Goal: Task Accomplishment & Management: Complete application form

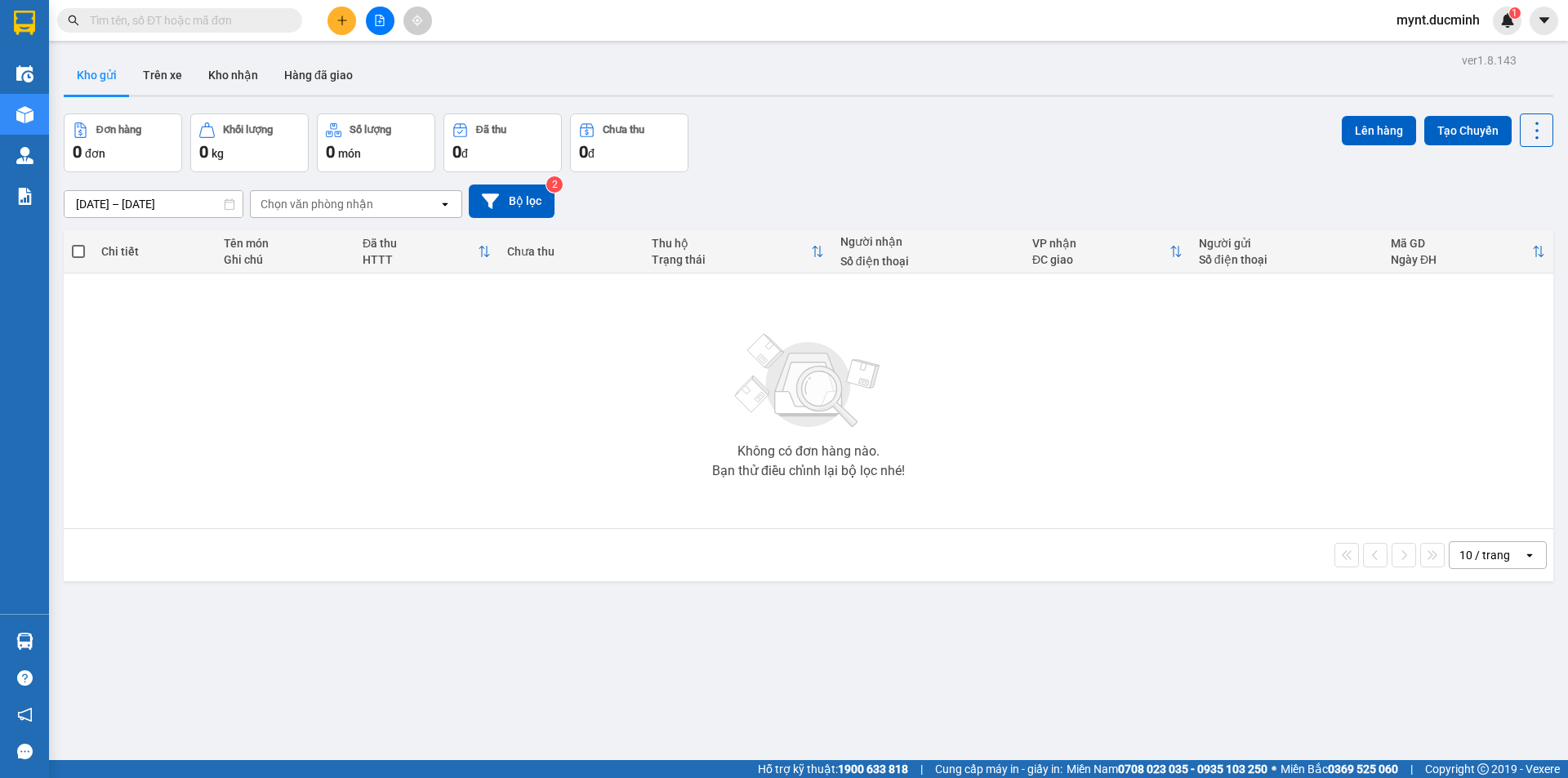
click at [342, 19] on icon "plus" at bounding box center [341, 20] width 1 height 9
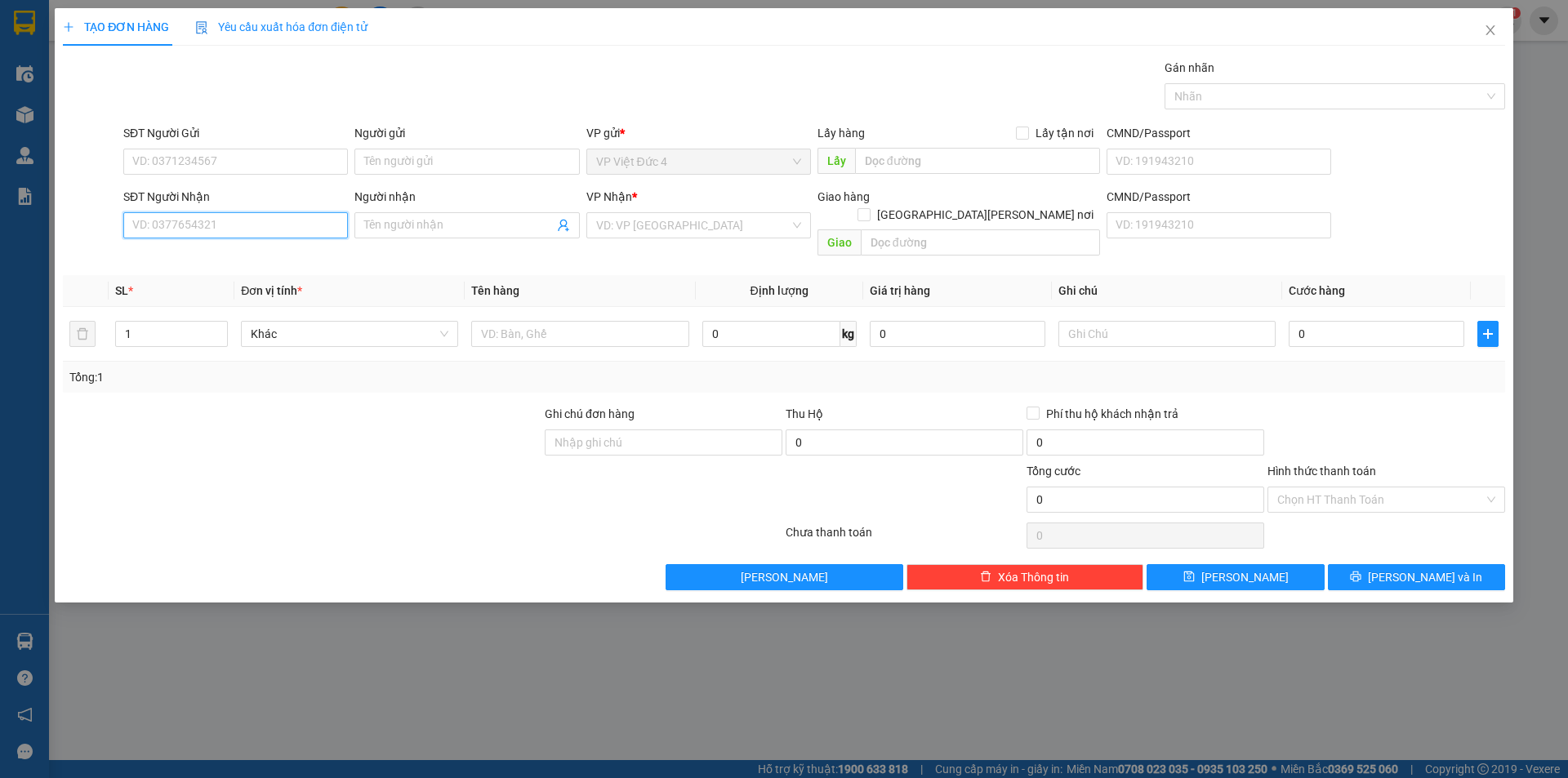
click at [320, 220] on input "SĐT Người Nhận" at bounding box center [236, 225] width 225 height 27
type input "0333881277"
click at [688, 225] on input "search" at bounding box center [693, 225] width 194 height 25
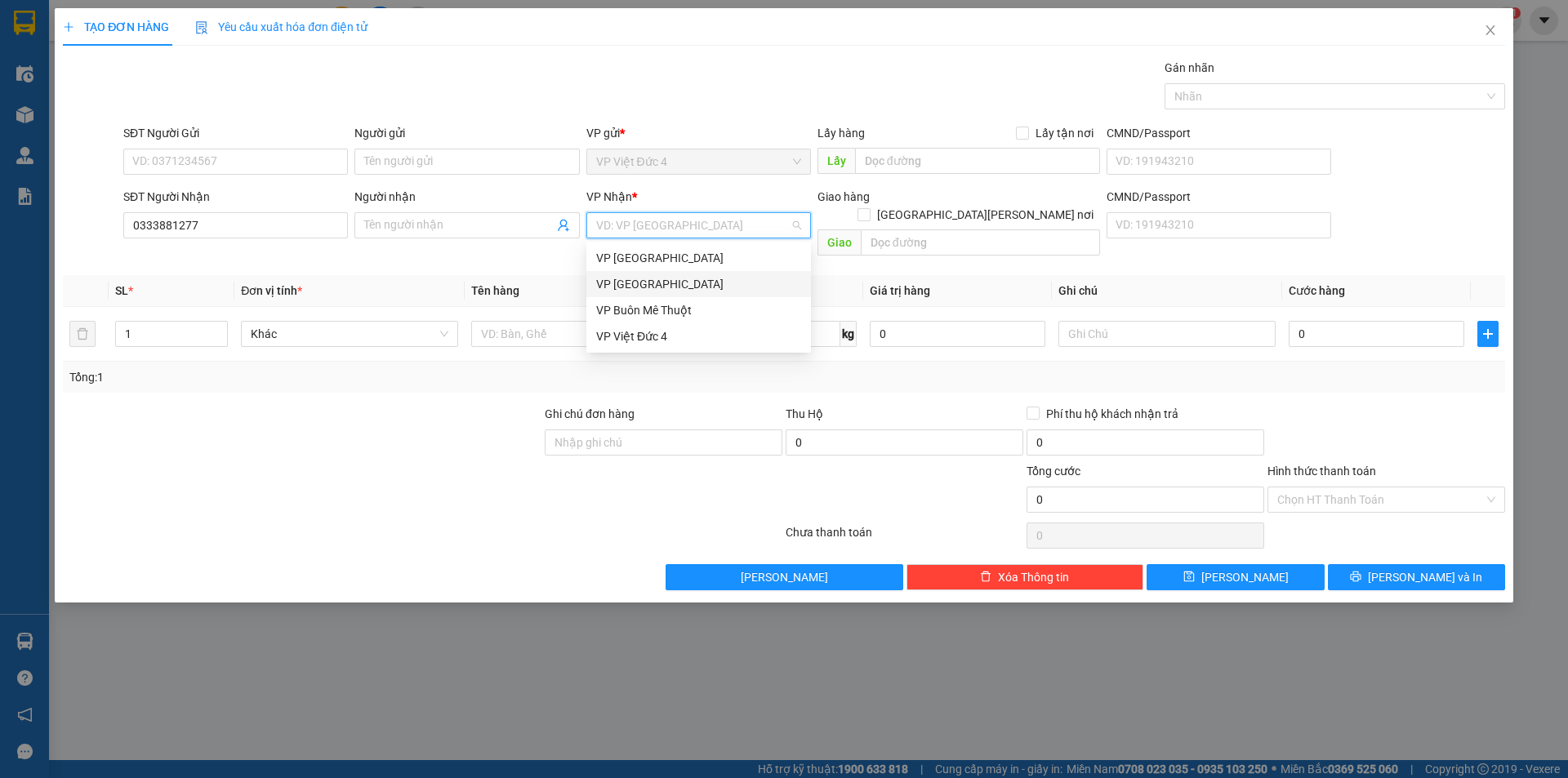
click at [631, 279] on div "VP [GEOGRAPHIC_DATA]" at bounding box center [699, 284] width 205 height 18
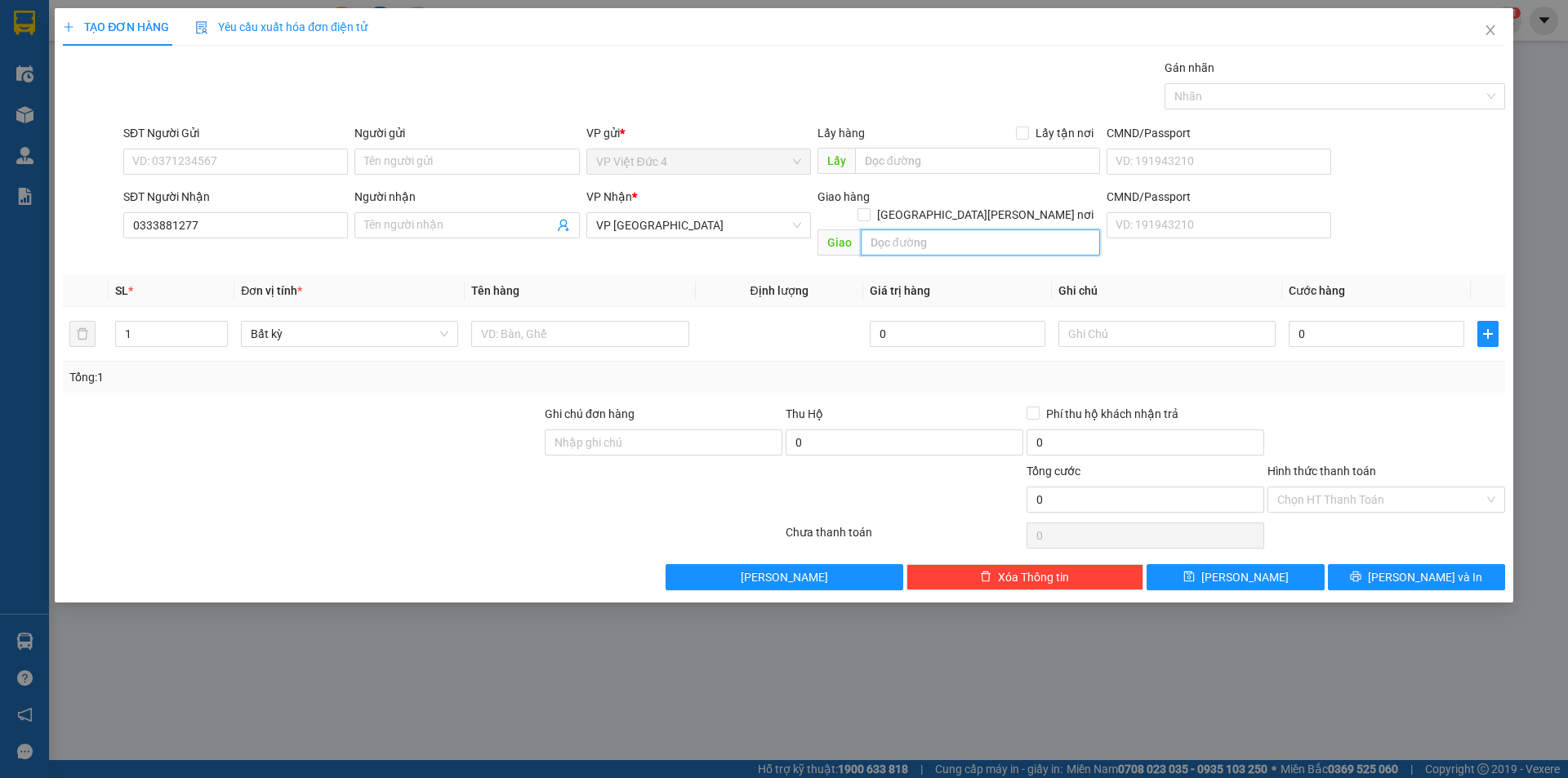
click at [1072, 229] on input "text" at bounding box center [980, 242] width 240 height 27
type input "n 3 con co"
click at [674, 321] on input "text" at bounding box center [580, 334] width 218 height 27
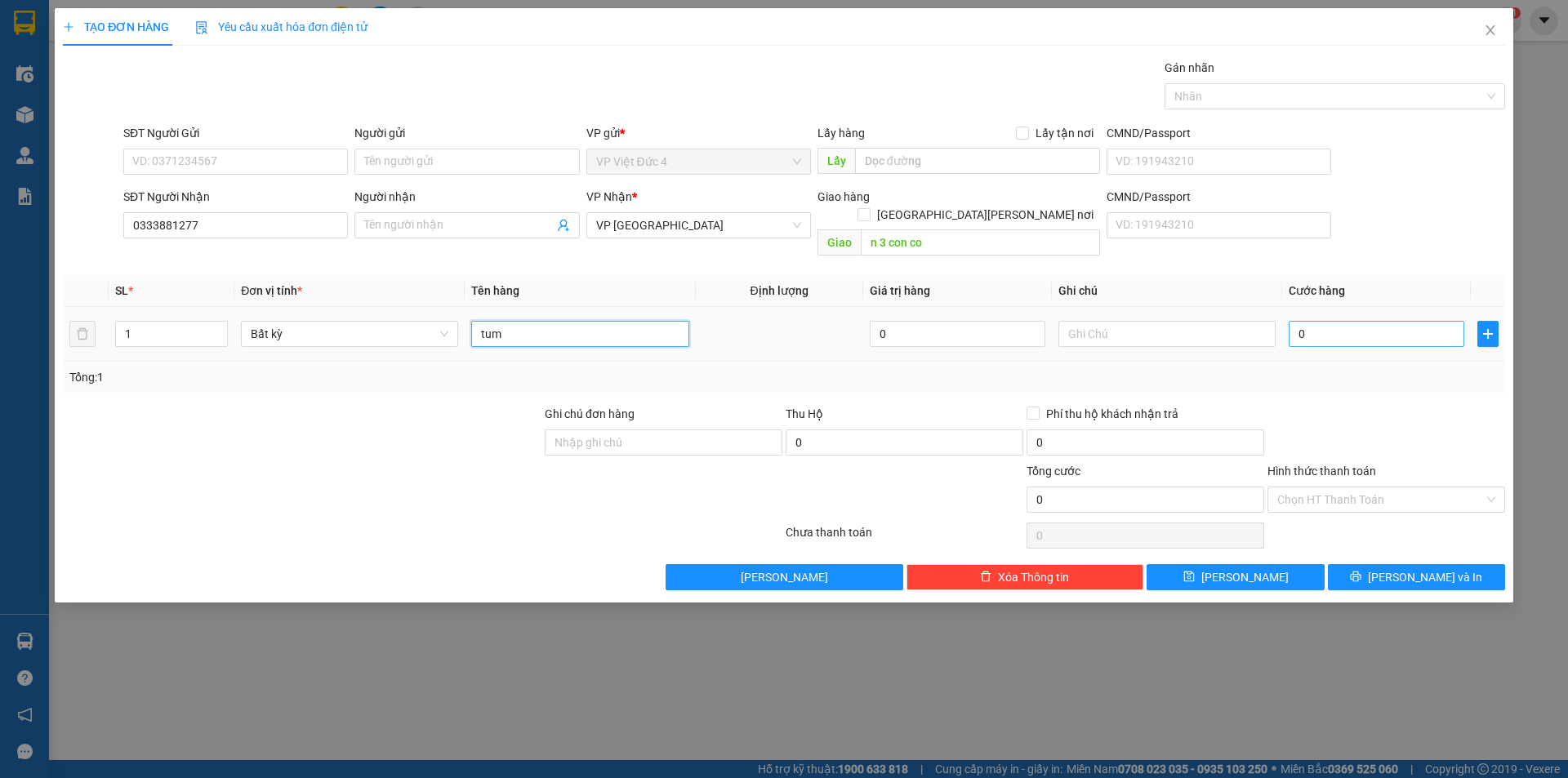
type input "tum"
click at [1440, 321] on input "0" at bounding box center [1376, 334] width 176 height 27
type input "8"
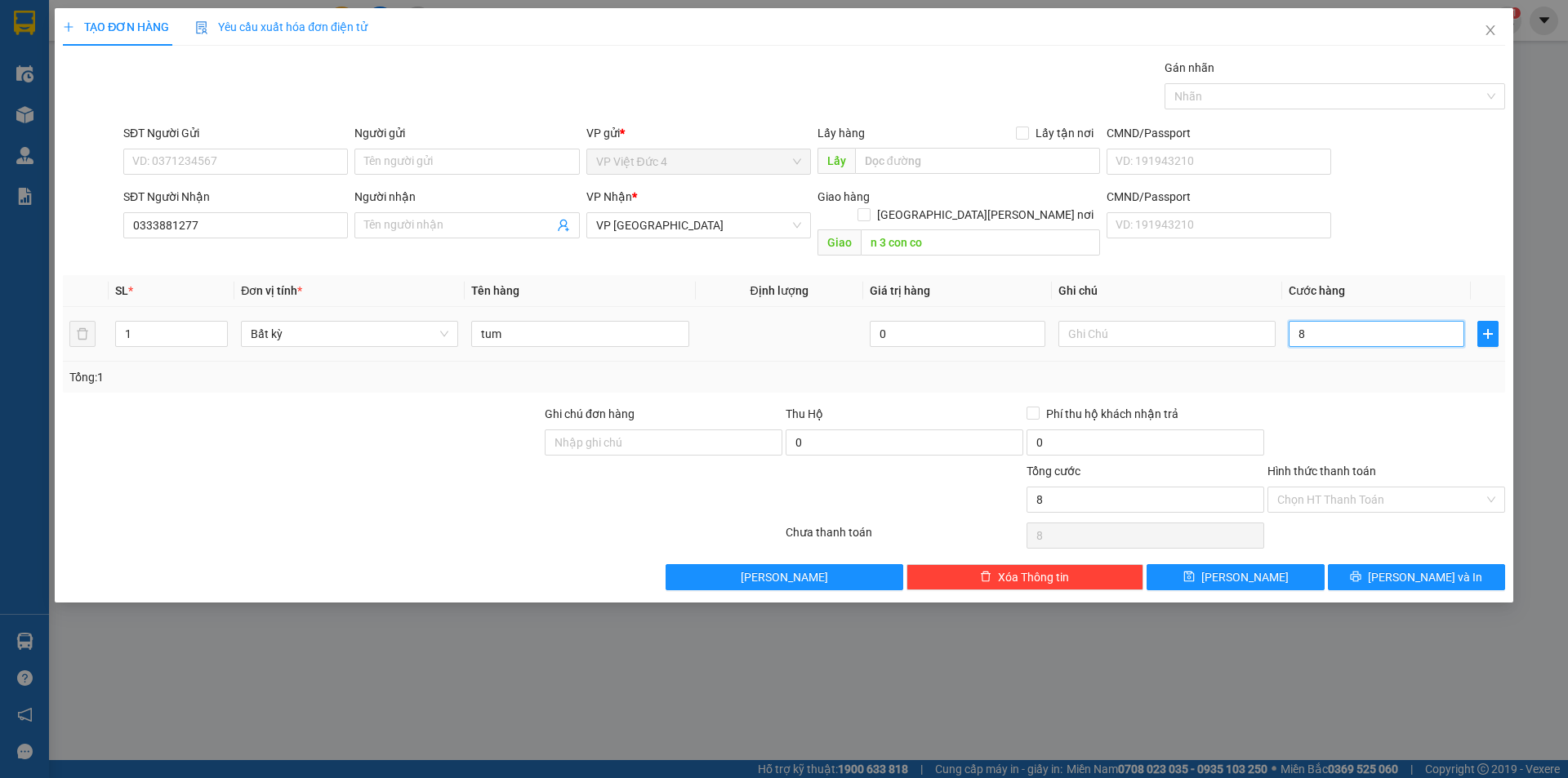
type input "80"
type input "800"
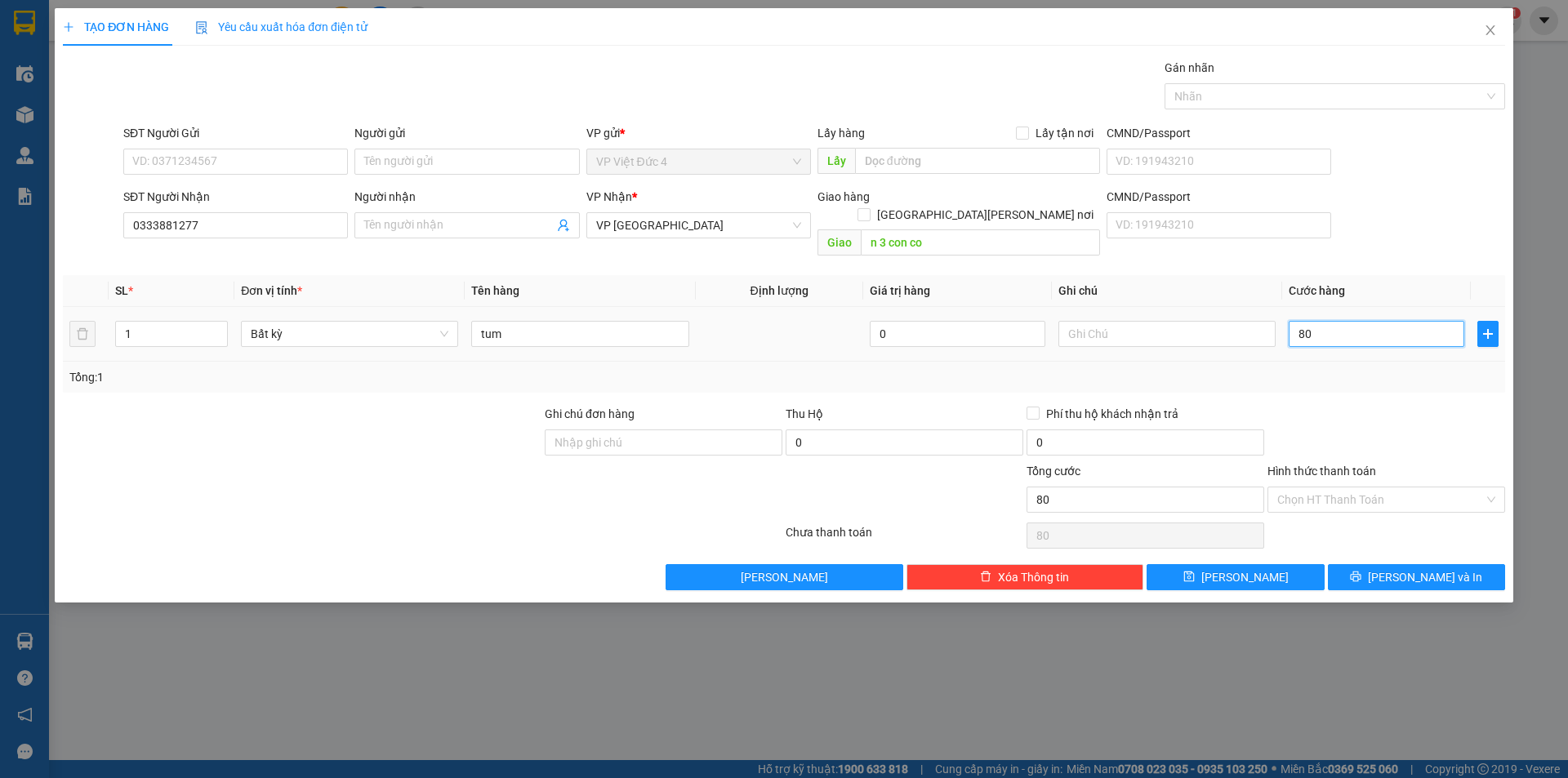
type input "800"
type input "8.000"
type input "80.000"
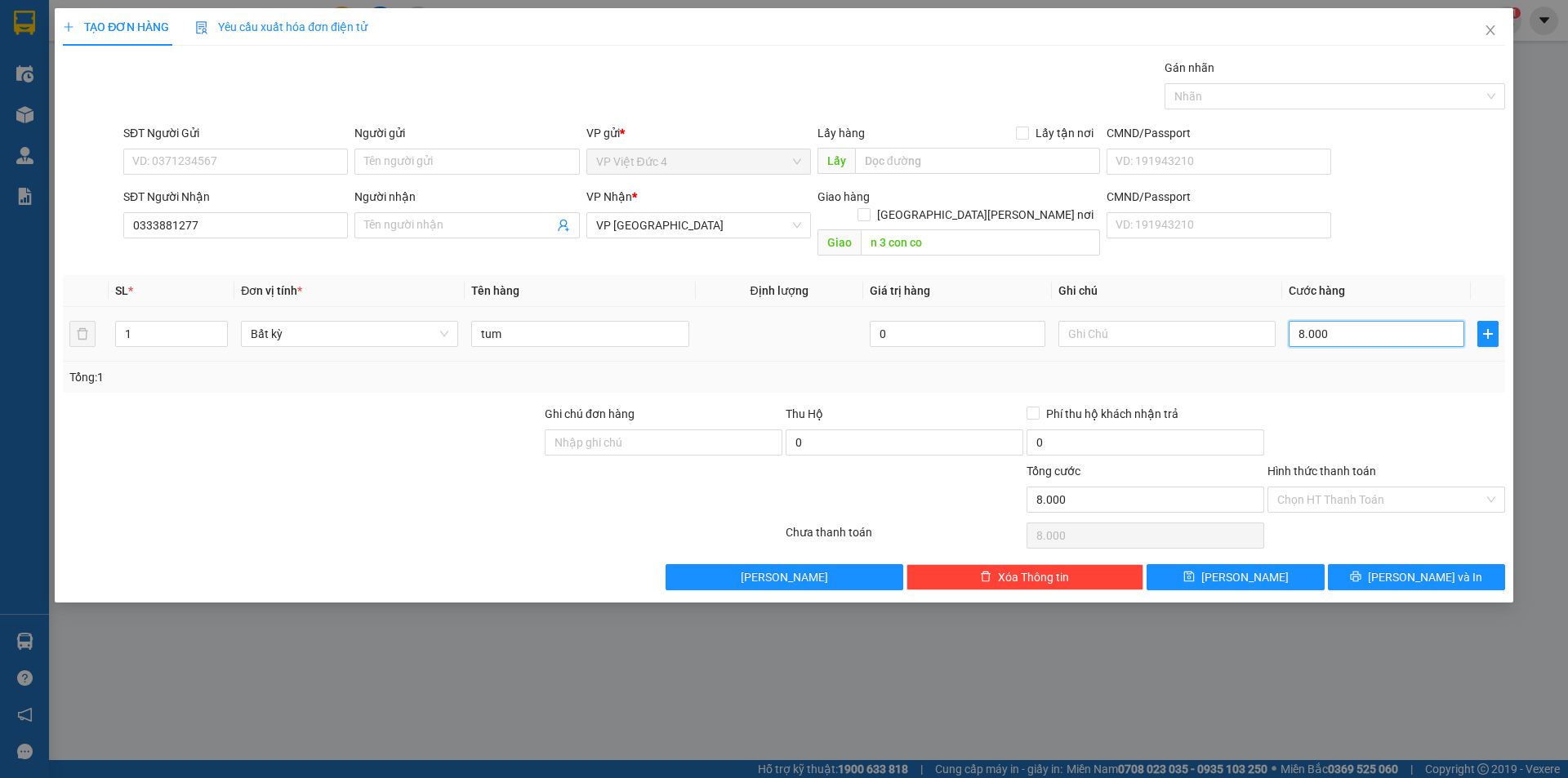
type input "80.000"
click at [1330, 487] on input "Hình thức thanh toán" at bounding box center [1381, 499] width 207 height 25
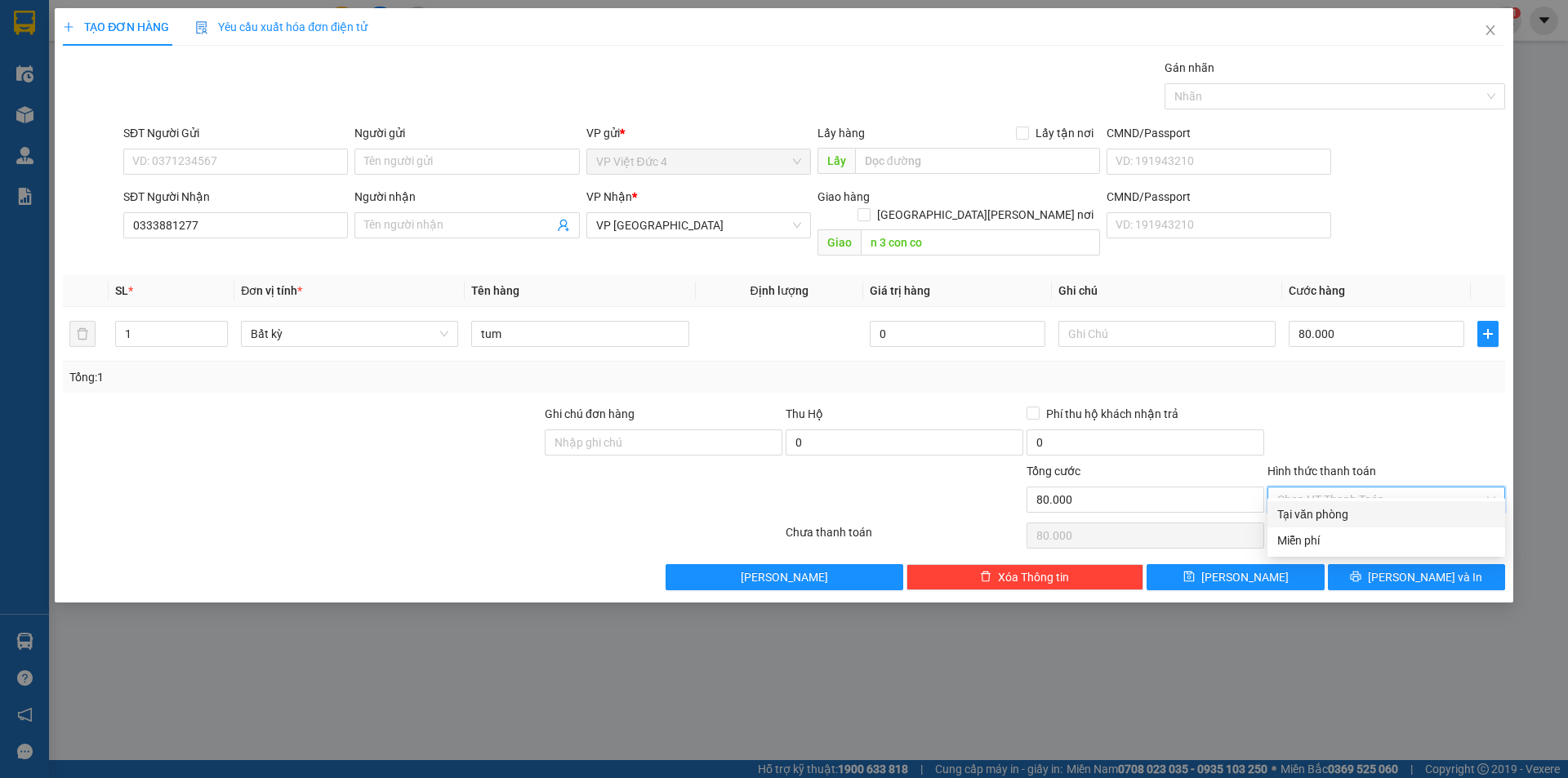
click at [1312, 513] on div "Tại văn phòng" at bounding box center [1386, 515] width 218 height 18
type input "0"
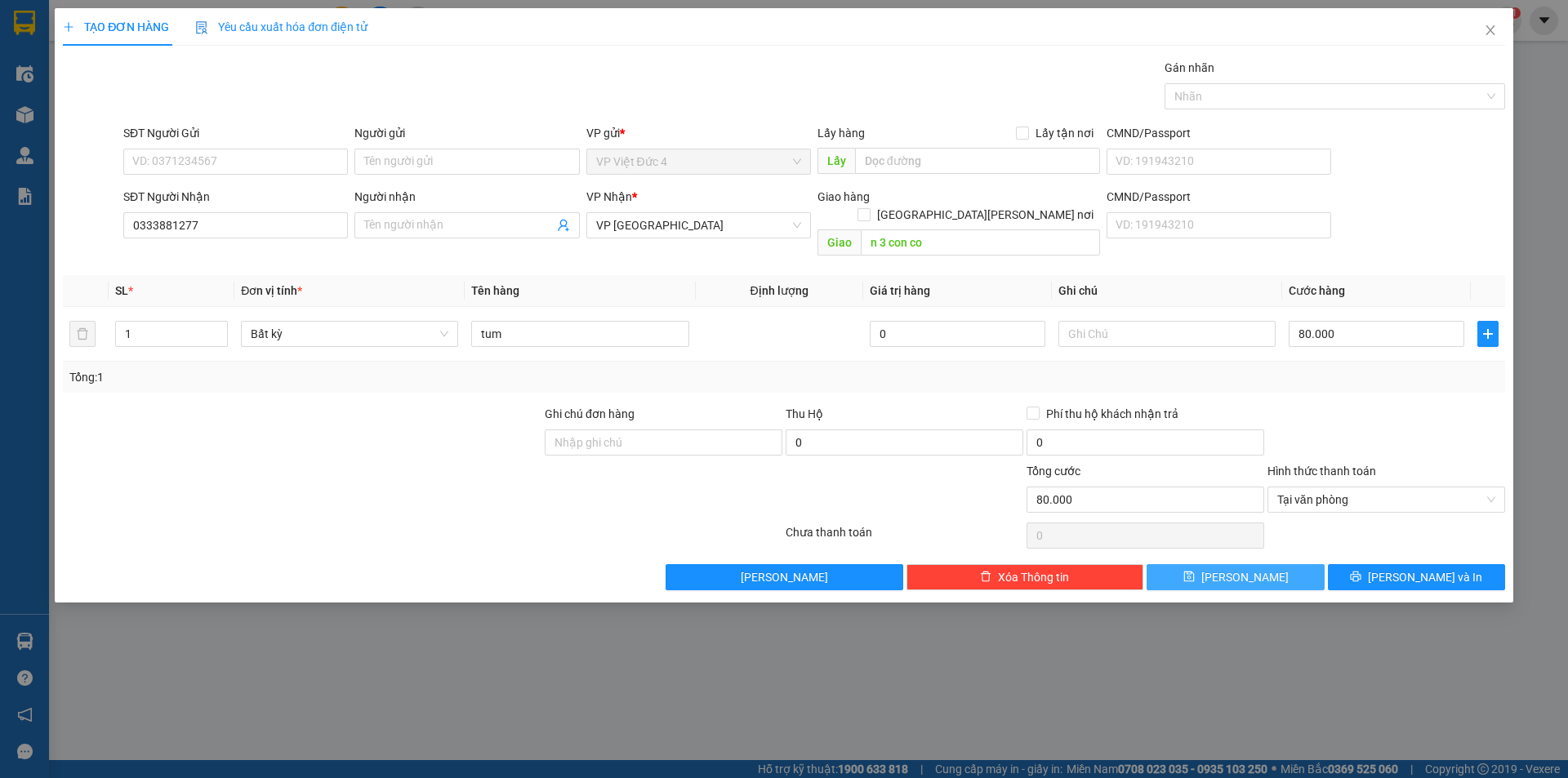
click at [1237, 569] on span "[PERSON_NAME]" at bounding box center [1245, 578] width 88 height 18
type input "0"
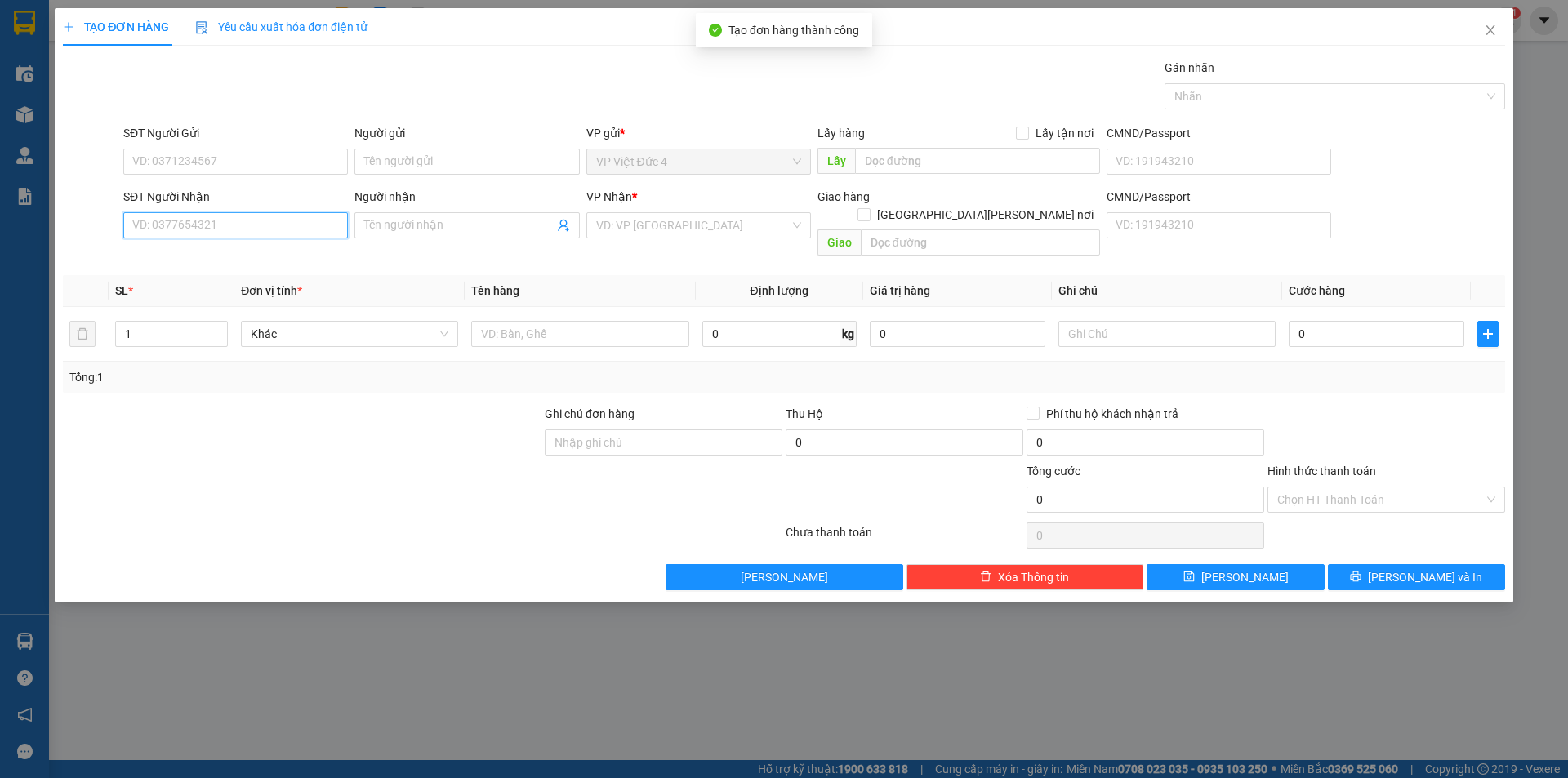
click at [317, 226] on input "SĐT Người Nhận" at bounding box center [236, 225] width 225 height 27
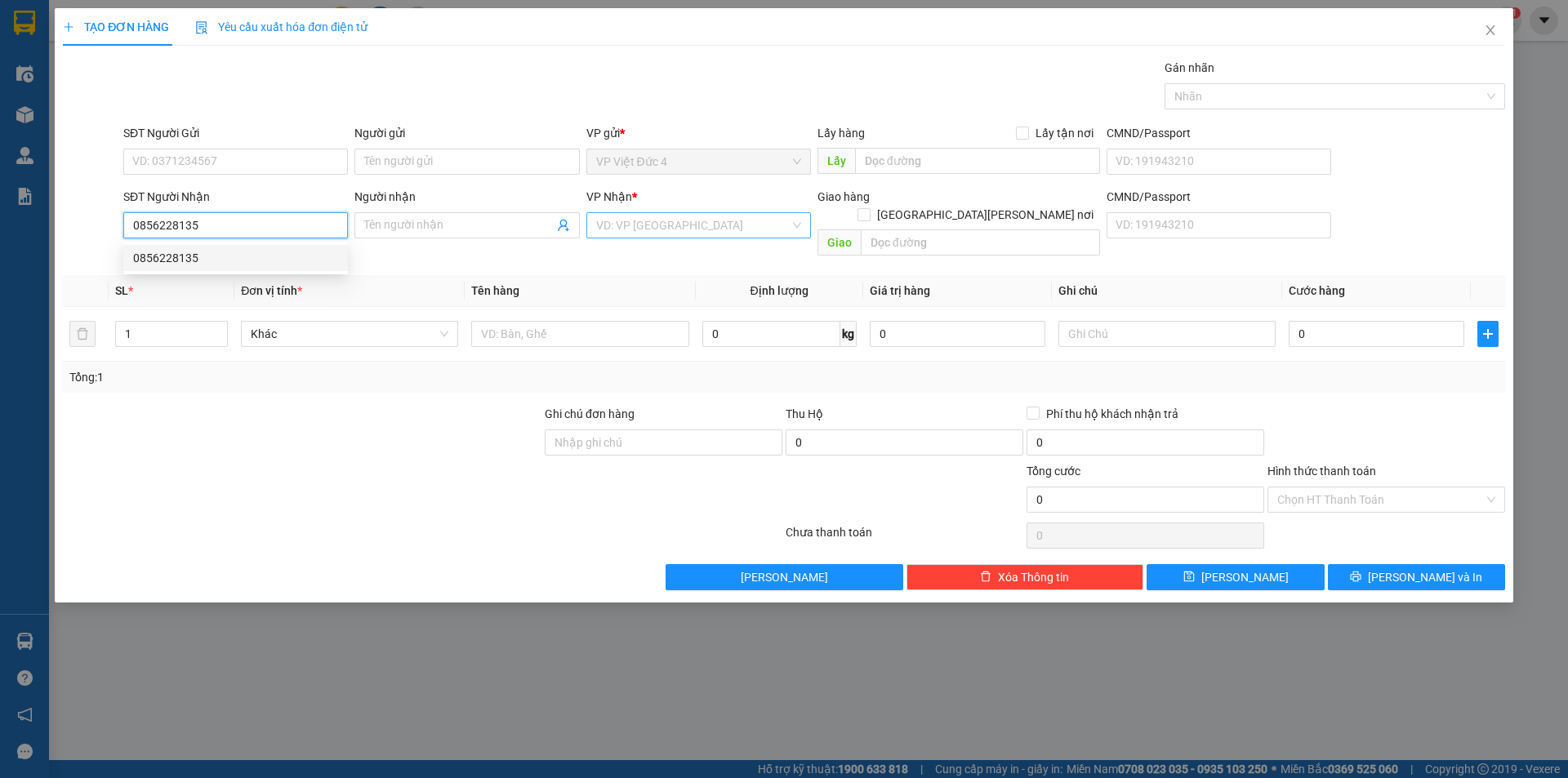
type input "0856228135"
click at [707, 222] on input "search" at bounding box center [693, 225] width 194 height 25
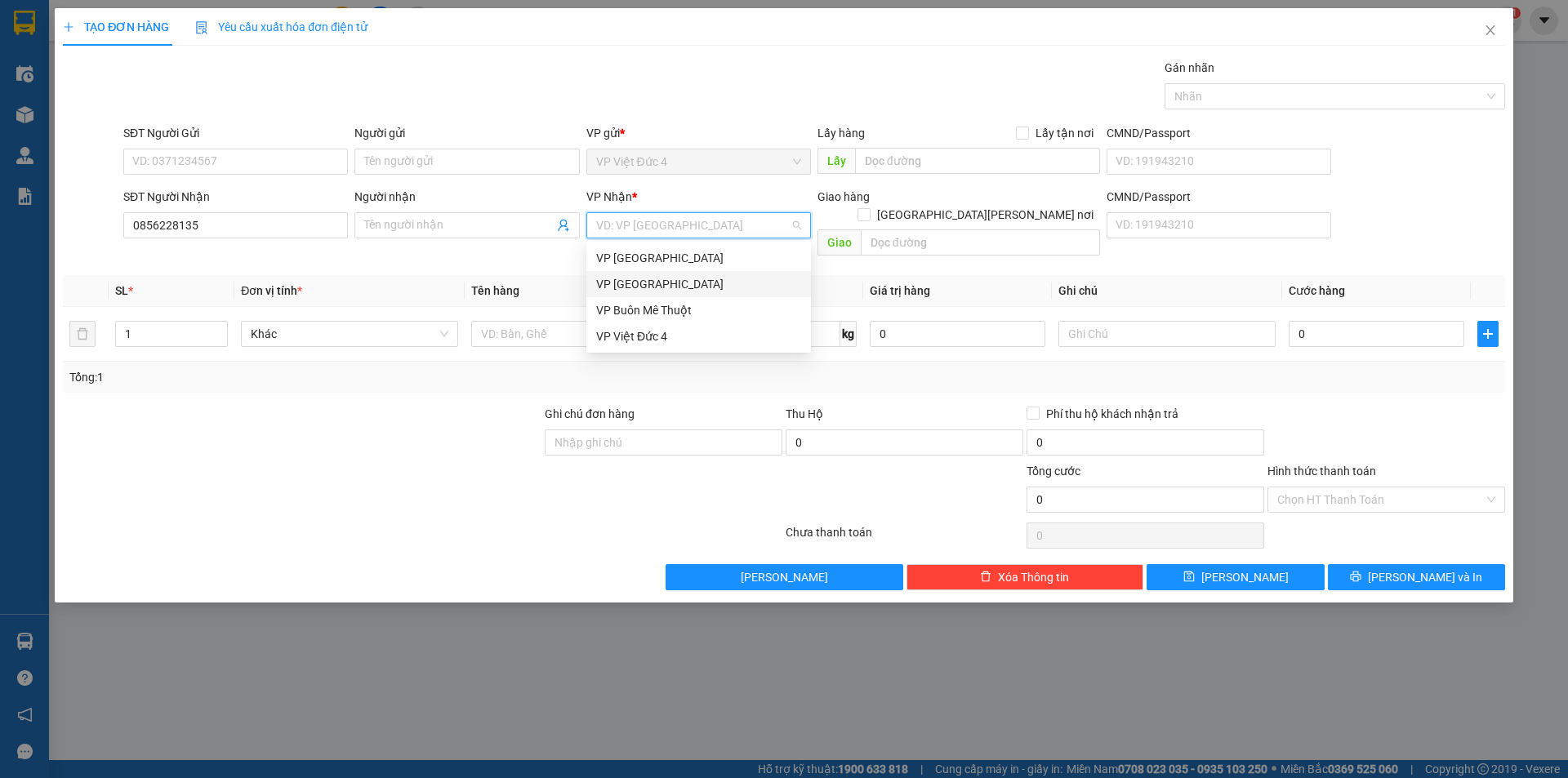
click at [619, 275] on div "VP [GEOGRAPHIC_DATA]" at bounding box center [699, 284] width 205 height 18
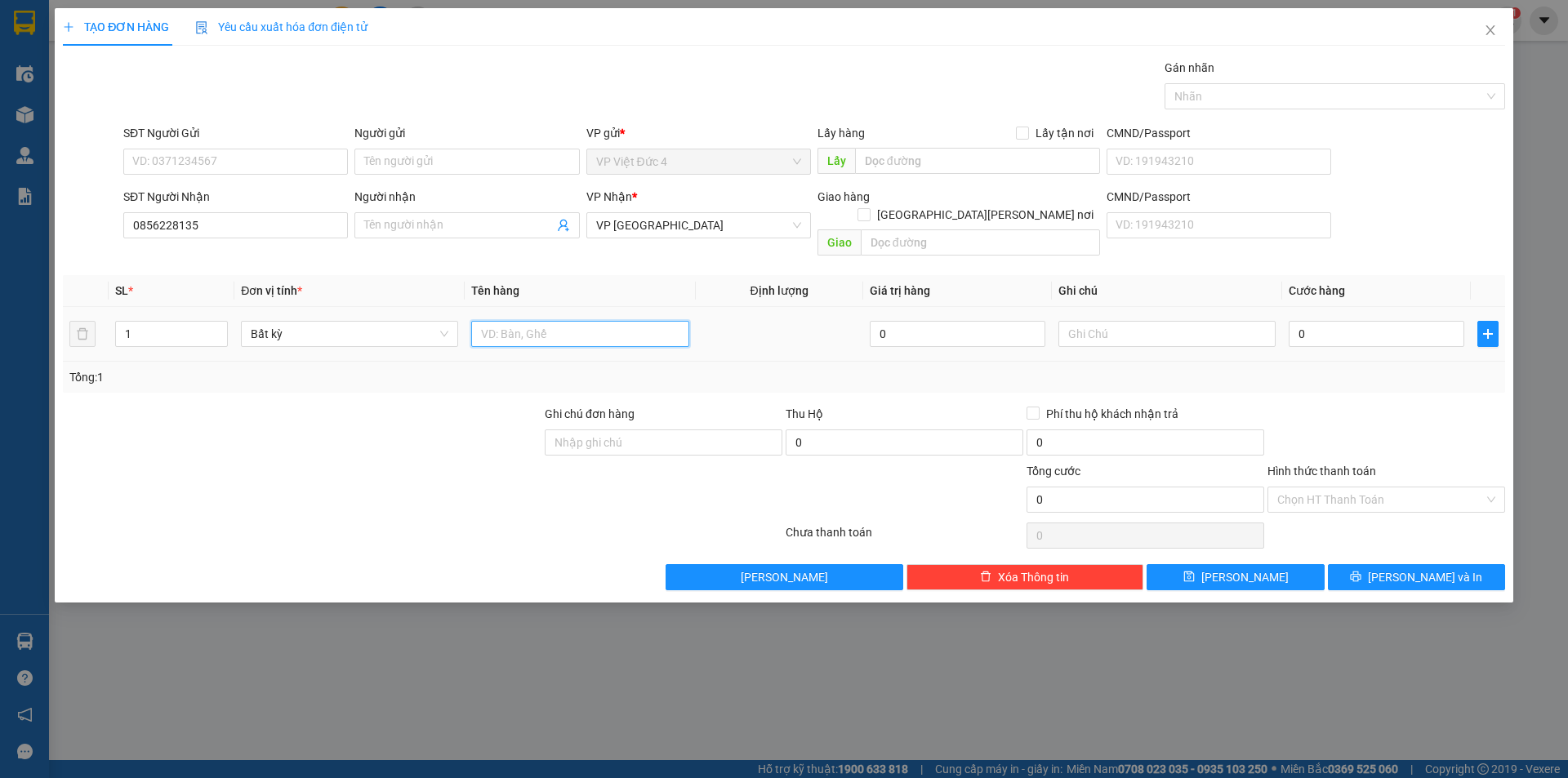
click at [623, 321] on input "text" at bounding box center [580, 334] width 218 height 27
type input "th g"
click at [1427, 321] on input "0" at bounding box center [1376, 334] width 176 height 27
type input "5"
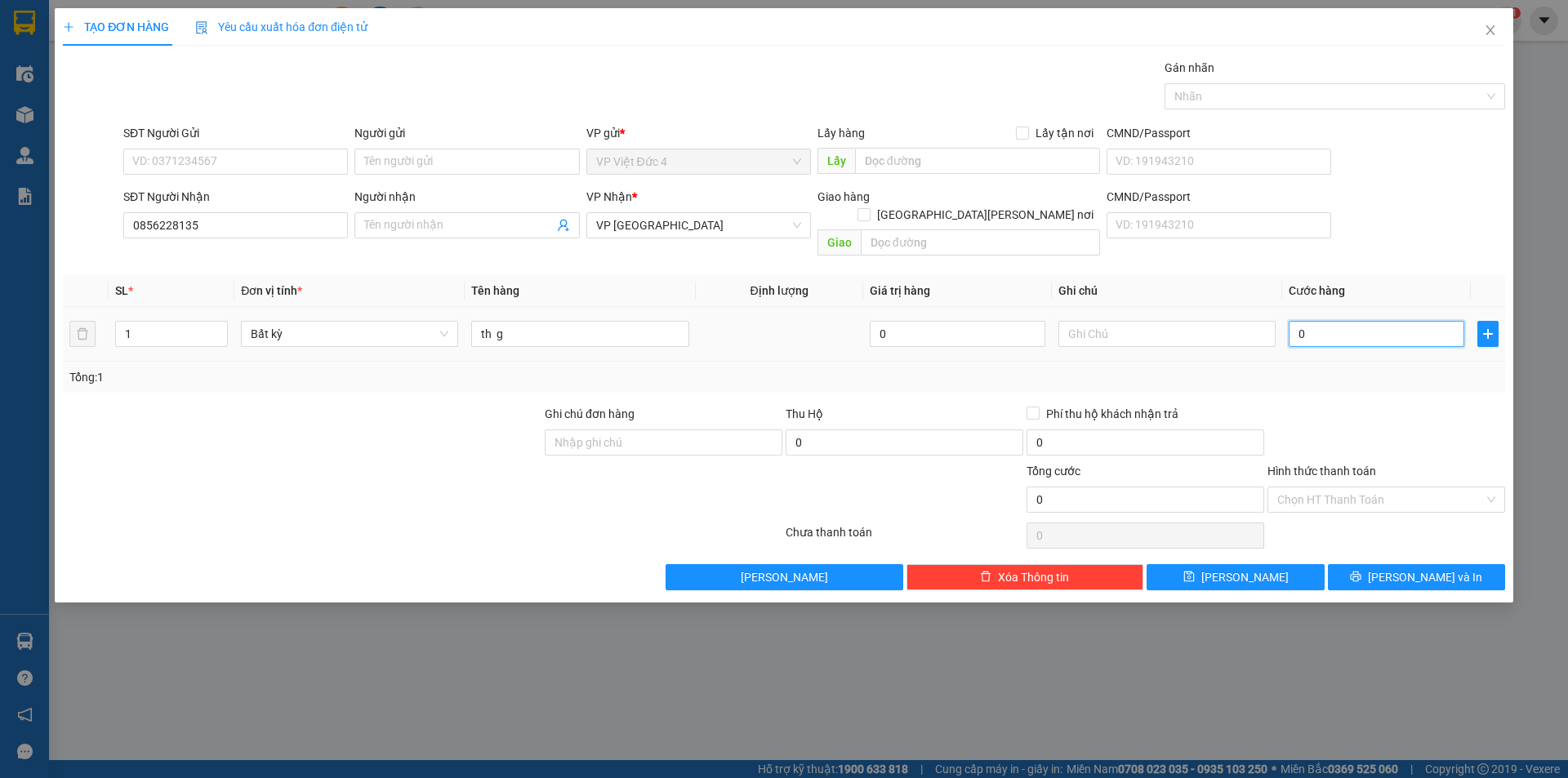
type input "5"
type input "50"
type input "500"
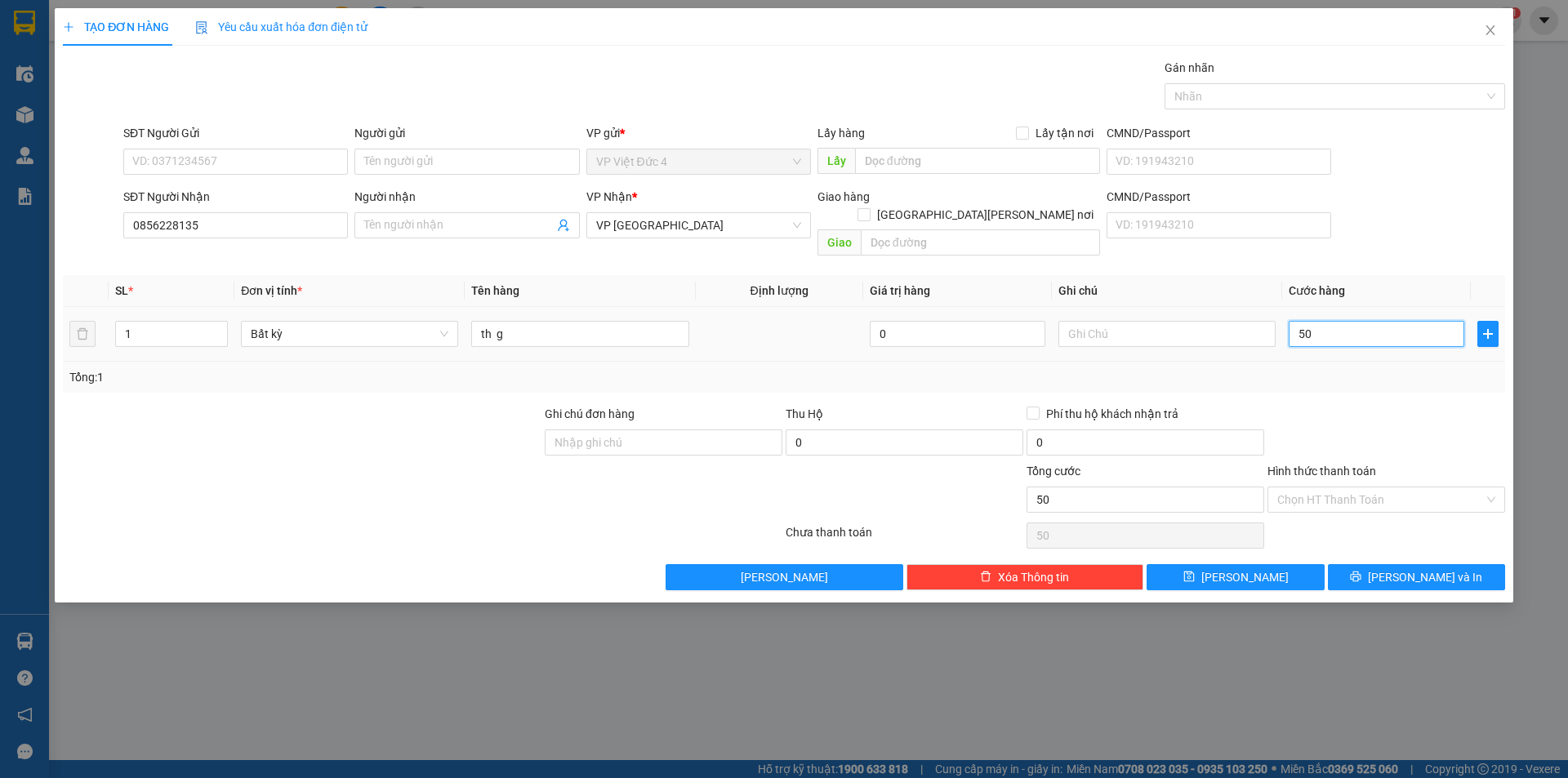
type input "500"
type input "5.000"
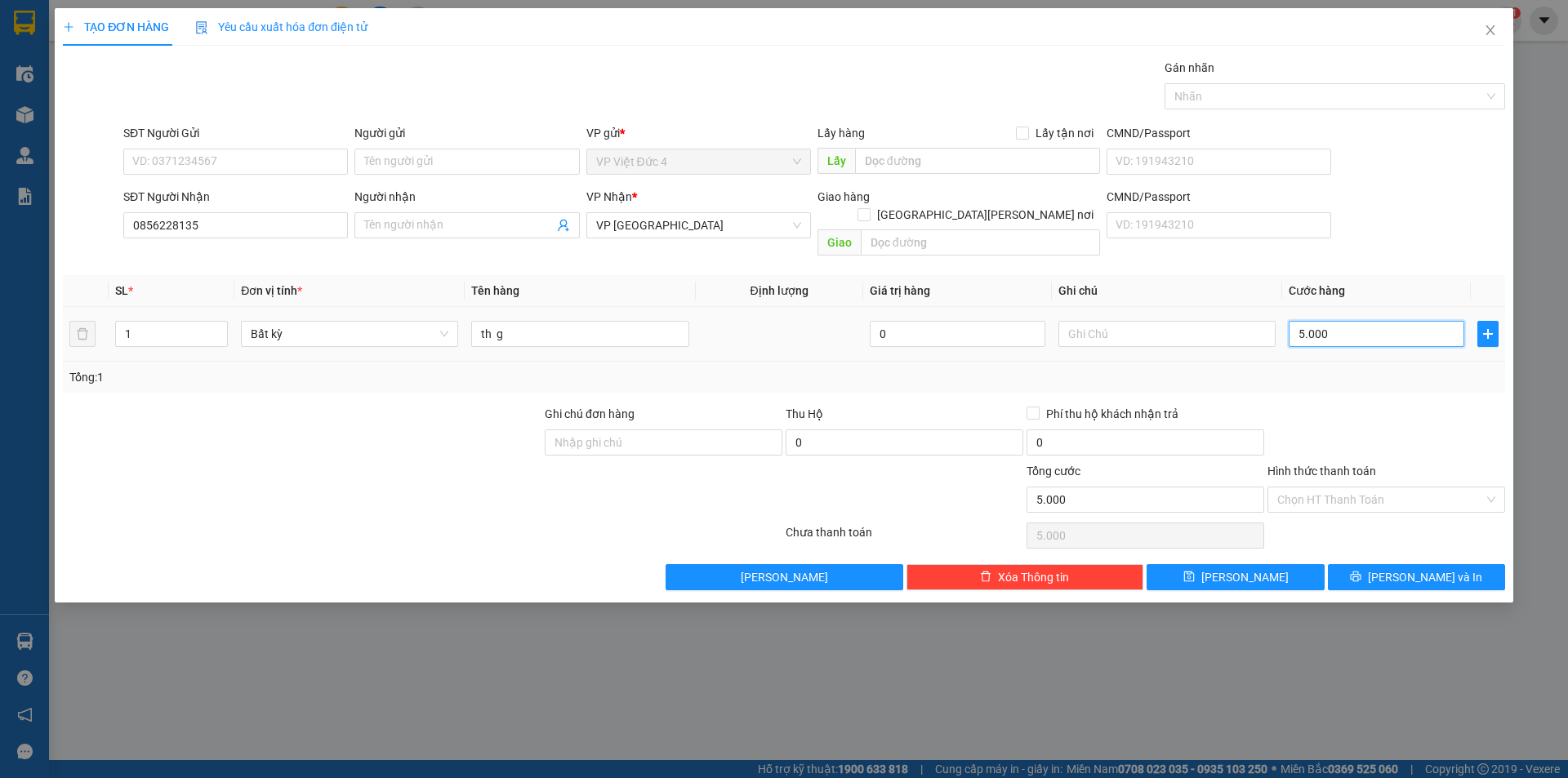
type input "50.000"
click at [1327, 487] on input "Hình thức thanh toán" at bounding box center [1381, 499] width 207 height 25
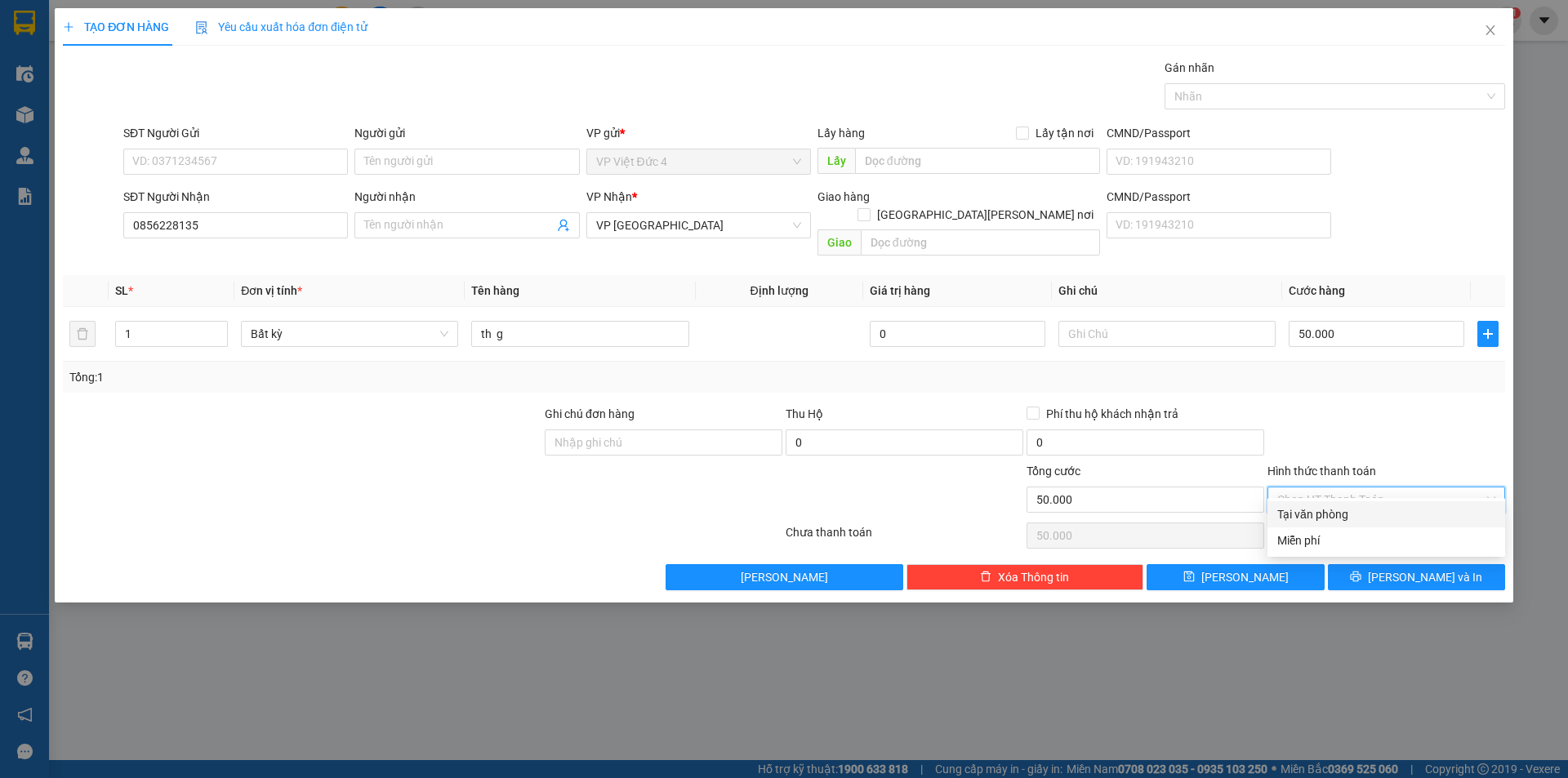
click at [1314, 506] on div "Tại văn phòng" at bounding box center [1386, 515] width 218 height 18
type input "0"
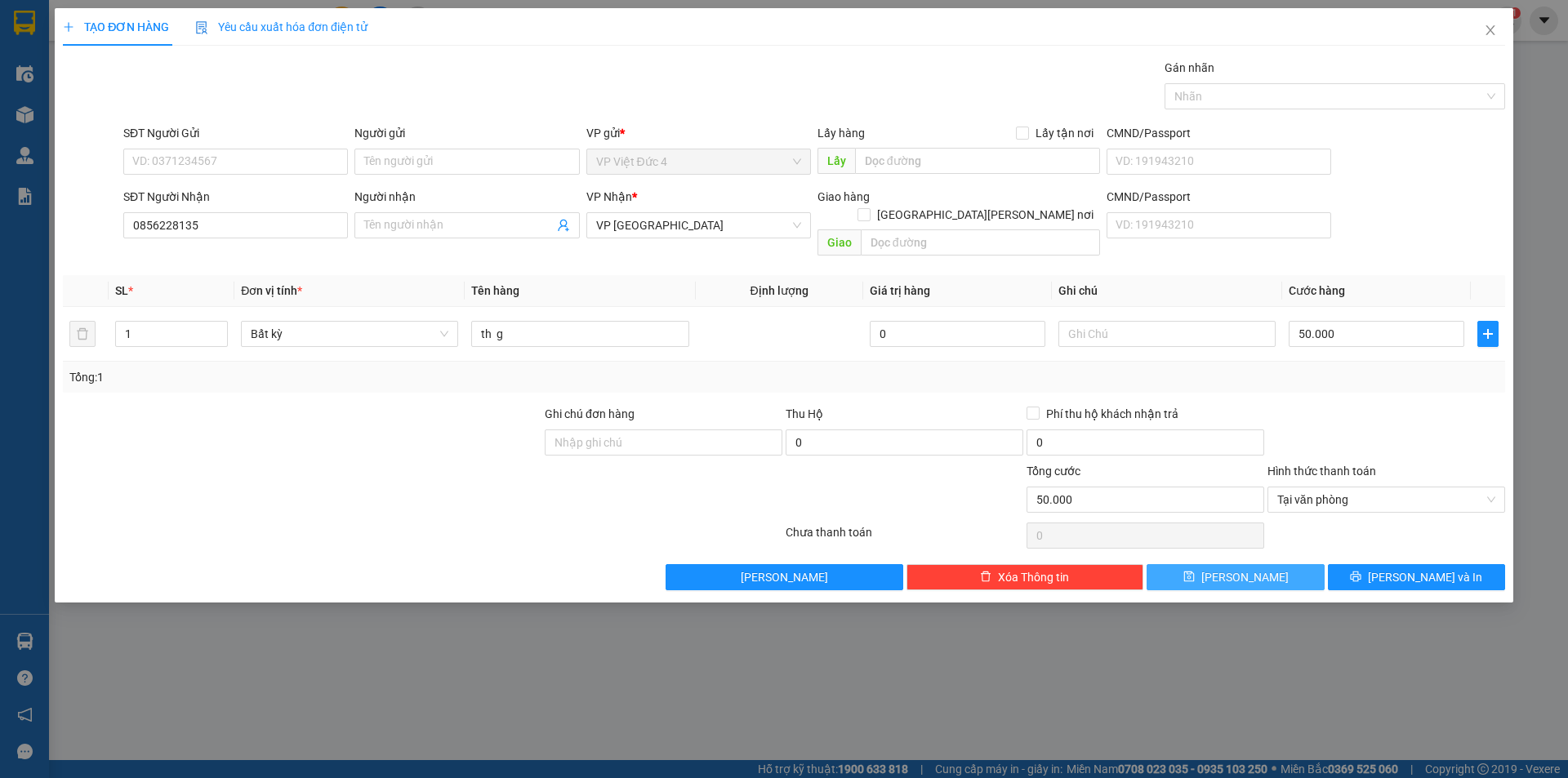
click at [1240, 569] on span "[PERSON_NAME]" at bounding box center [1245, 578] width 88 height 18
type input "0"
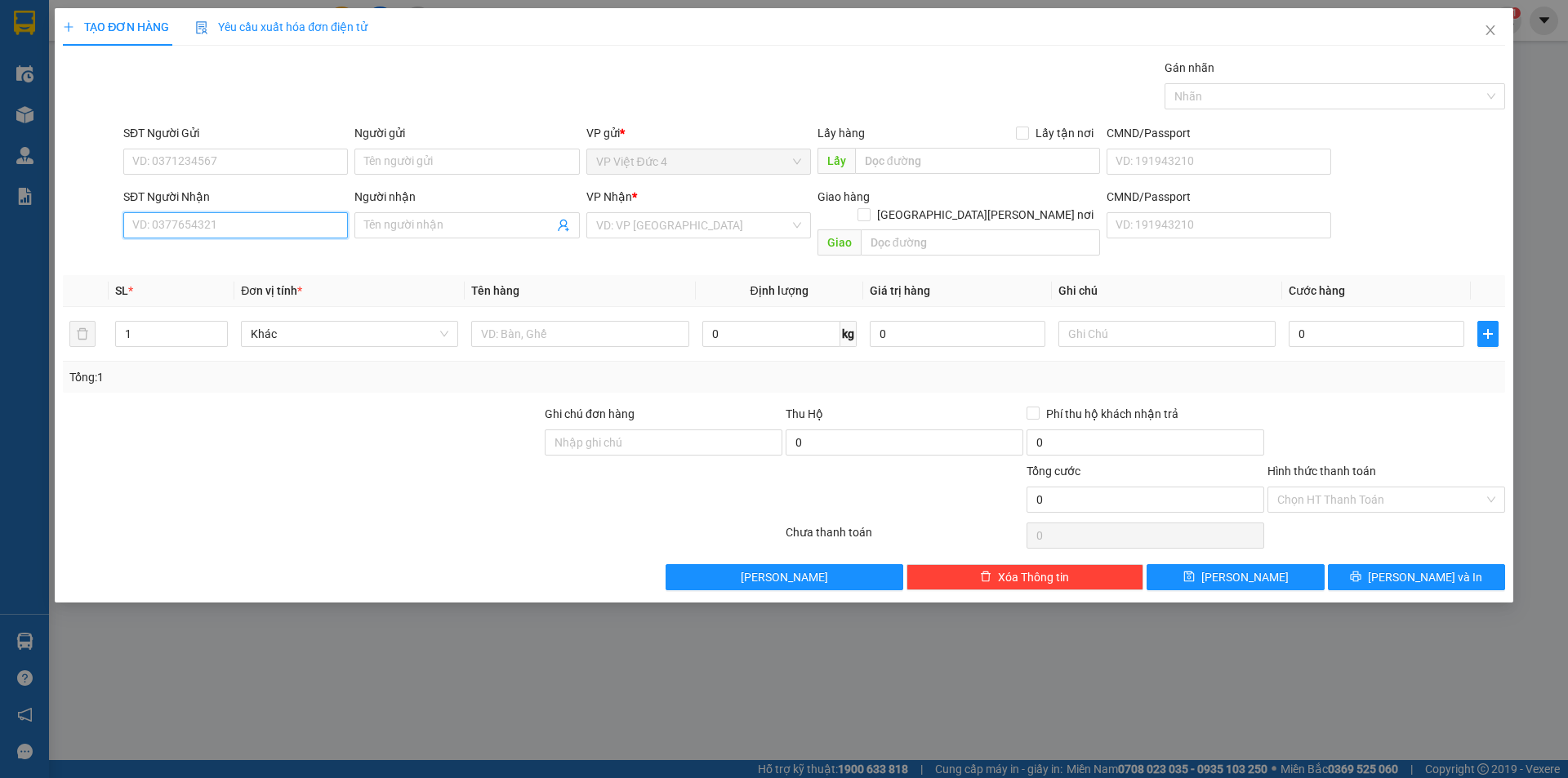
click at [315, 224] on input "SĐT Người Nhận" at bounding box center [236, 225] width 225 height 27
type input "0902990705"
click at [677, 228] on input "search" at bounding box center [693, 225] width 194 height 25
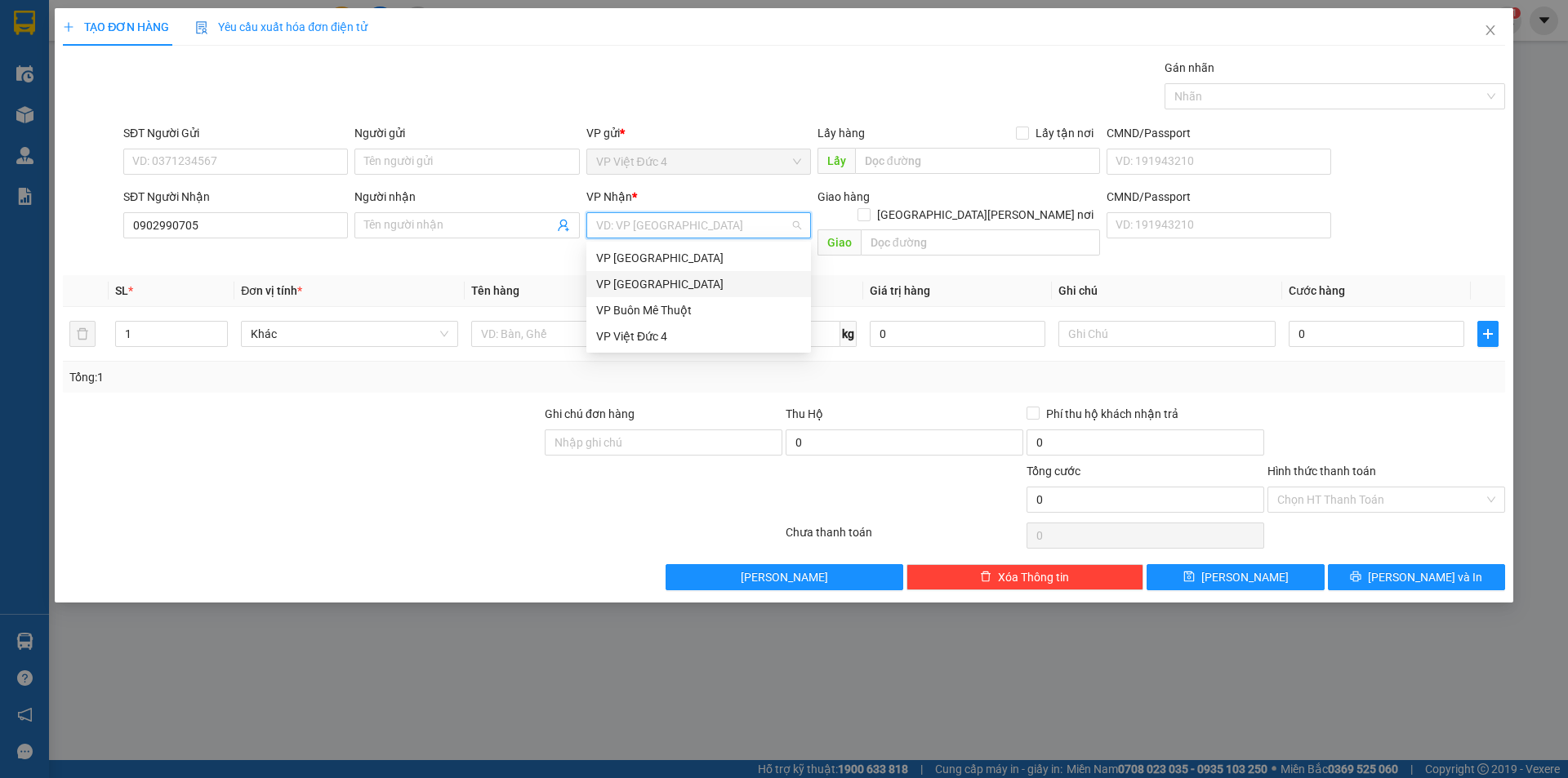
click at [623, 279] on div "VP [GEOGRAPHIC_DATA]" at bounding box center [699, 284] width 205 height 18
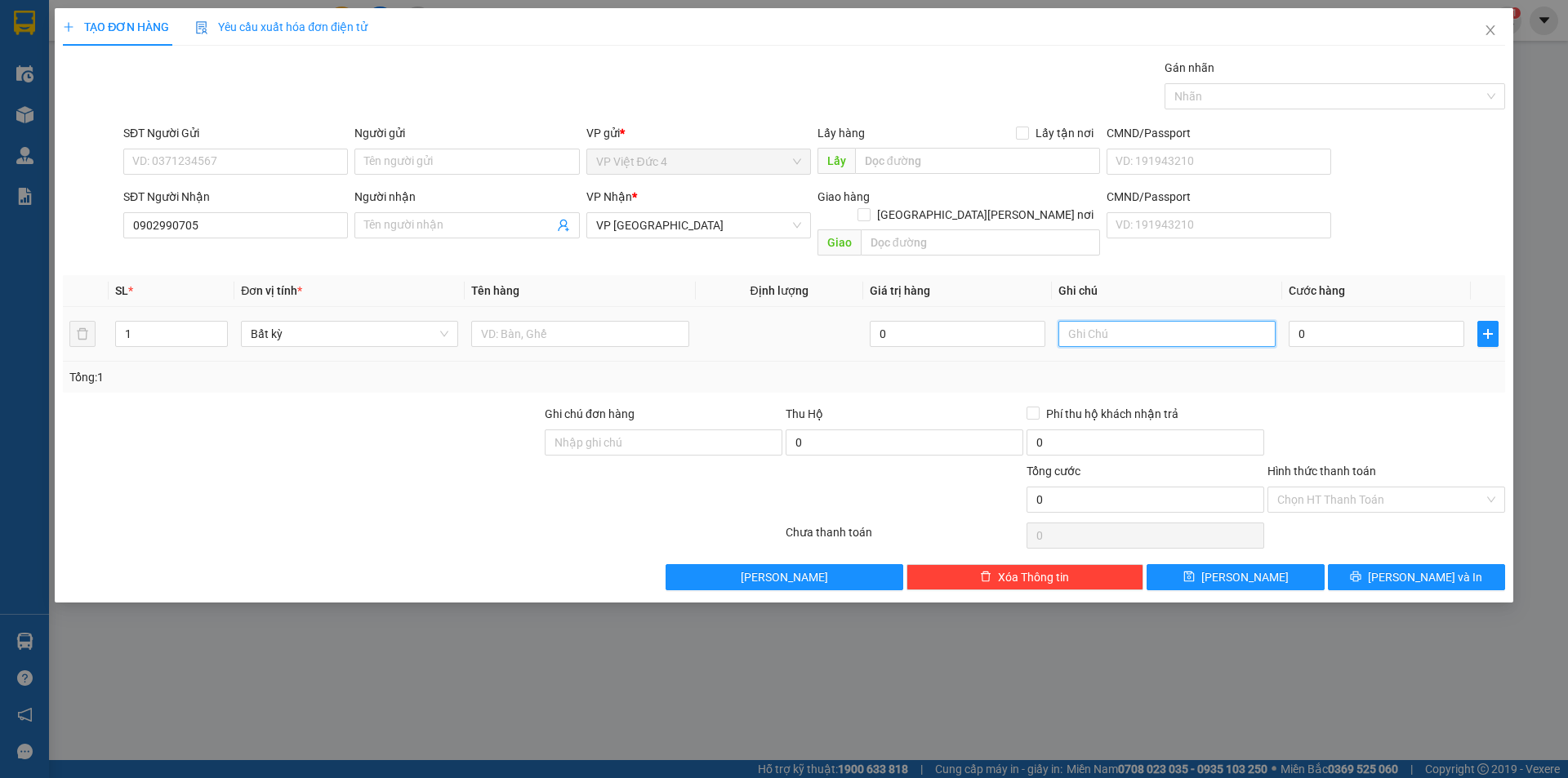
click at [1249, 321] on input "text" at bounding box center [1167, 334] width 218 height 27
type input "rap q 7"
click at [637, 321] on input "text" at bounding box center [580, 334] width 218 height 27
type input "th g"
click at [1442, 321] on input "0" at bounding box center [1376, 334] width 176 height 27
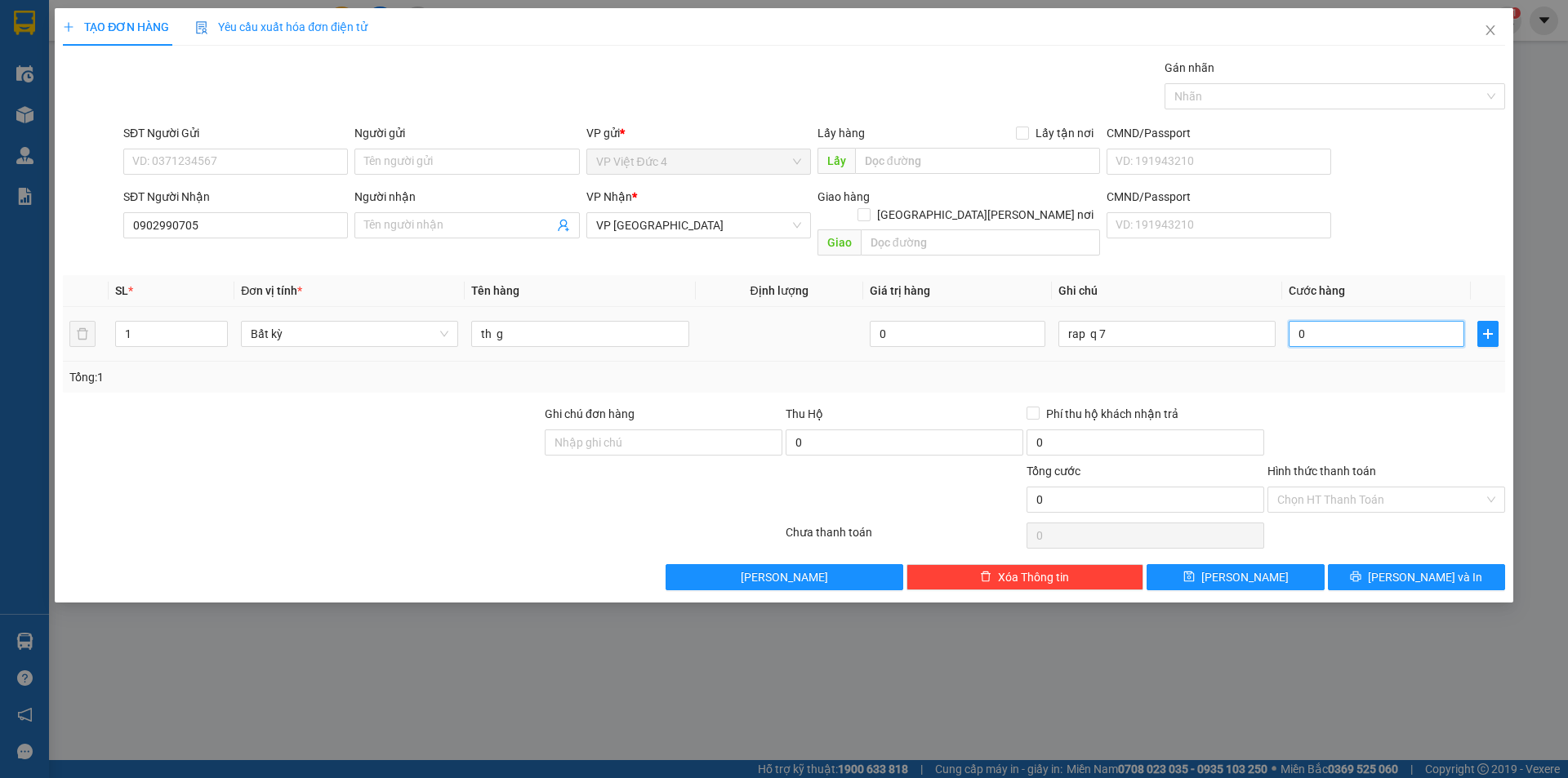
type input "7"
type input "70"
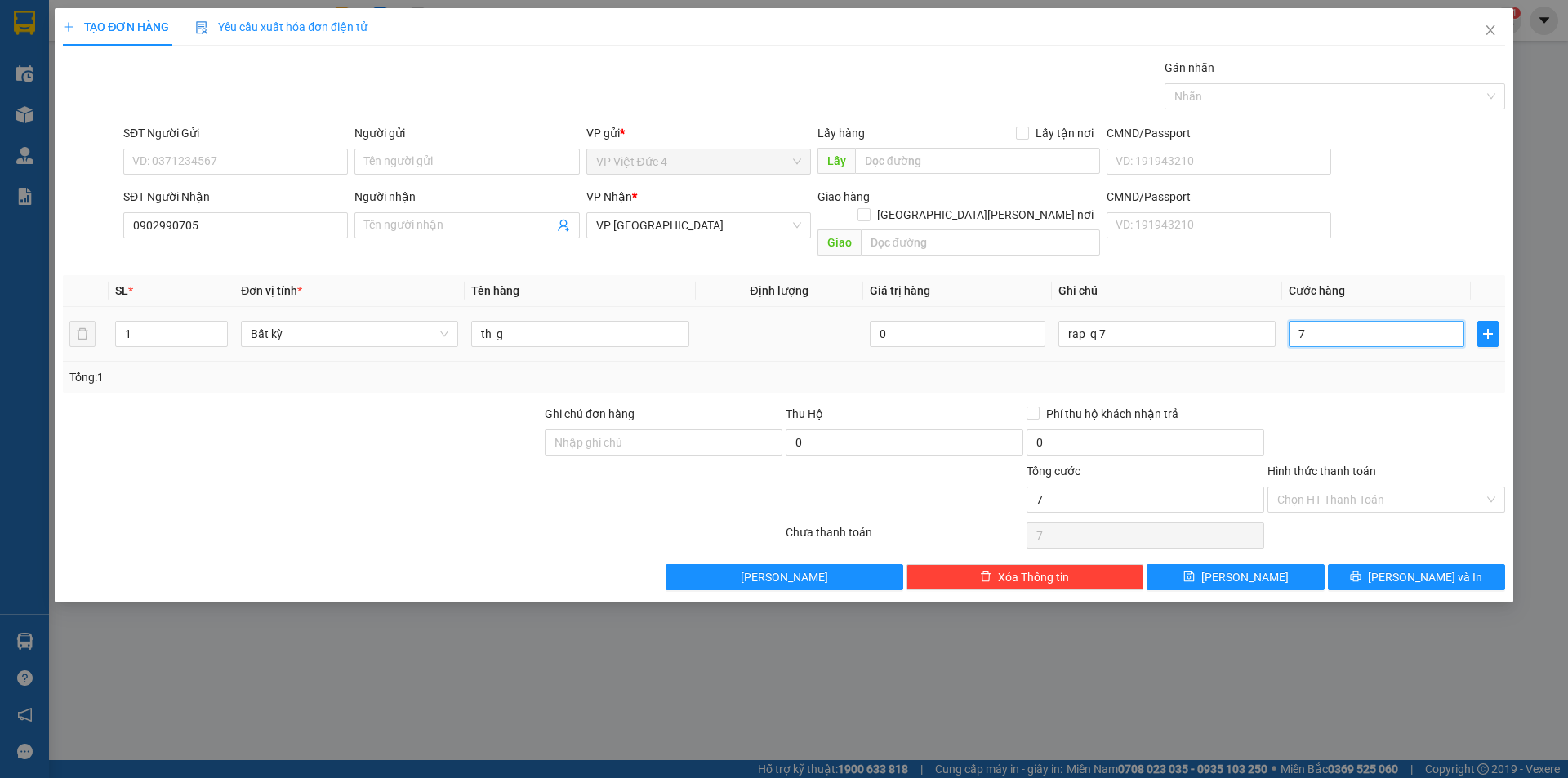
type input "70"
type input "700"
type input "7.000"
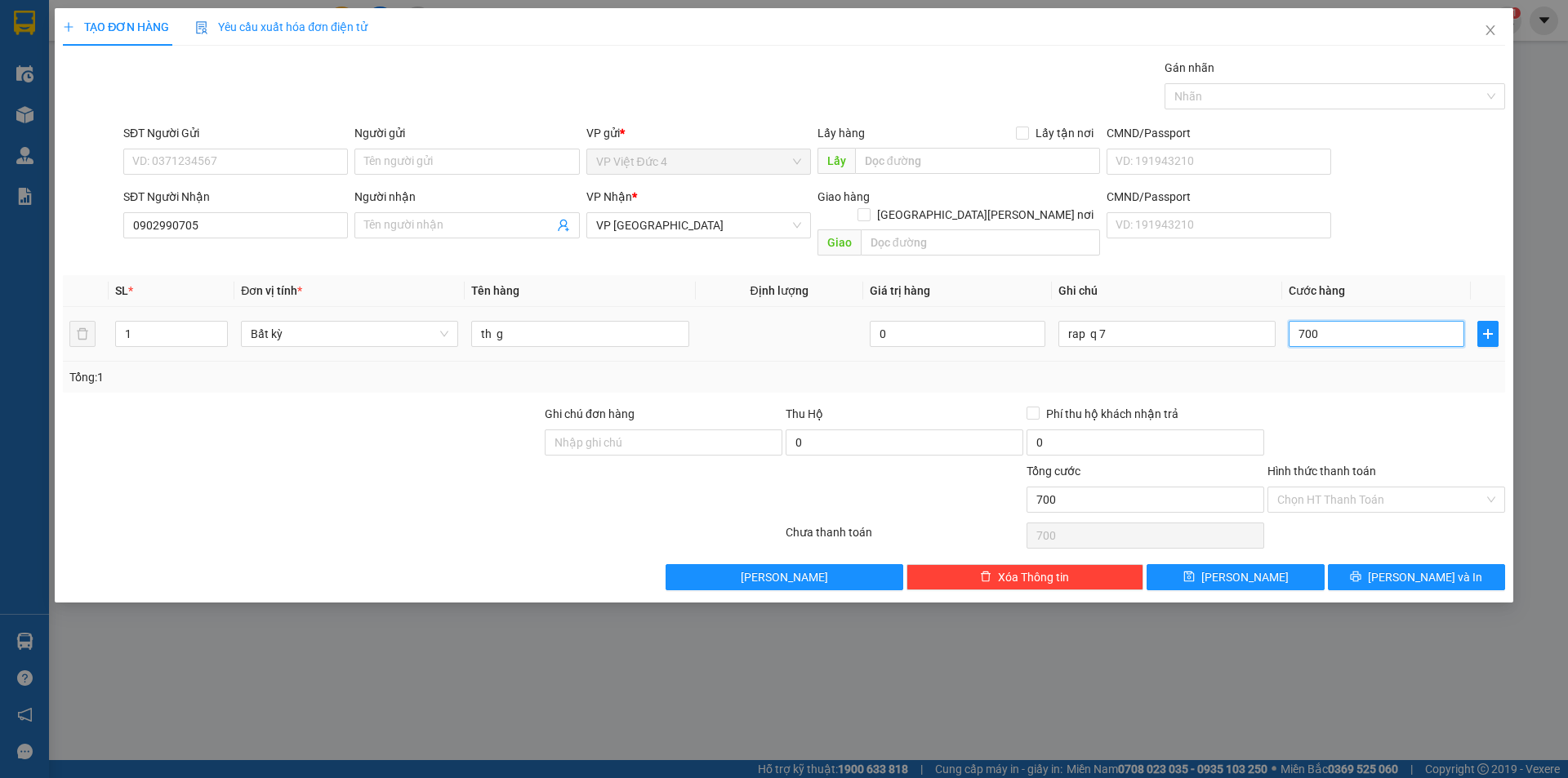
type input "7.000"
type input "70.000"
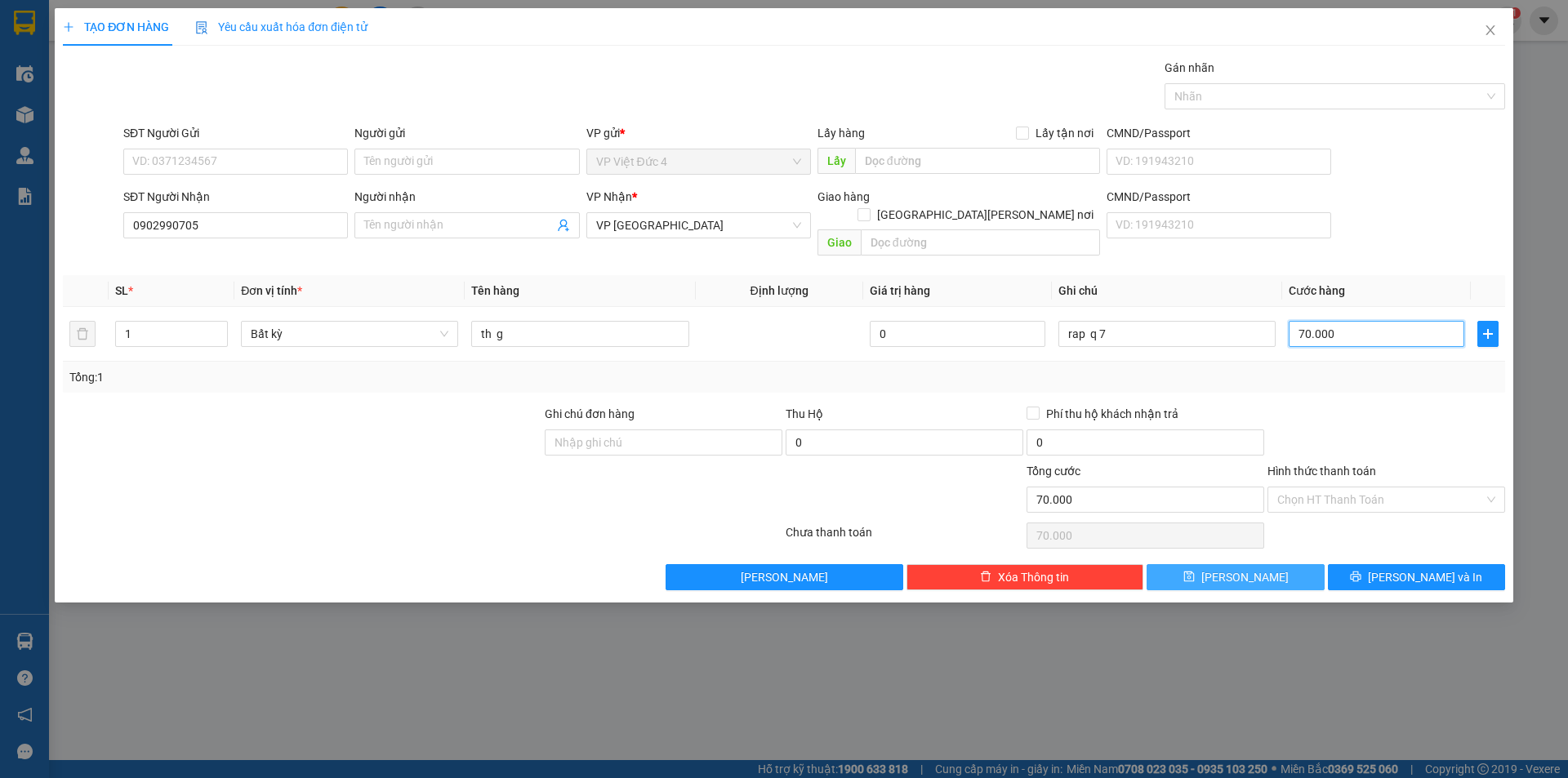
type input "70.000"
click at [1250, 569] on span "[PERSON_NAME]" at bounding box center [1245, 578] width 88 height 18
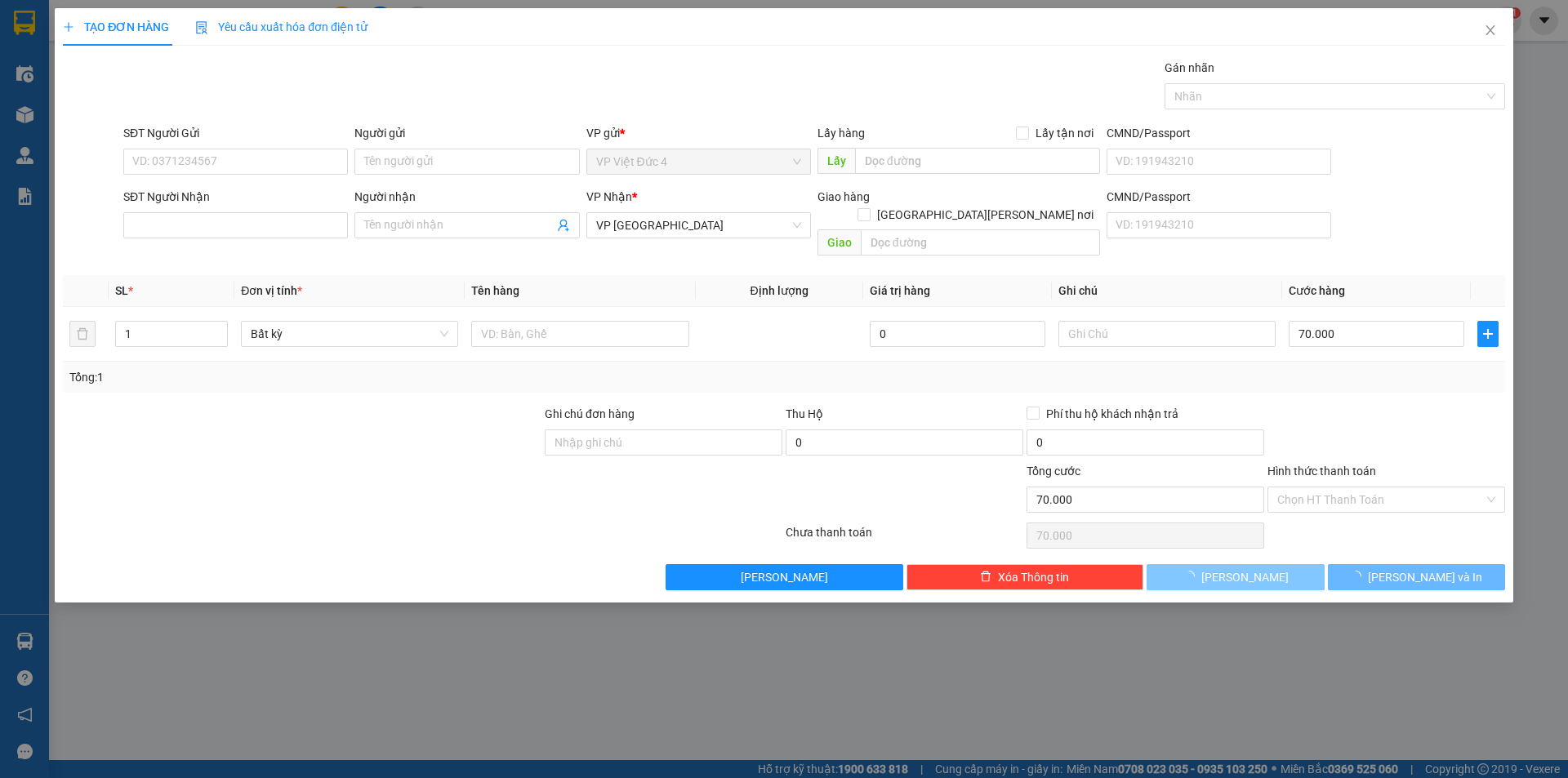
type input "0"
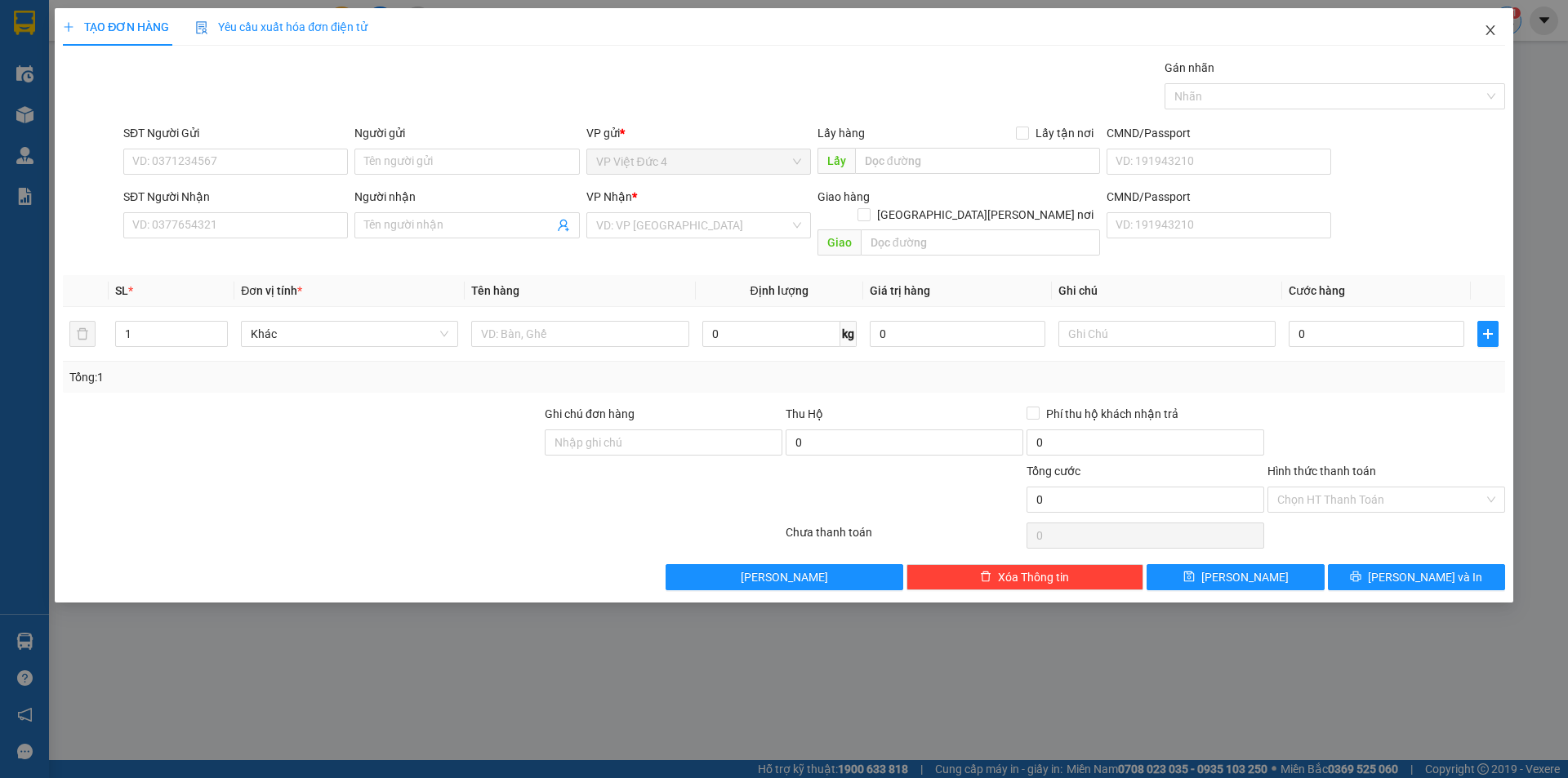
click at [1493, 28] on icon "close" at bounding box center [1490, 30] width 13 height 13
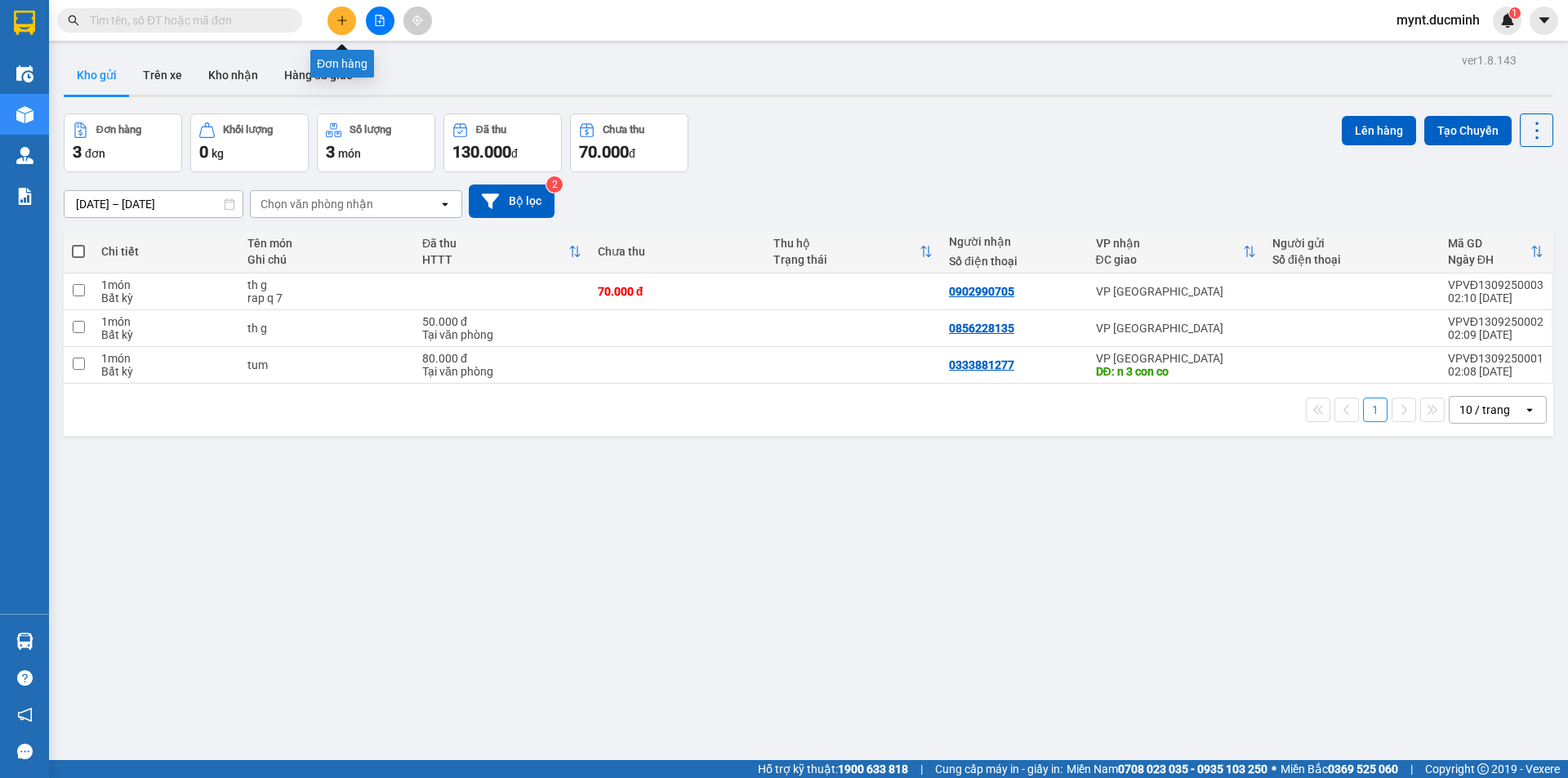
click at [341, 13] on button at bounding box center [341, 20] width 28 height 28
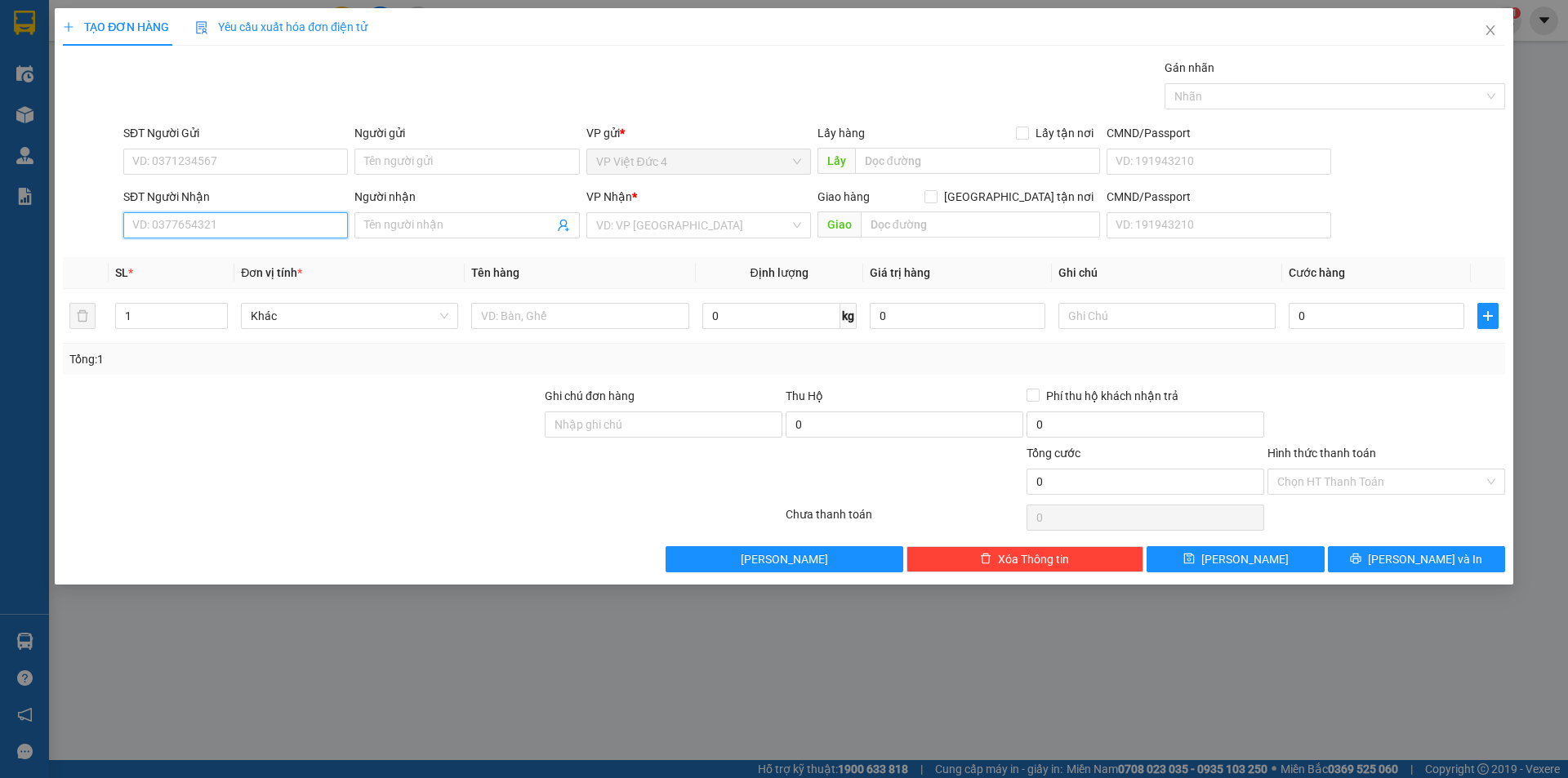
click at [327, 221] on input "SĐT Người Nhận" at bounding box center [236, 225] width 225 height 27
type input "0336035917"
click at [688, 225] on input "search" at bounding box center [693, 225] width 194 height 25
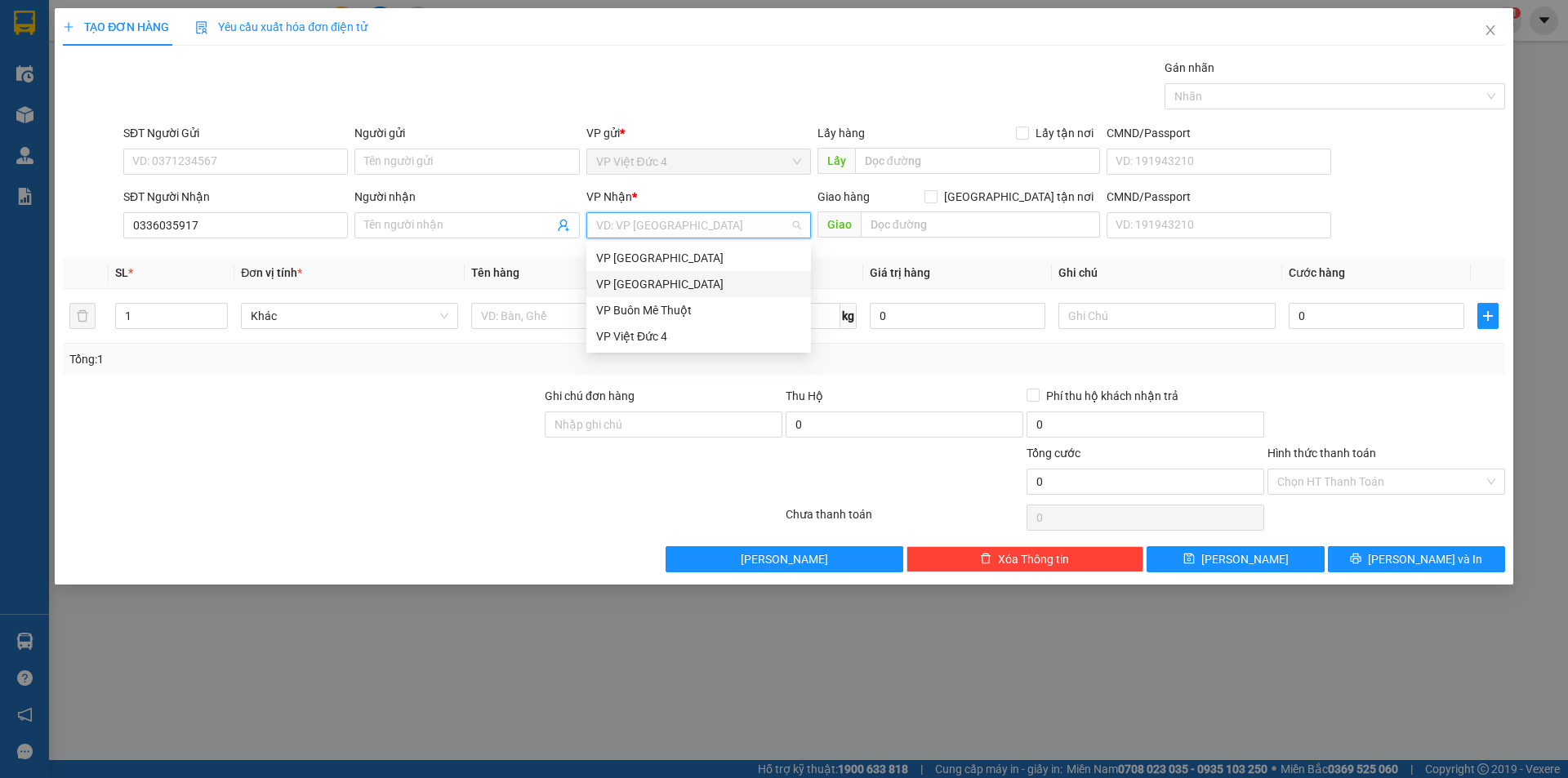
click at [624, 284] on div "VP [GEOGRAPHIC_DATA]" at bounding box center [699, 284] width 205 height 18
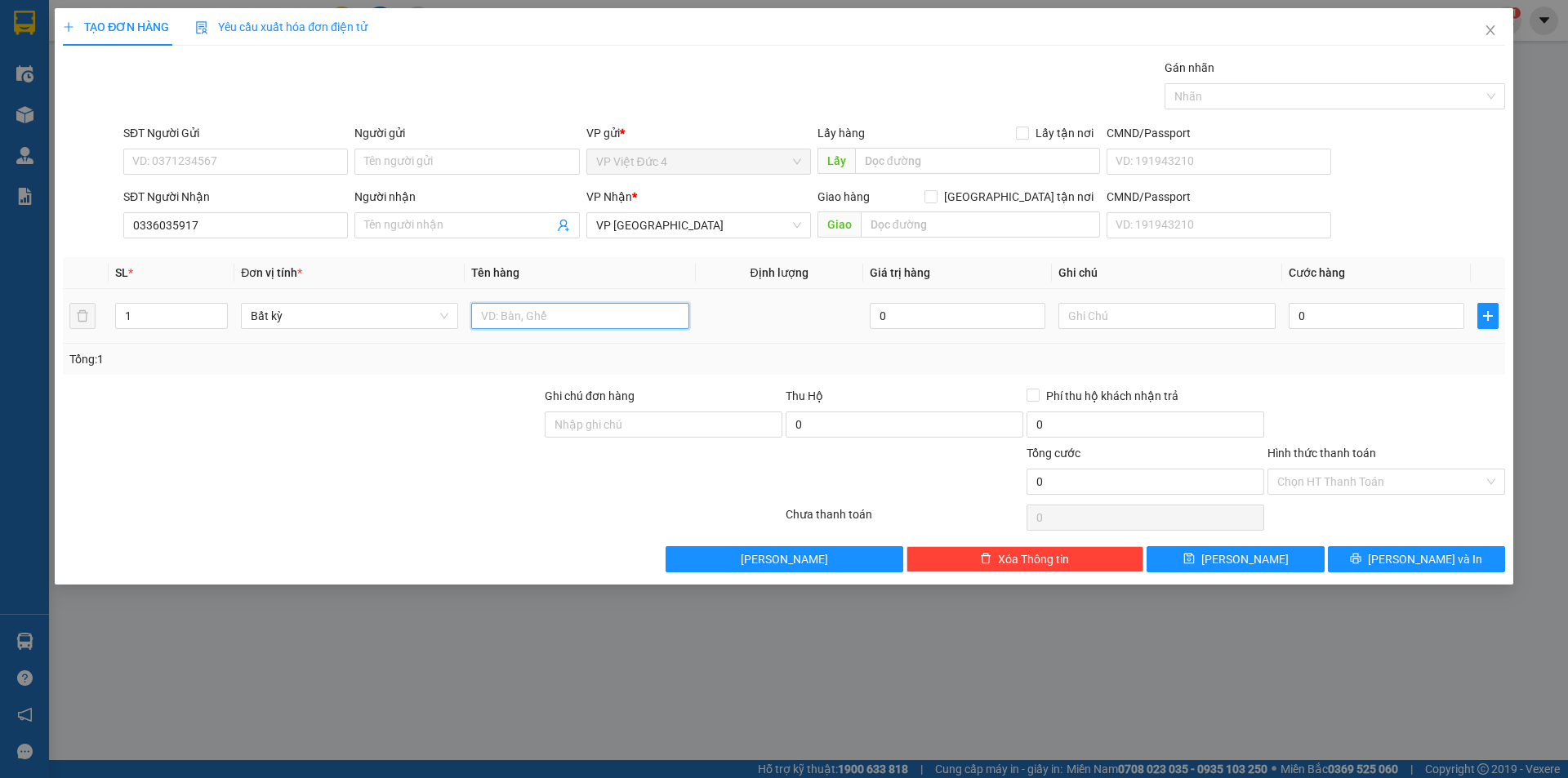
click at [608, 314] on input "text" at bounding box center [580, 315] width 218 height 27
type input "tum"
click at [1444, 314] on input "0" at bounding box center [1376, 315] width 176 height 27
type input "8"
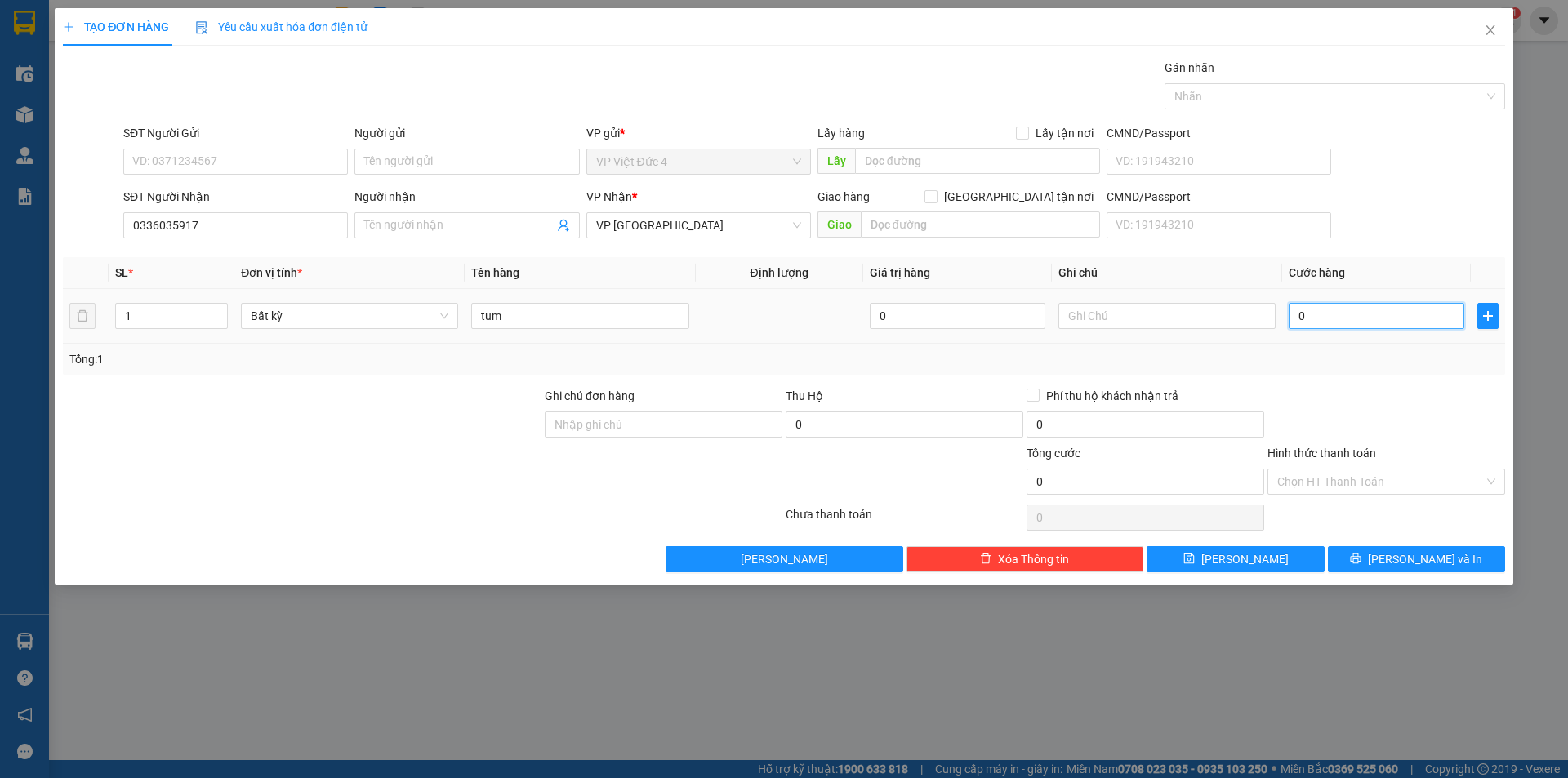
type input "8"
type input "80"
type input "800"
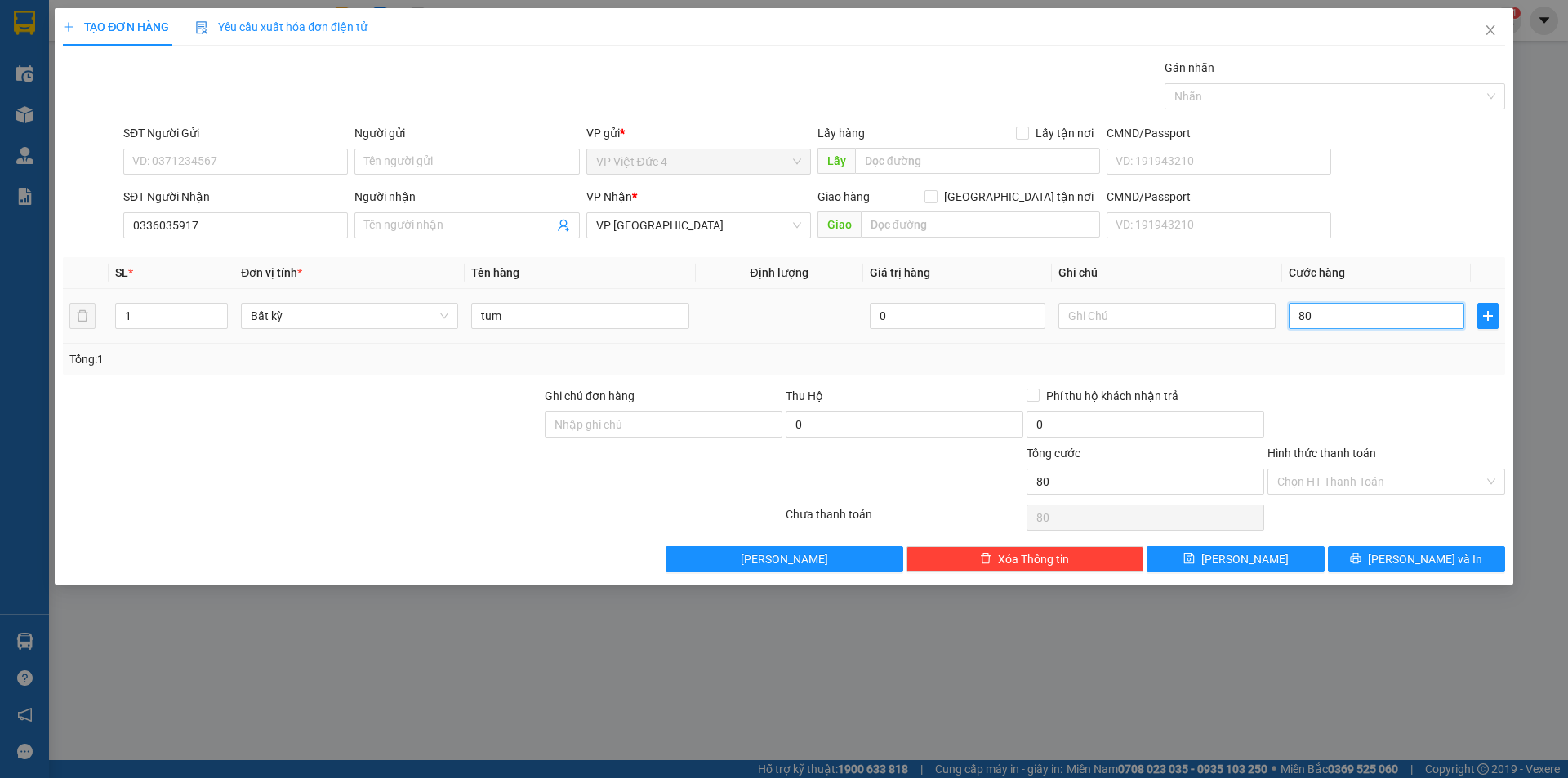
type input "800"
type input "8.000"
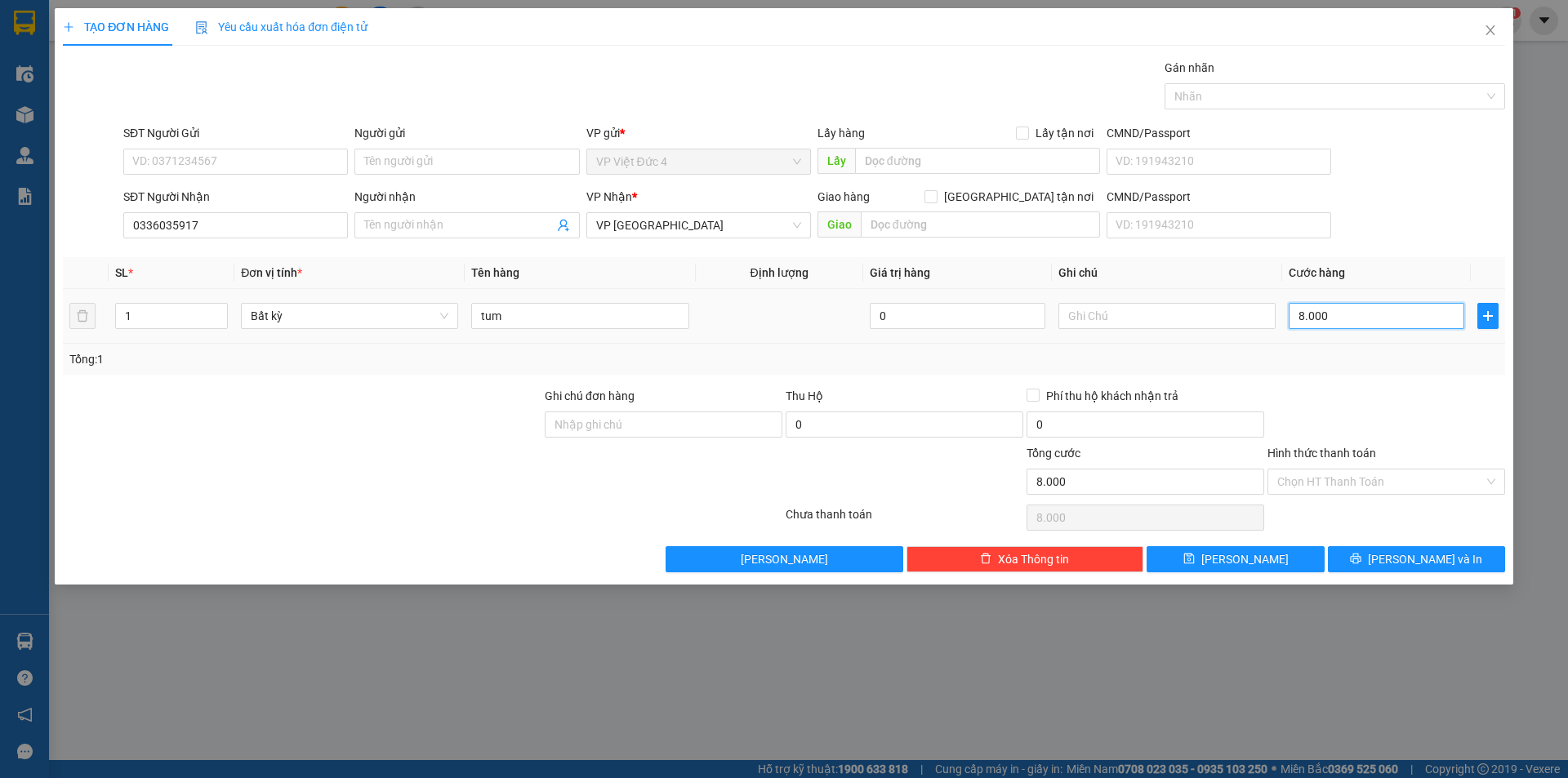
type input "80.000"
click at [1238, 556] on span "[PERSON_NAME]" at bounding box center [1245, 560] width 88 height 18
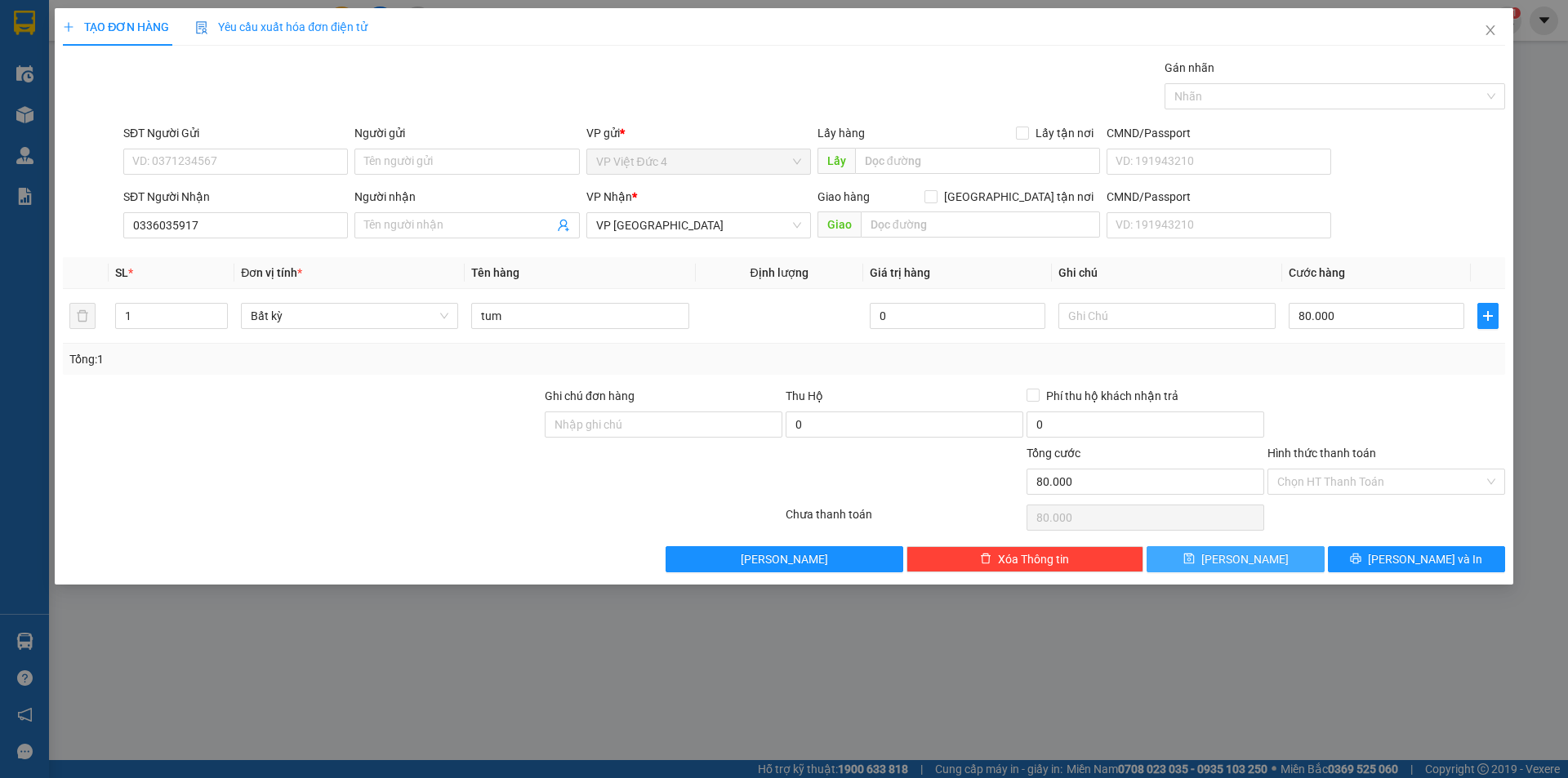
type input "0"
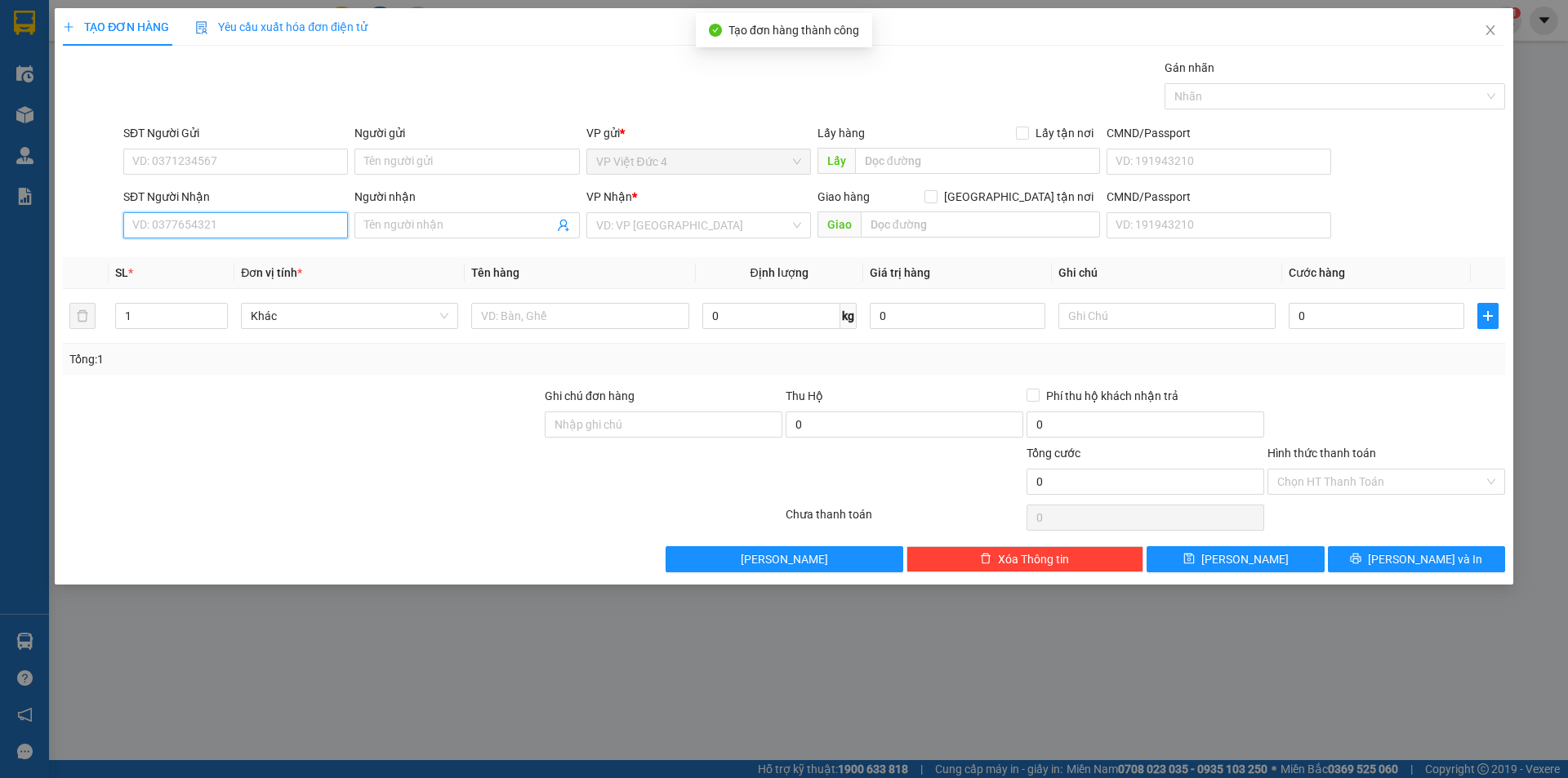
click at [332, 226] on input "SĐT Người Nhận" at bounding box center [236, 225] width 225 height 27
type input "0339462324"
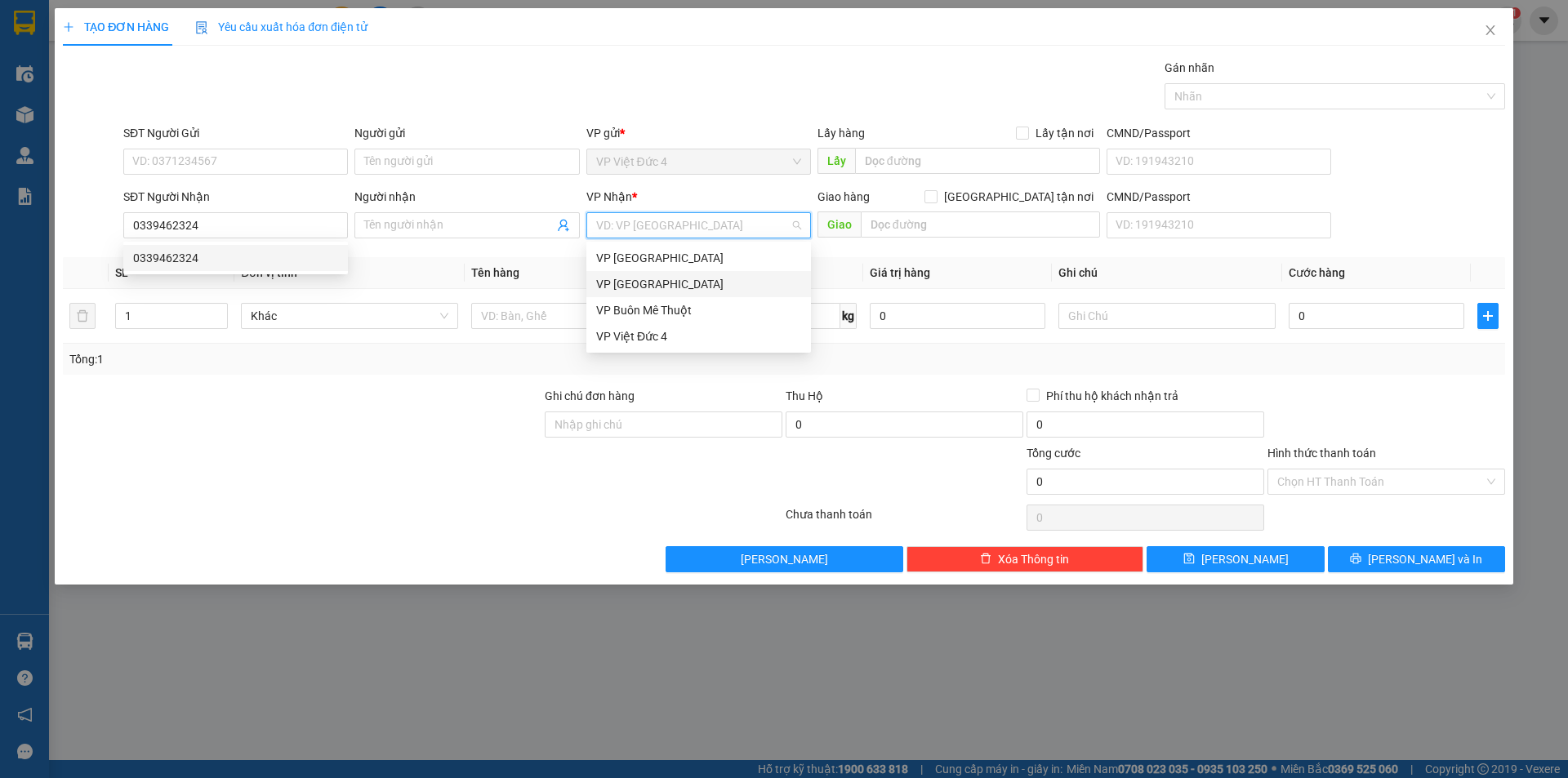
click at [699, 221] on input "search" at bounding box center [693, 225] width 194 height 25
click at [643, 282] on div "VP [GEOGRAPHIC_DATA]" at bounding box center [699, 284] width 205 height 18
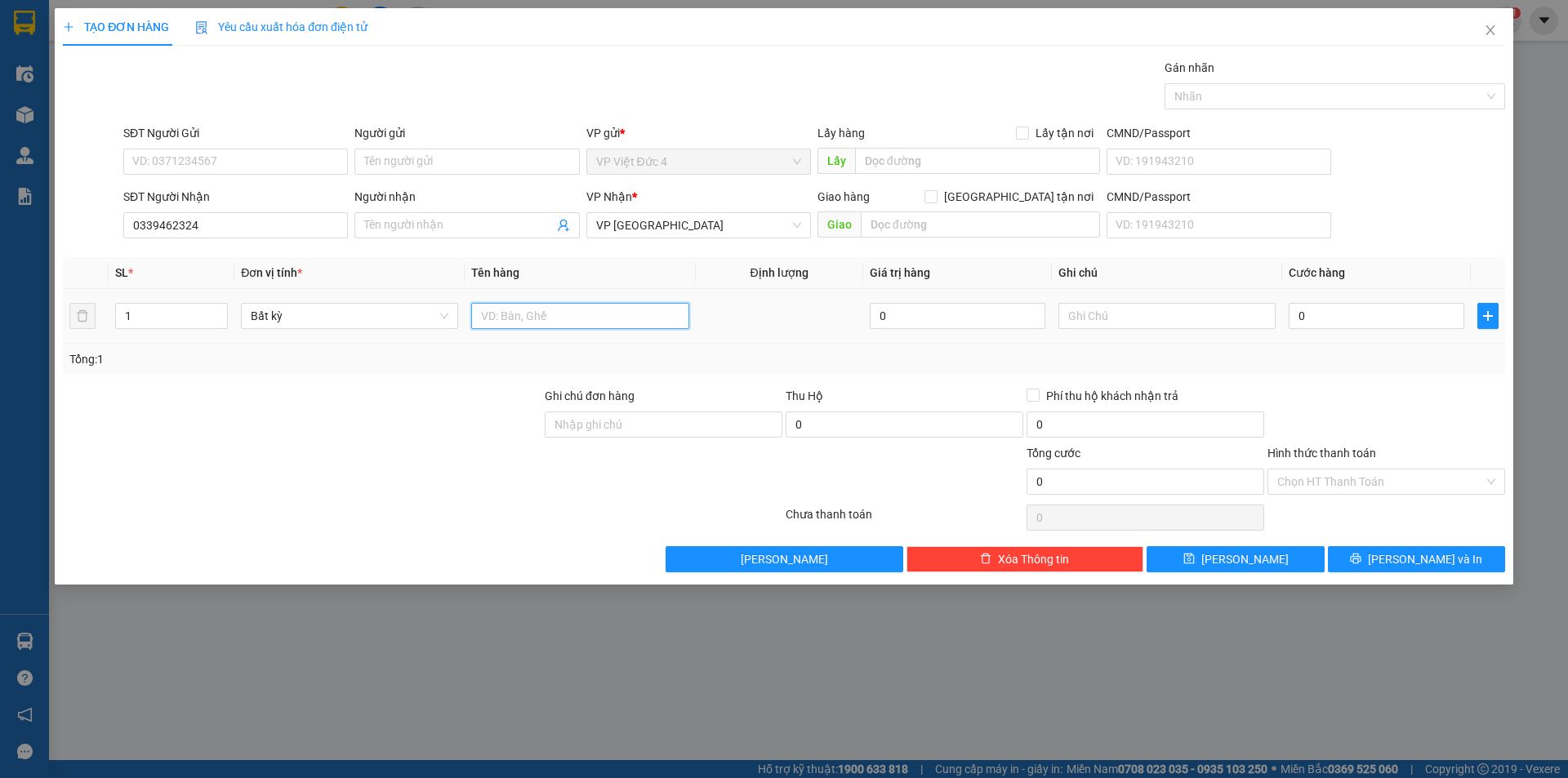
click at [625, 315] on input "text" at bounding box center [580, 315] width 218 height 27
type input "th g"
click at [1418, 314] on input "0" at bounding box center [1376, 315] width 176 height 27
type input "7"
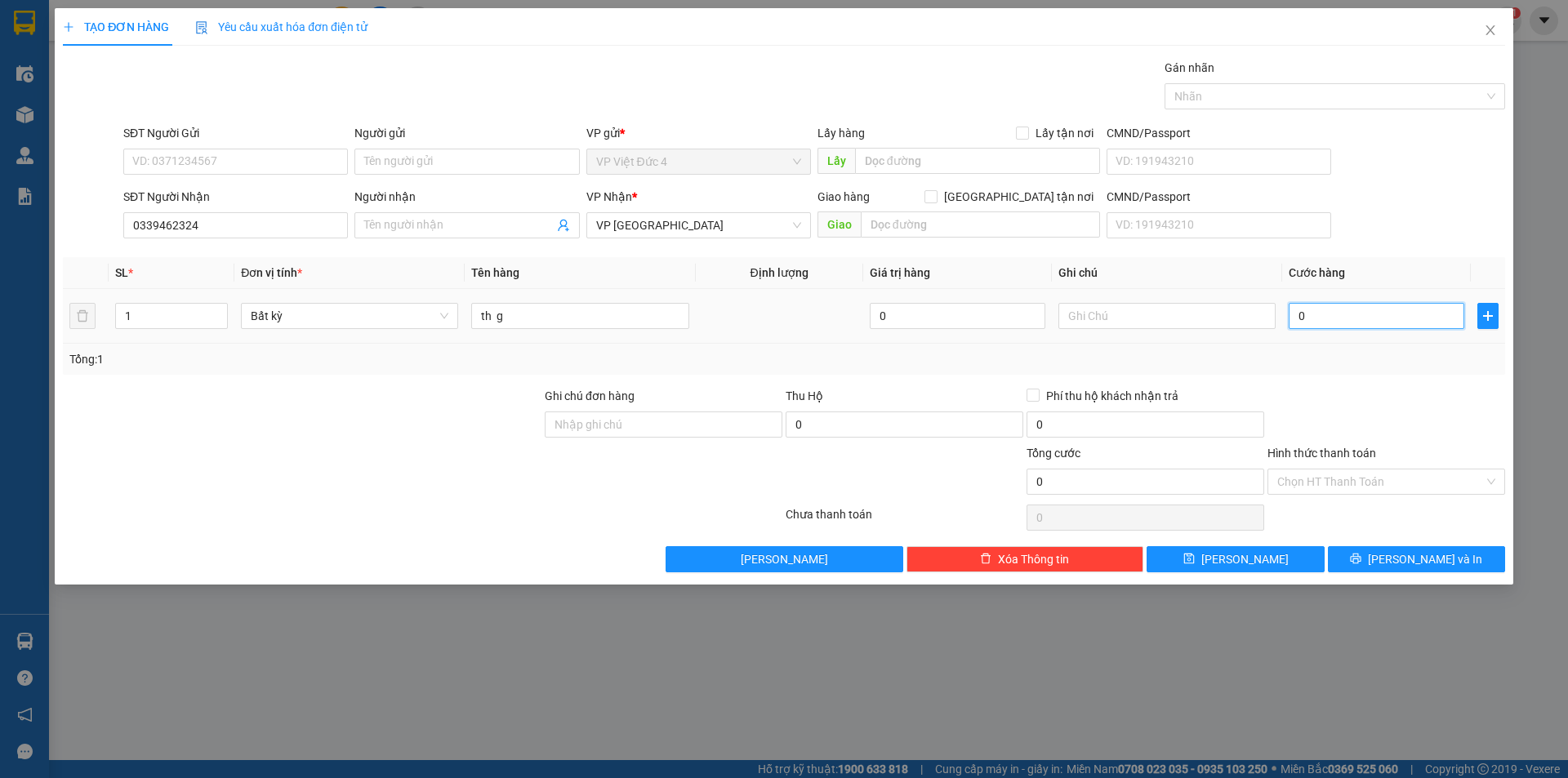
type input "7"
type input "70"
type input "700"
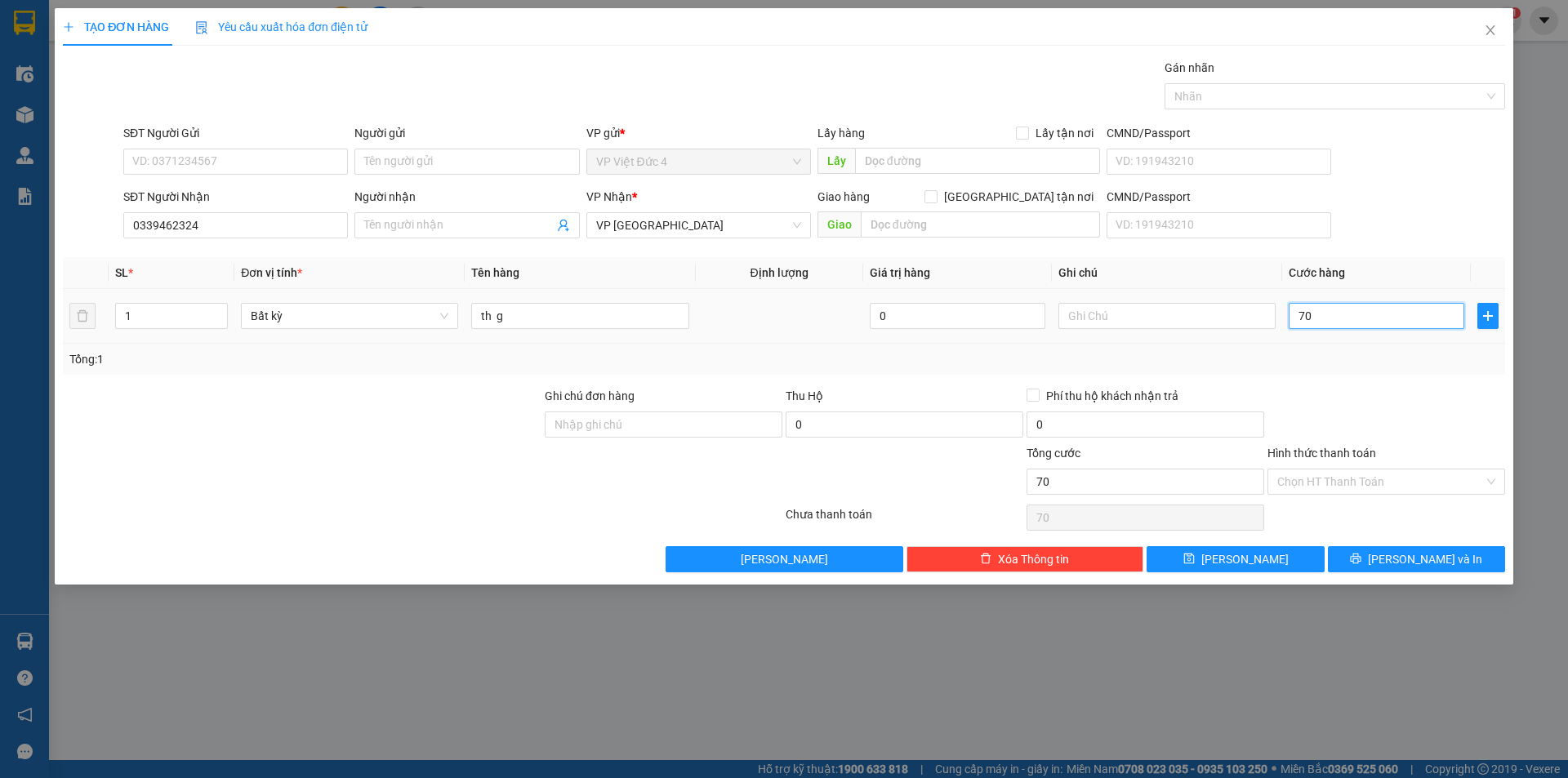
type input "700"
type input "7.000"
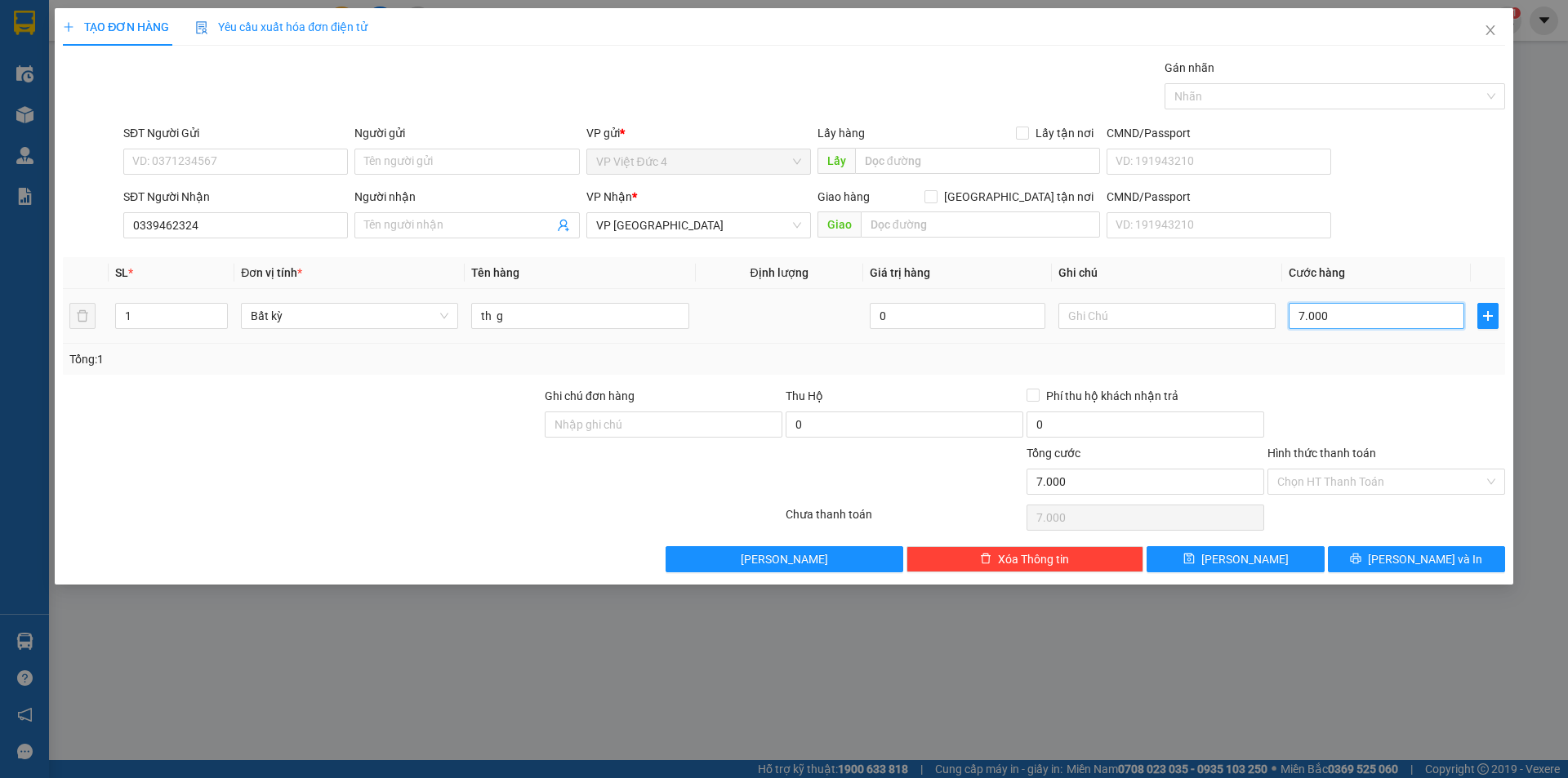
type input "70.000"
click at [1241, 554] on span "[PERSON_NAME]" at bounding box center [1245, 560] width 88 height 18
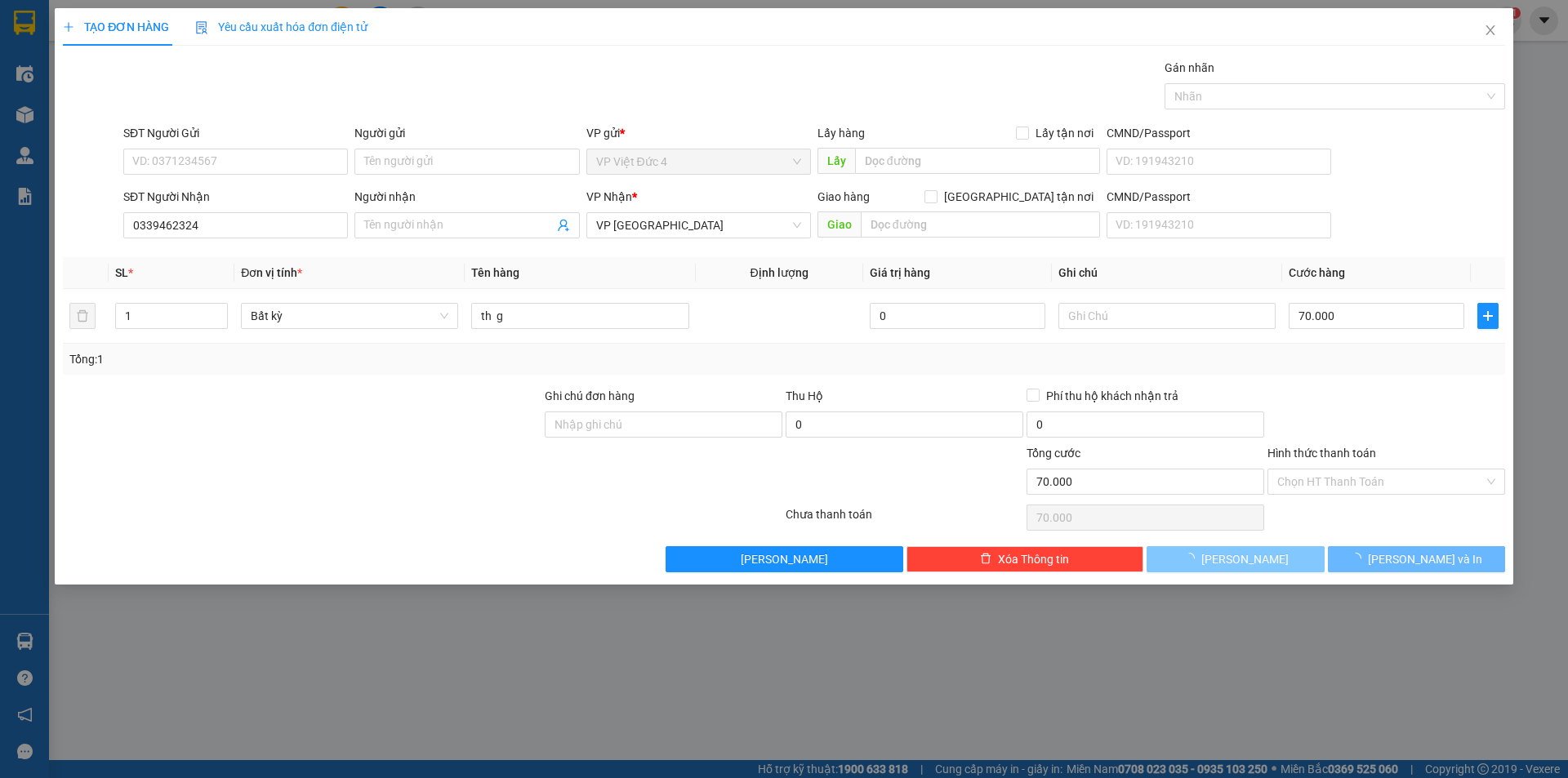
type input "0"
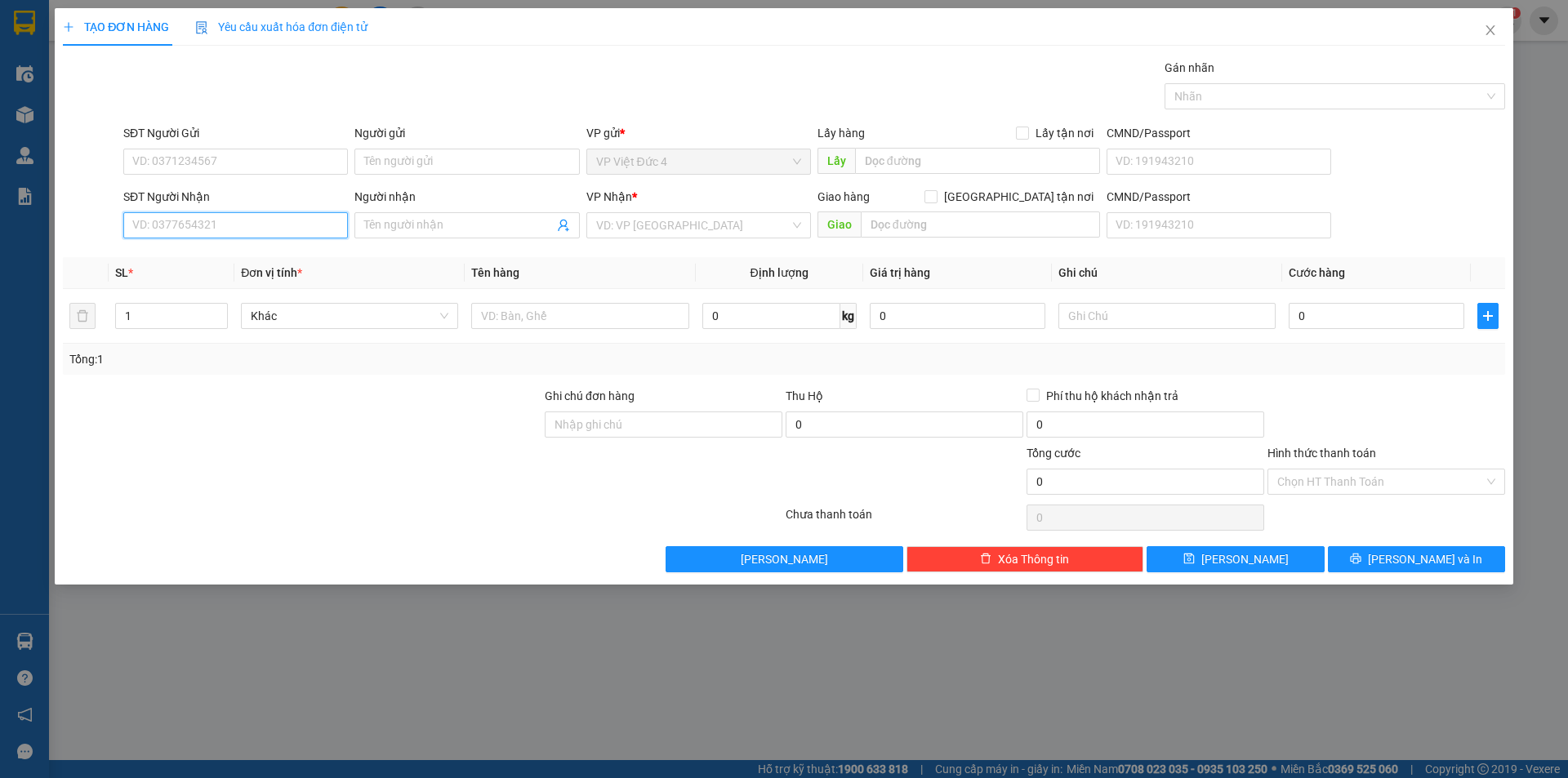
click at [301, 225] on input "SĐT Người Nhận" at bounding box center [236, 225] width 225 height 27
type input "0385196703"
click at [700, 225] on input "search" at bounding box center [693, 225] width 194 height 25
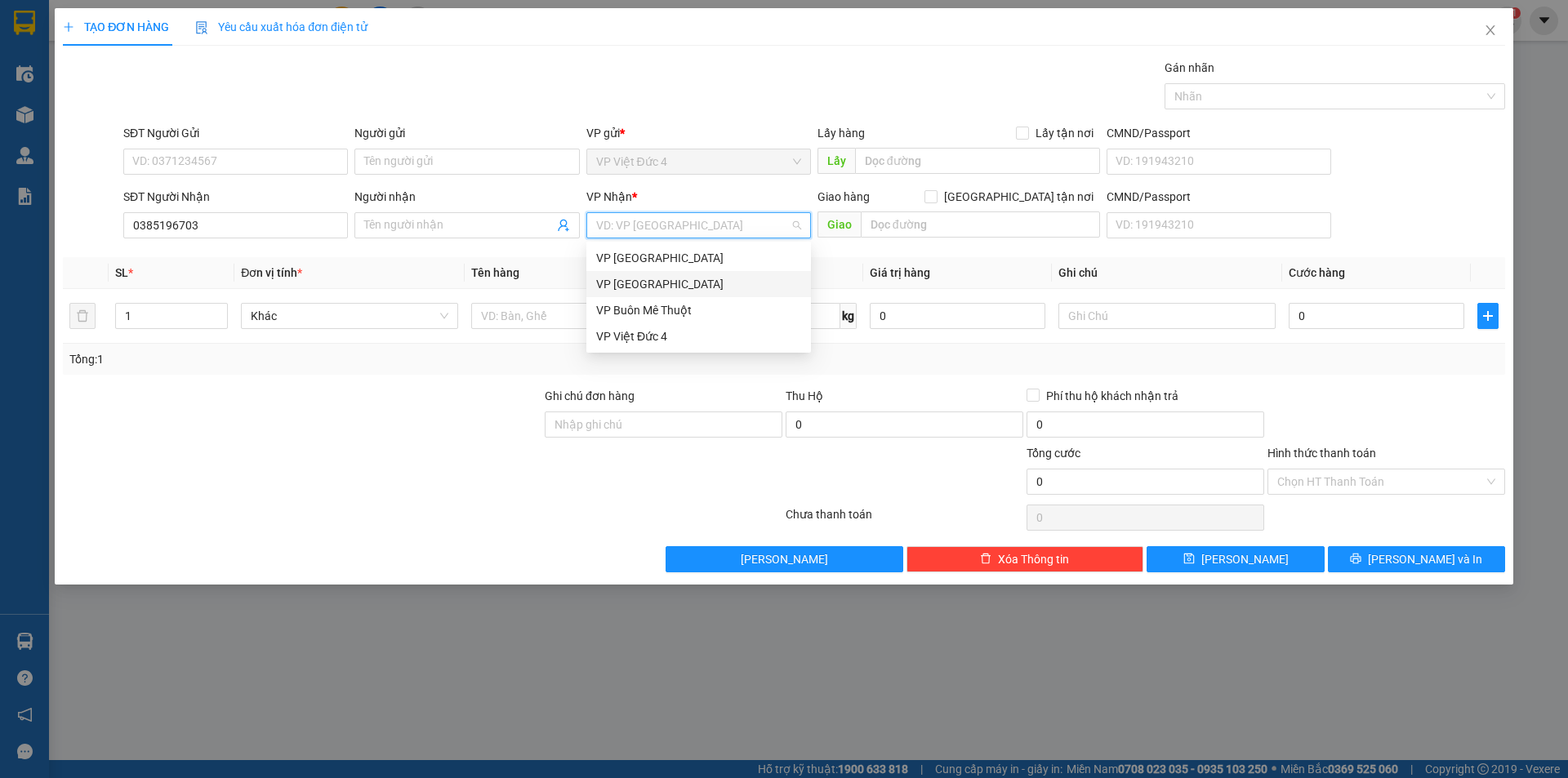
click at [627, 283] on div "VP [GEOGRAPHIC_DATA]" at bounding box center [699, 284] width 205 height 18
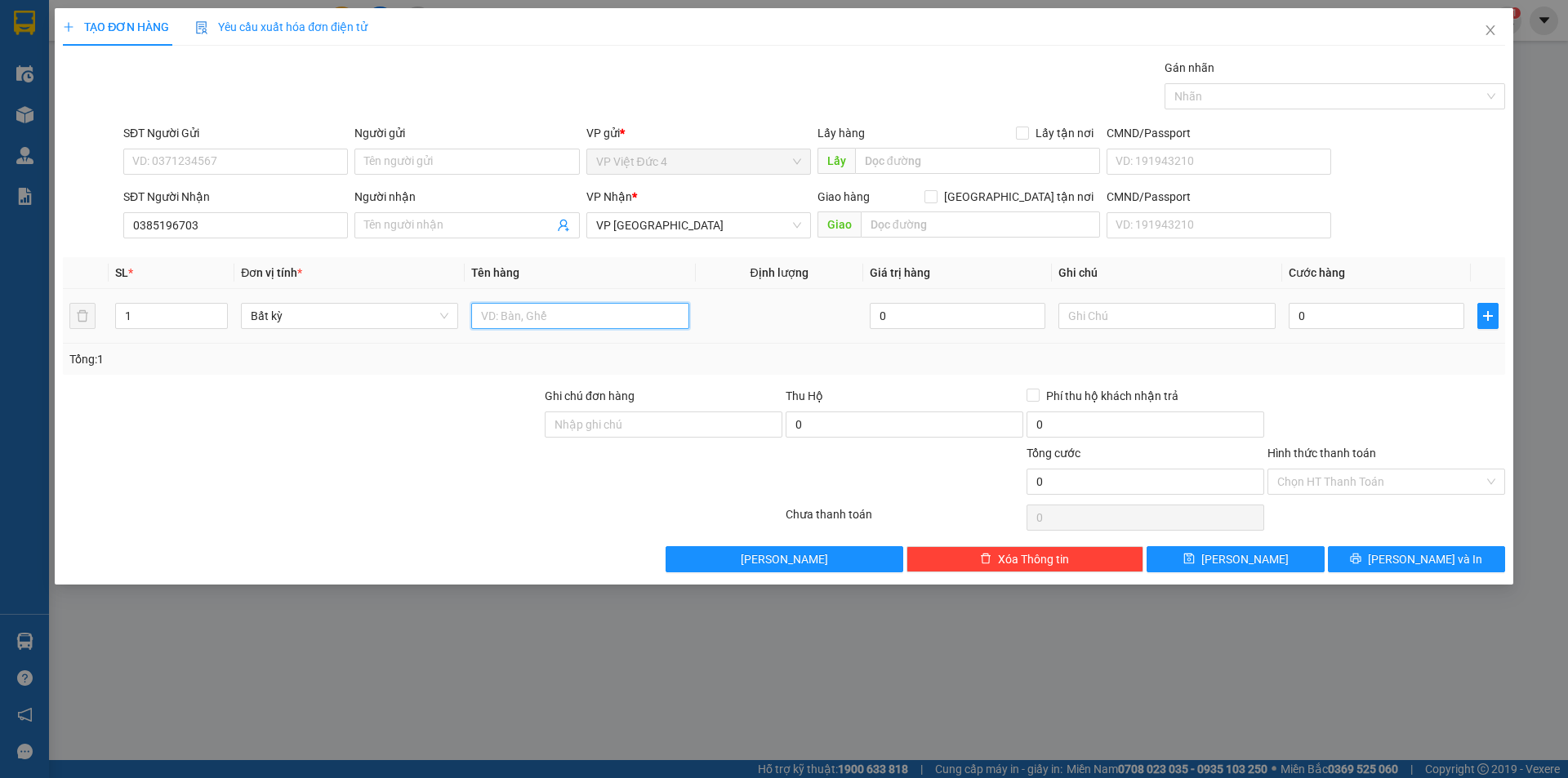
click at [624, 311] on input "text" at bounding box center [580, 315] width 218 height 27
type input "th g"
click at [1415, 319] on input "0" at bounding box center [1376, 315] width 176 height 27
type input "5"
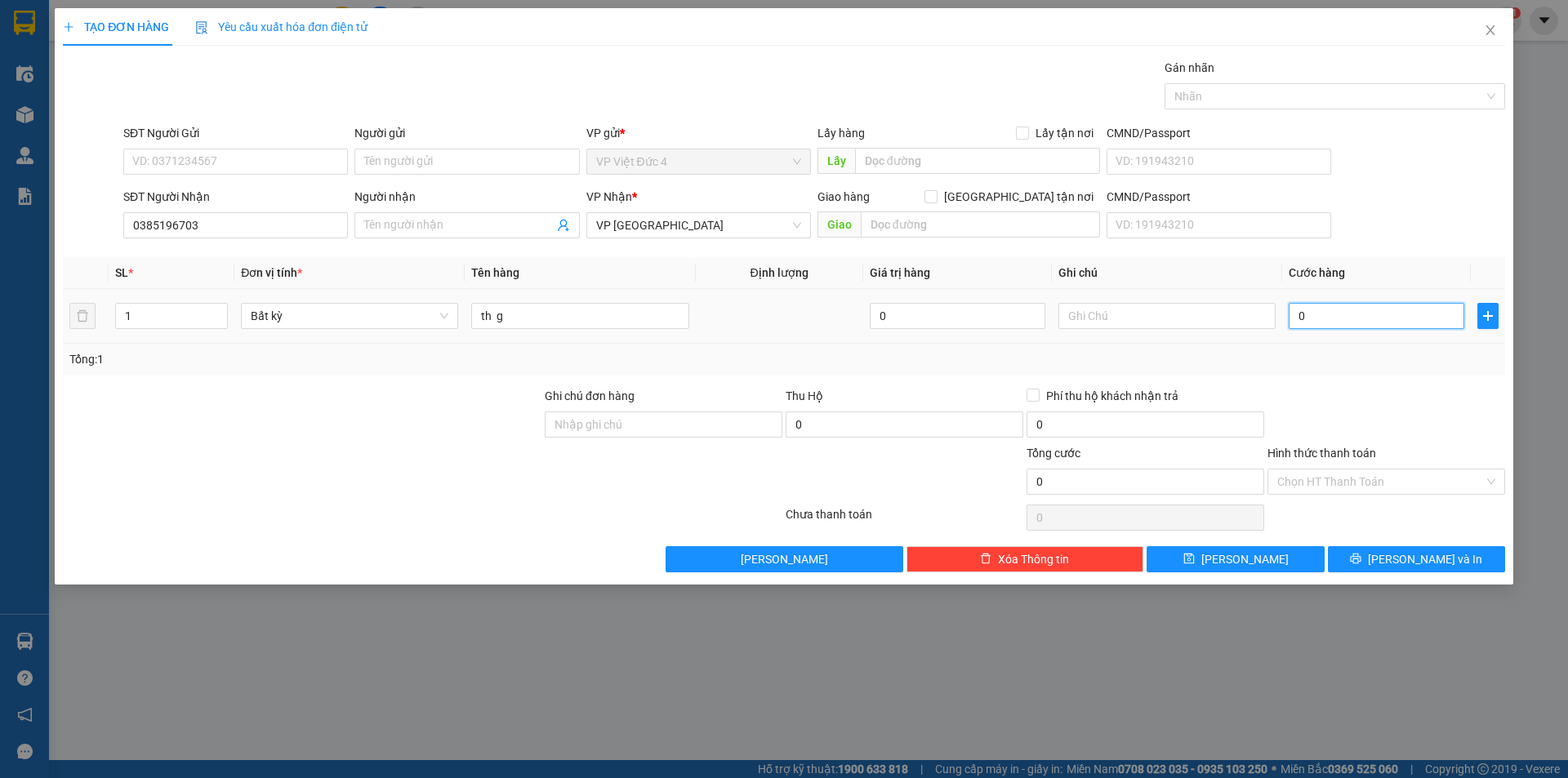
type input "5"
type input "50"
type input "500"
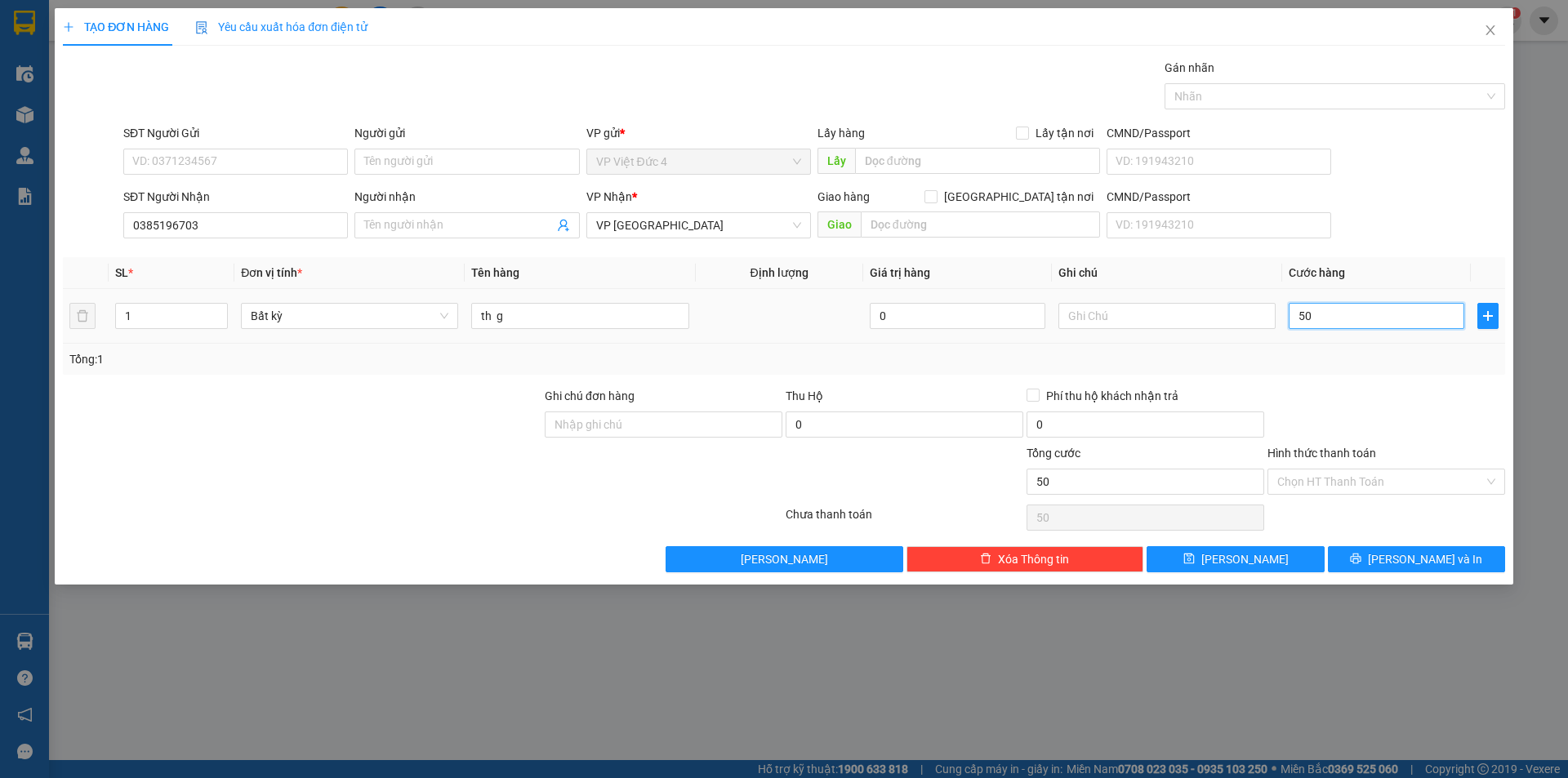
type input "500"
type input "5.000"
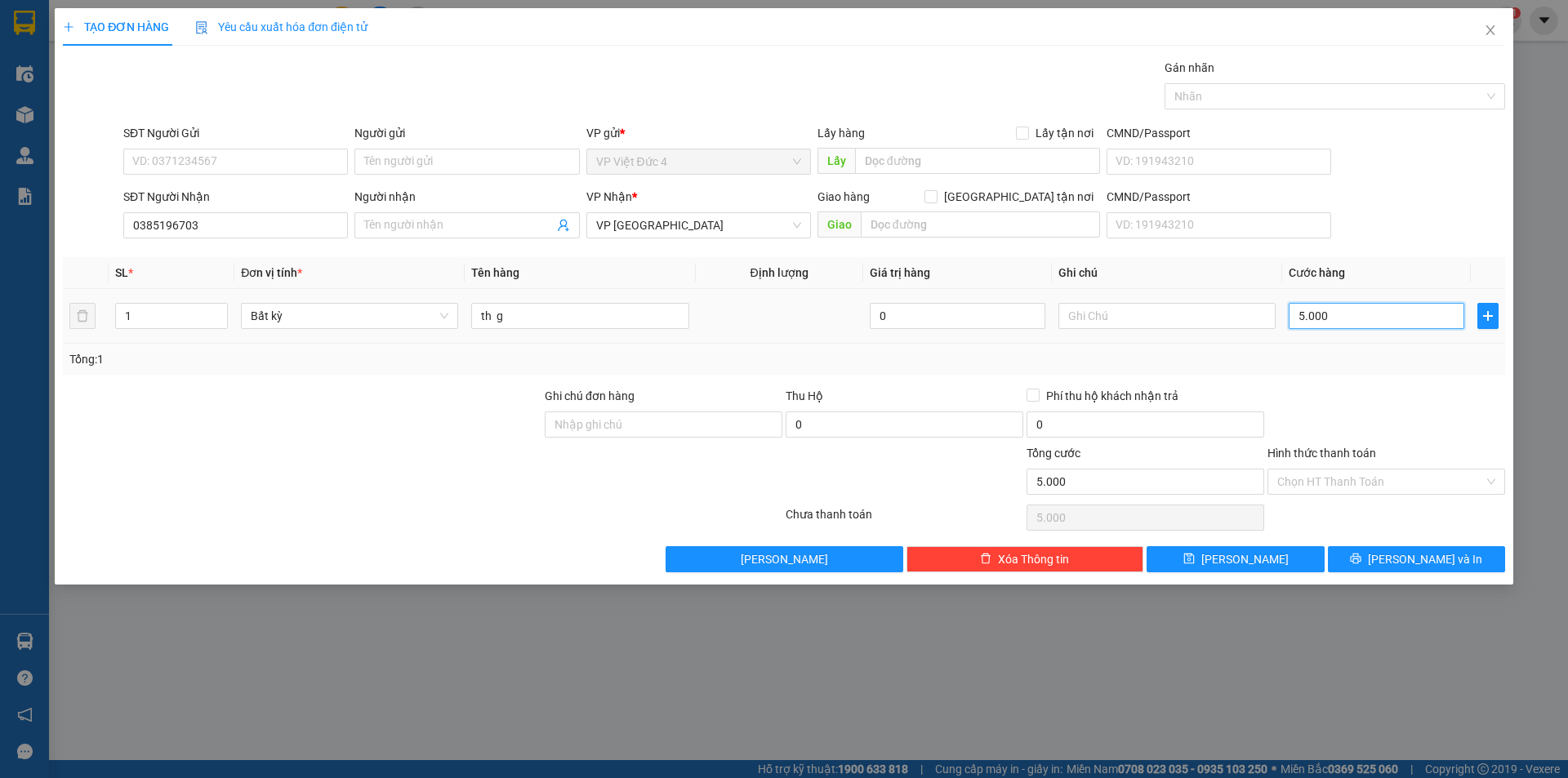
type input "50.000"
click at [1241, 557] on span "[PERSON_NAME]" at bounding box center [1245, 560] width 88 height 18
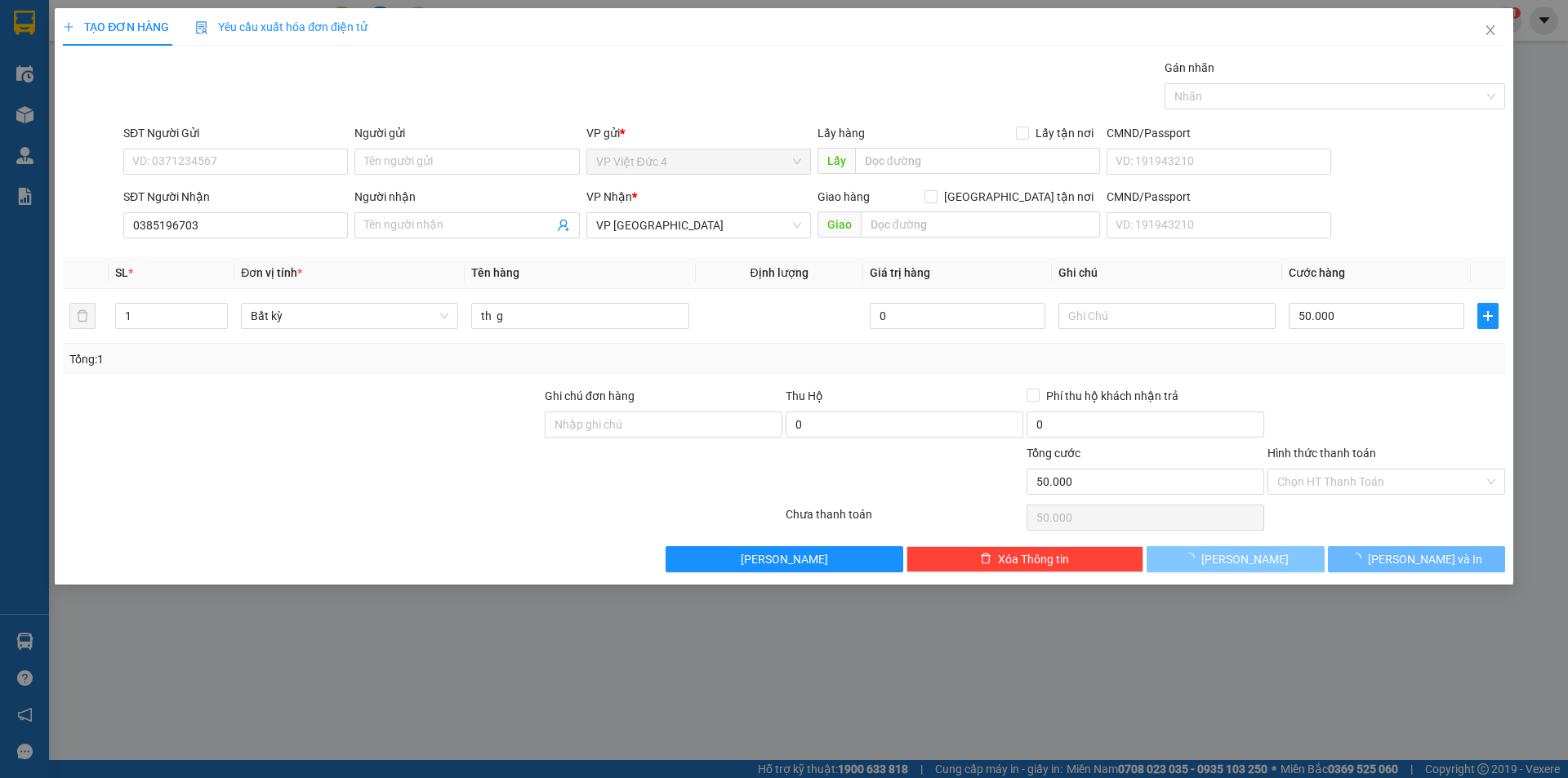
type input "0"
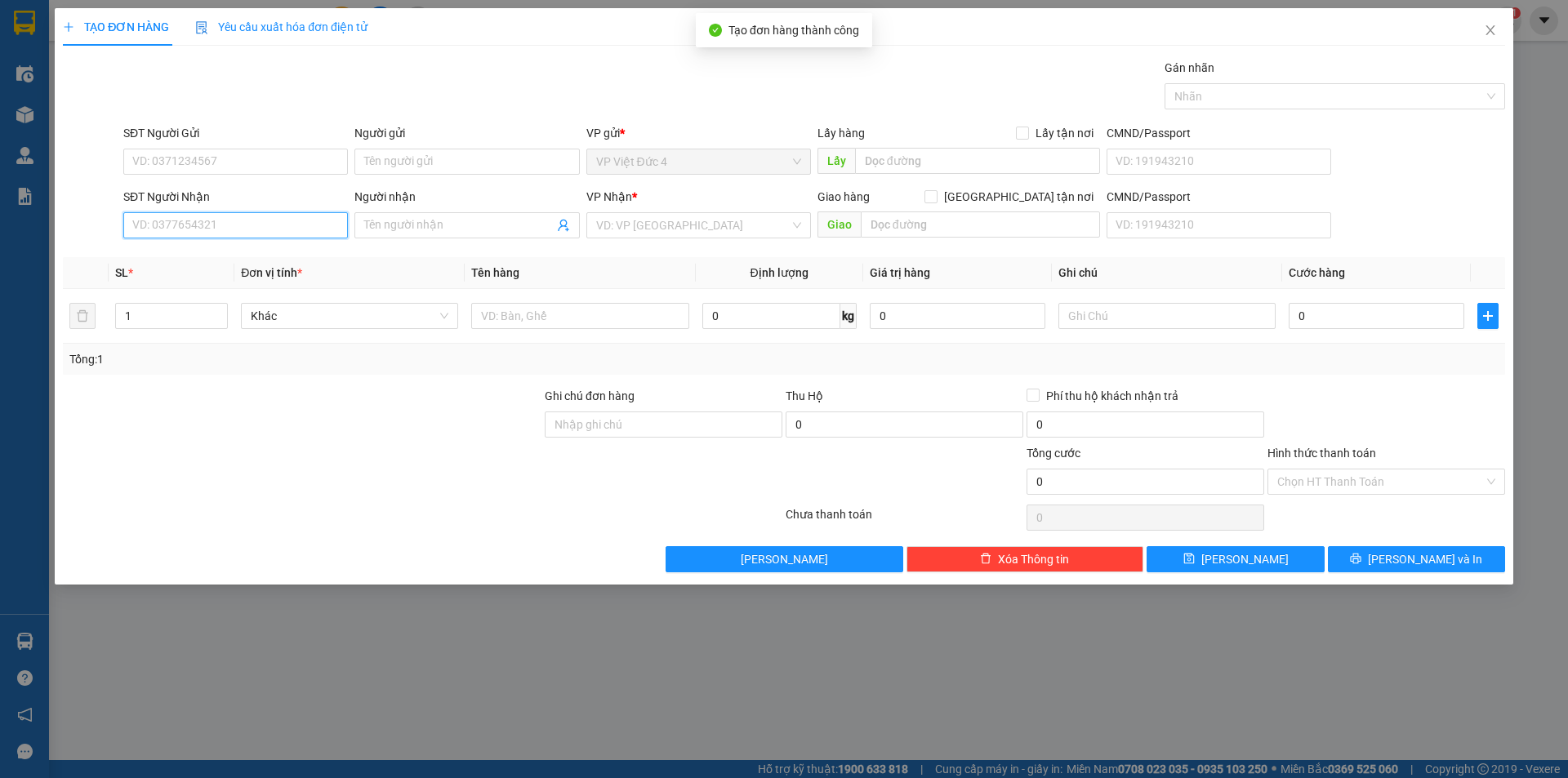
click at [313, 219] on input "SĐT Người Nhận" at bounding box center [236, 225] width 225 height 27
type input "0399924580"
click at [708, 223] on input "search" at bounding box center [693, 225] width 194 height 25
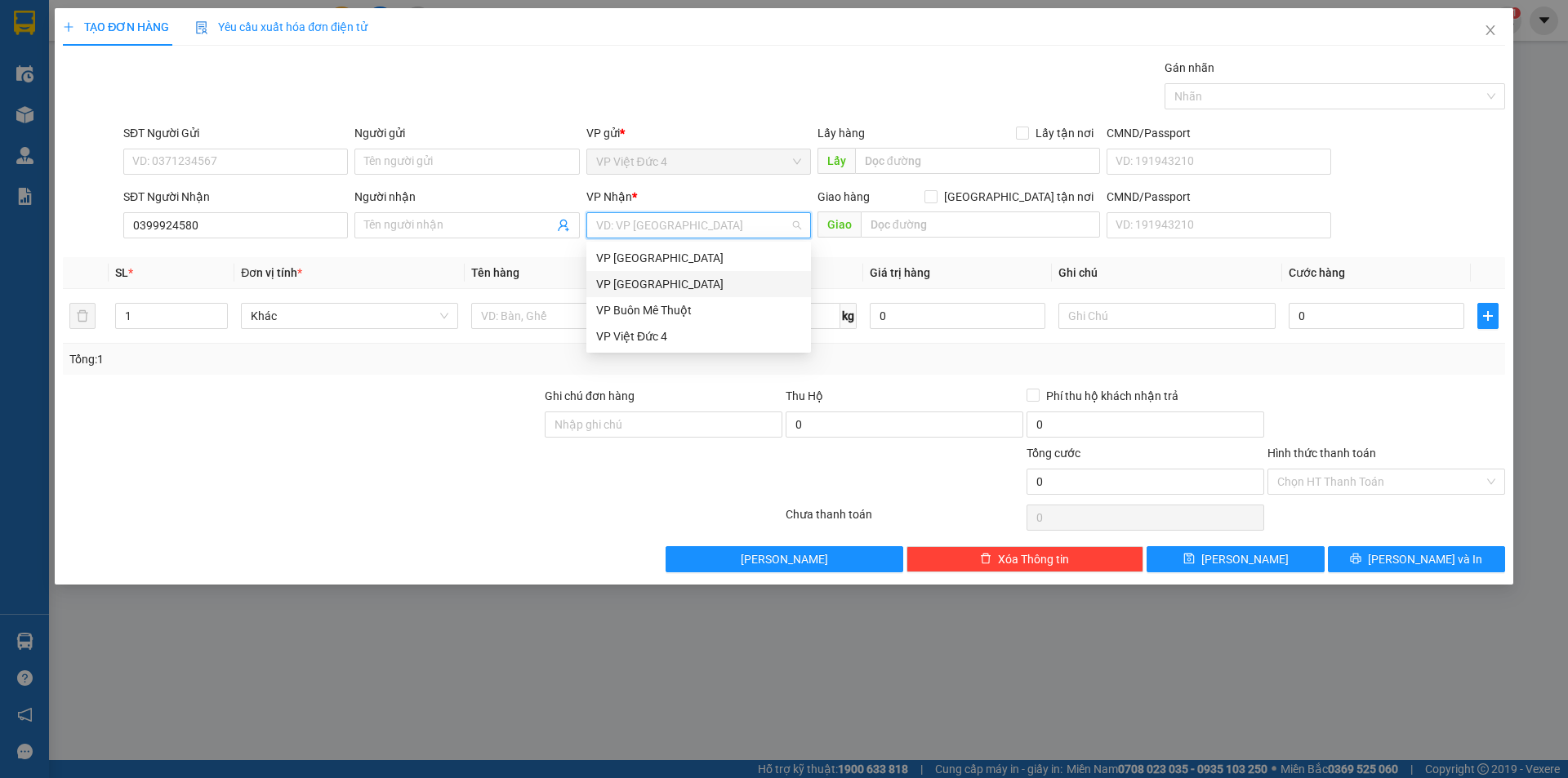
click at [620, 282] on div "VP [GEOGRAPHIC_DATA]" at bounding box center [699, 284] width 205 height 18
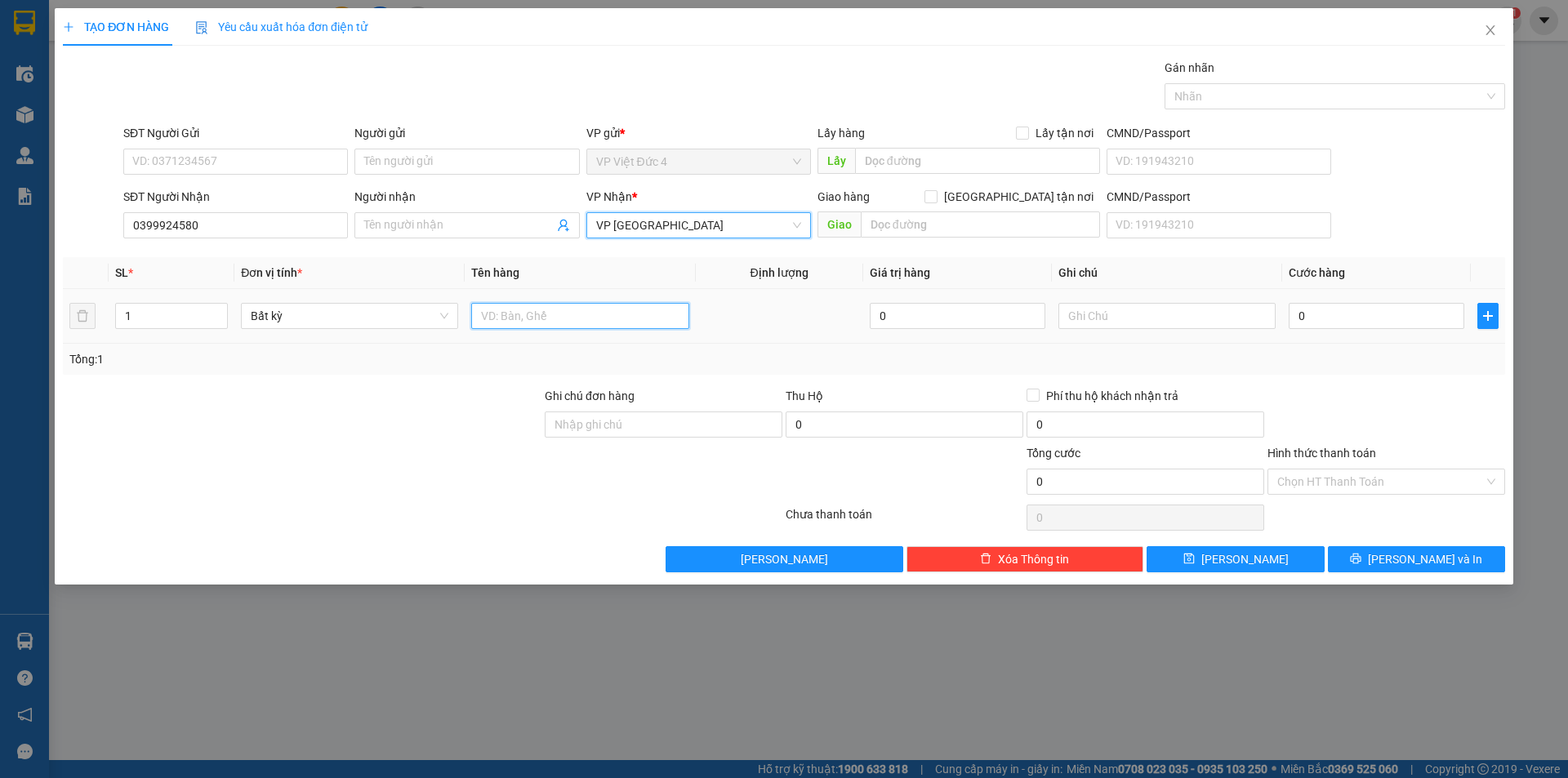
click at [617, 311] on input "text" at bounding box center [580, 315] width 218 height 27
type input "tum"
click at [1441, 317] on input "0" at bounding box center [1376, 315] width 176 height 27
type input "5"
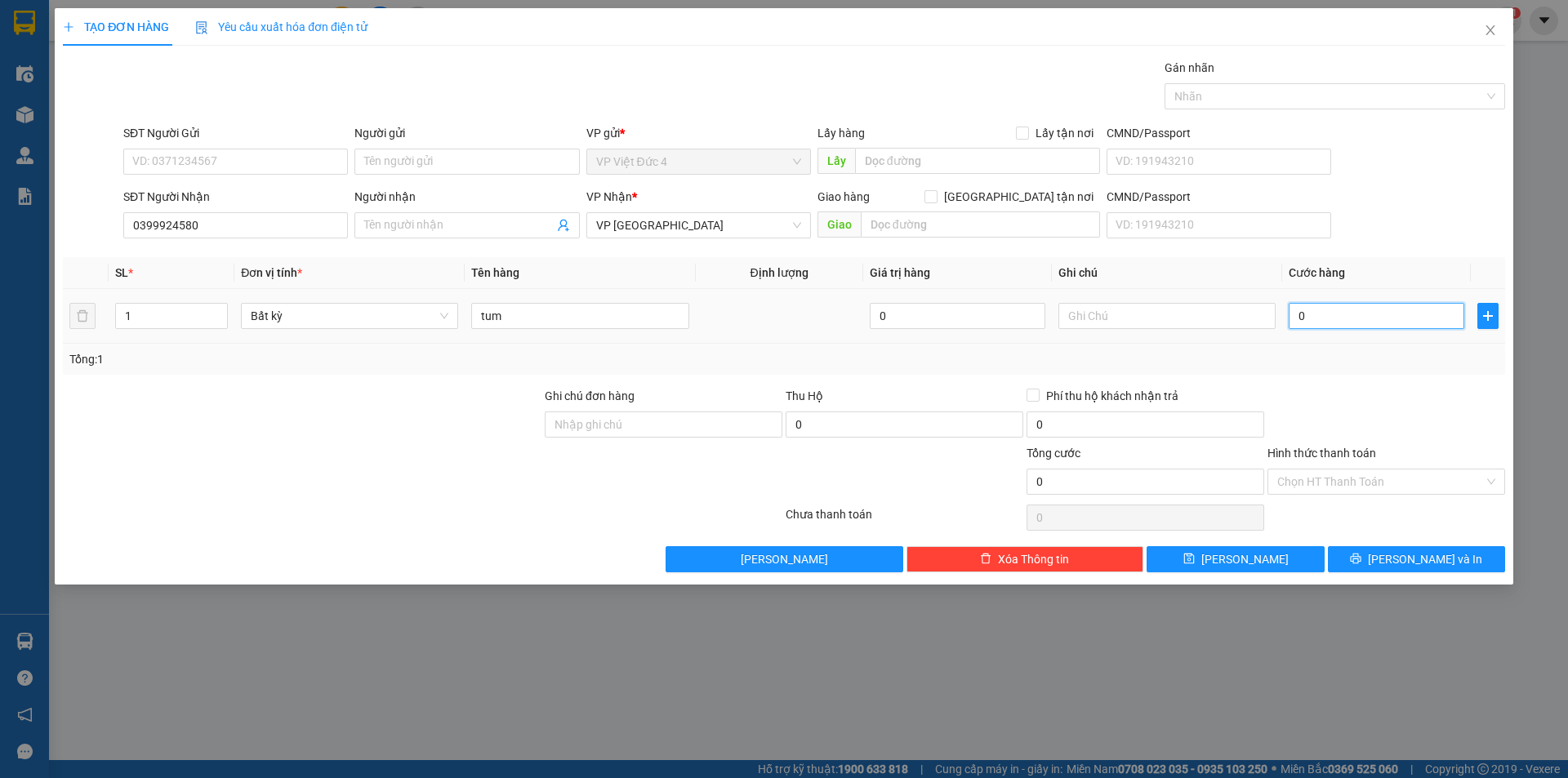
type input "5"
type input "50"
type input "500"
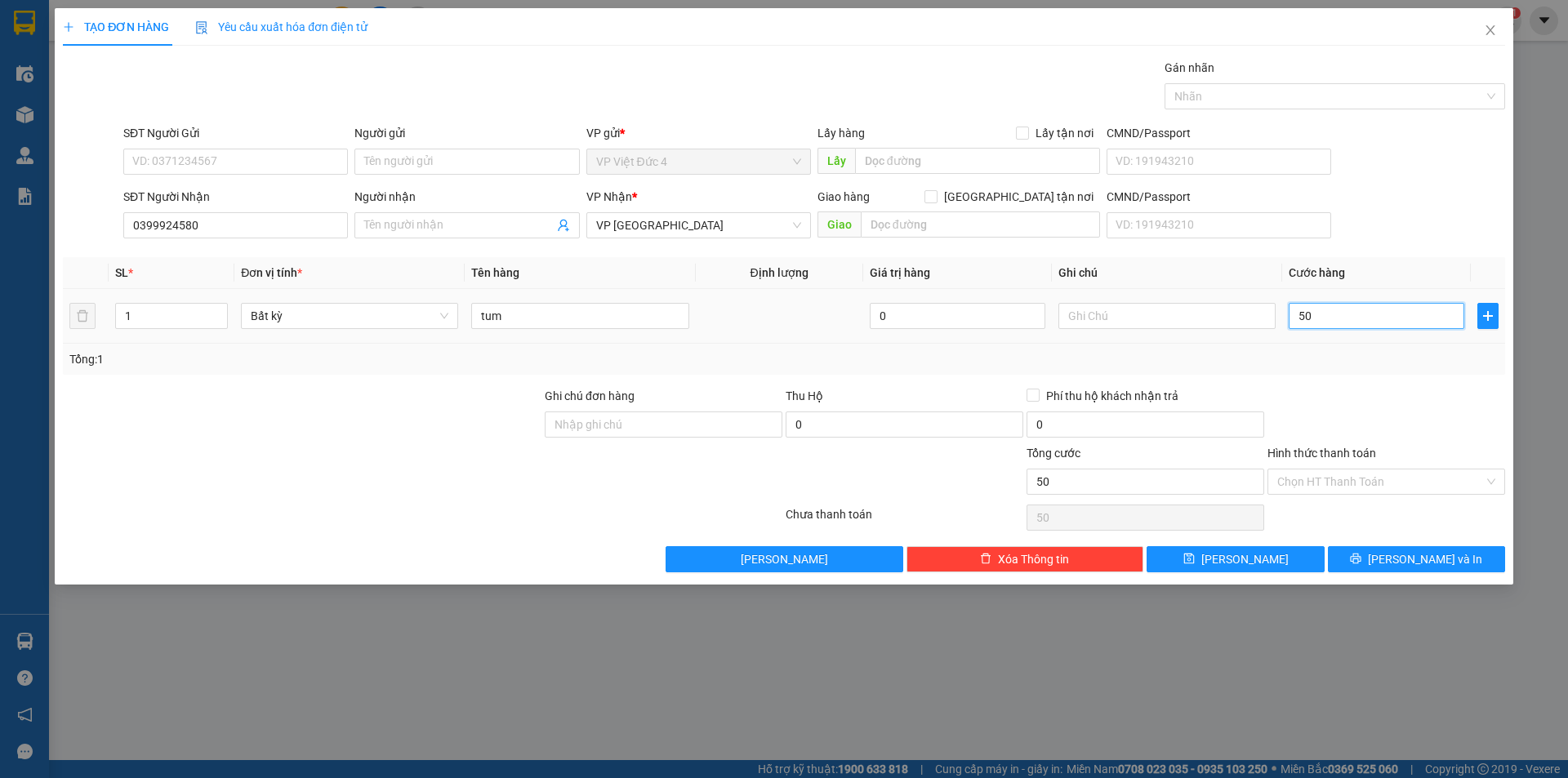
type input "500"
type input "5.000"
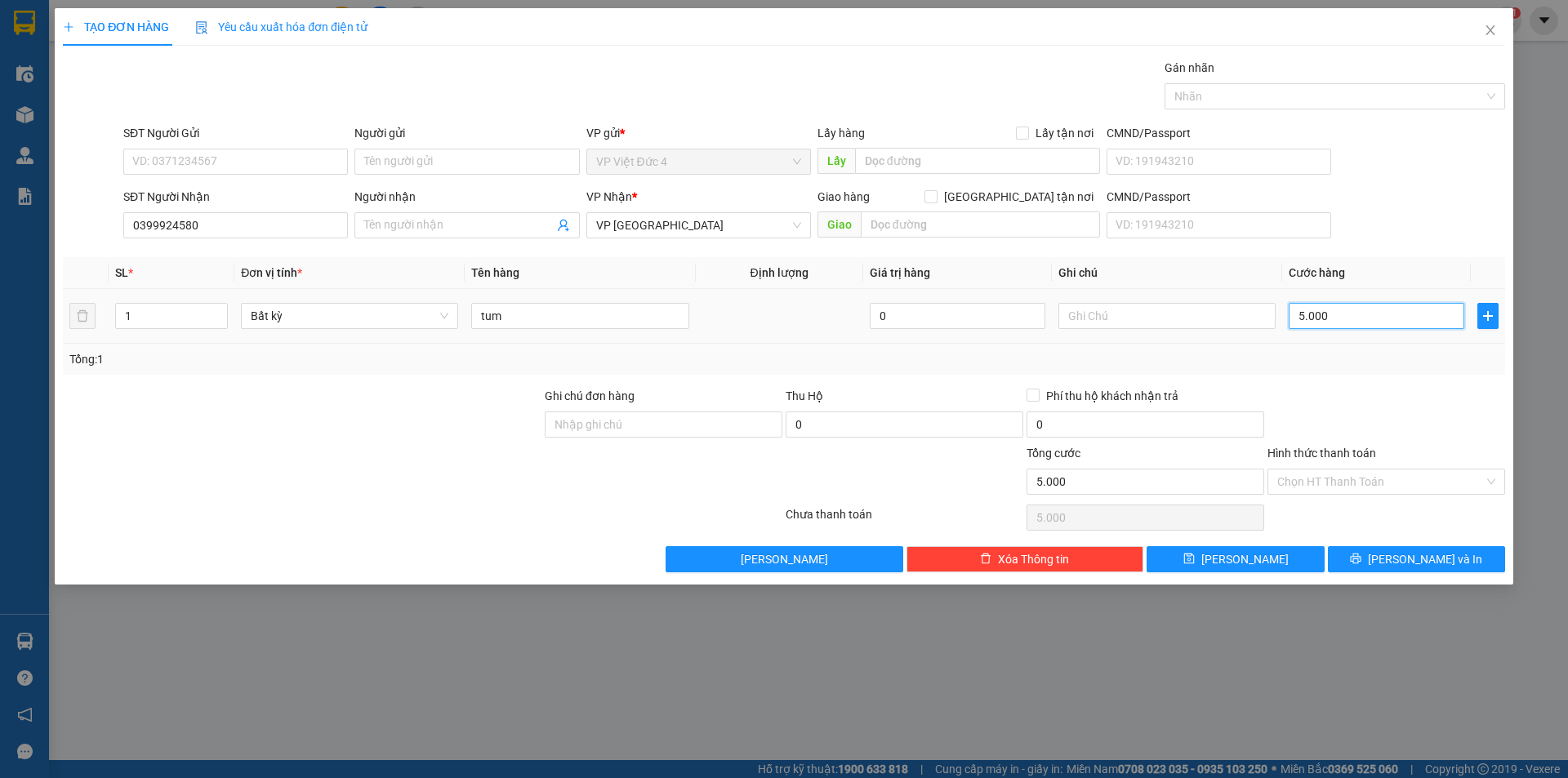
type input "50.000"
click at [1248, 552] on span "[PERSON_NAME]" at bounding box center [1245, 560] width 88 height 18
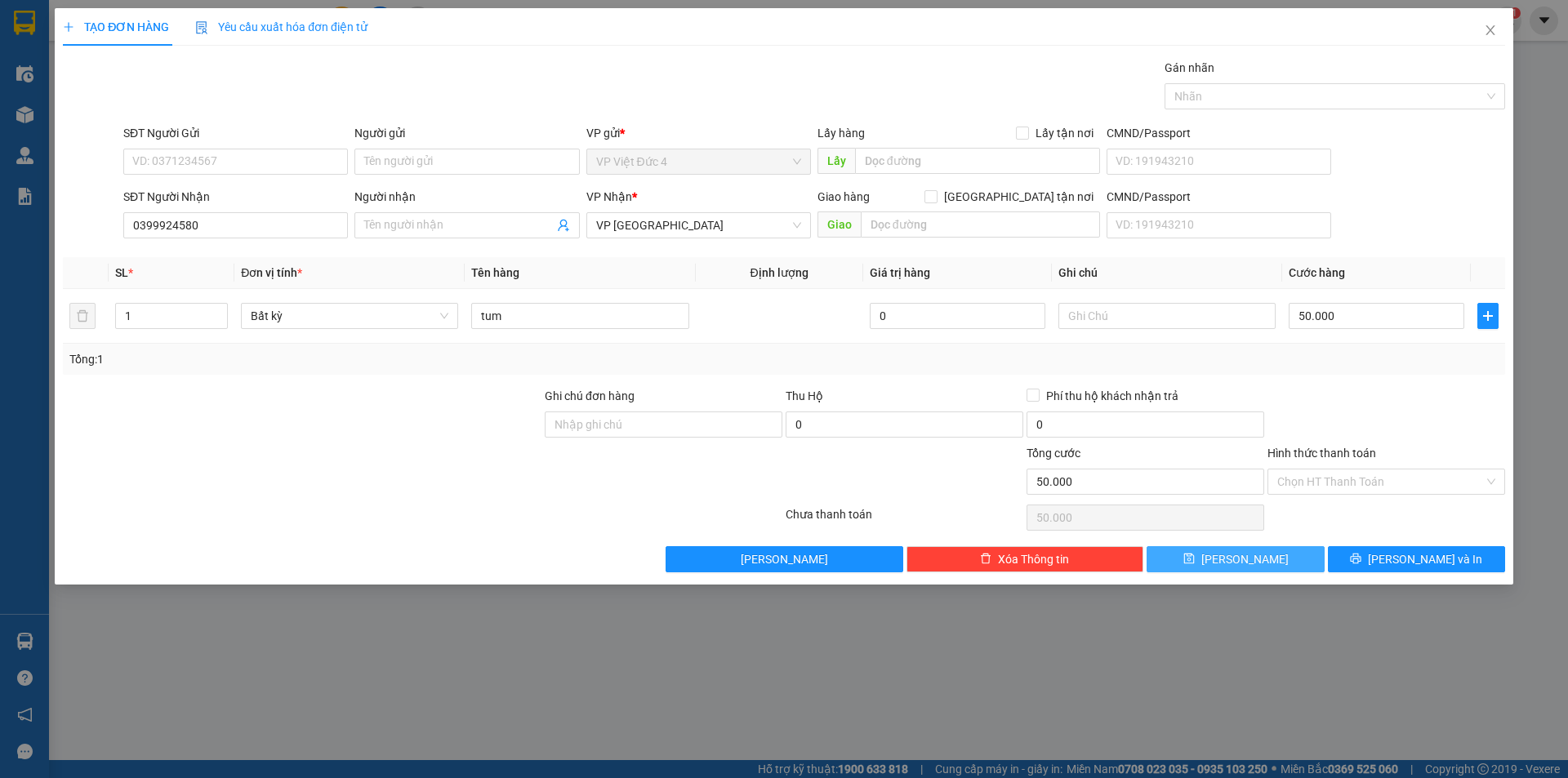
type input "0"
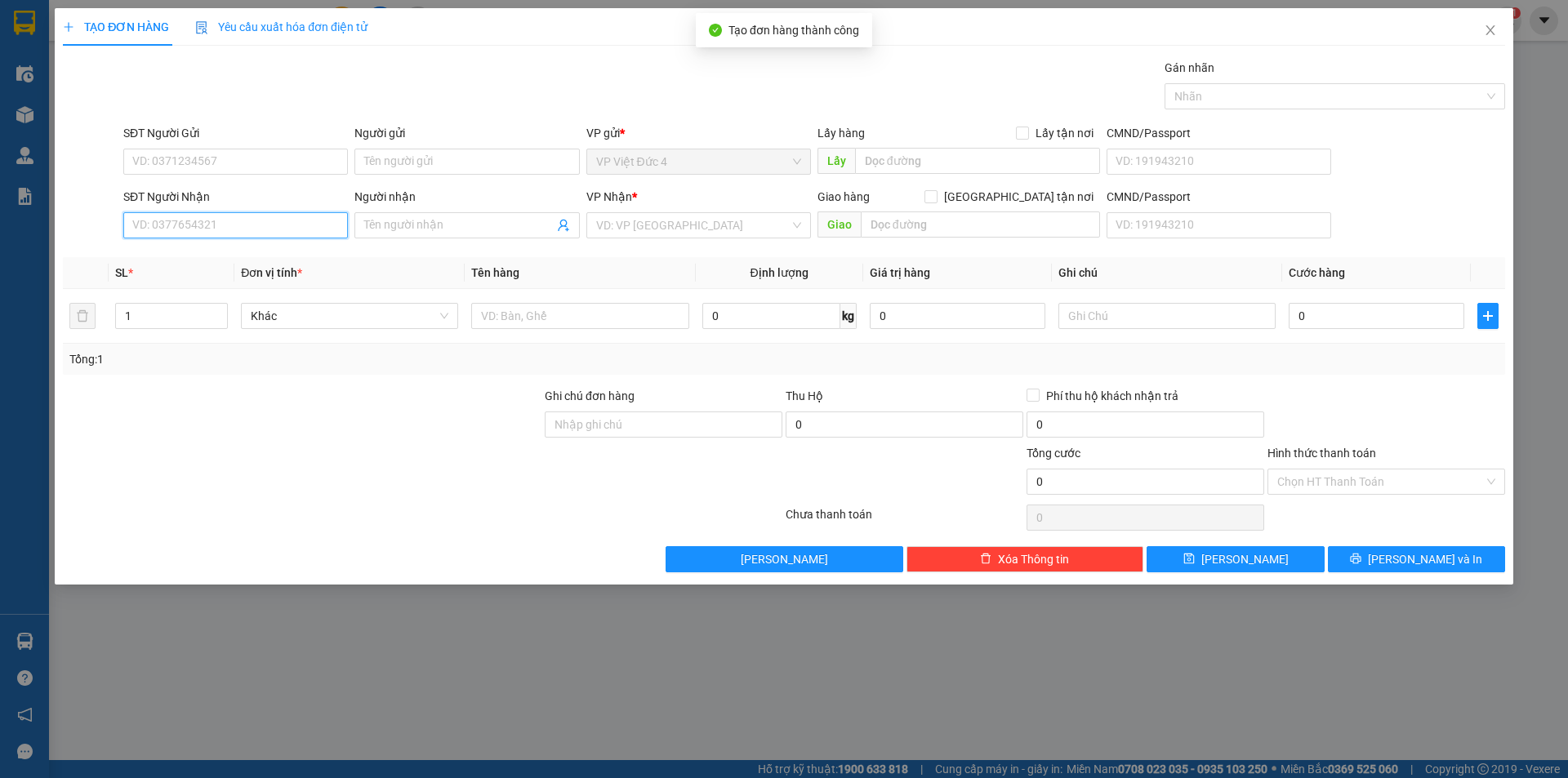
click at [303, 220] on input "SĐT Người Nhận" at bounding box center [236, 225] width 225 height 27
type input "0973035311"
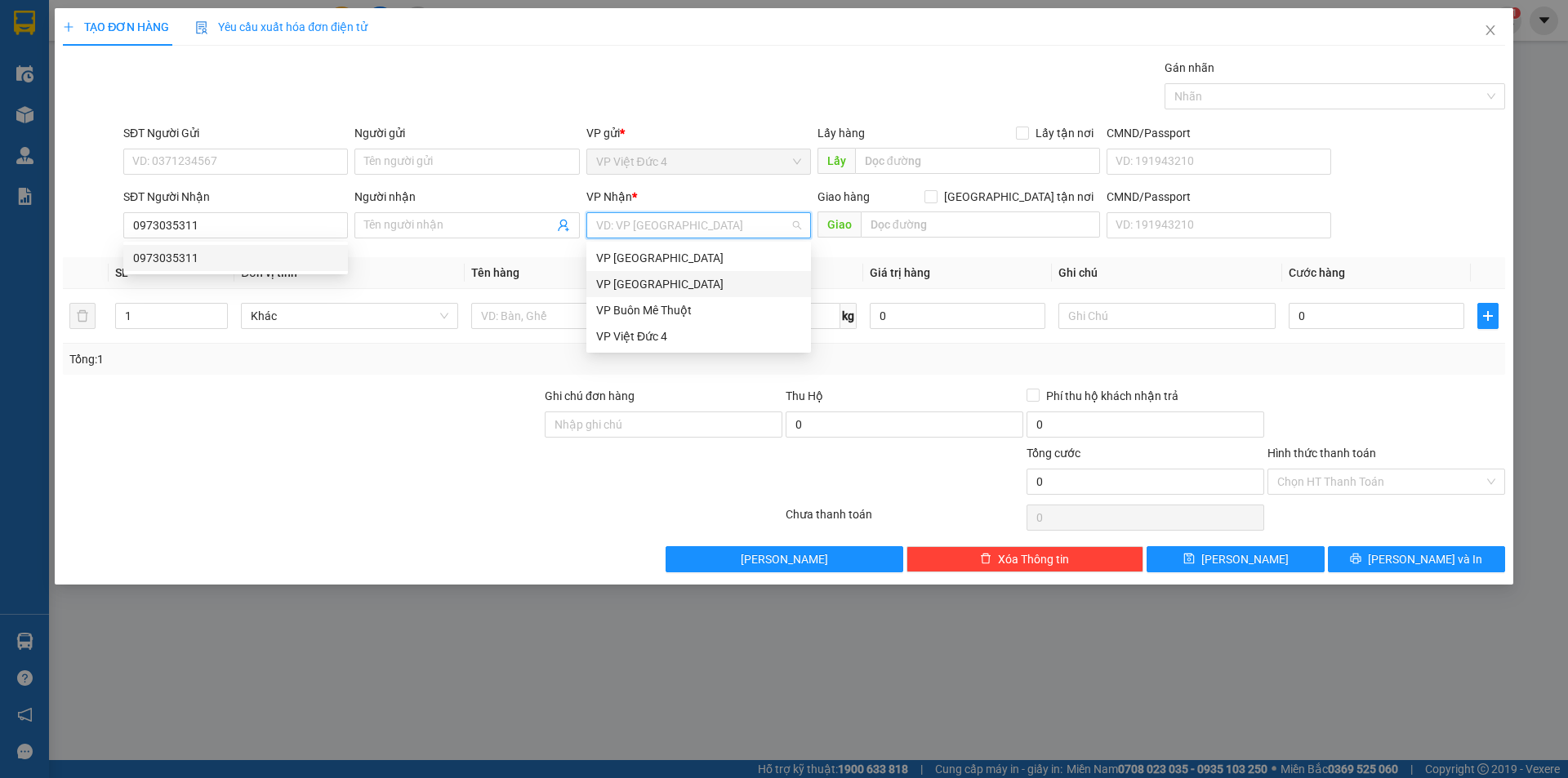
click at [685, 225] on input "search" at bounding box center [693, 225] width 194 height 25
click at [626, 282] on div "VP [GEOGRAPHIC_DATA]" at bounding box center [699, 284] width 205 height 18
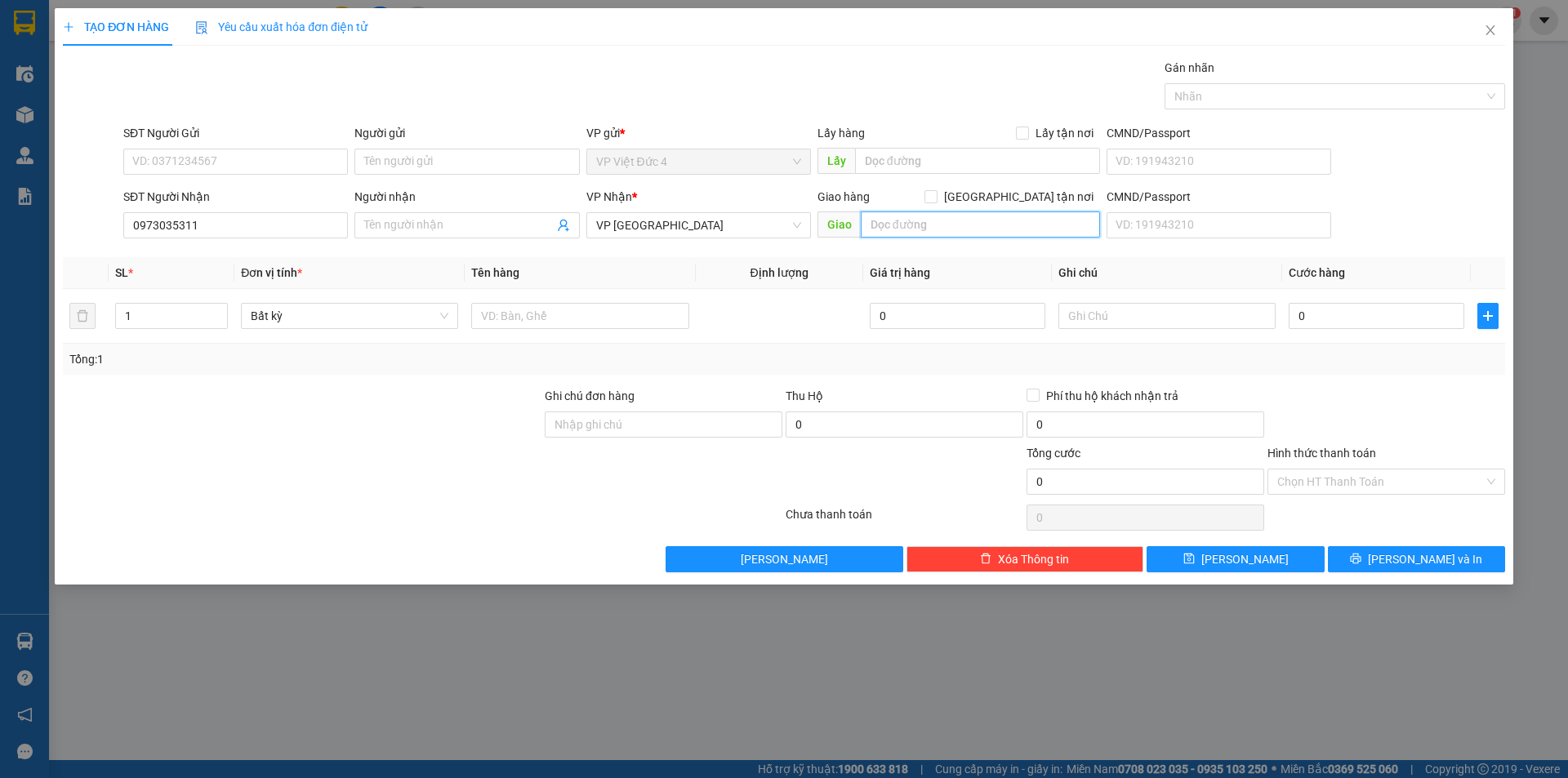
click at [1054, 225] on input "text" at bounding box center [980, 224] width 240 height 27
type input "cong an ben cat"
click at [165, 315] on input "1" at bounding box center [171, 315] width 111 height 25
type input "2"
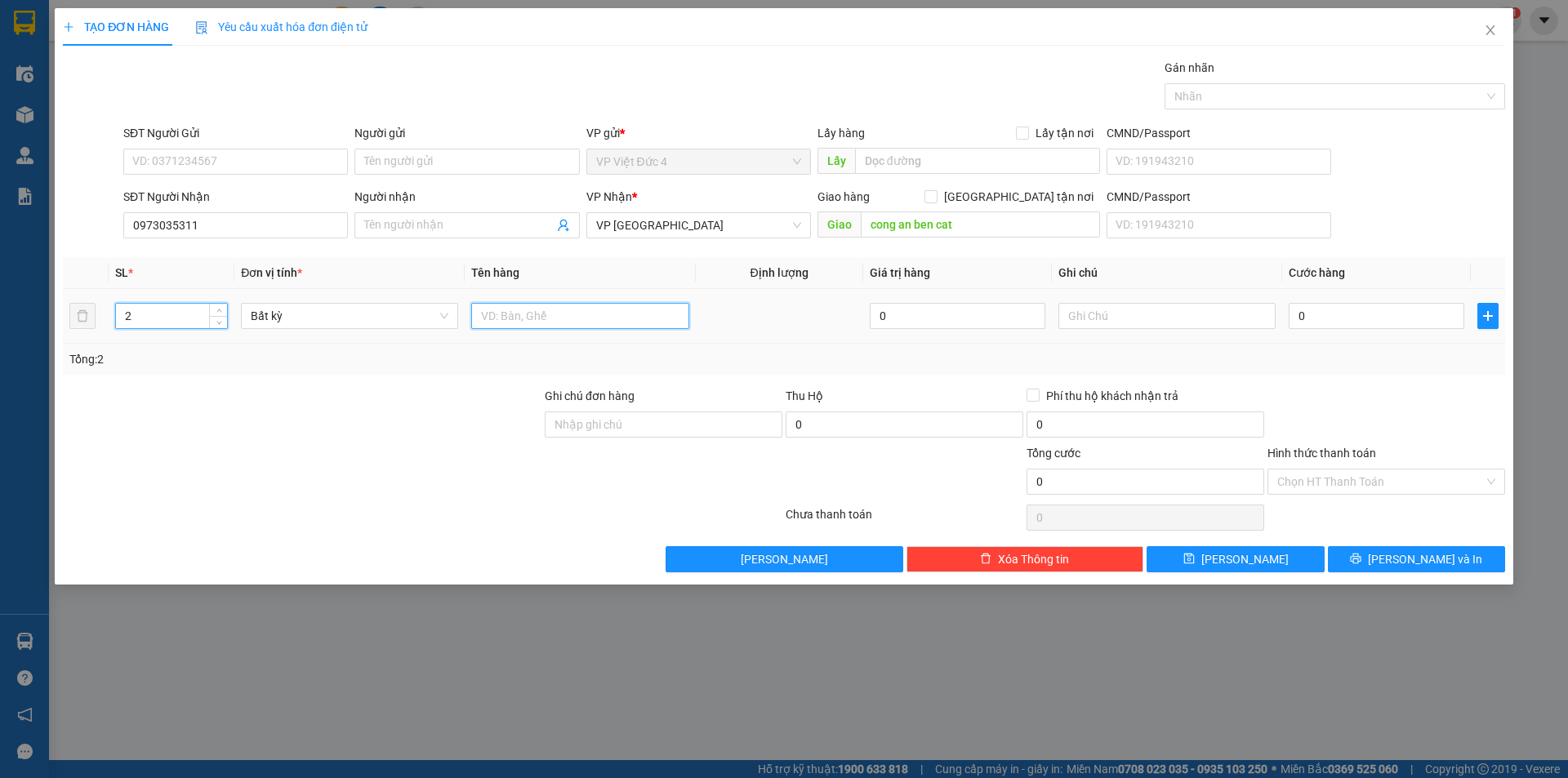
click at [660, 316] on input "text" at bounding box center [580, 315] width 218 height 27
type input "th g"
click at [1417, 315] on input "0" at bounding box center [1376, 315] width 176 height 27
type input "2"
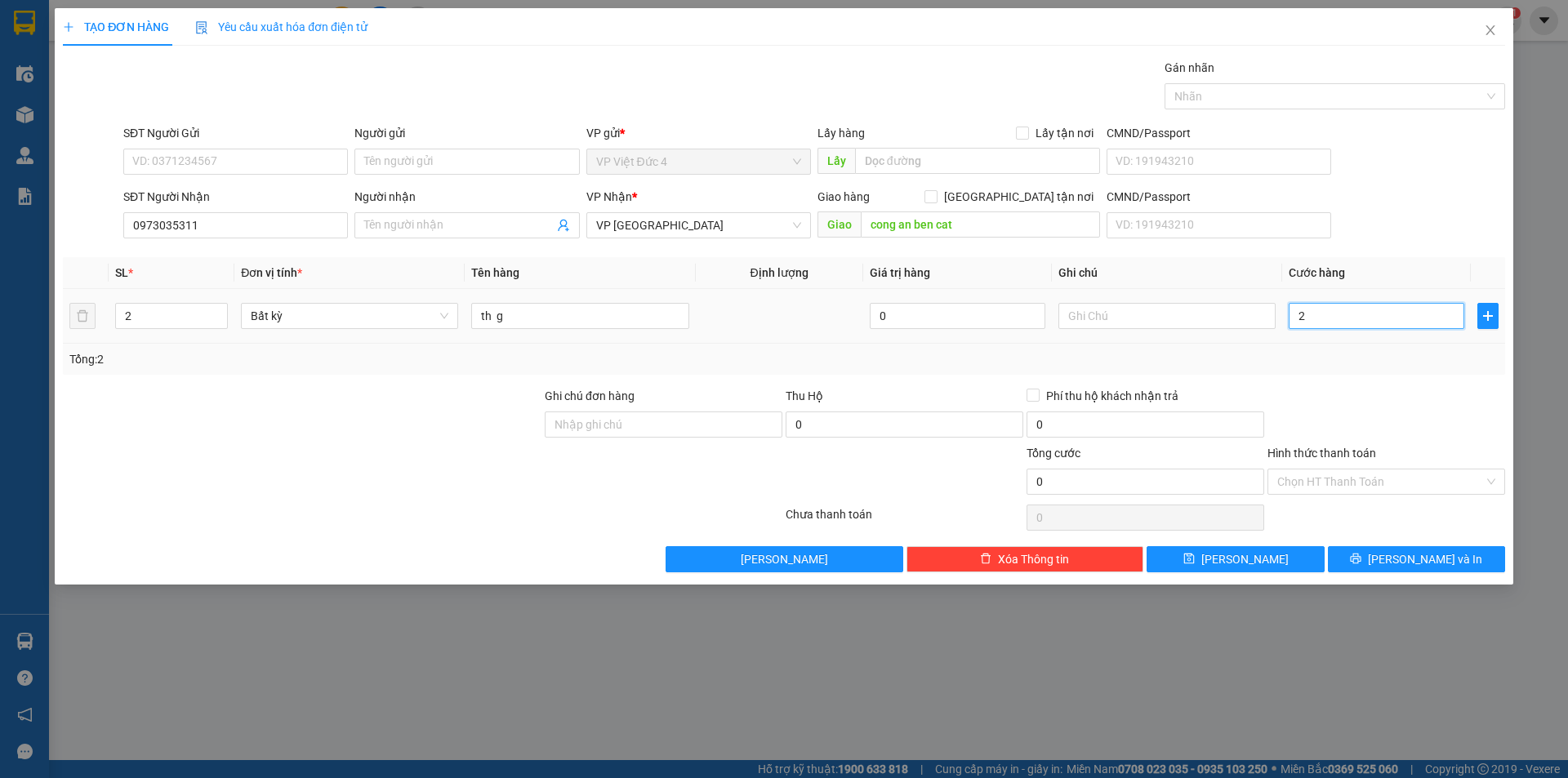
type input "2"
type input "25"
type input "250"
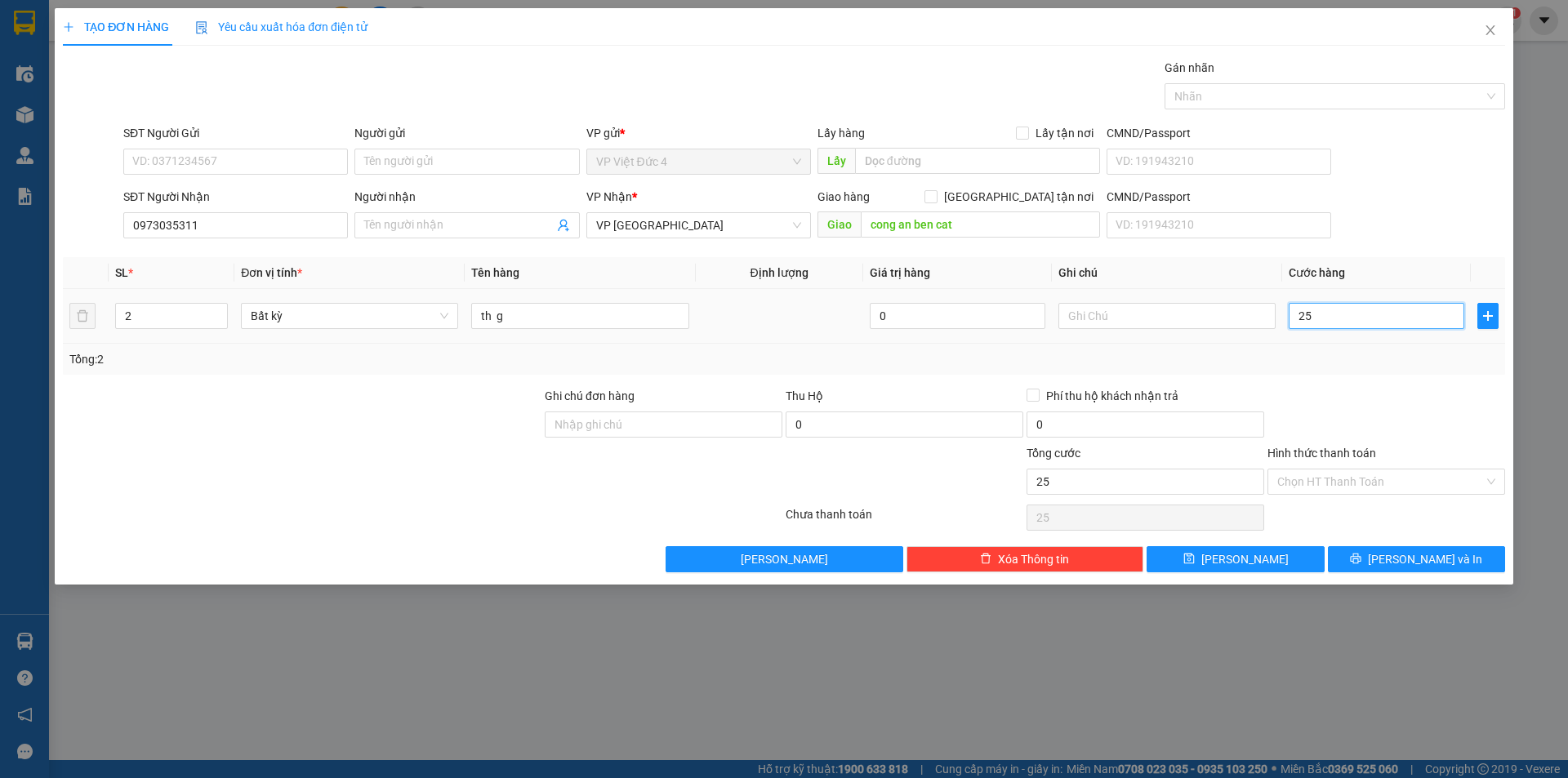
type input "250"
type input "2.500"
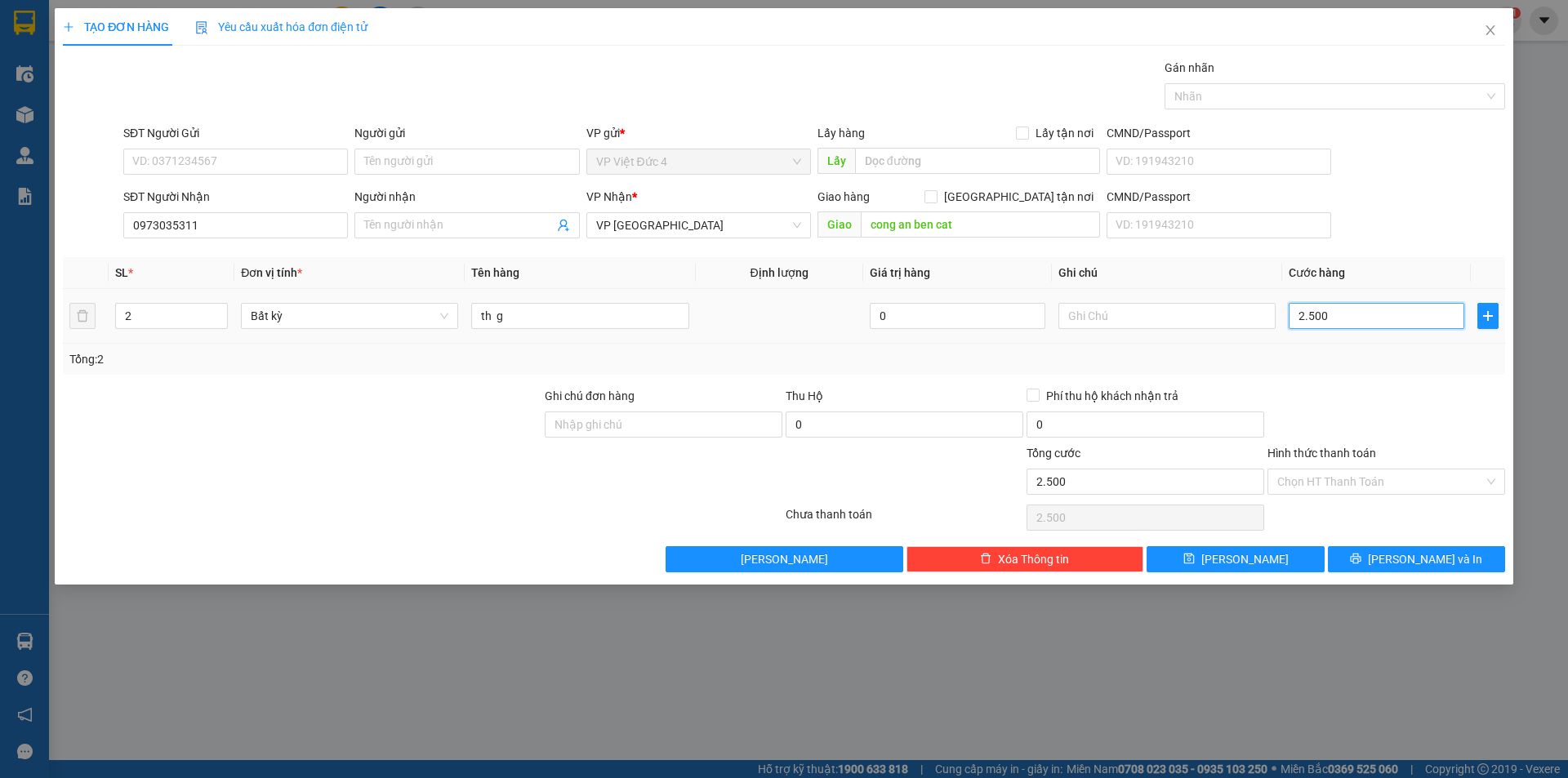
type input "25.000"
type input "250.000"
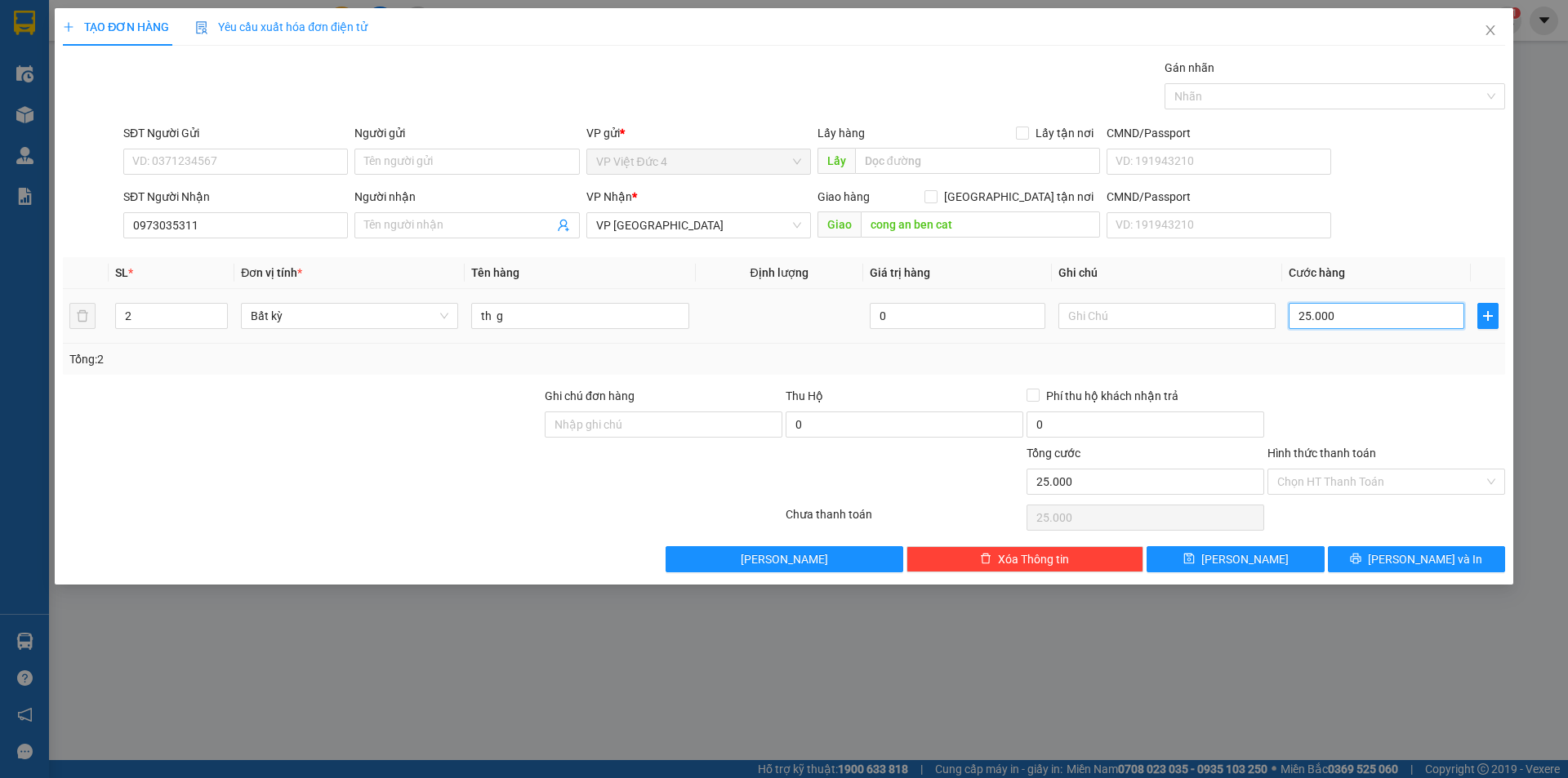
type input "250.000"
drag, startPoint x: 1340, startPoint y: 474, endPoint x: 1329, endPoint y: 483, distance: 14.2
click at [1339, 474] on input "Hình thức thanh toán" at bounding box center [1381, 482] width 207 height 25
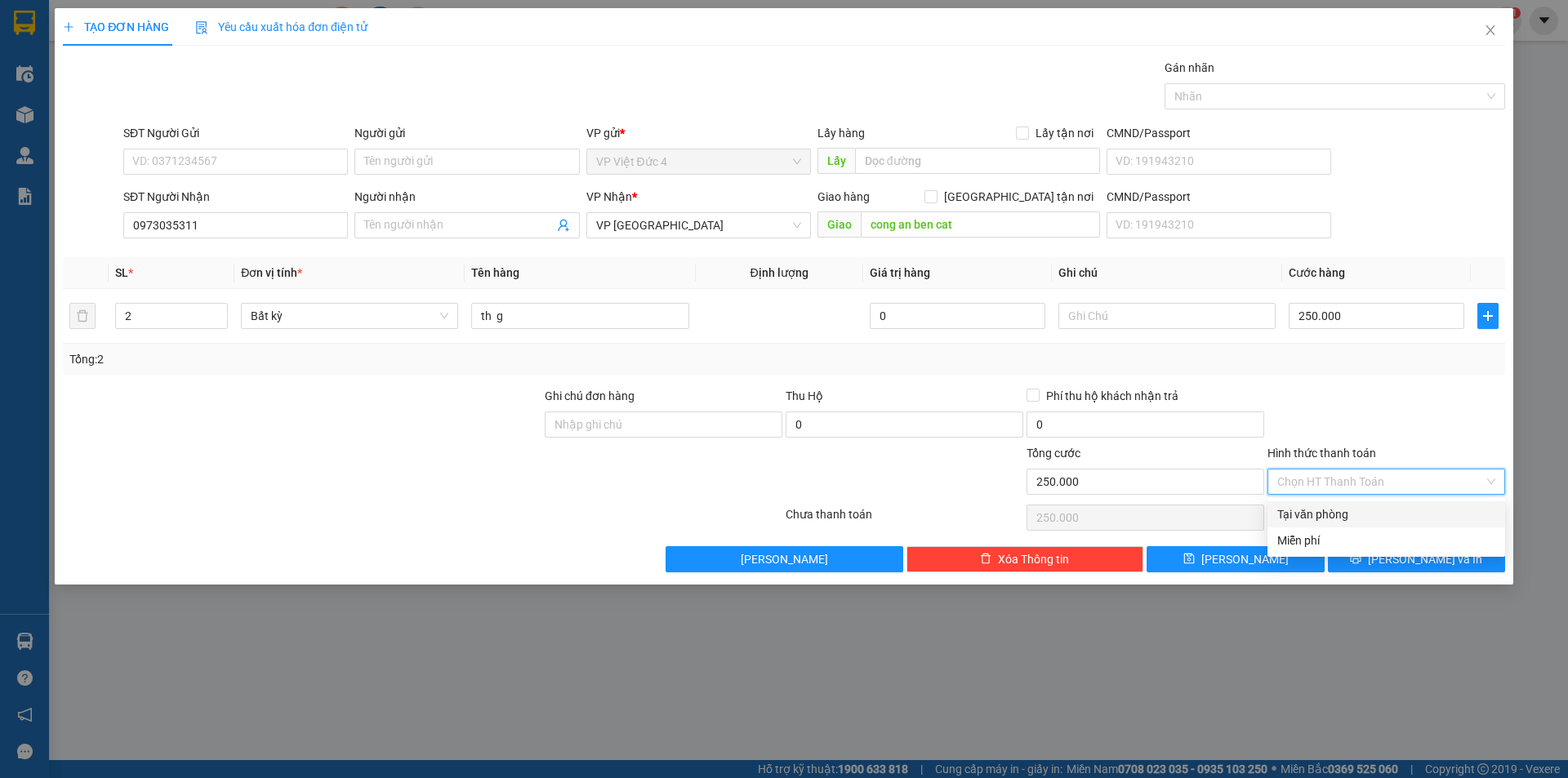
click at [1312, 514] on div "Tại văn phòng" at bounding box center [1386, 515] width 218 height 18
type input "0"
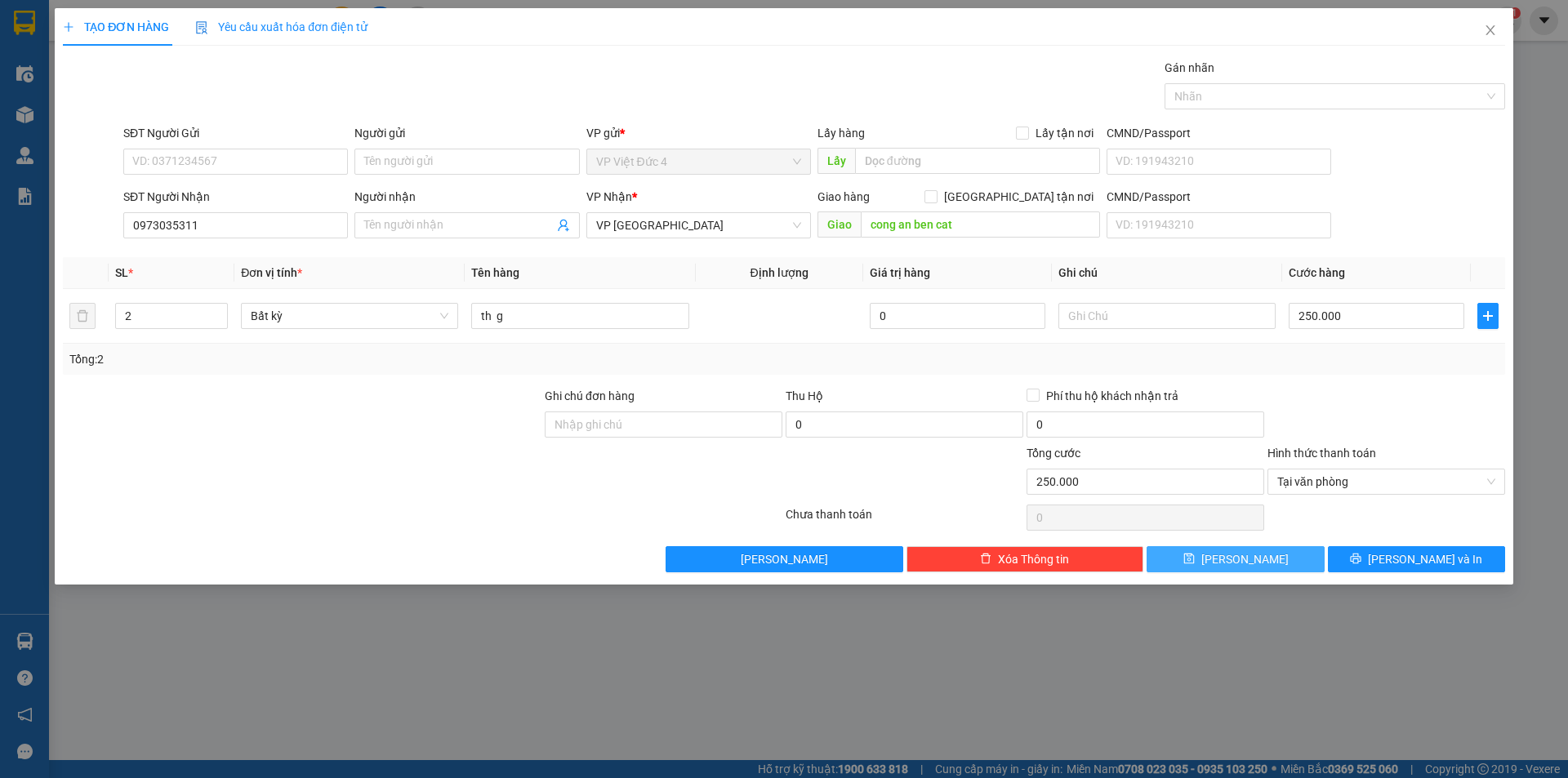
click at [1239, 560] on span "[PERSON_NAME]" at bounding box center [1245, 560] width 88 height 18
type input "1"
type input "0"
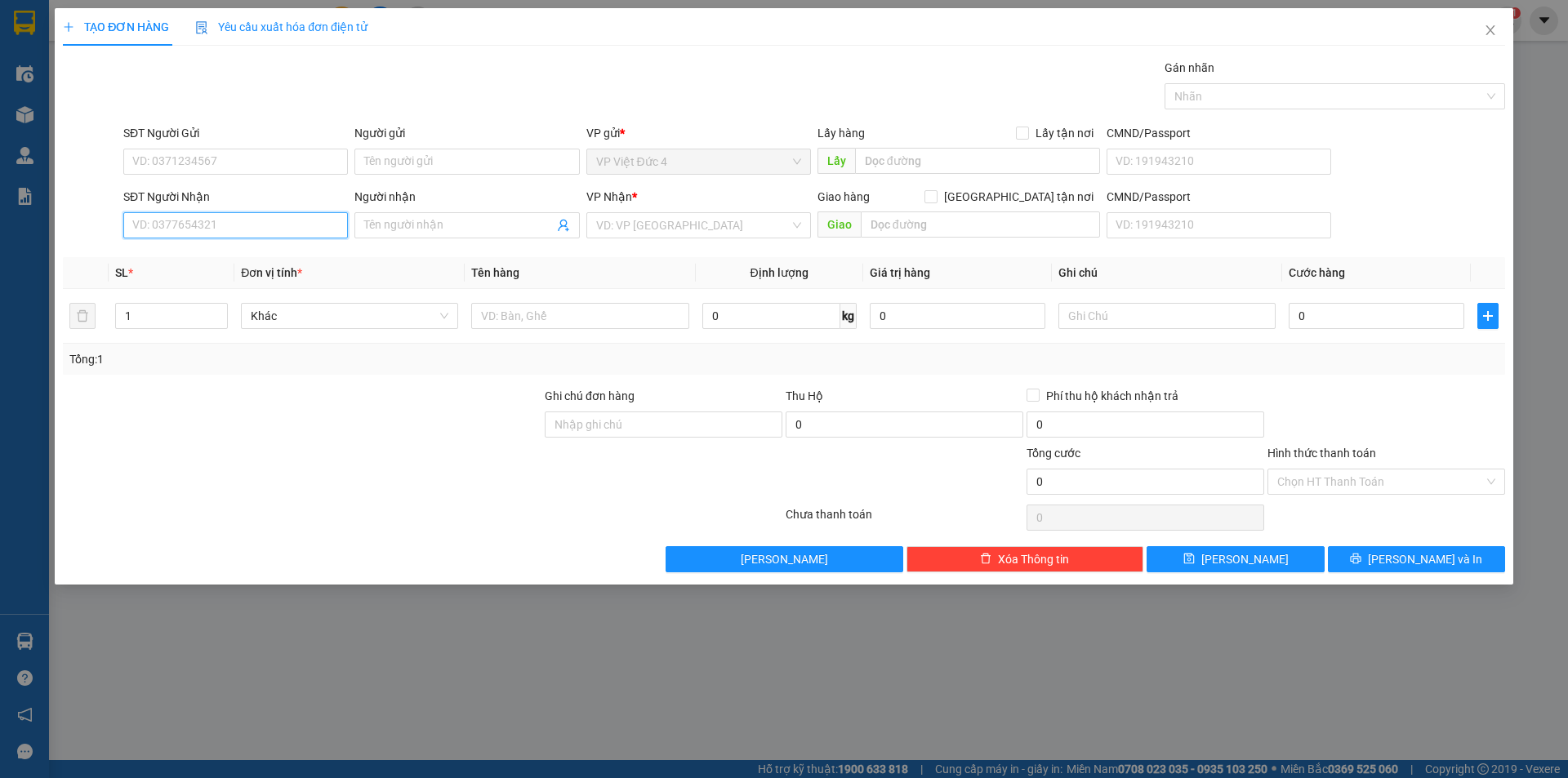
click at [320, 225] on input "SĐT Người Nhận" at bounding box center [236, 225] width 225 height 27
click at [679, 224] on input "search" at bounding box center [693, 225] width 194 height 25
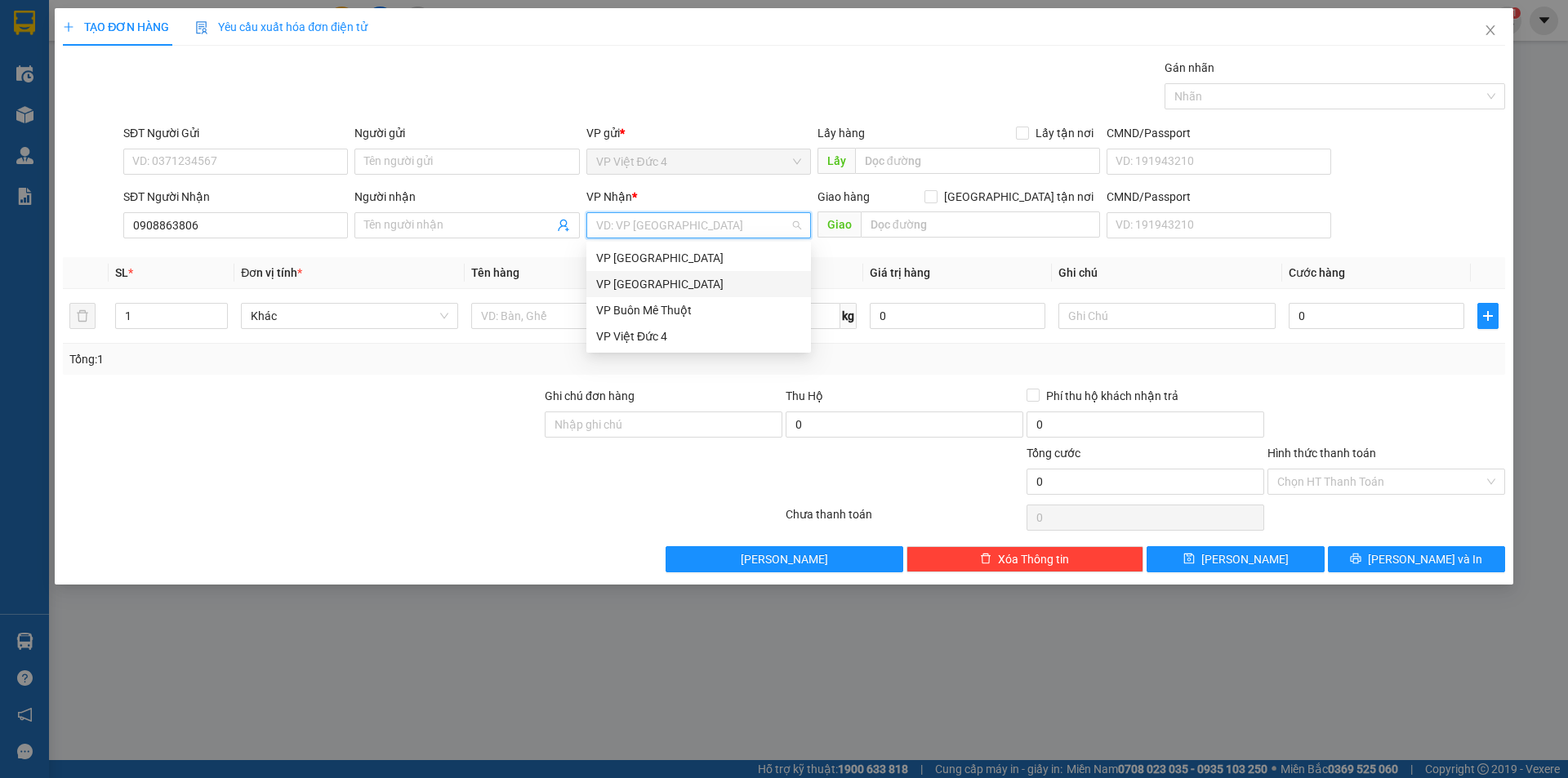
click at [619, 282] on div "VP [GEOGRAPHIC_DATA]" at bounding box center [699, 284] width 205 height 18
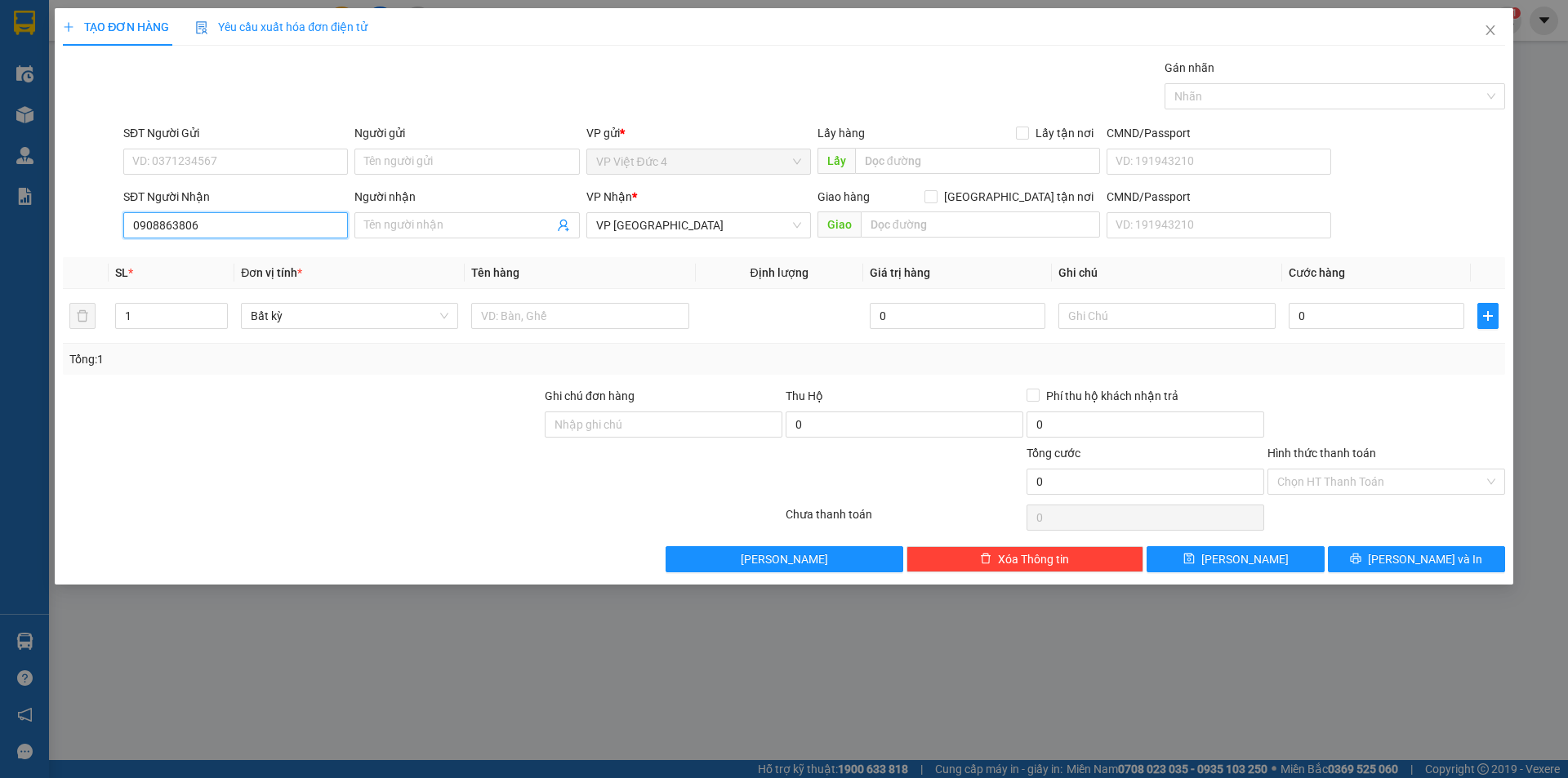
click at [261, 225] on input "0908863806" at bounding box center [236, 225] width 225 height 27
type input "0"
click at [1493, 25] on icon "close" at bounding box center [1490, 30] width 13 height 13
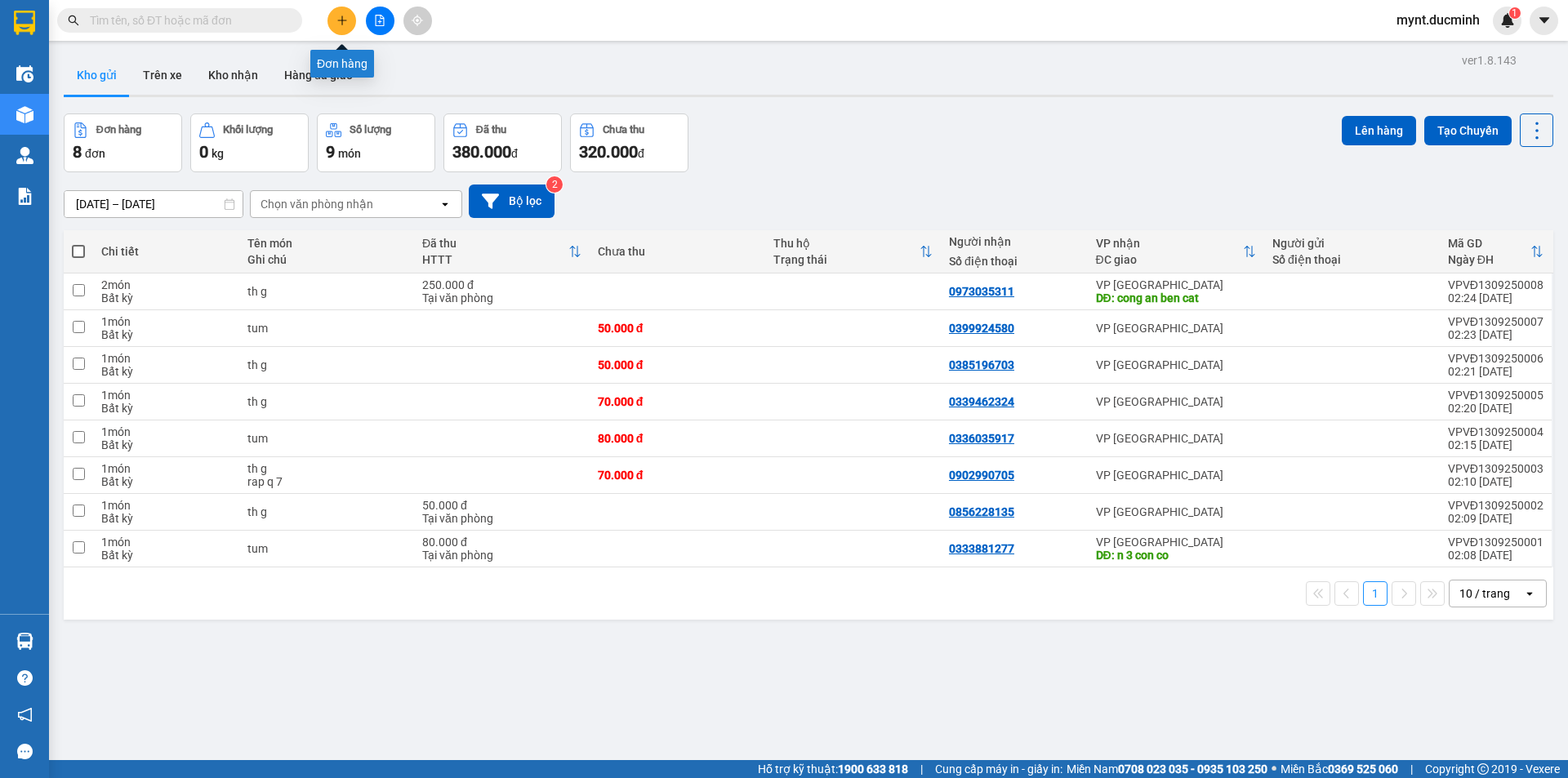
click at [344, 14] on button at bounding box center [341, 20] width 28 height 28
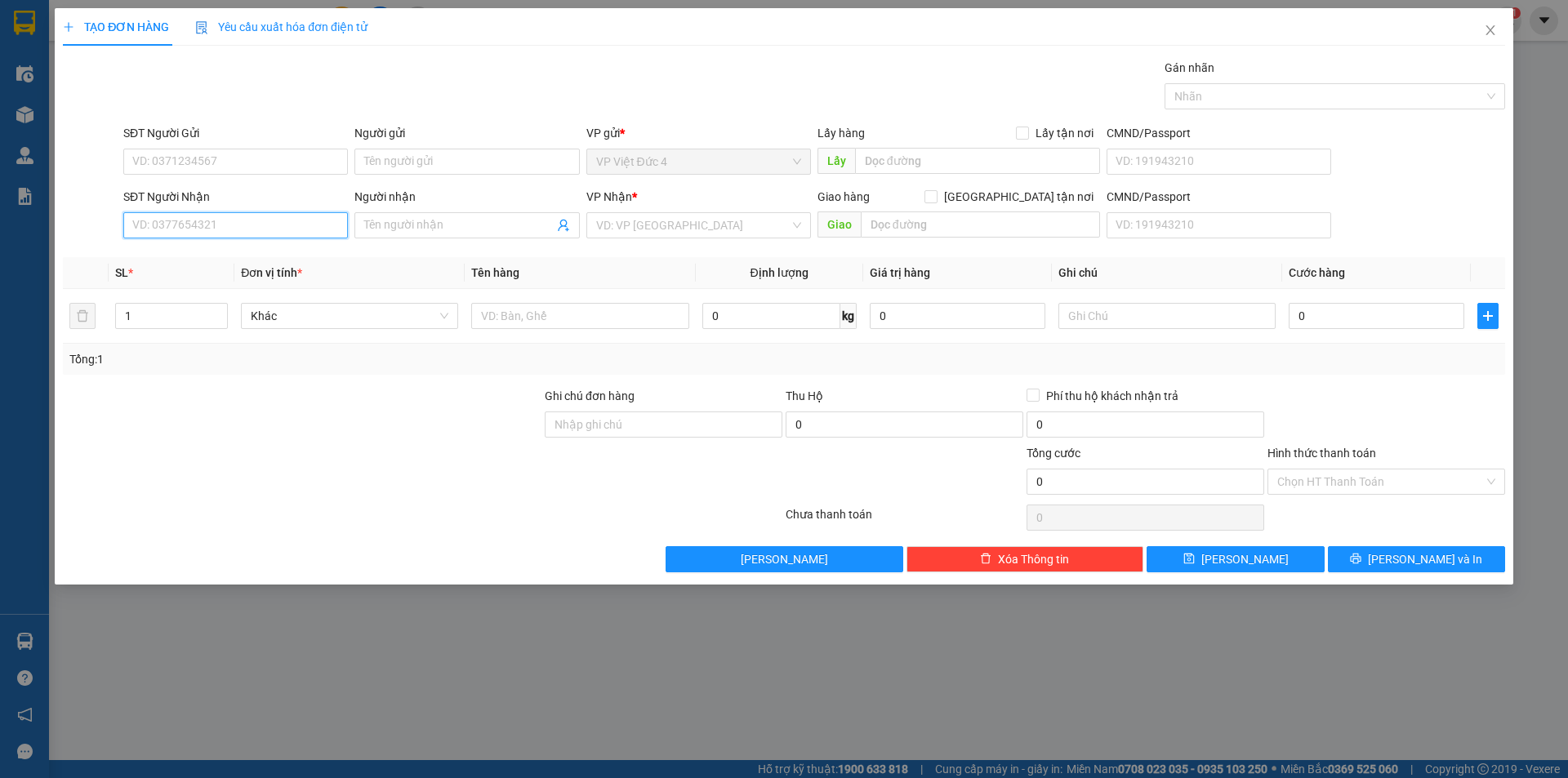
click at [319, 226] on input "SĐT Người Nhận" at bounding box center [236, 225] width 225 height 27
type input "0912371934"
click at [689, 219] on input "search" at bounding box center [693, 225] width 194 height 25
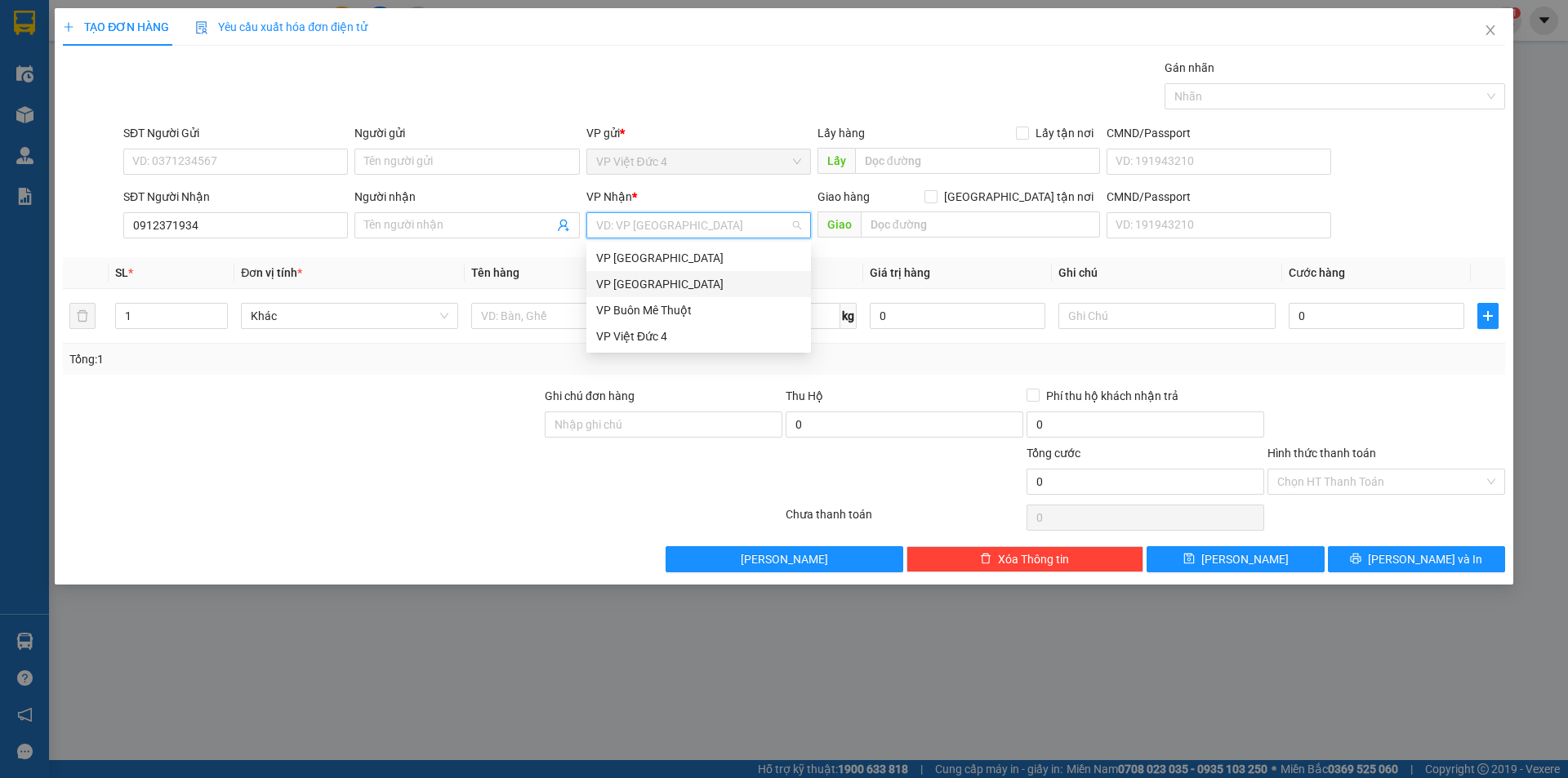
click at [612, 280] on div "VP [GEOGRAPHIC_DATA]" at bounding box center [699, 284] width 205 height 18
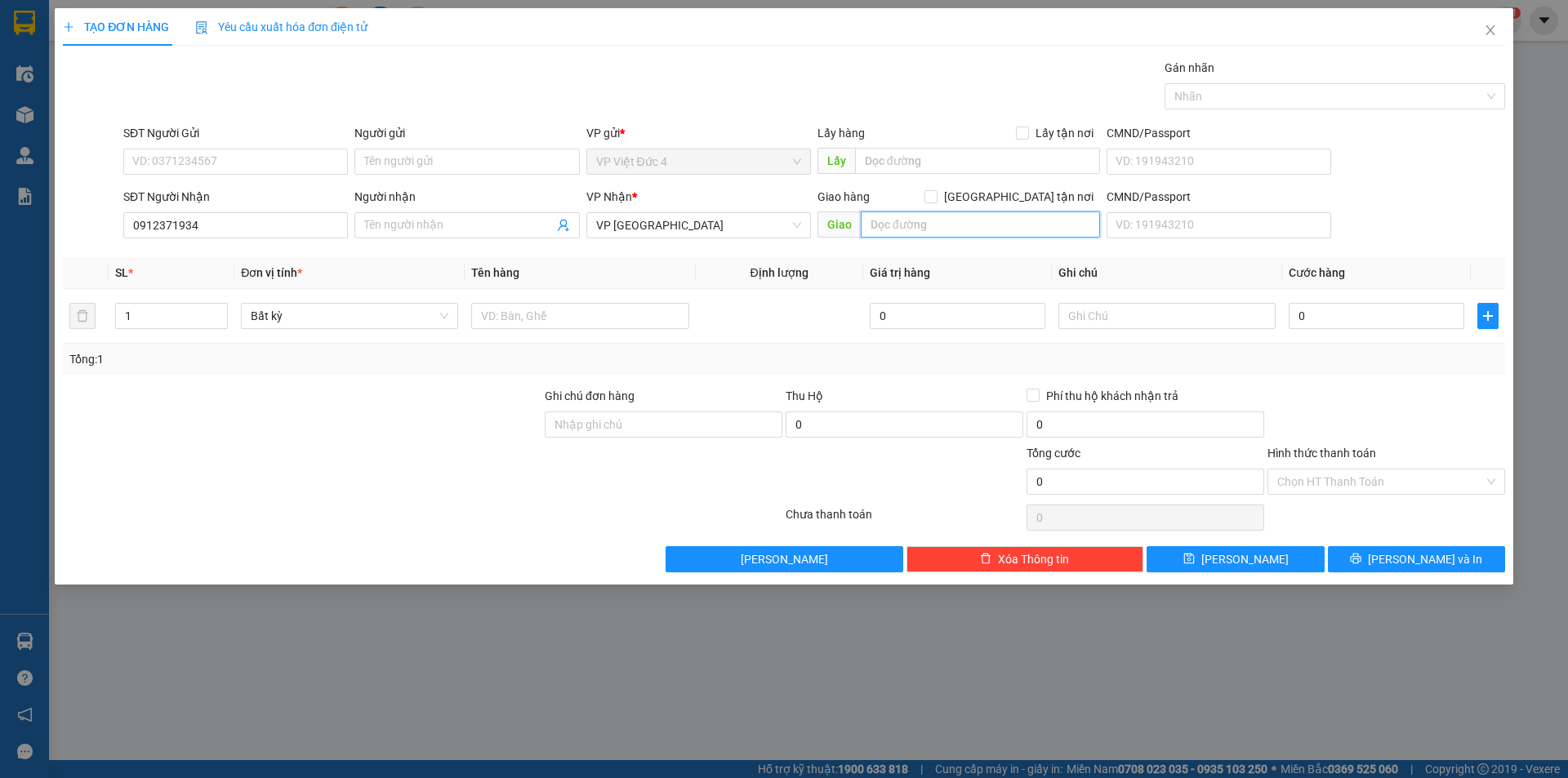
click at [1057, 224] on input "text" at bounding box center [980, 224] width 240 height 27
type input "c"
type input "cho bung cau"
click at [655, 317] on input "text" at bounding box center [580, 315] width 218 height 27
type input "th g"
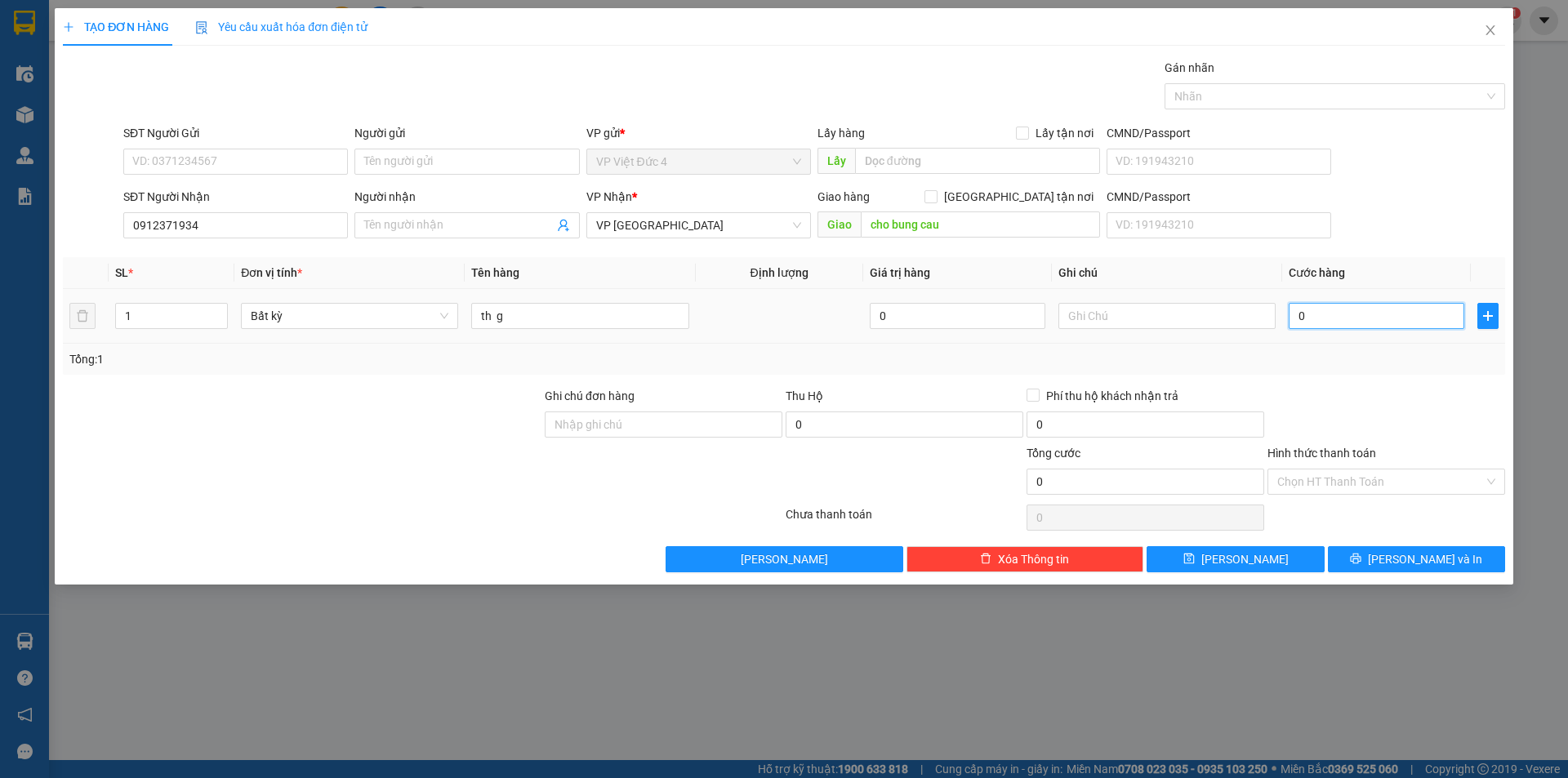
click at [1432, 311] on input "0" at bounding box center [1376, 315] width 176 height 27
type input "8"
type input "80"
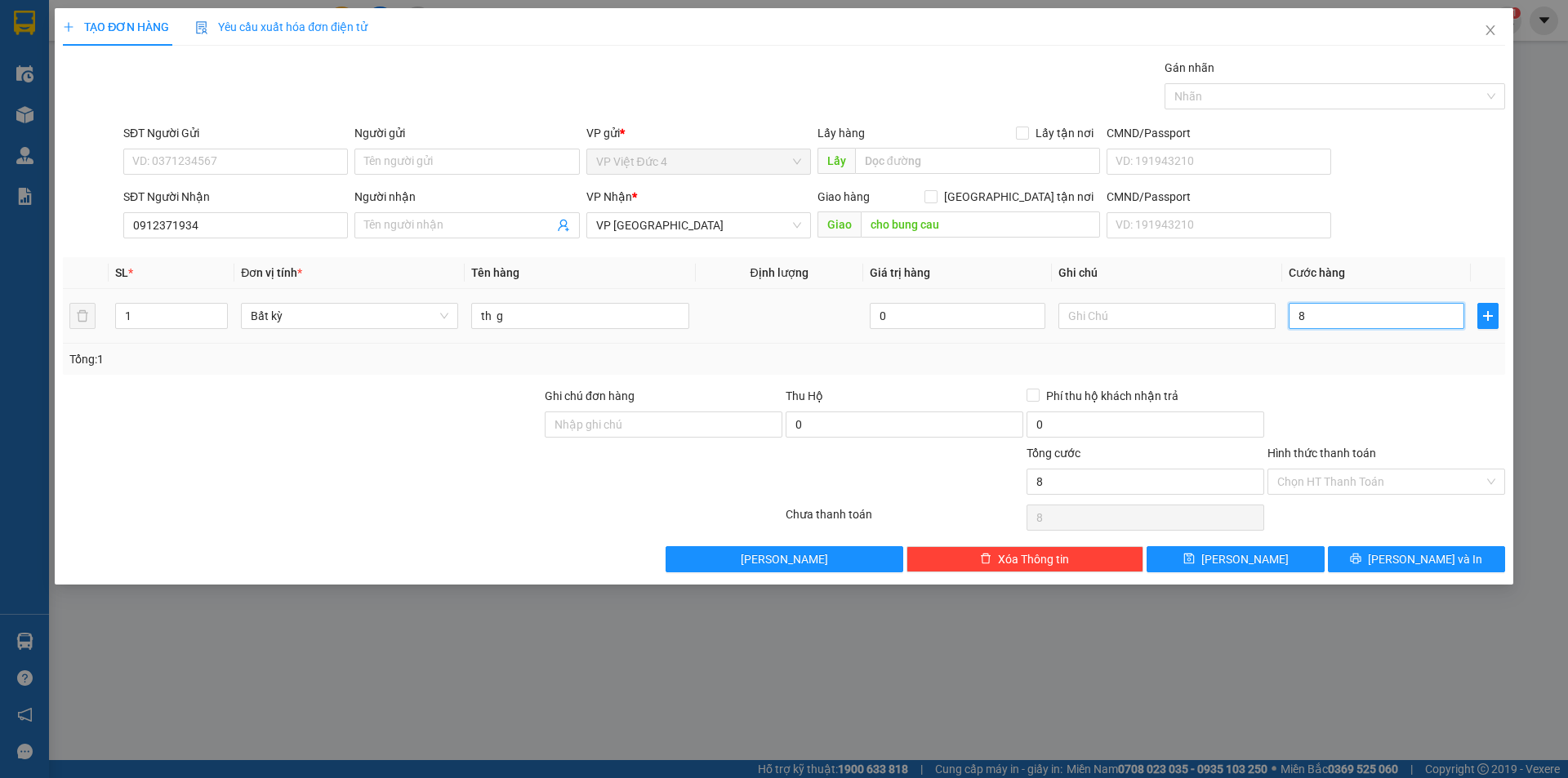
type input "80"
type input "800"
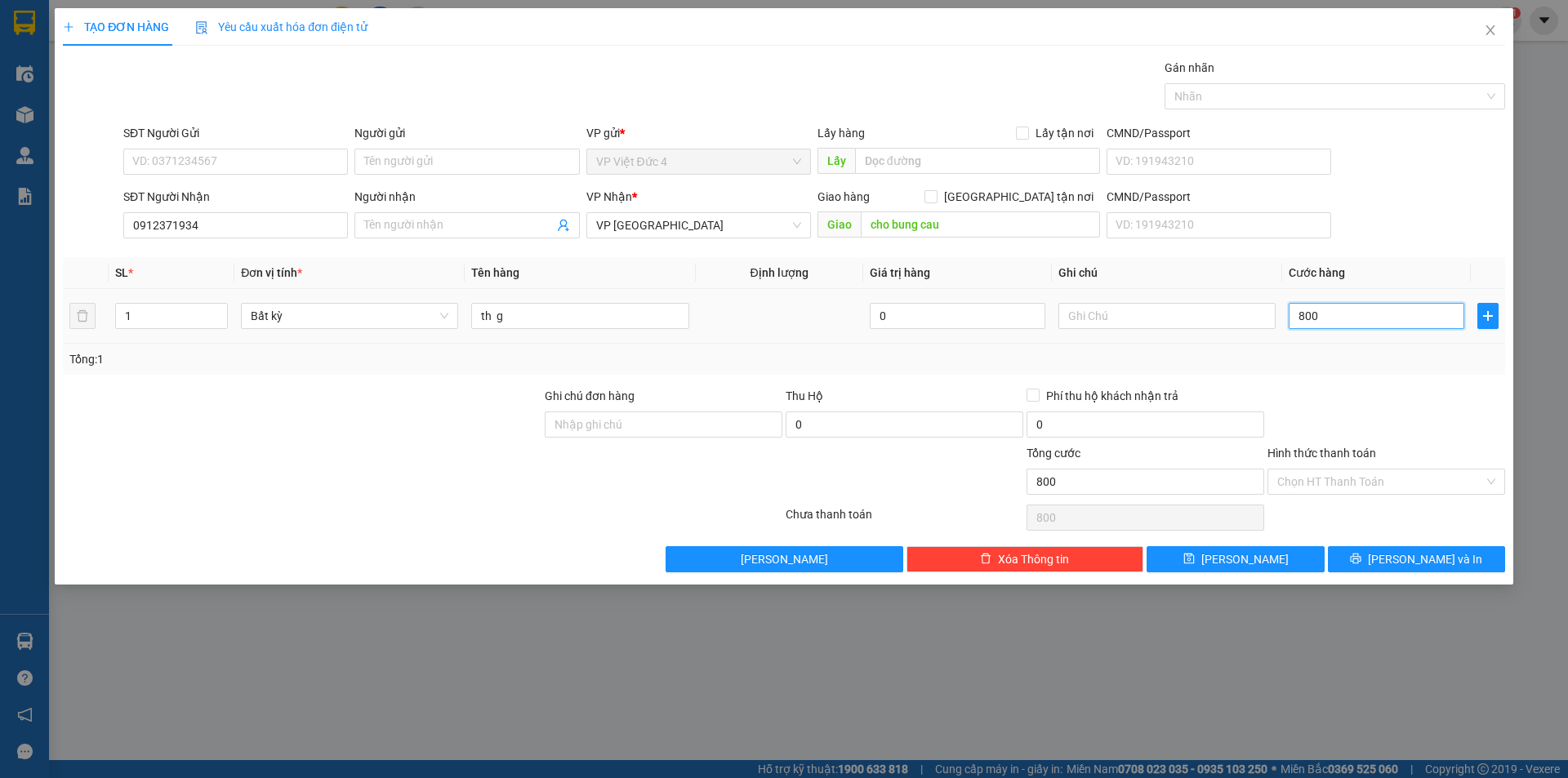
type input "8.000"
type input "80.000"
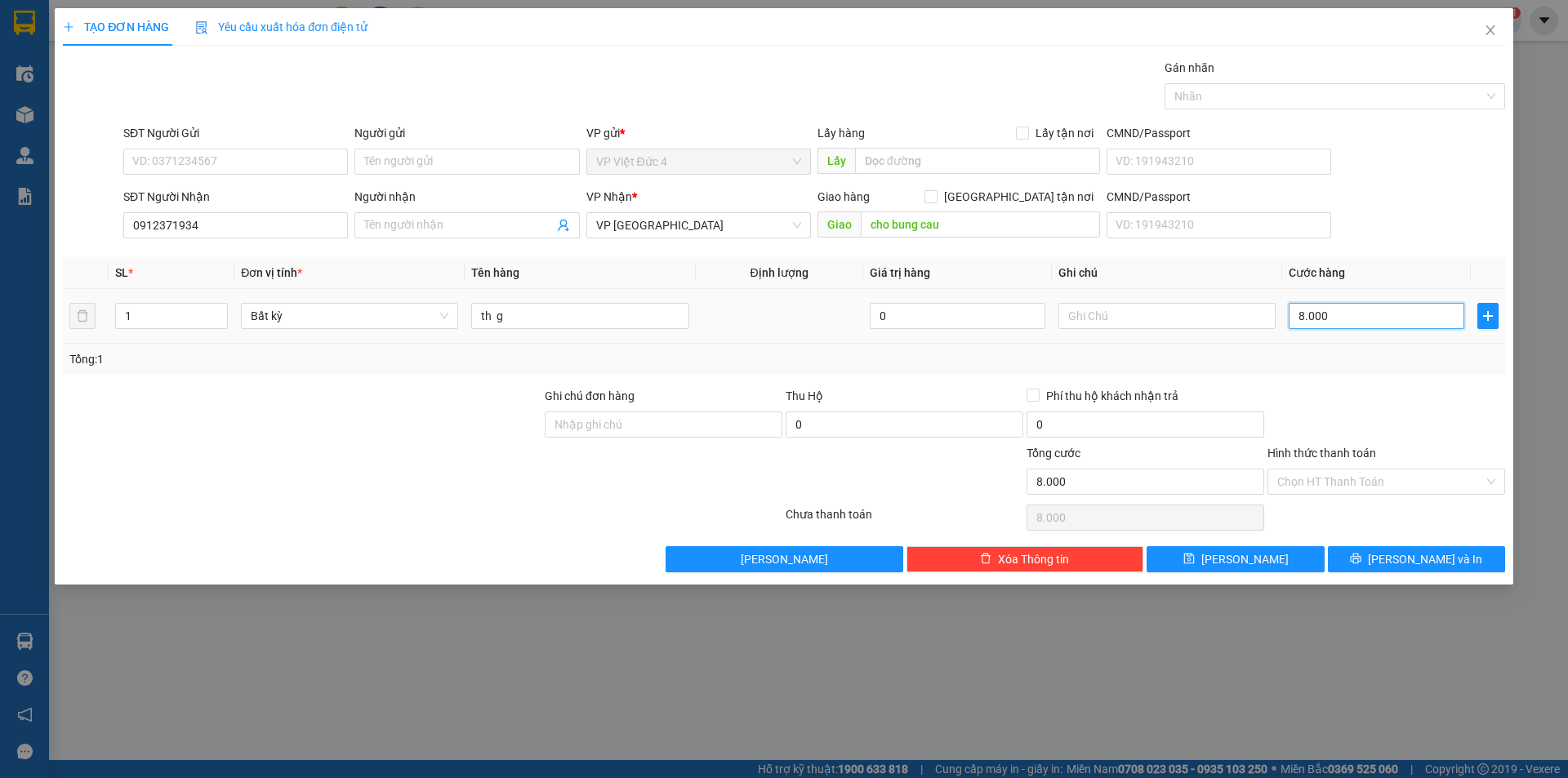
type input "80.000"
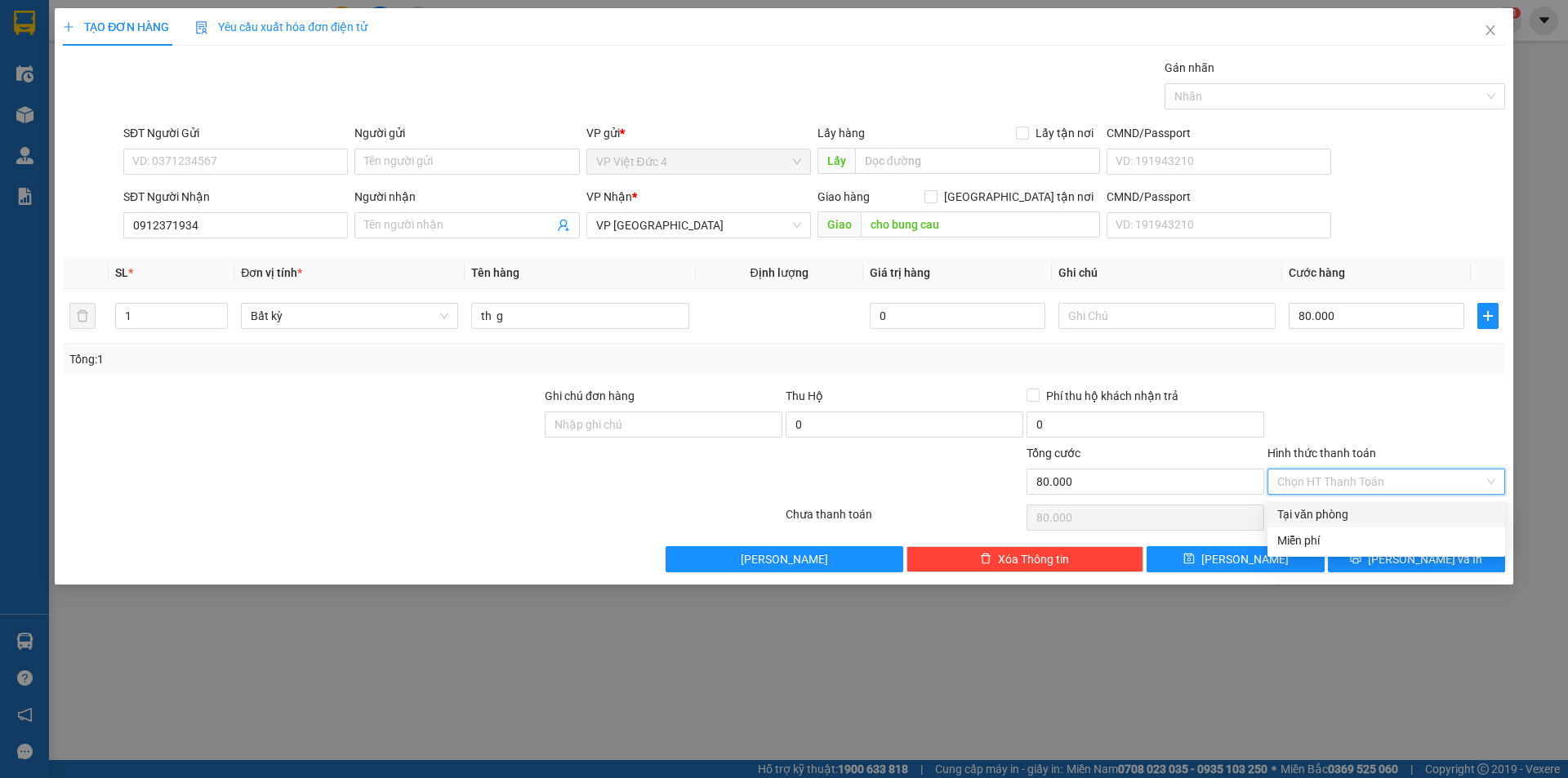
drag, startPoint x: 1328, startPoint y: 474, endPoint x: 1317, endPoint y: 524, distance: 51.2
click at [1329, 476] on input "Hình thức thanh toán" at bounding box center [1381, 482] width 207 height 25
click at [1312, 508] on div "Tại văn phòng" at bounding box center [1386, 515] width 218 height 18
type input "0"
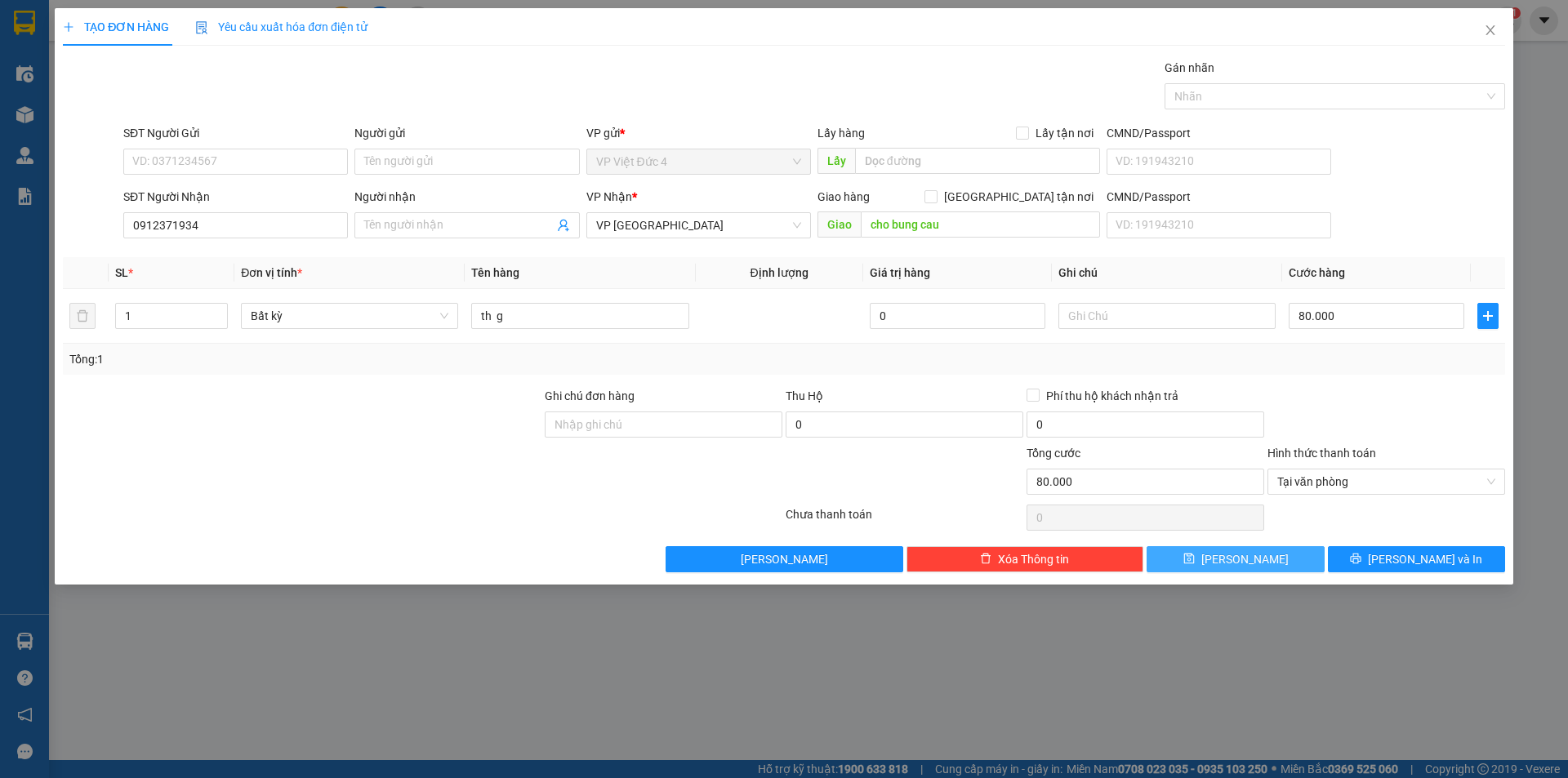
click at [1246, 560] on span "[PERSON_NAME]" at bounding box center [1245, 560] width 88 height 18
type input "0"
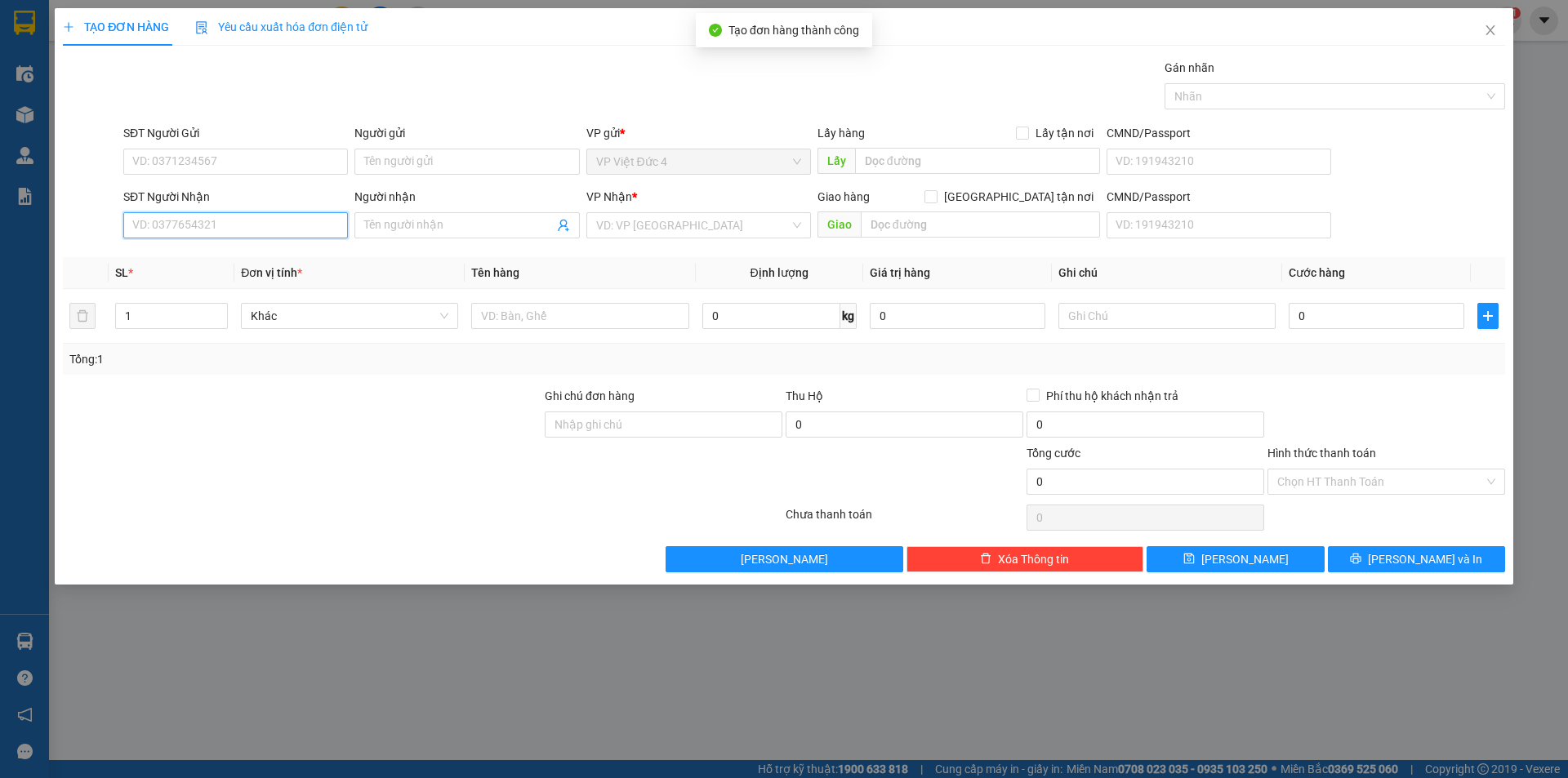
click at [315, 218] on input "SĐT Người Nhận" at bounding box center [236, 225] width 225 height 27
click at [1488, 26] on icon "close" at bounding box center [1490, 30] width 13 height 13
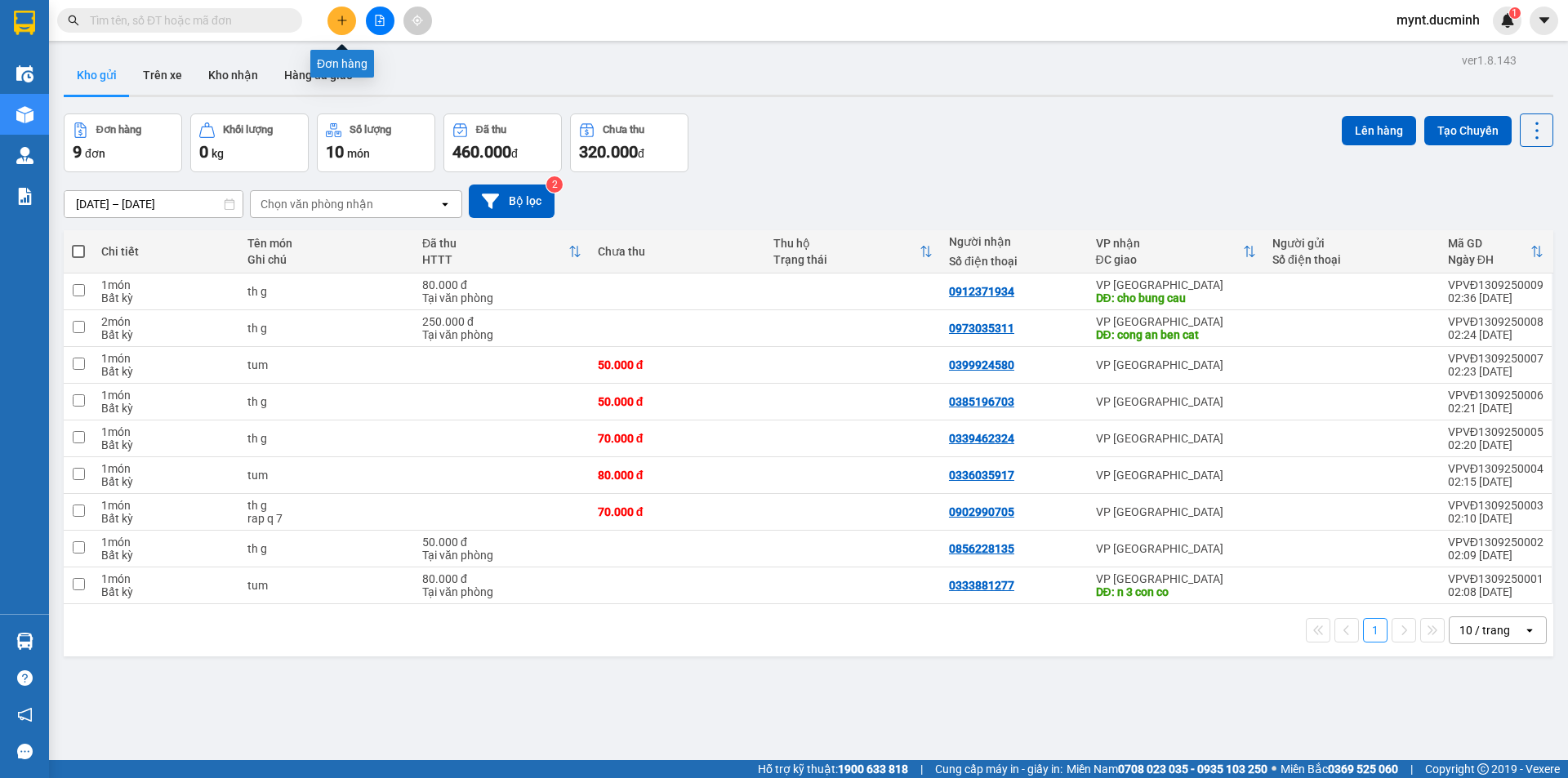
click at [343, 19] on icon "plus" at bounding box center [342, 20] width 12 height 12
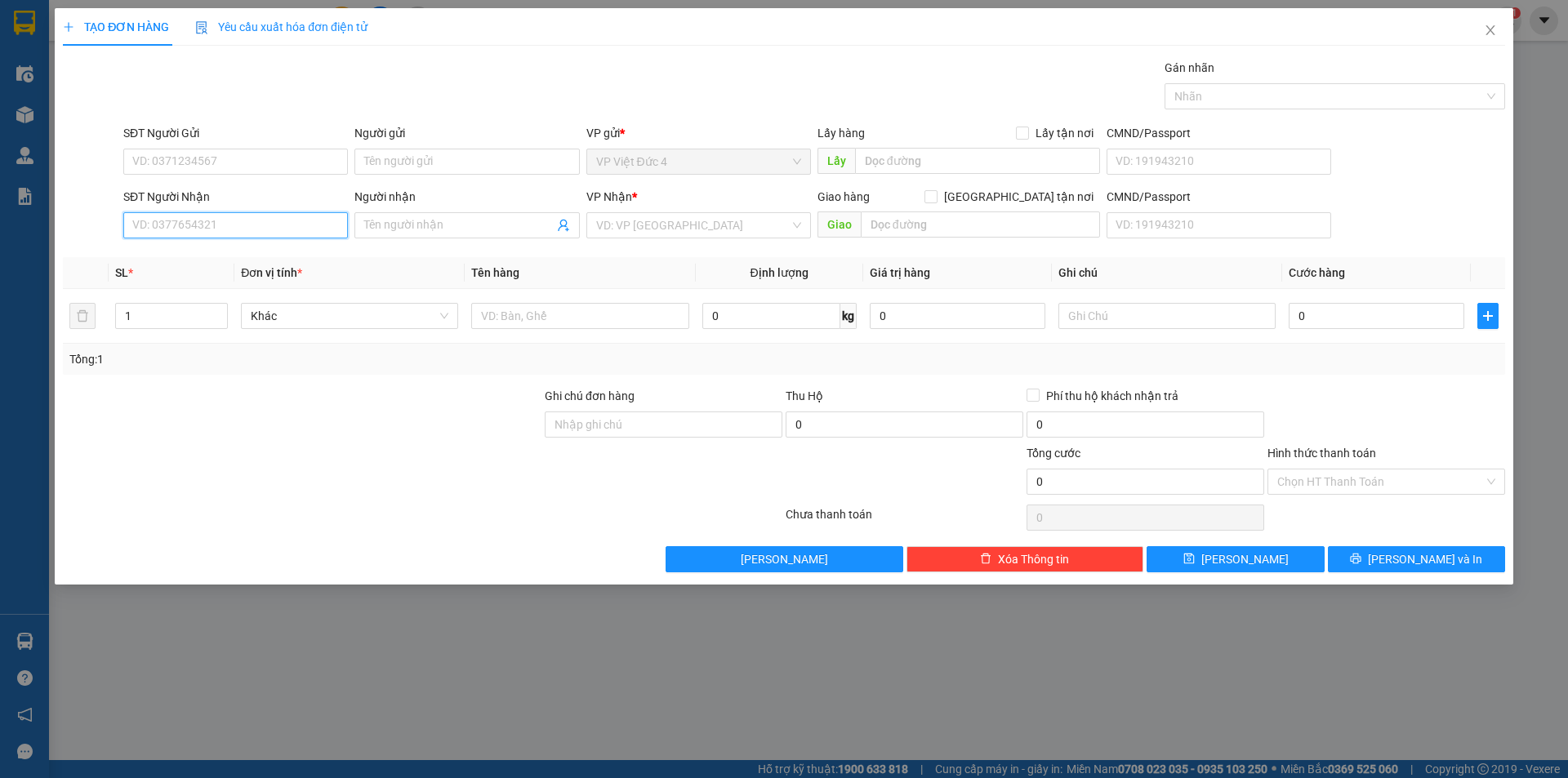
click at [315, 225] on input "SĐT Người Nhận" at bounding box center [236, 225] width 225 height 27
type input "0777727999"
click at [690, 219] on input "search" at bounding box center [693, 225] width 194 height 25
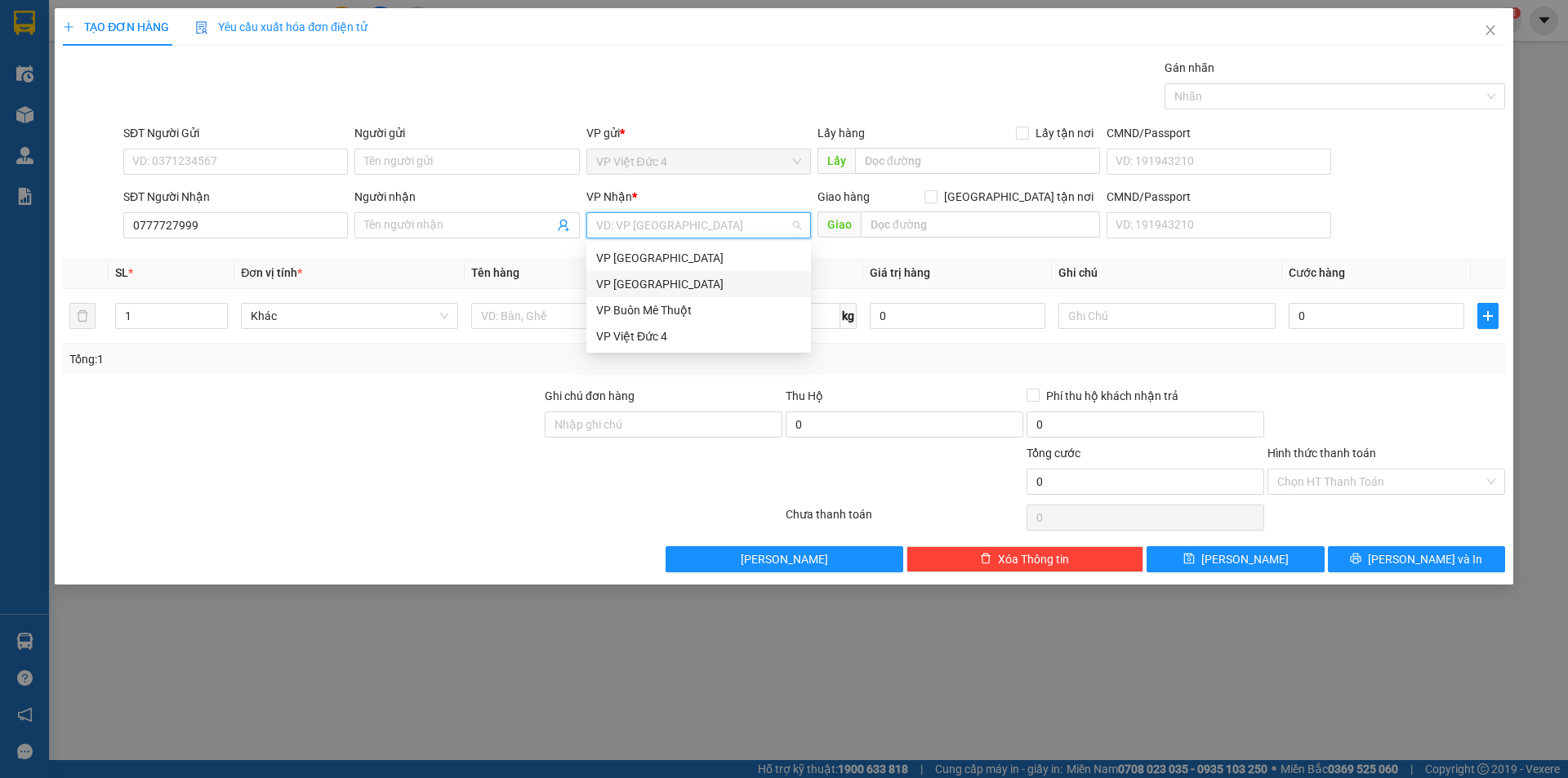
click at [625, 280] on div "VP [GEOGRAPHIC_DATA]" at bounding box center [699, 284] width 205 height 18
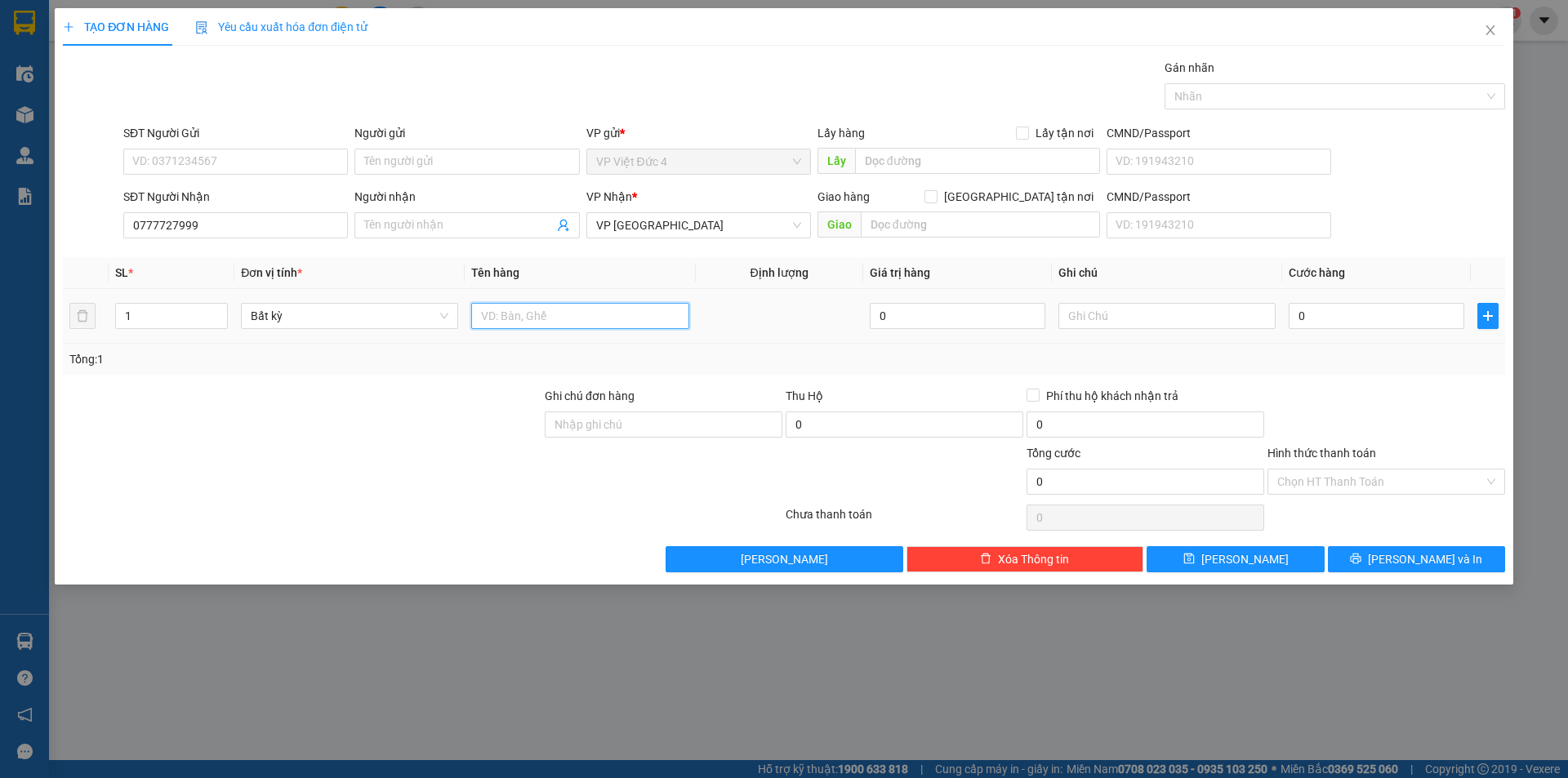
click at [650, 313] on input "text" at bounding box center [580, 315] width 218 height 27
type input "th g"
click at [1444, 313] on input "0" at bounding box center [1376, 315] width 176 height 27
type input "5"
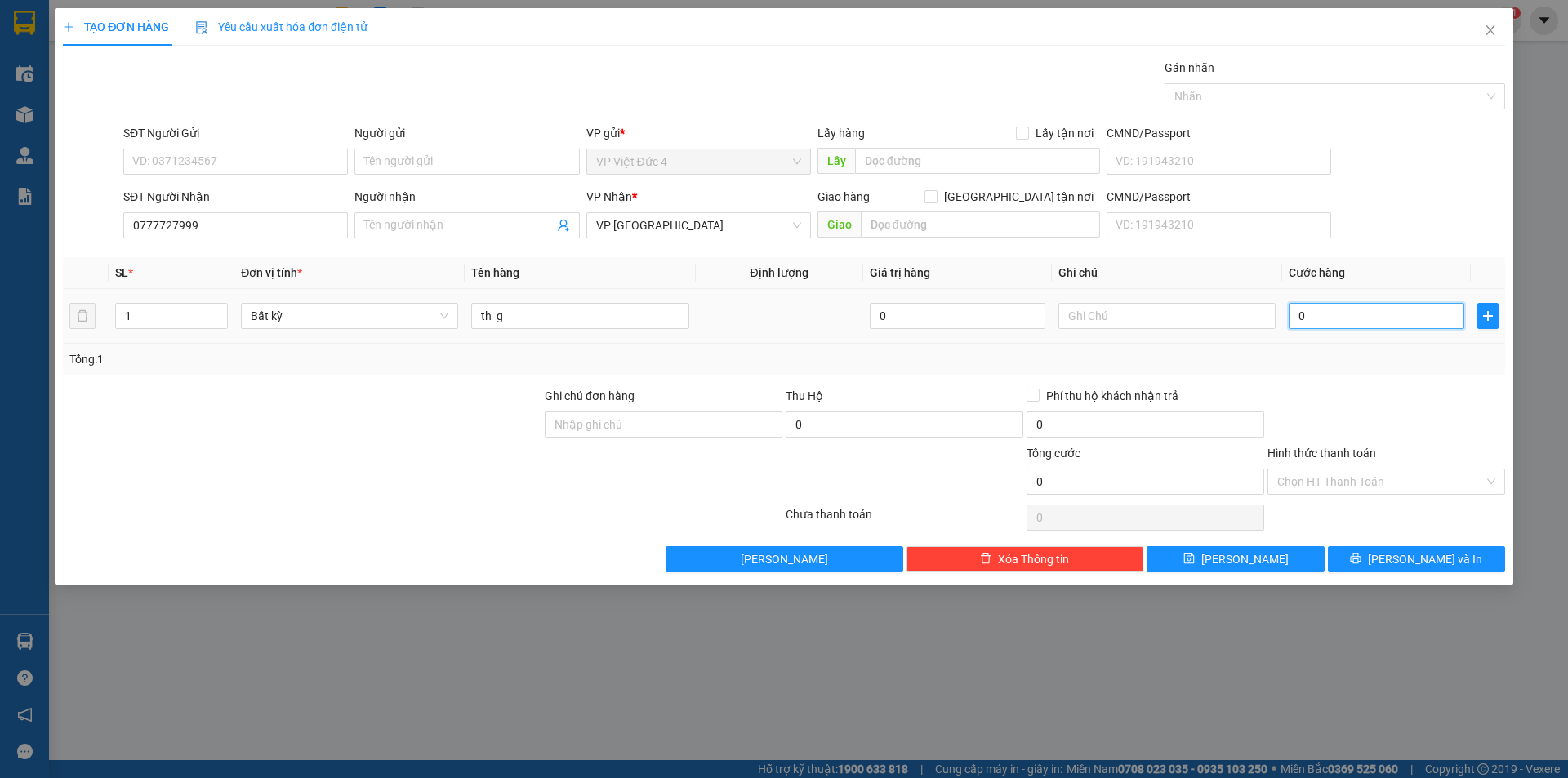
type input "5"
type input "50"
type input "500"
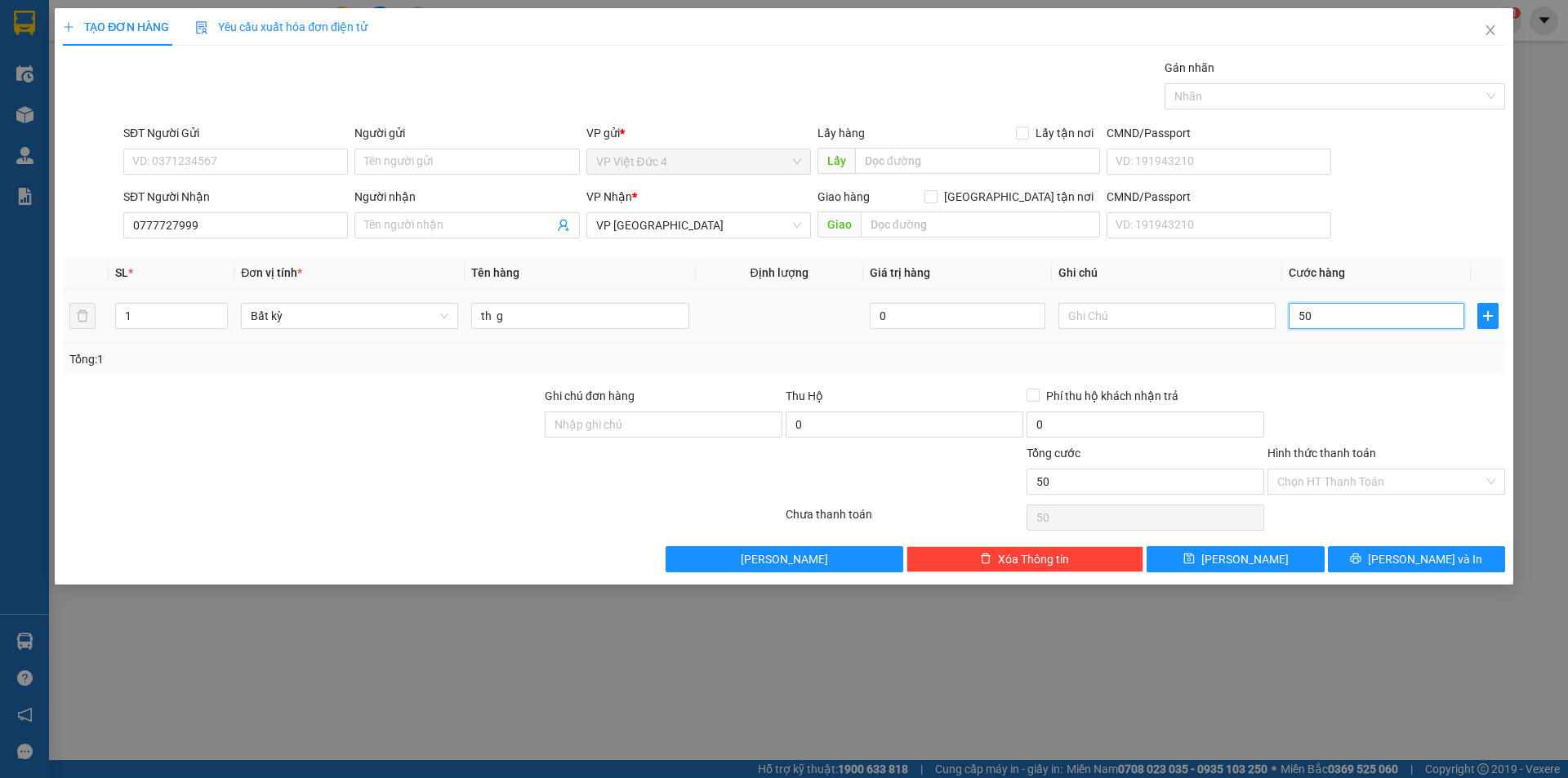
type input "500"
type input "5.000"
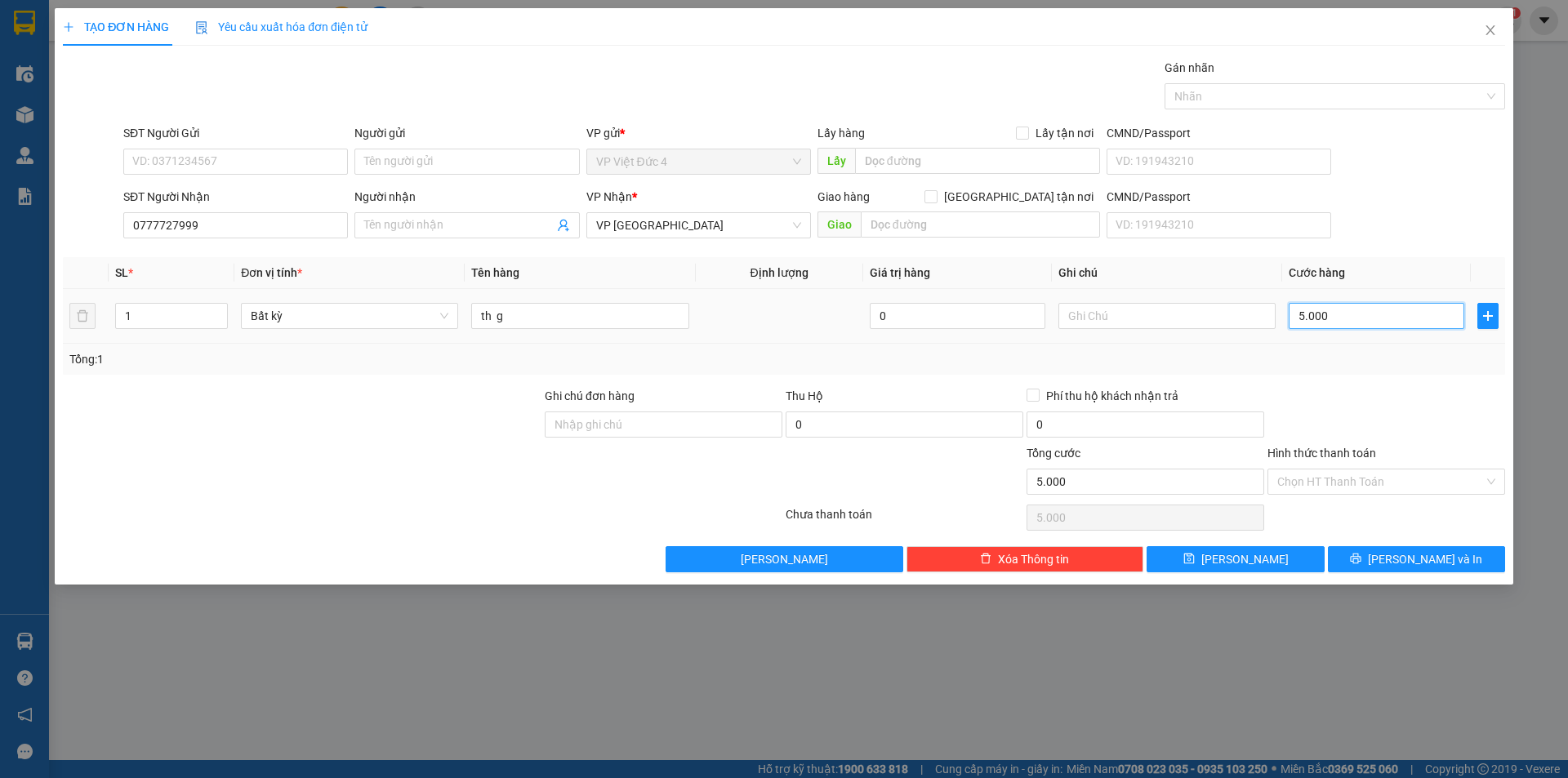
type input "50.000"
click at [1243, 557] on span "[PERSON_NAME]" at bounding box center [1245, 560] width 88 height 18
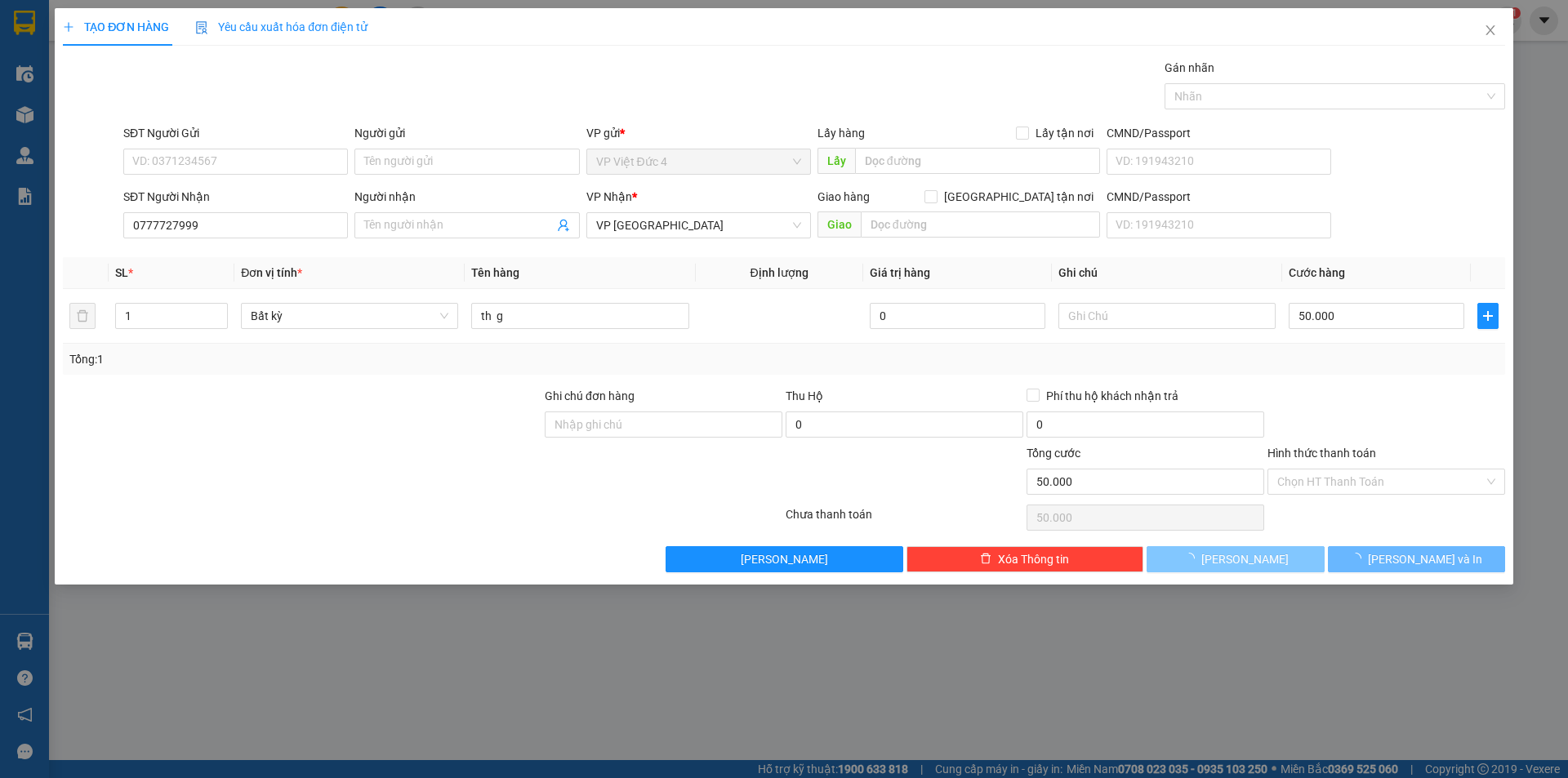
type input "0"
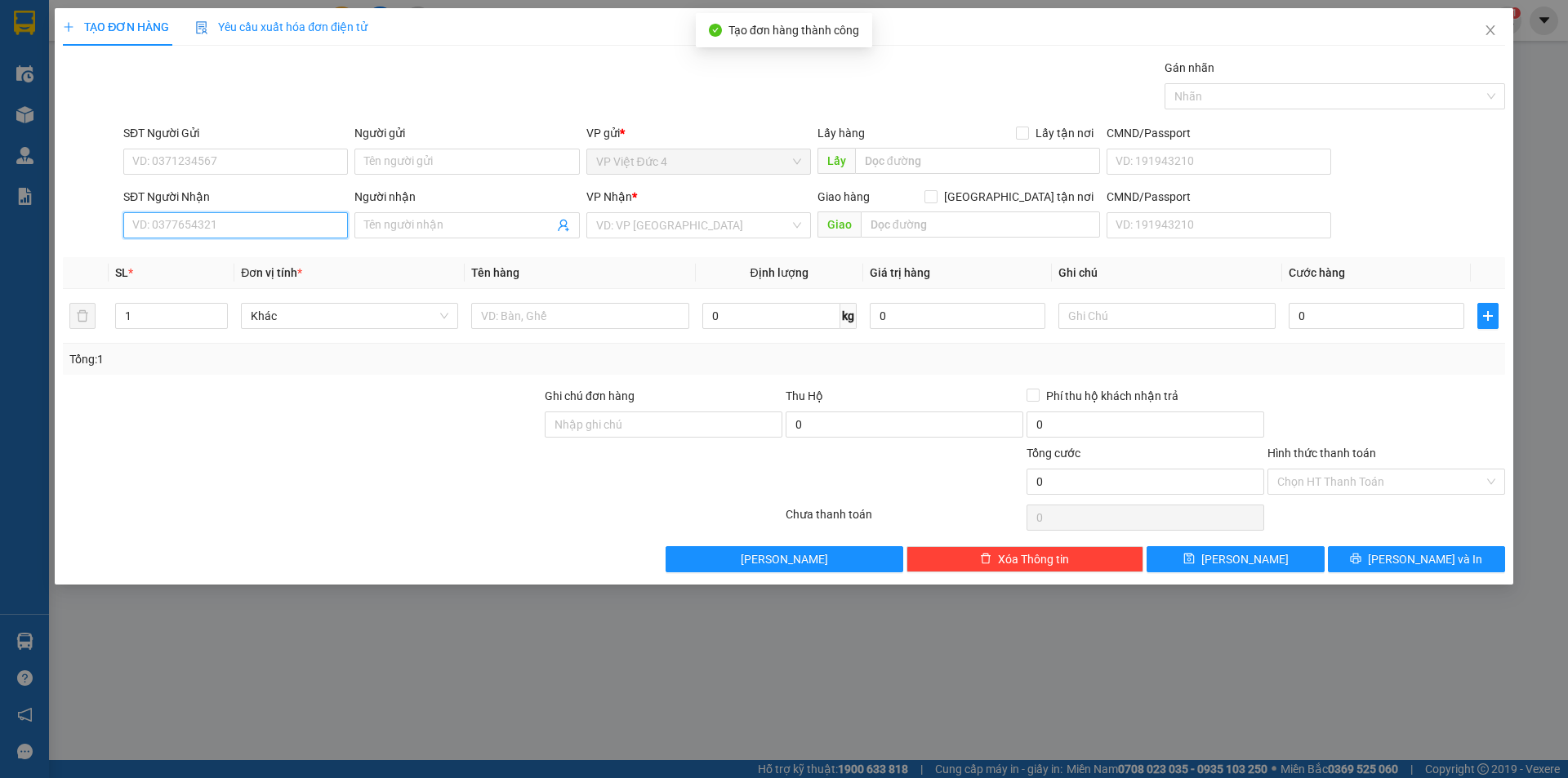
click at [315, 225] on input "SĐT Người Nhận" at bounding box center [236, 225] width 225 height 27
click at [1484, 26] on icon "close" at bounding box center [1490, 30] width 13 height 13
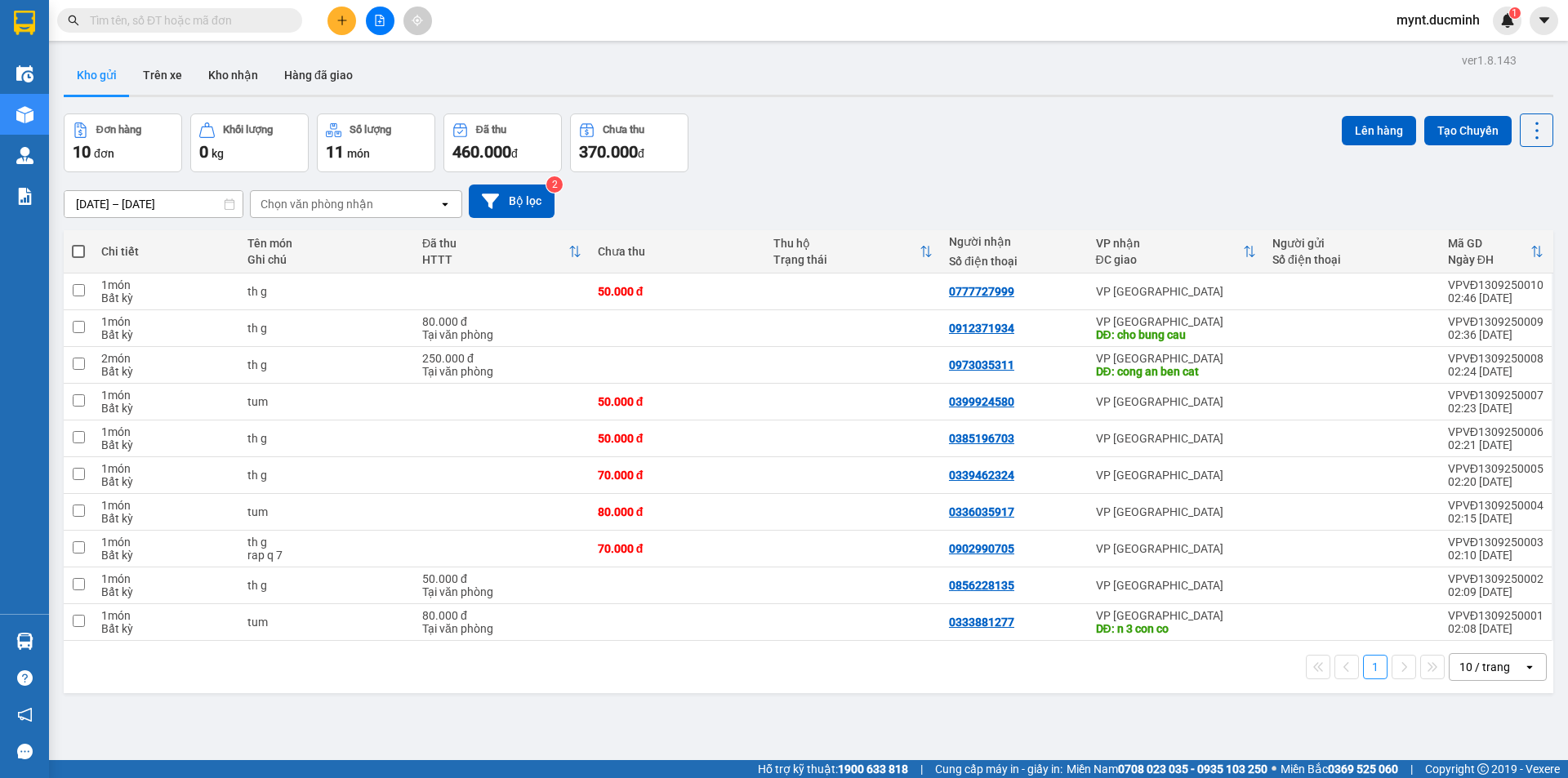
click at [77, 246] on span at bounding box center [79, 251] width 13 height 13
click at [79, 243] on input "checkbox" at bounding box center [79, 243] width 0 height 0
checkbox input "true"
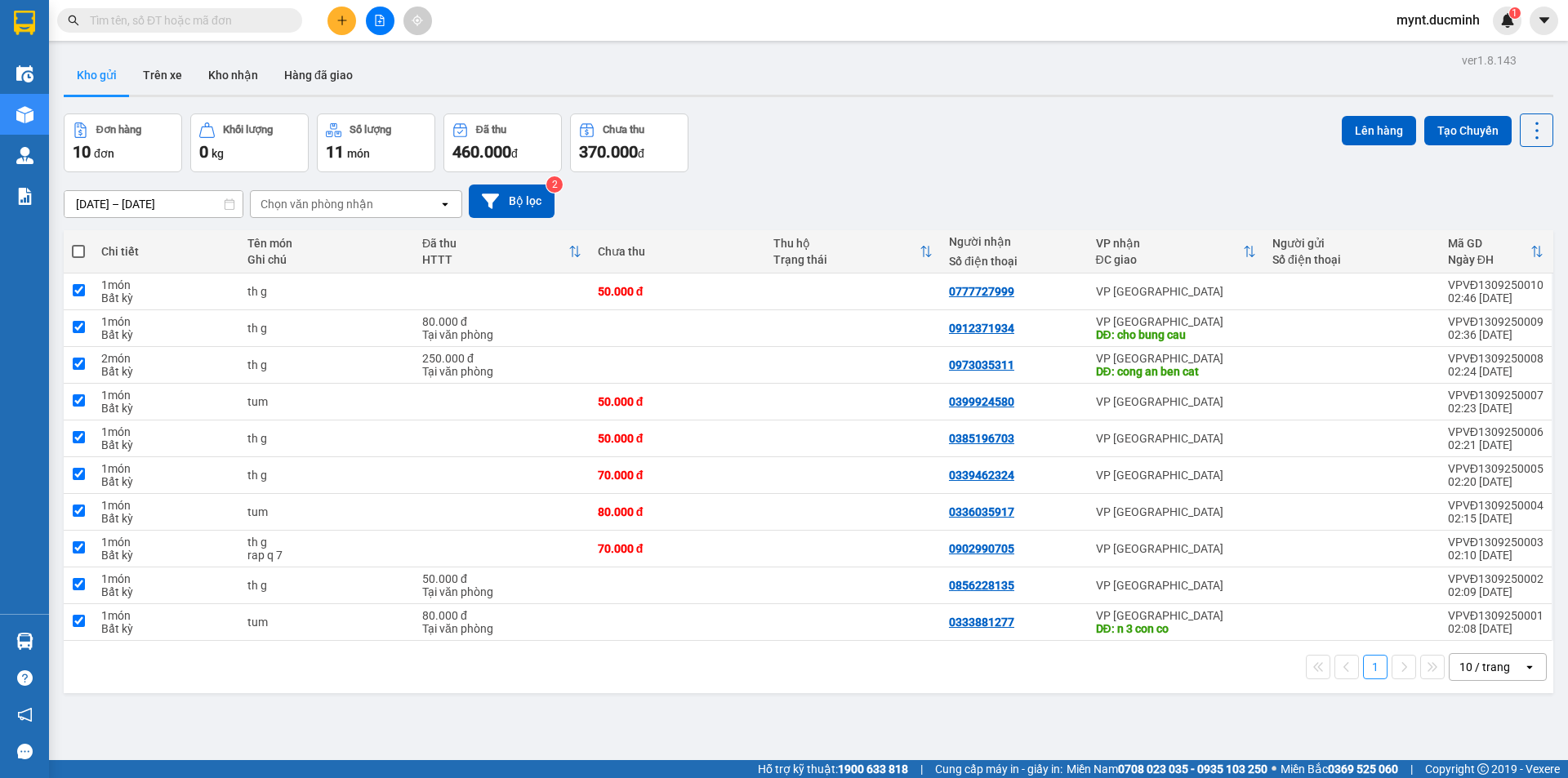
checkbox input "true"
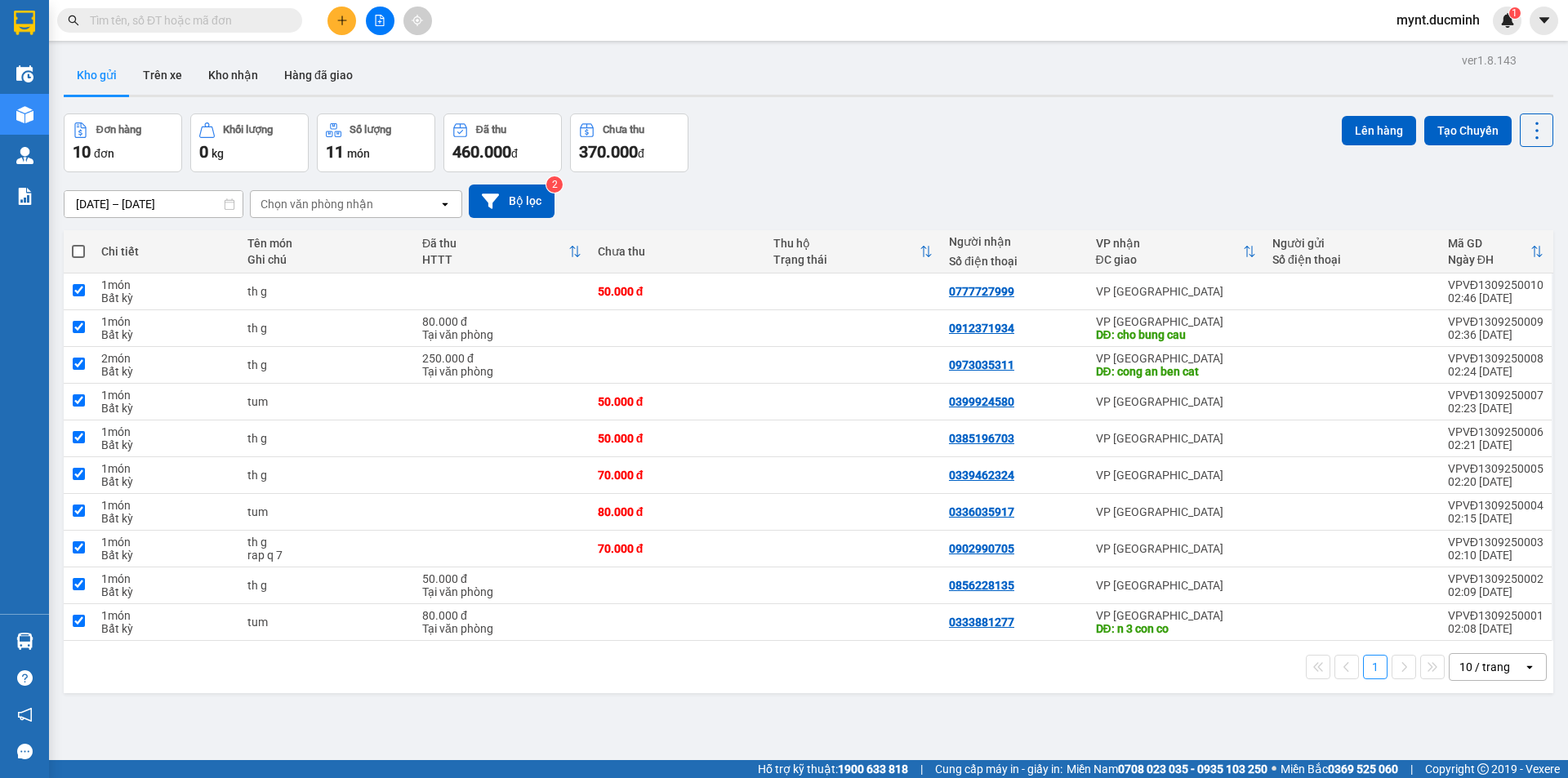
checkbox input "true"
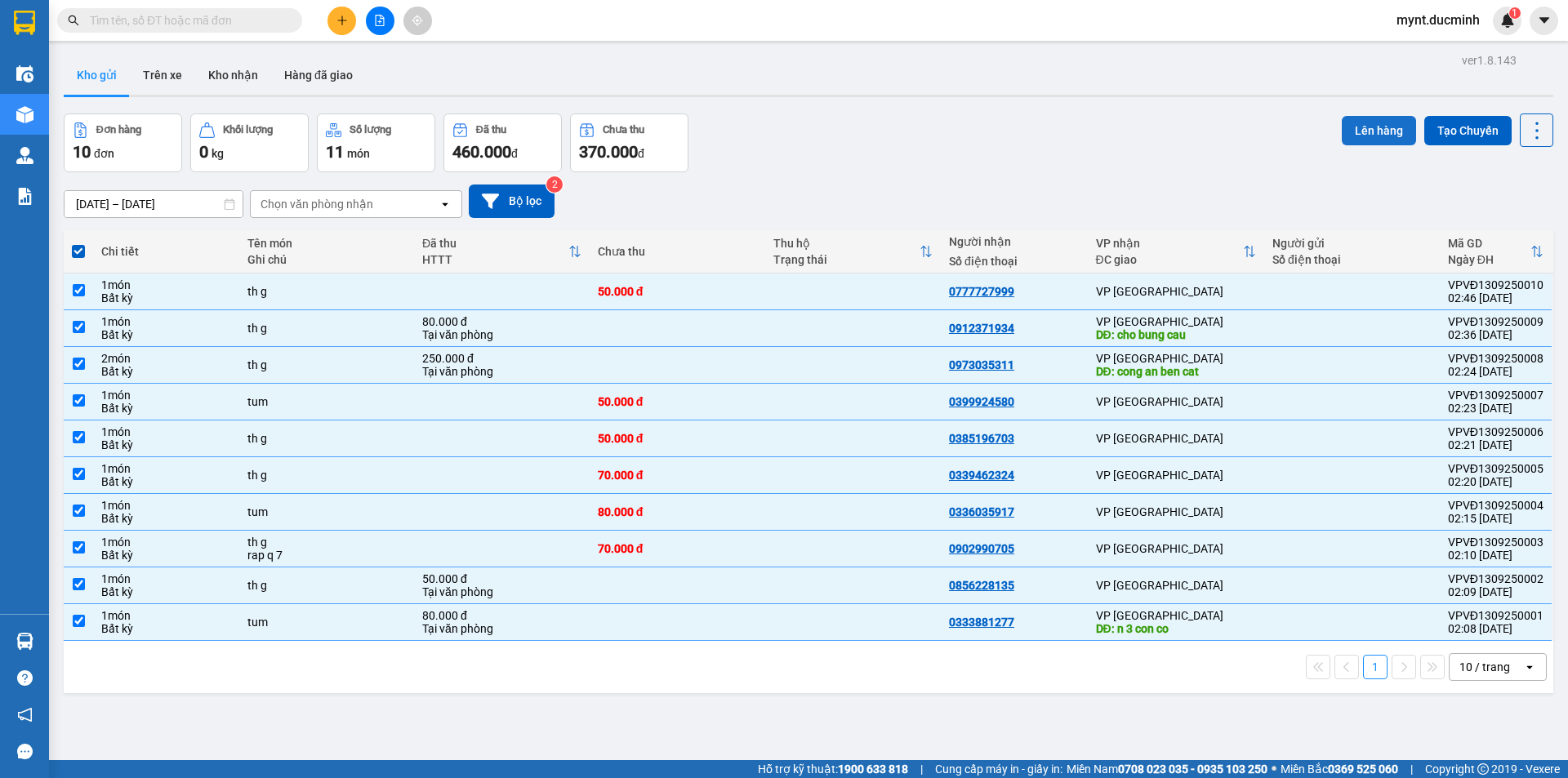
click at [1363, 118] on button "Lên hàng" at bounding box center [1378, 131] width 74 height 29
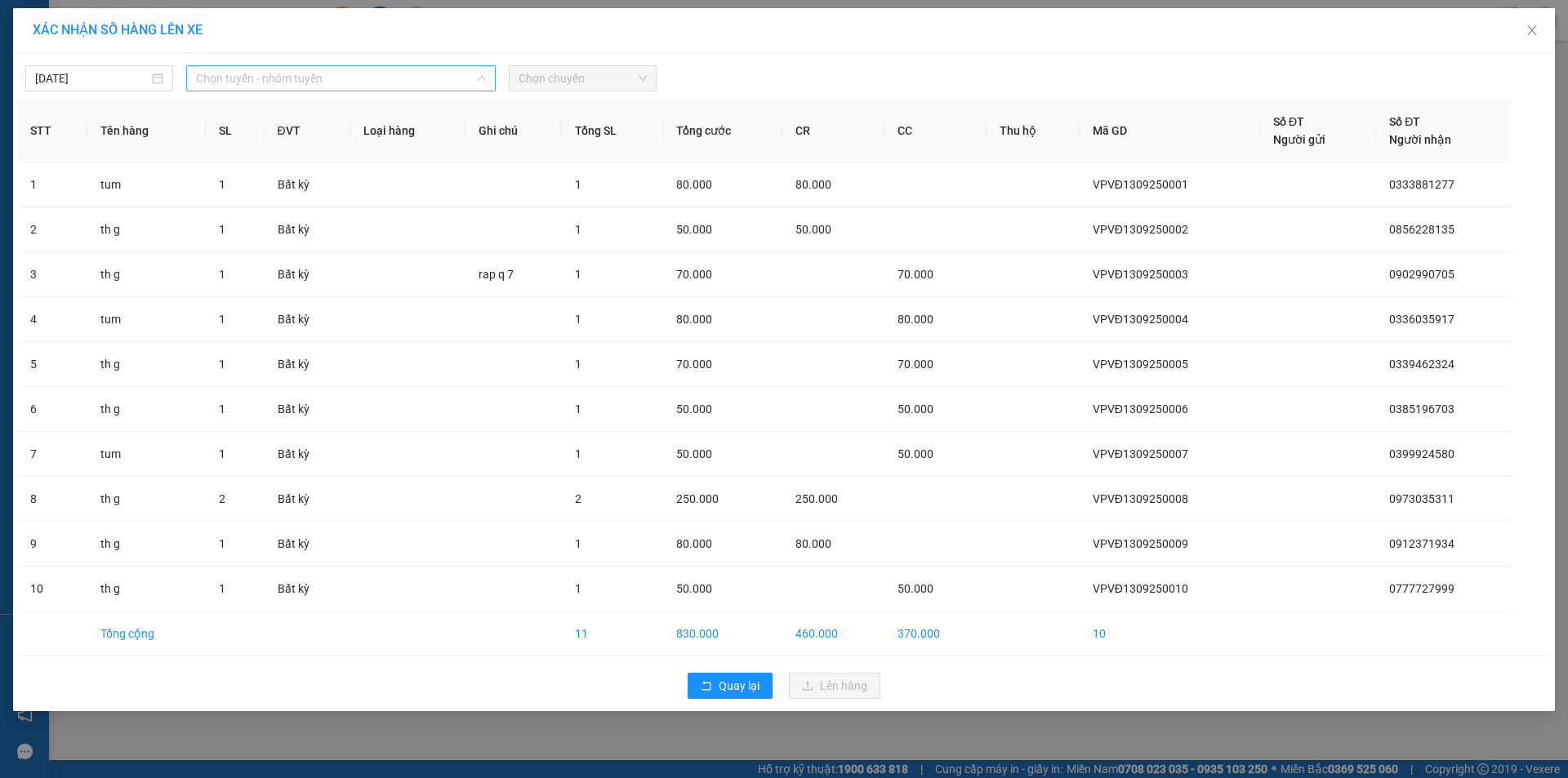
click at [266, 74] on span "Chọn tuyến - nhóm tuyến" at bounding box center [340, 78] width 290 height 25
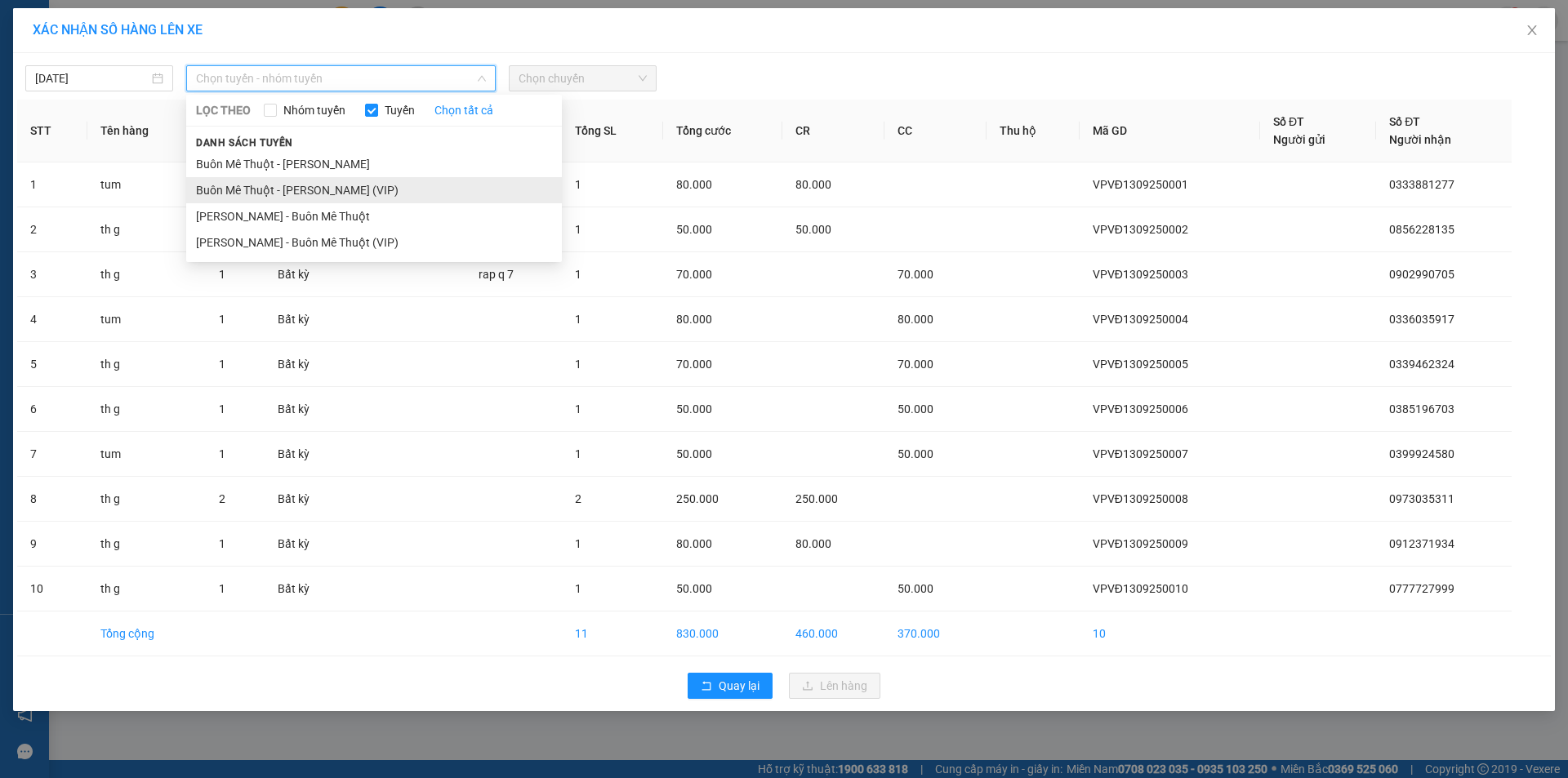
click at [274, 188] on li "Buôn Mê Thuột - [PERSON_NAME] (VIP)" at bounding box center [374, 190] width 376 height 27
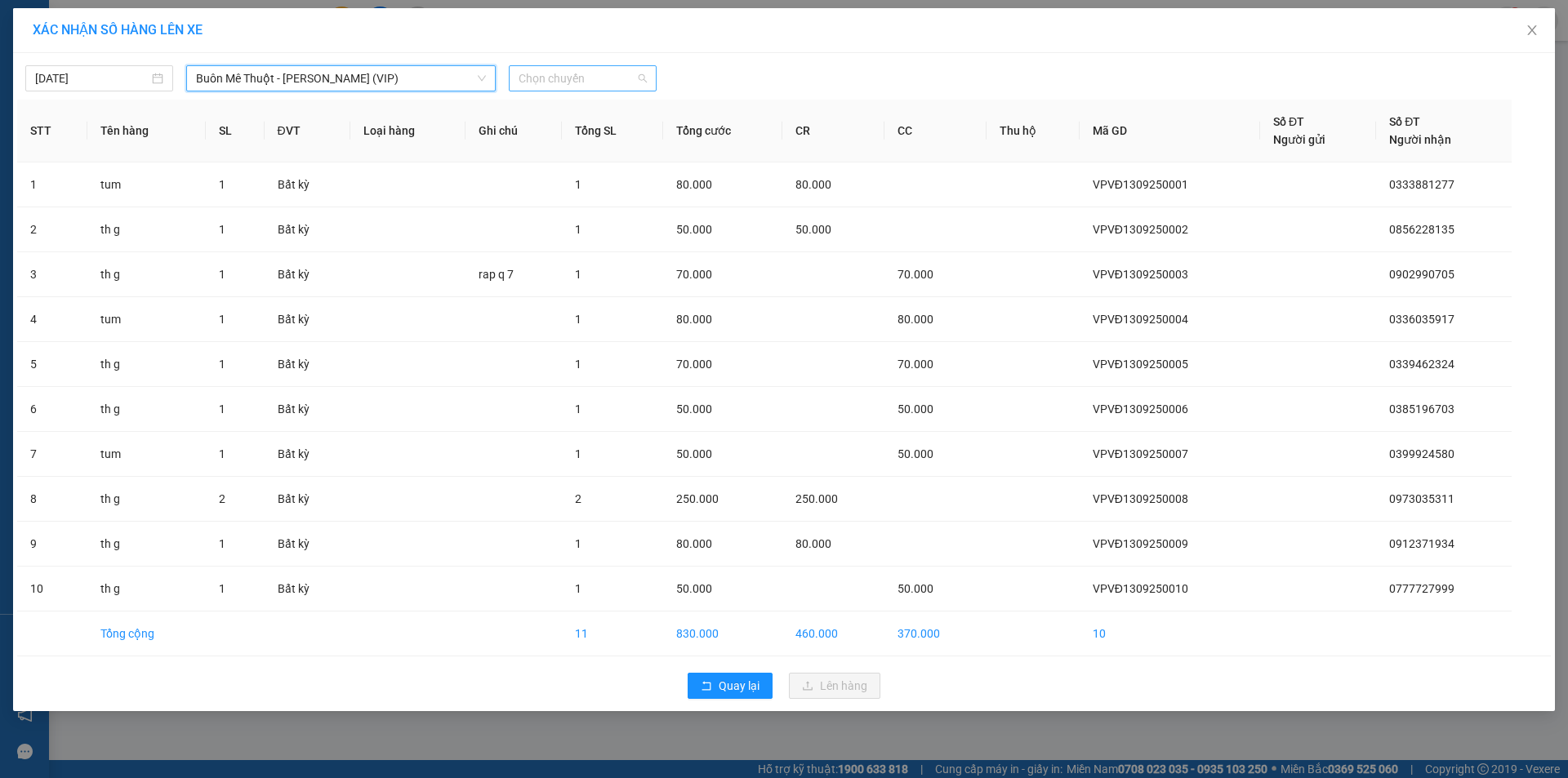
click at [560, 79] on span "Chọn chuyến" at bounding box center [582, 78] width 128 height 25
click at [539, 133] on div "20:00" at bounding box center [581, 137] width 127 height 18
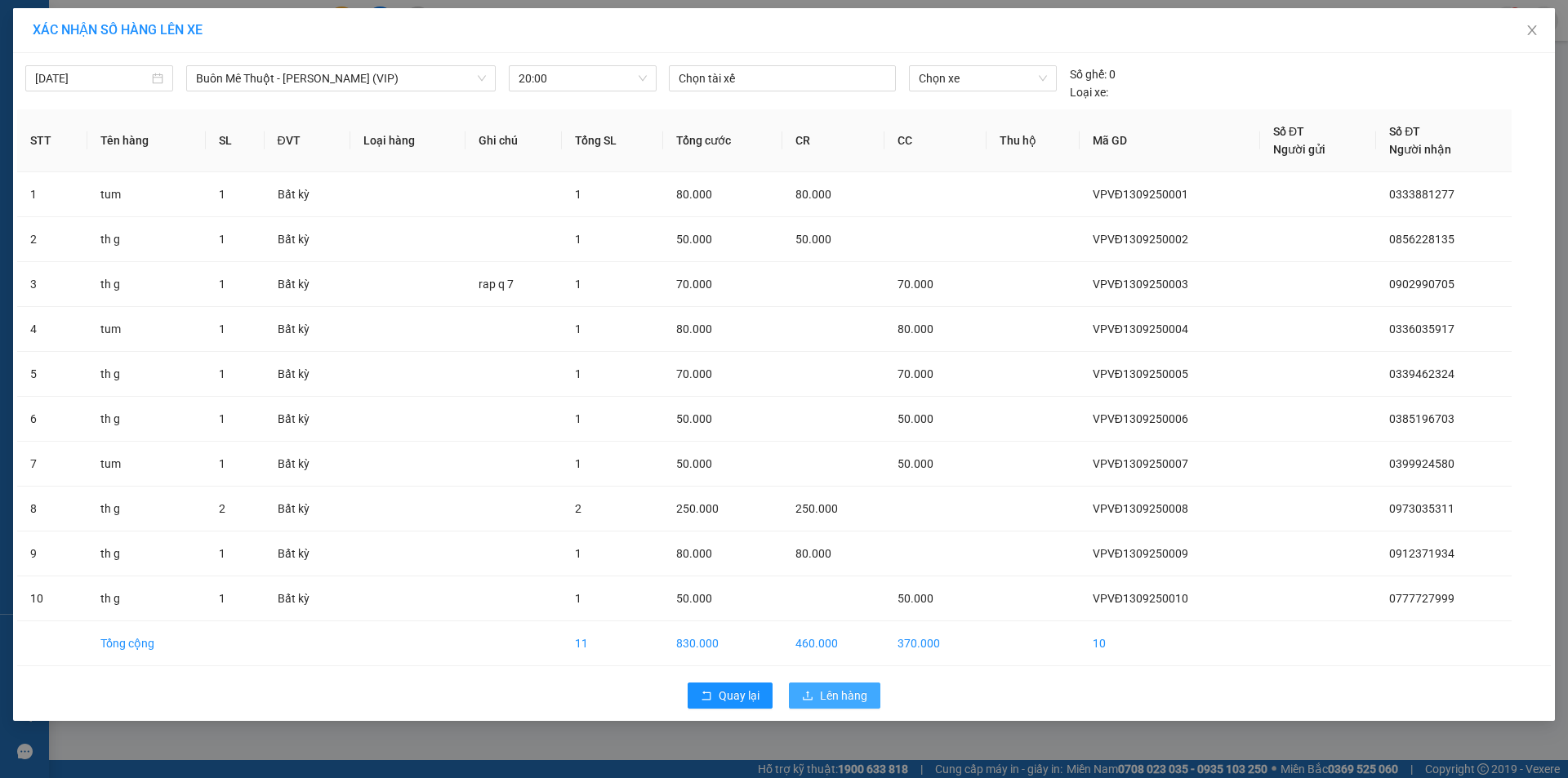
click at [840, 691] on span "Lên hàng" at bounding box center [844, 696] width 48 height 18
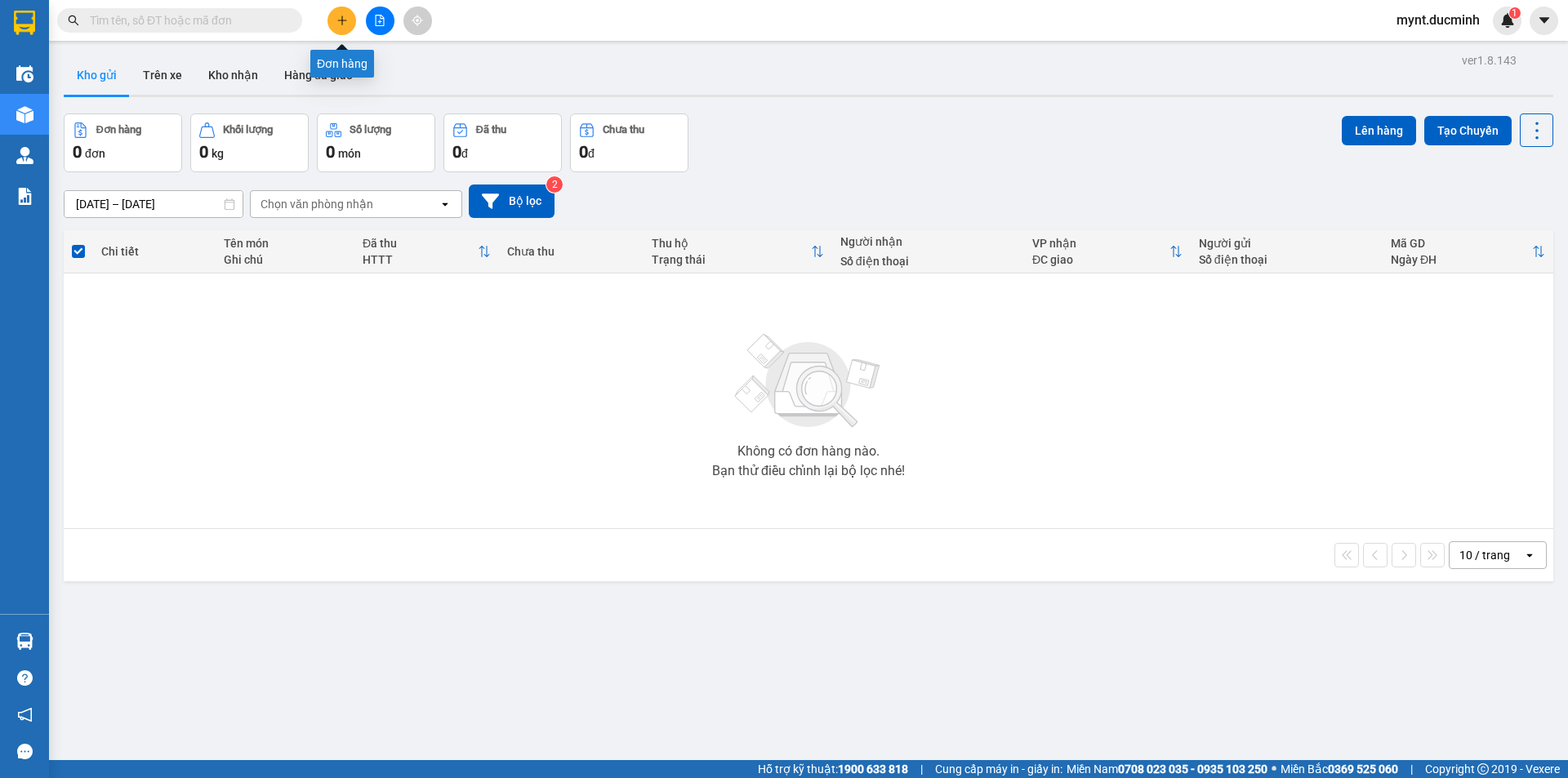
click at [338, 16] on icon "plus" at bounding box center [342, 20] width 12 height 12
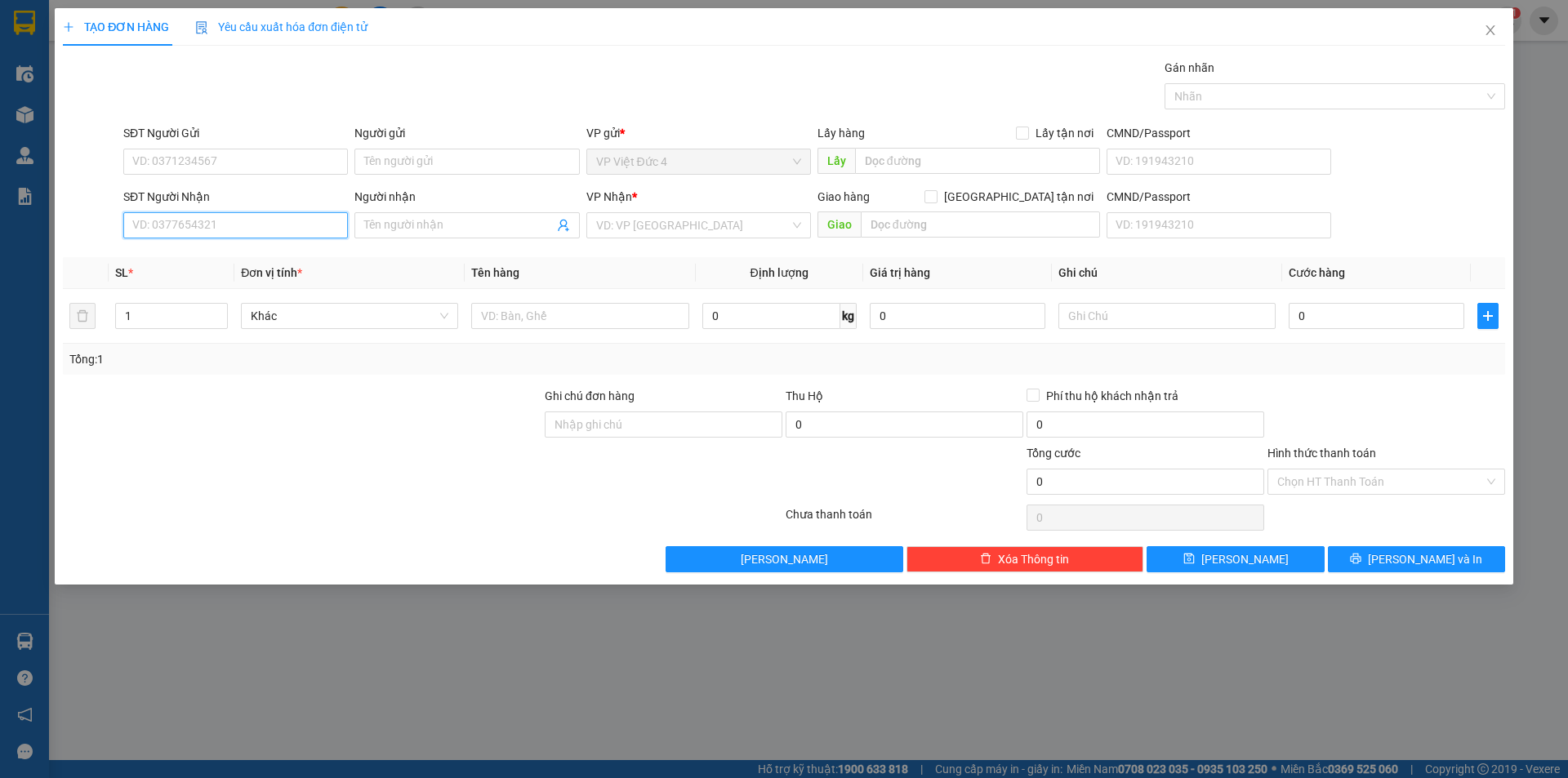
click at [320, 229] on input "SĐT Người Nhận" at bounding box center [236, 225] width 225 height 27
type input "0355753789"
drag, startPoint x: 636, startPoint y: 221, endPoint x: 630, endPoint y: 240, distance: 19.9
click at [635, 224] on input "search" at bounding box center [693, 225] width 194 height 25
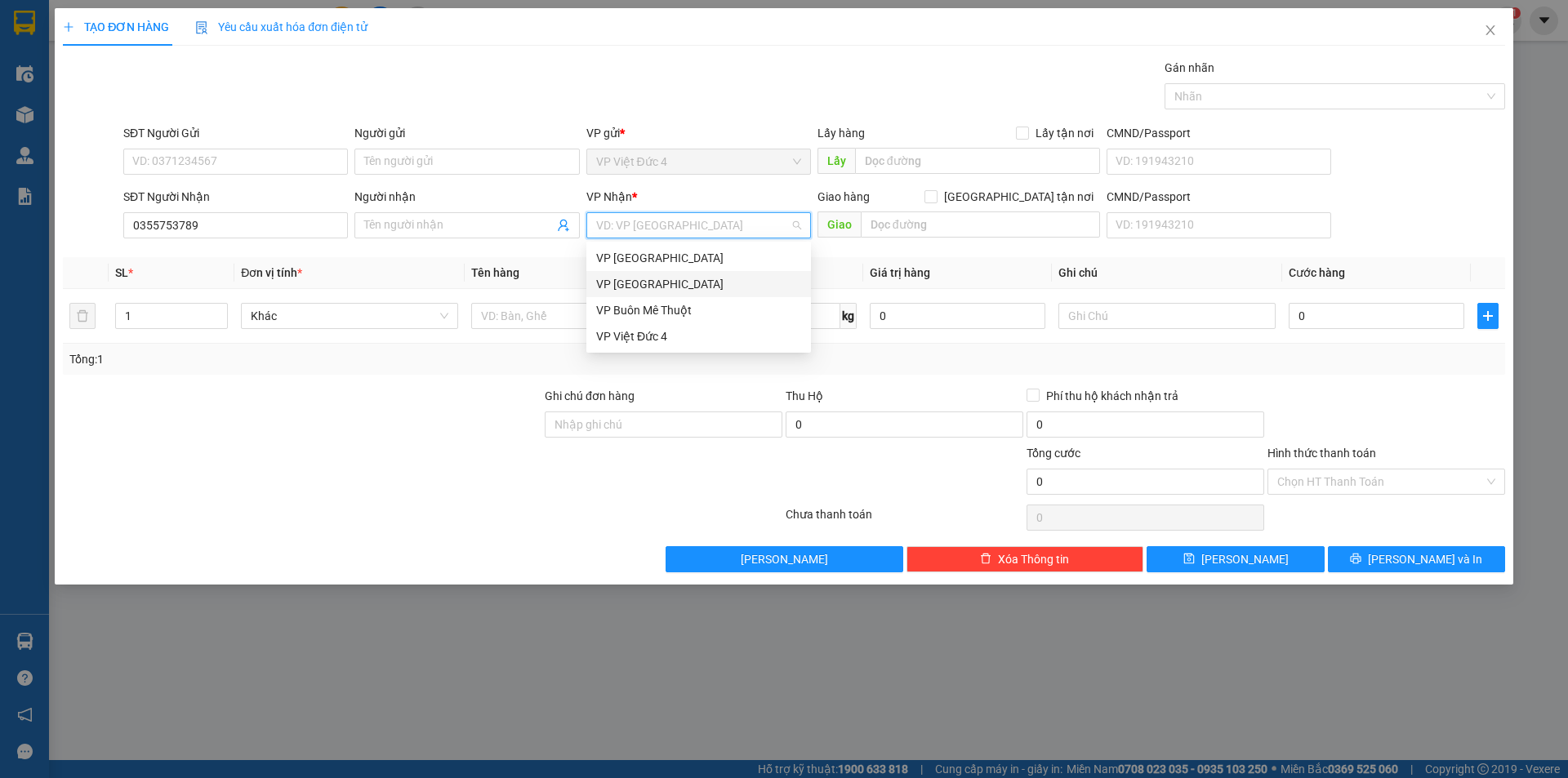
click at [613, 282] on div "VP [GEOGRAPHIC_DATA]" at bounding box center [699, 284] width 205 height 18
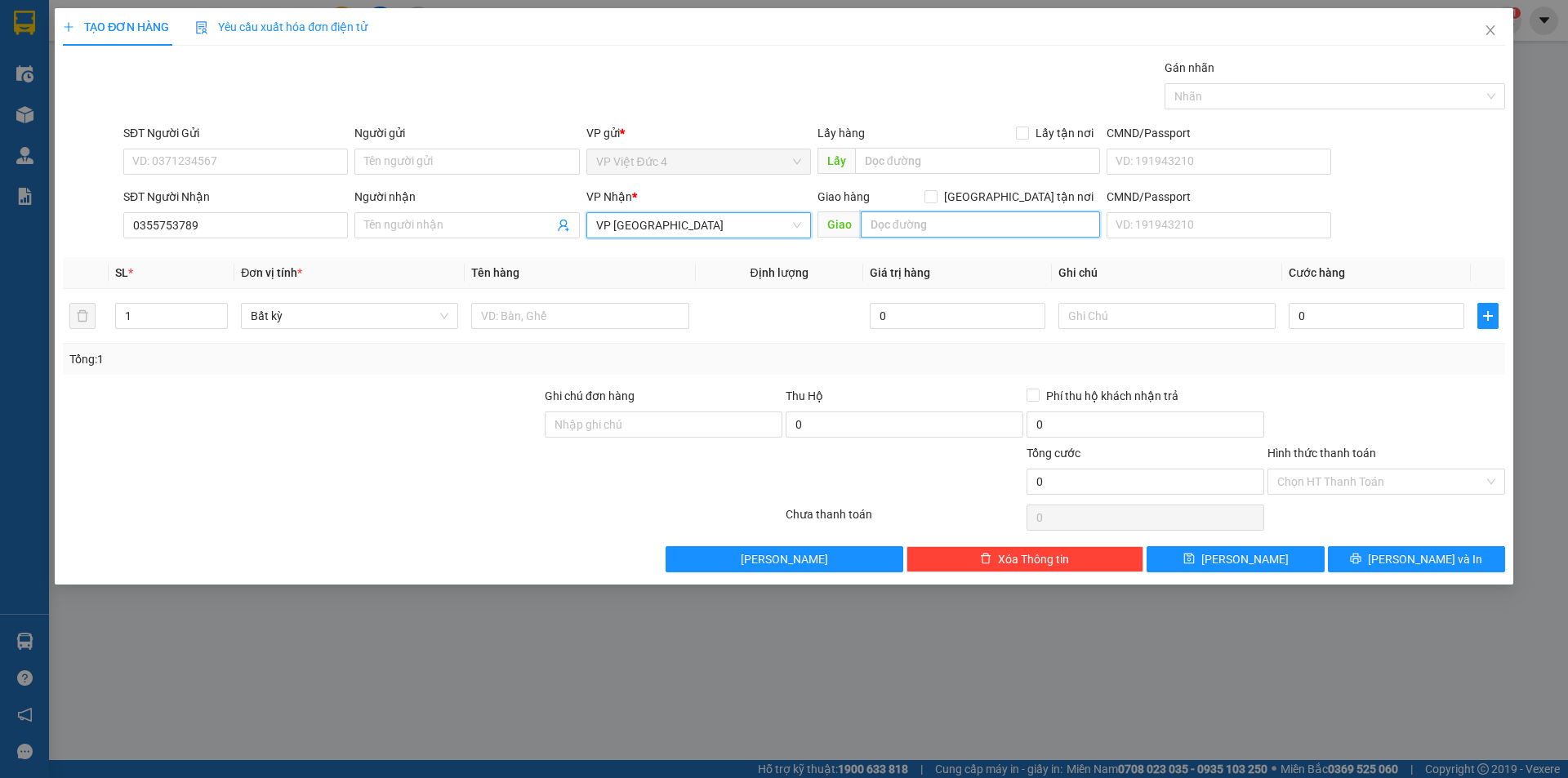
click at [1050, 221] on input "text" at bounding box center [980, 224] width 240 height 27
click at [1025, 221] on input "3 con co" at bounding box center [980, 224] width 240 height 27
type input "3 con co m p 3"
click at [182, 309] on input "1" at bounding box center [171, 315] width 111 height 25
type input "2"
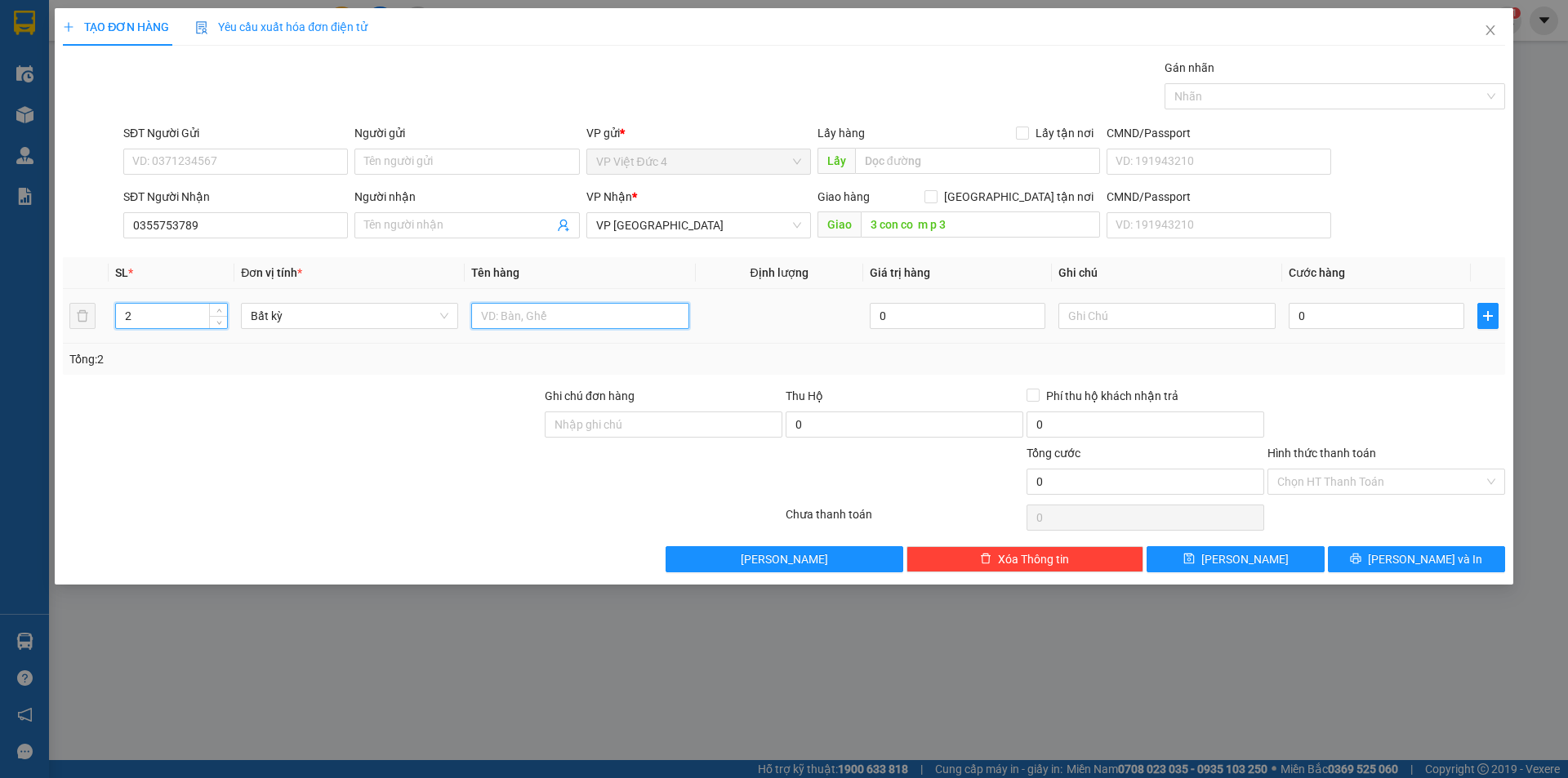
click at [667, 316] on input "text" at bounding box center [580, 315] width 218 height 27
type input "bao"
click at [1433, 320] on input "0" at bounding box center [1376, 315] width 176 height 27
type input "2"
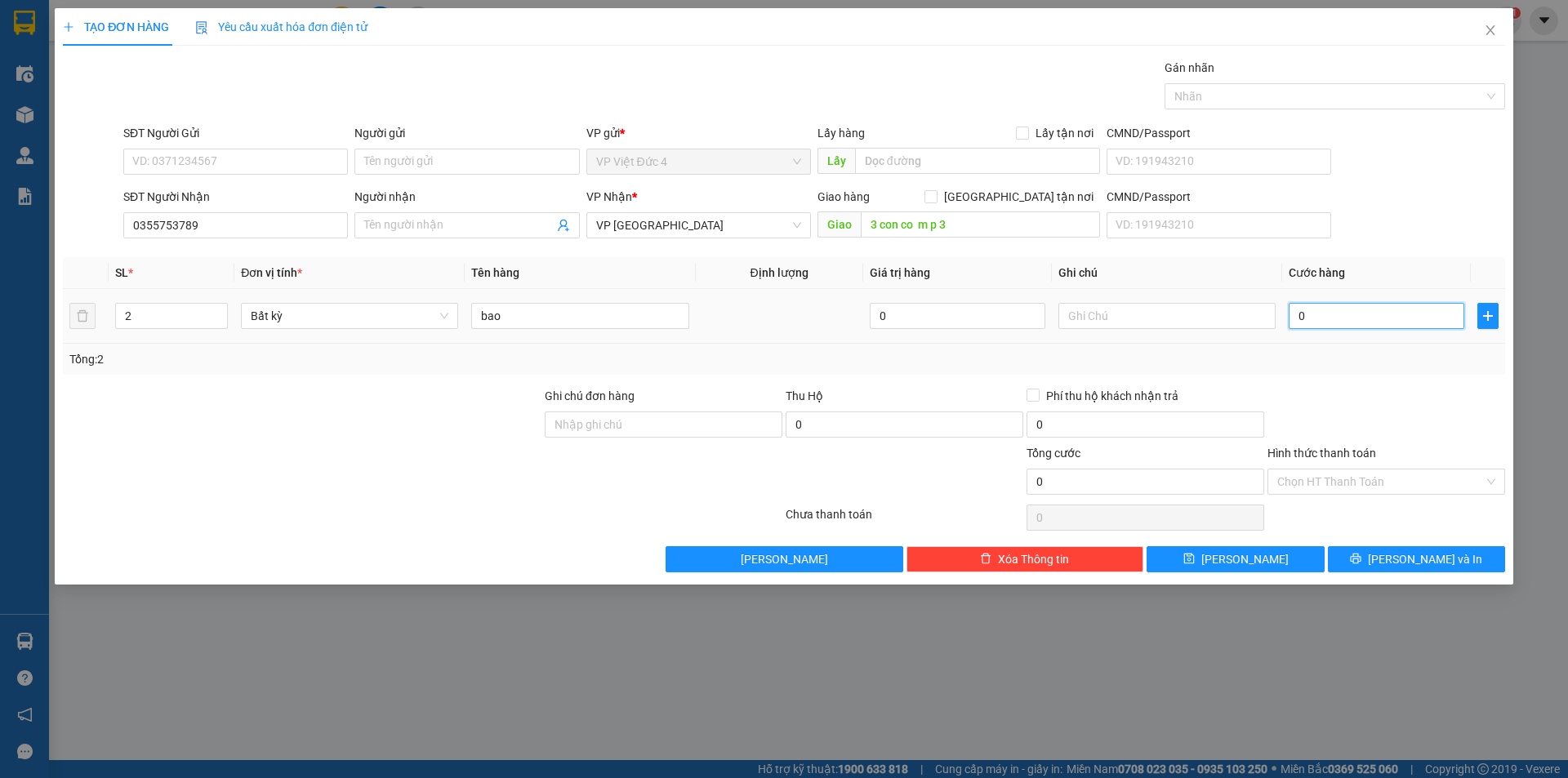
type input "2"
type input "25"
type input "250"
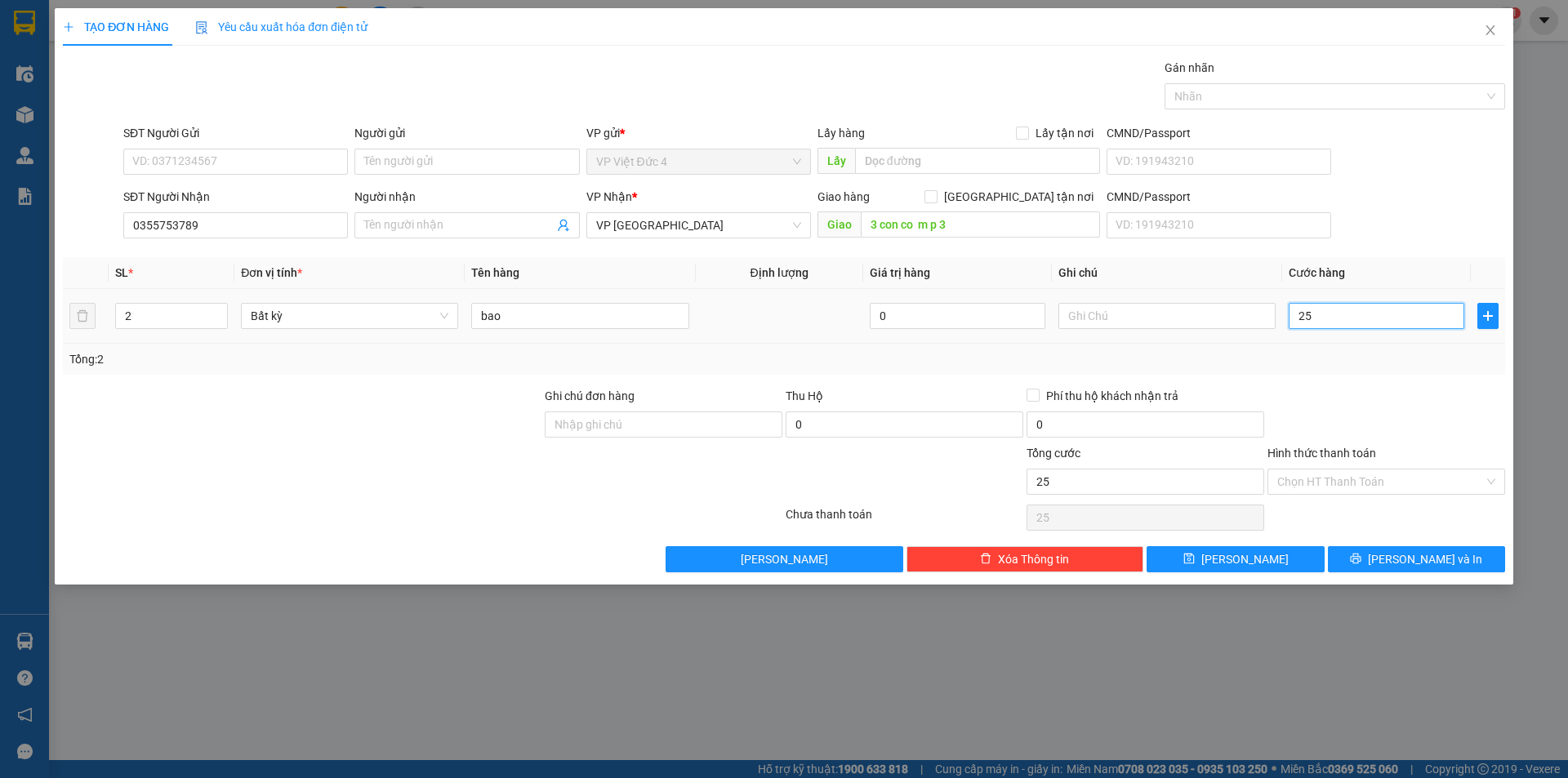
type input "250"
type input "2.500"
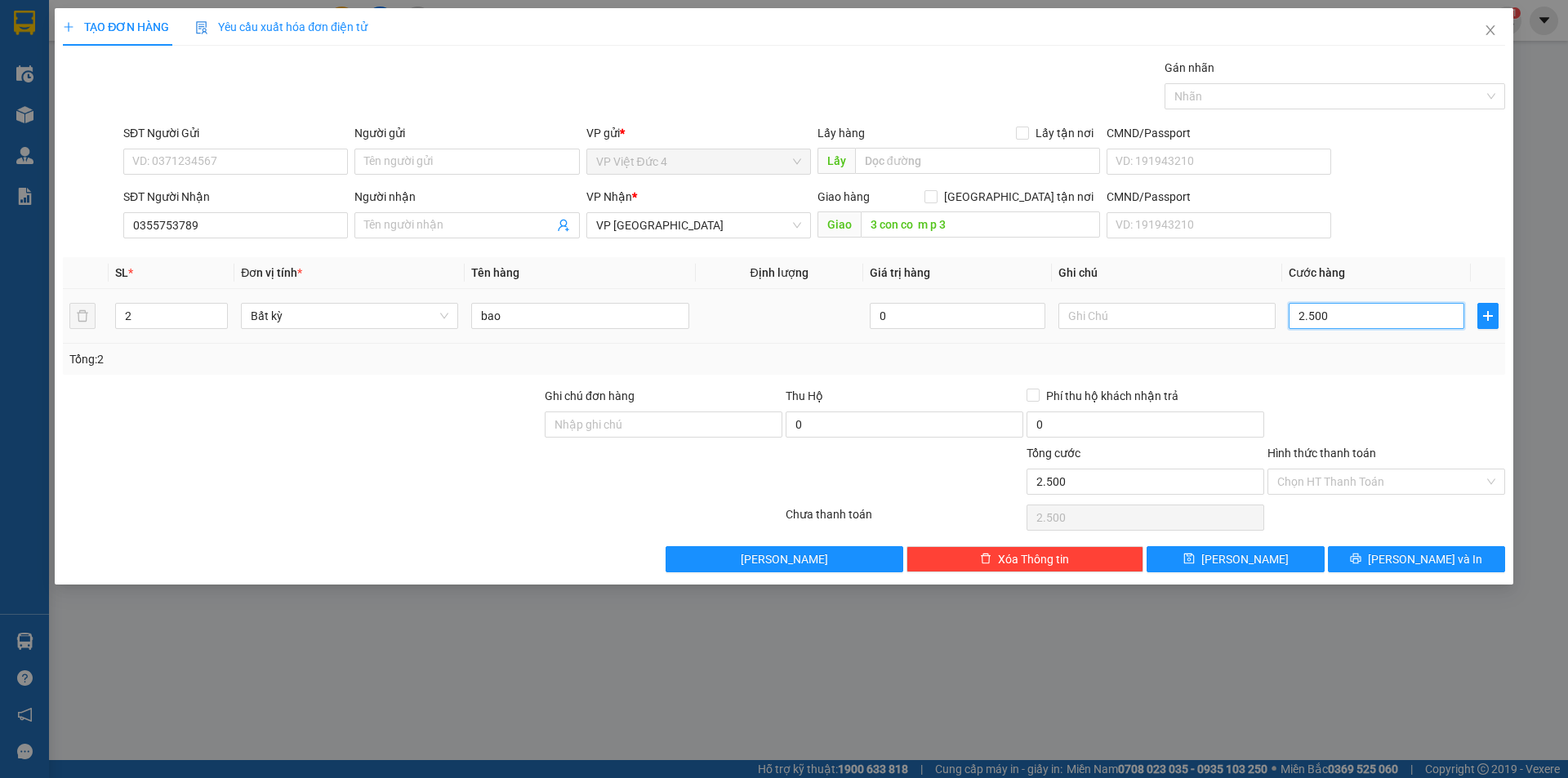
type input "25.000"
click at [1241, 554] on span "[PERSON_NAME]" at bounding box center [1245, 560] width 88 height 18
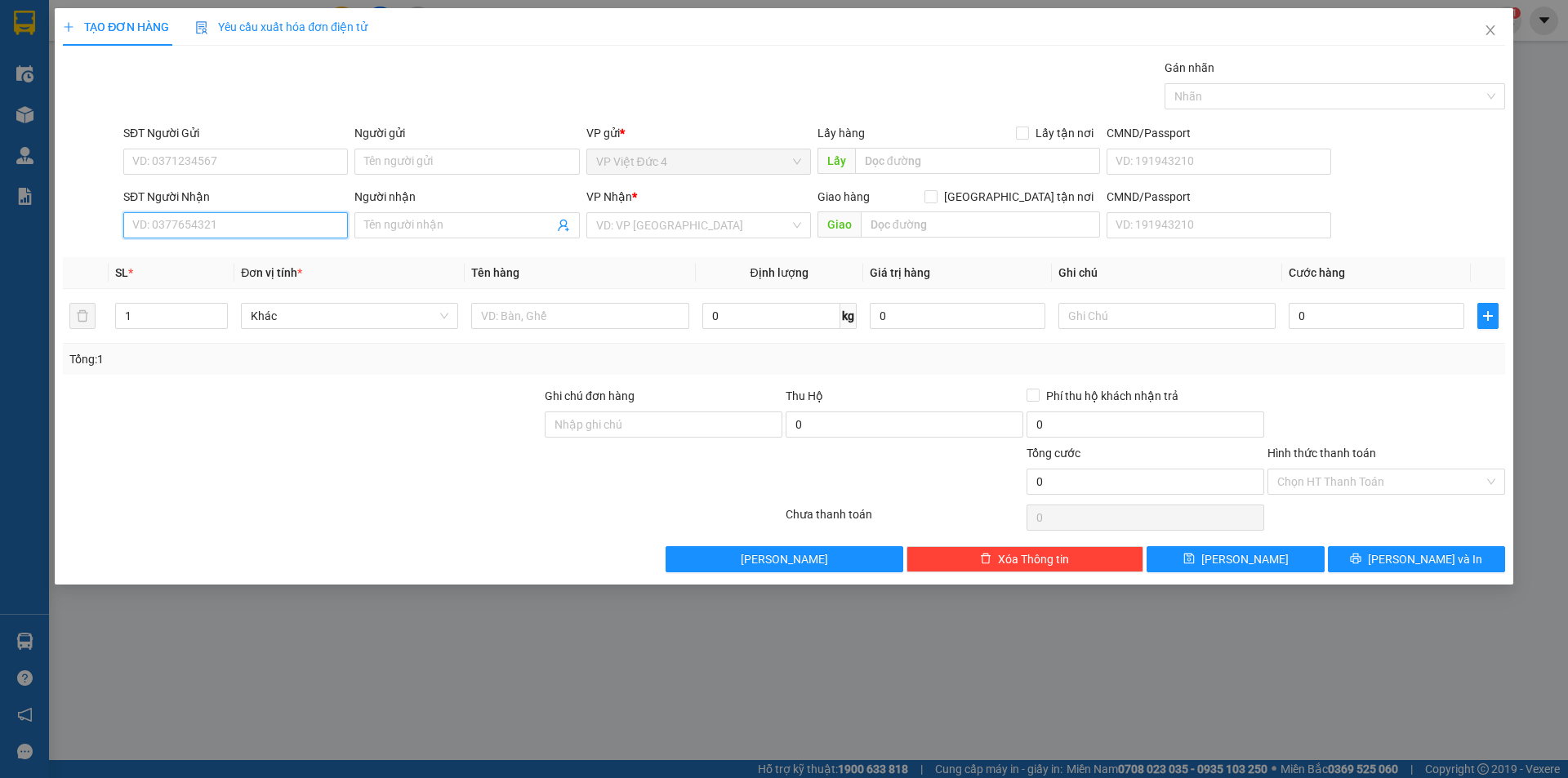
click at [327, 226] on input "SĐT Người Nhận" at bounding box center [236, 225] width 225 height 27
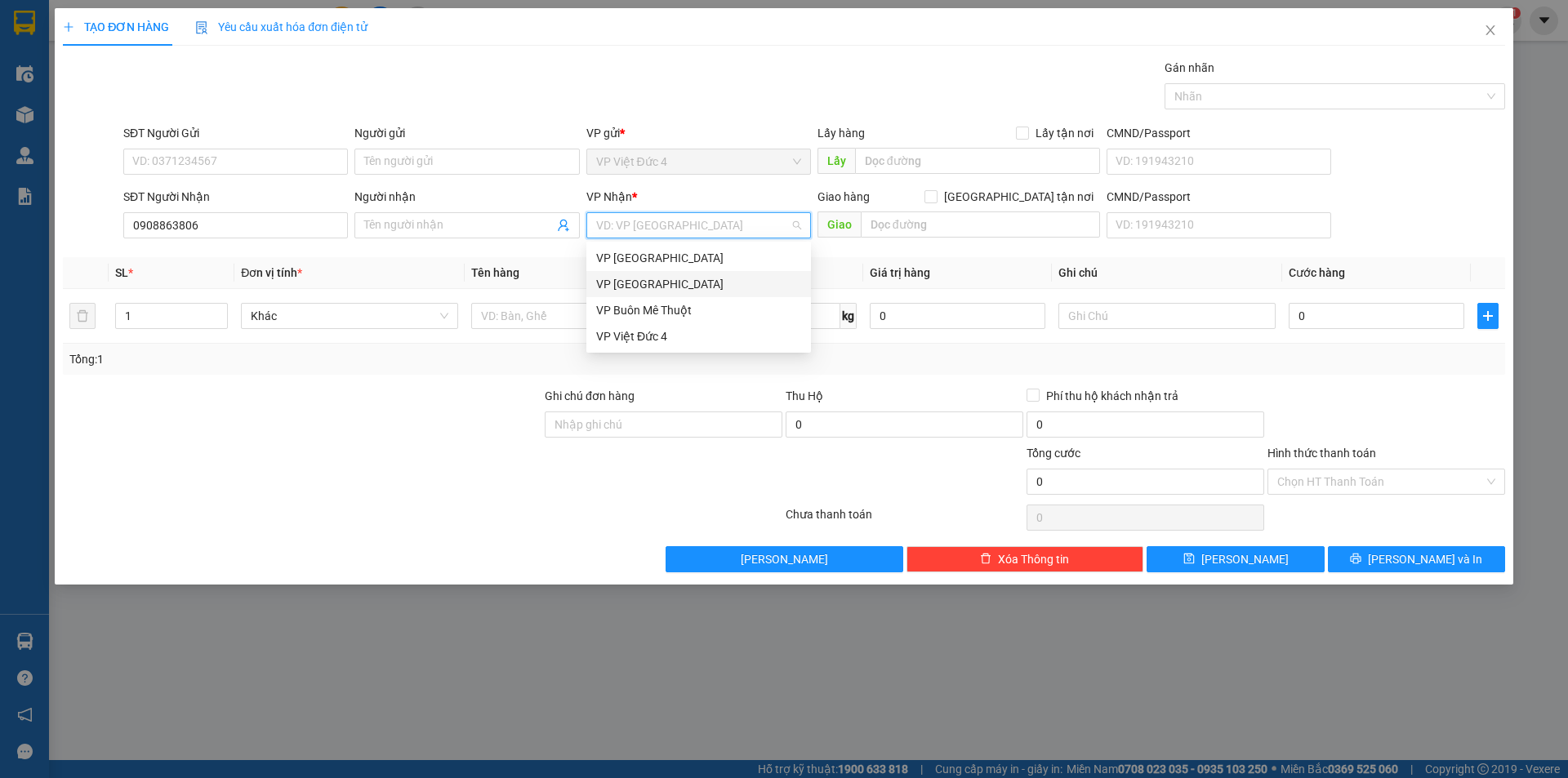
click at [704, 218] on input "search" at bounding box center [693, 225] width 194 height 25
click at [615, 282] on div "VP [GEOGRAPHIC_DATA]" at bounding box center [699, 284] width 205 height 18
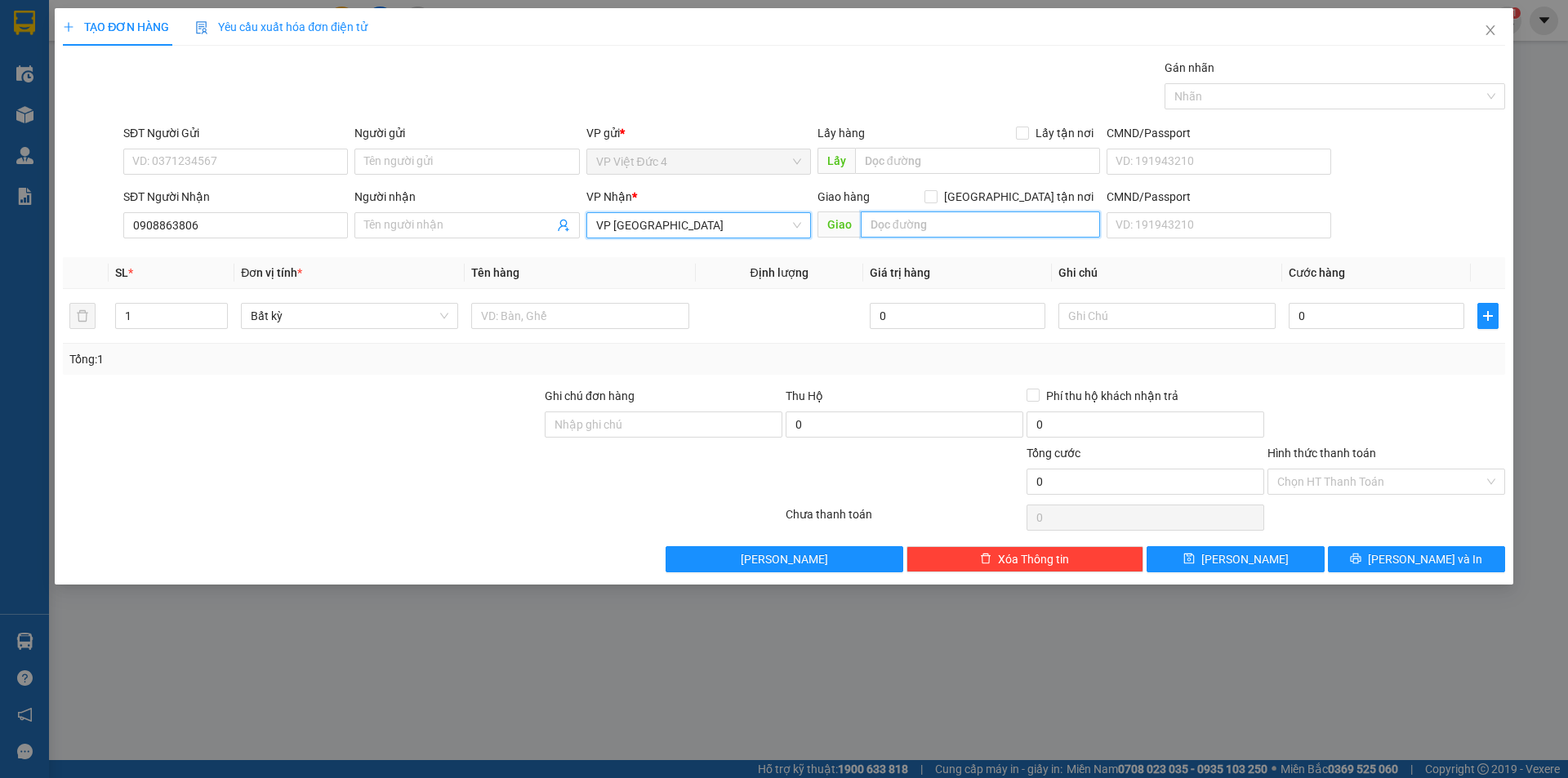
click at [1081, 224] on input "text" at bounding box center [980, 224] width 240 height 27
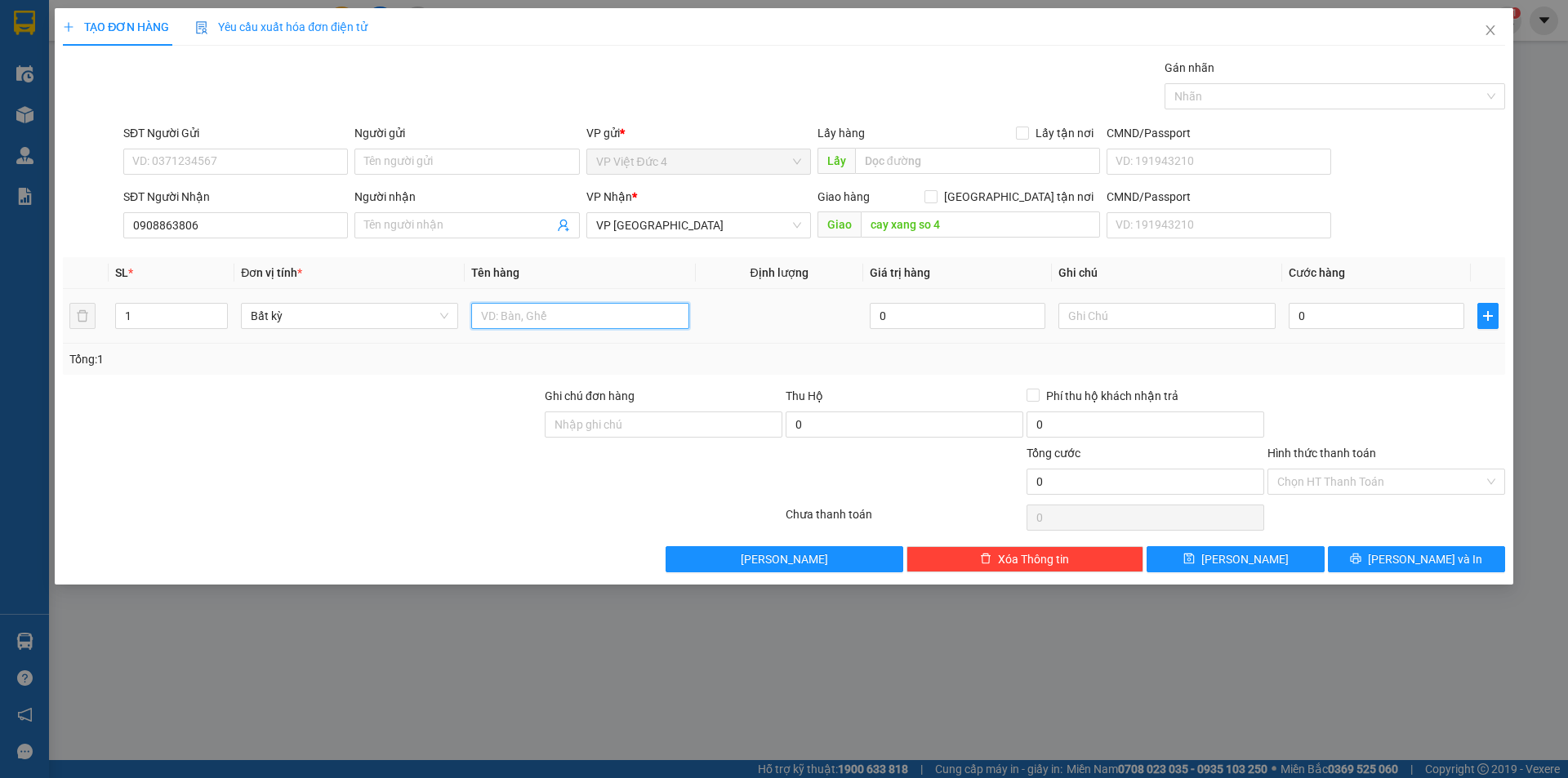
click at [624, 311] on input "text" at bounding box center [580, 315] width 218 height 27
click at [1424, 313] on input "0" at bounding box center [1376, 315] width 176 height 27
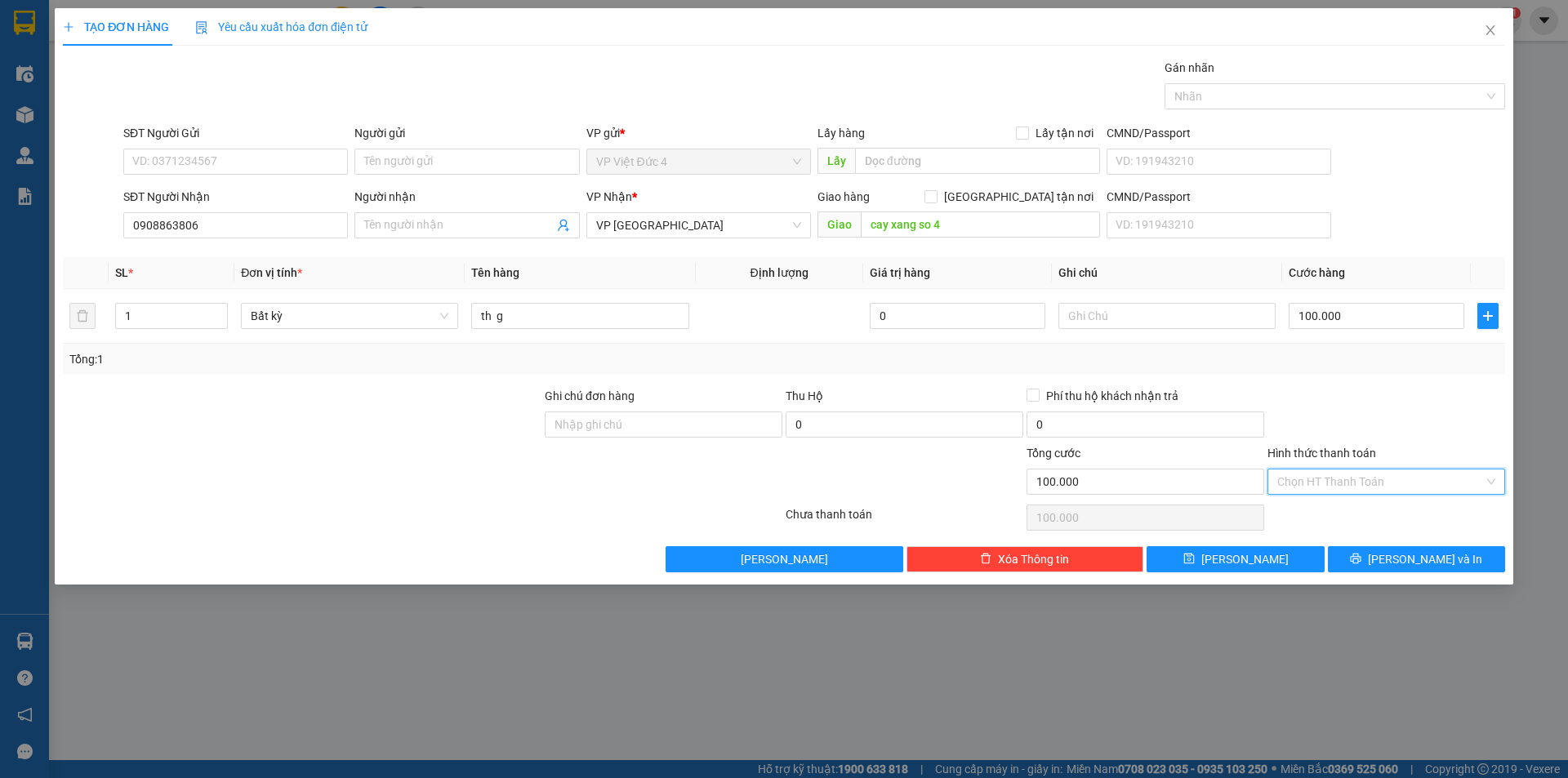
click at [1333, 477] on input "Hình thức thanh toán" at bounding box center [1381, 482] width 207 height 25
click at [1306, 510] on div "Tại văn phòng" at bounding box center [1386, 515] width 218 height 18
click at [1245, 553] on span "[PERSON_NAME]" at bounding box center [1245, 560] width 88 height 18
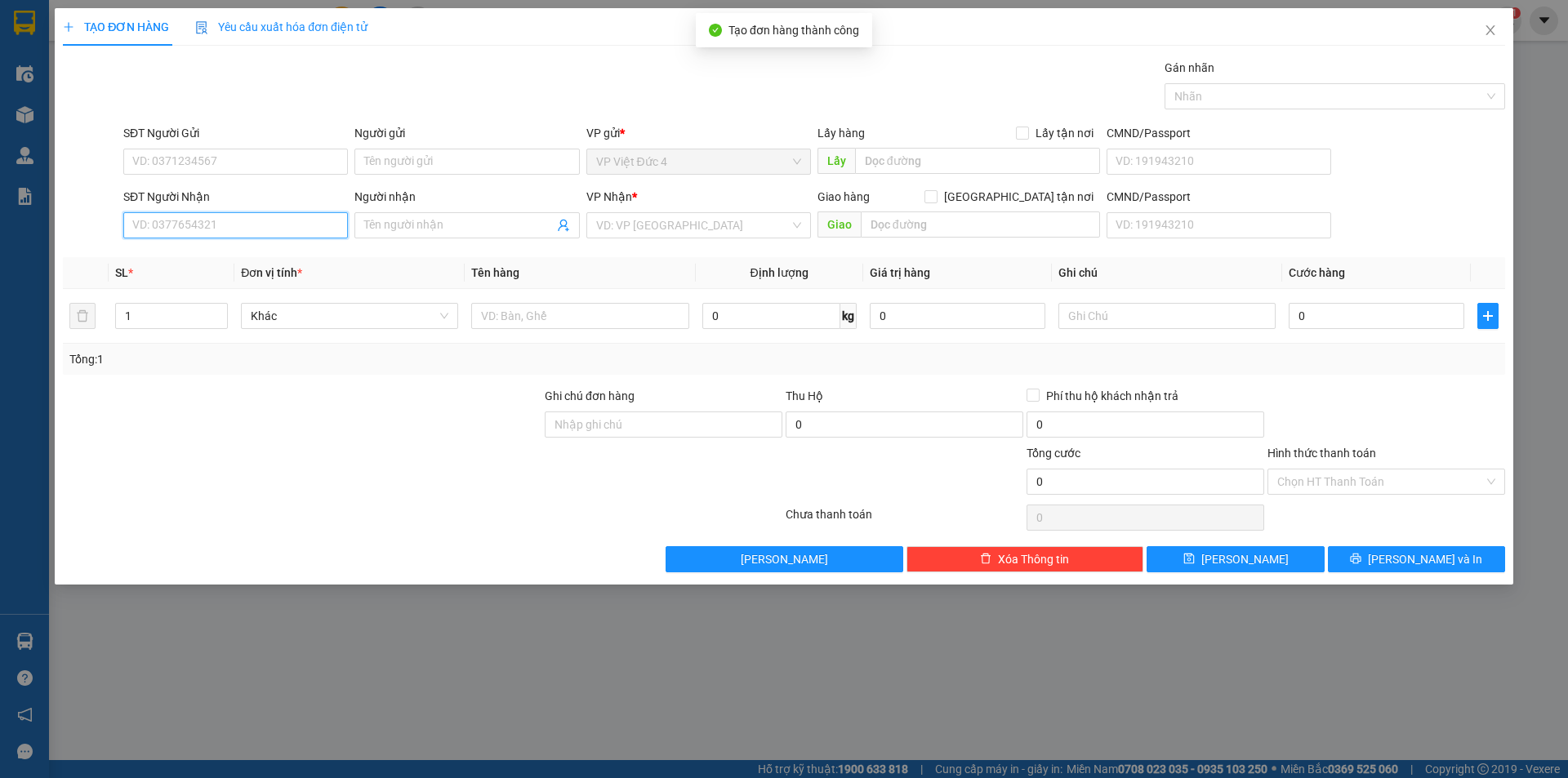
click at [307, 225] on input "SĐT Người Nhận" at bounding box center [236, 225] width 225 height 27
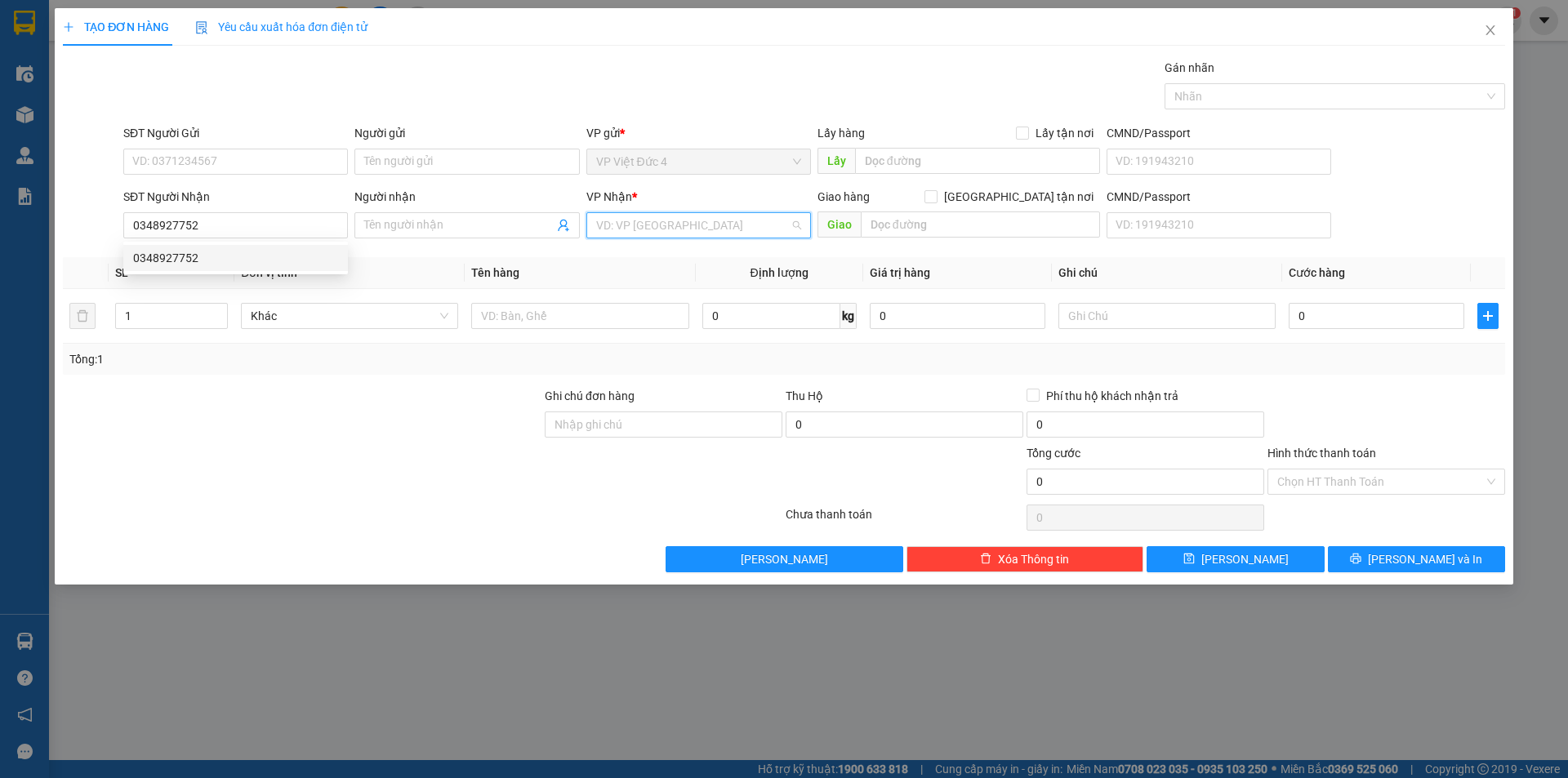
click at [690, 224] on input "search" at bounding box center [693, 225] width 194 height 25
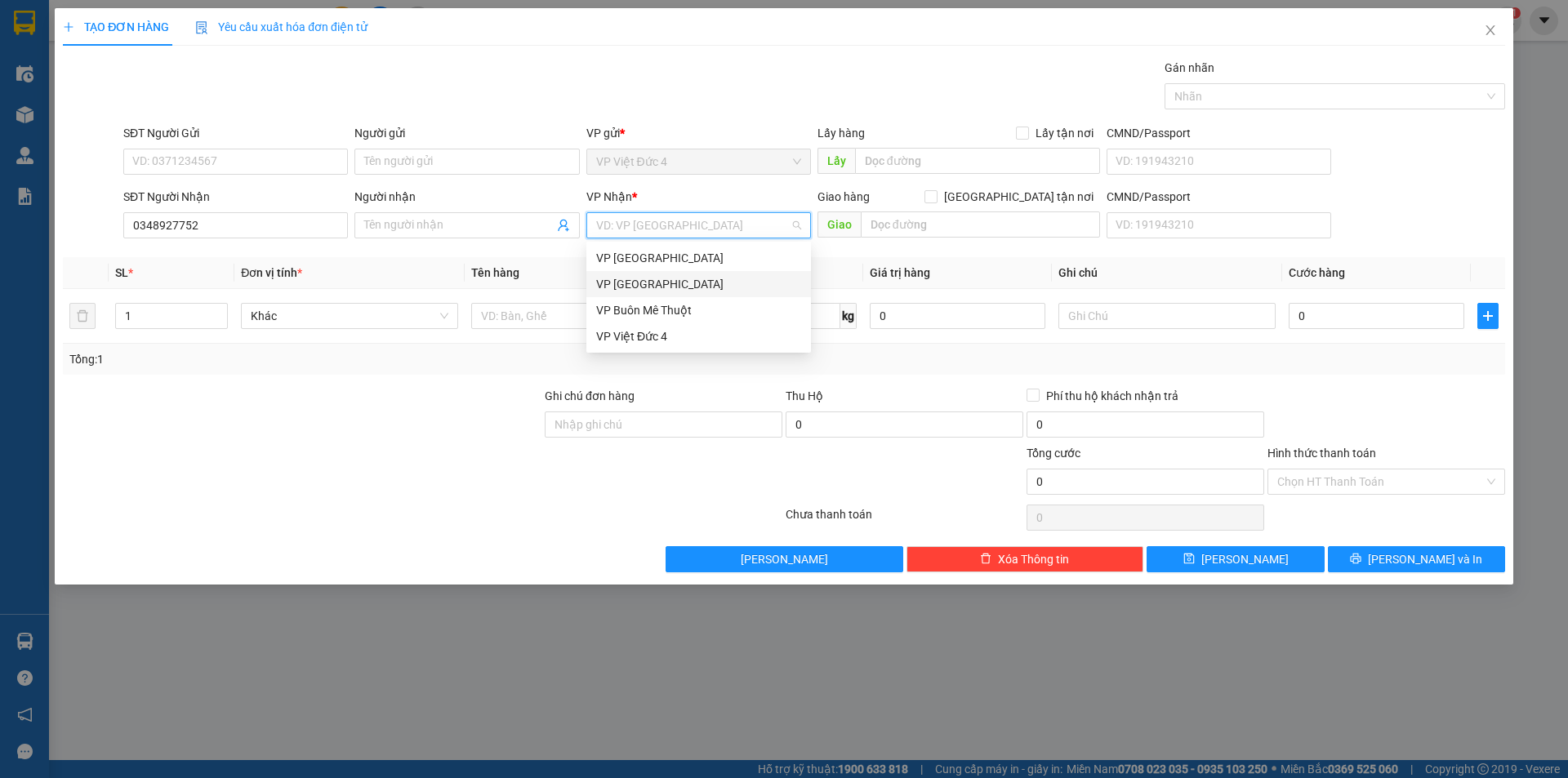
click at [626, 279] on div "VP [GEOGRAPHIC_DATA]" at bounding box center [699, 284] width 205 height 18
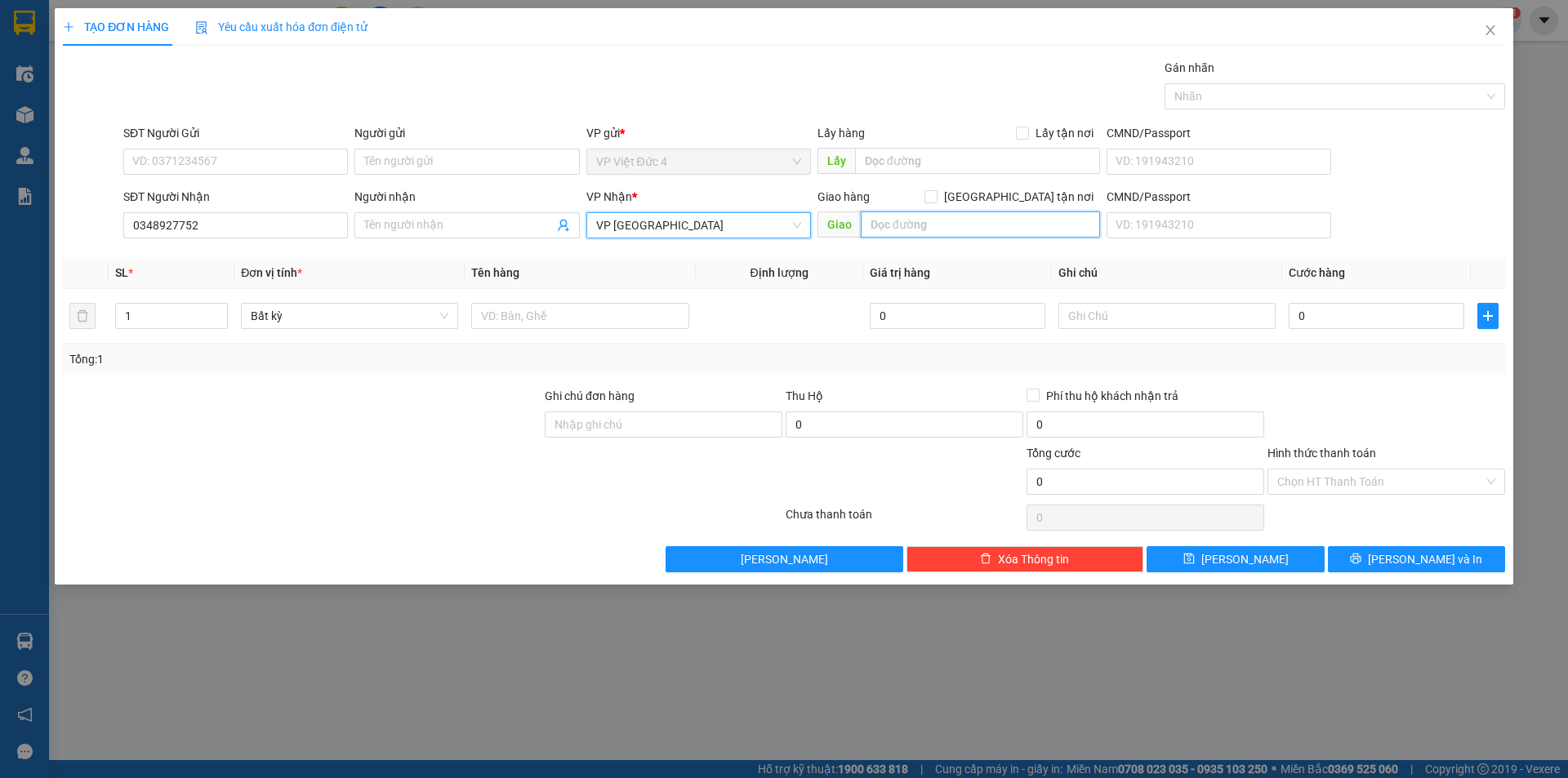
click at [1045, 225] on input "text" at bounding box center [980, 224] width 240 height 27
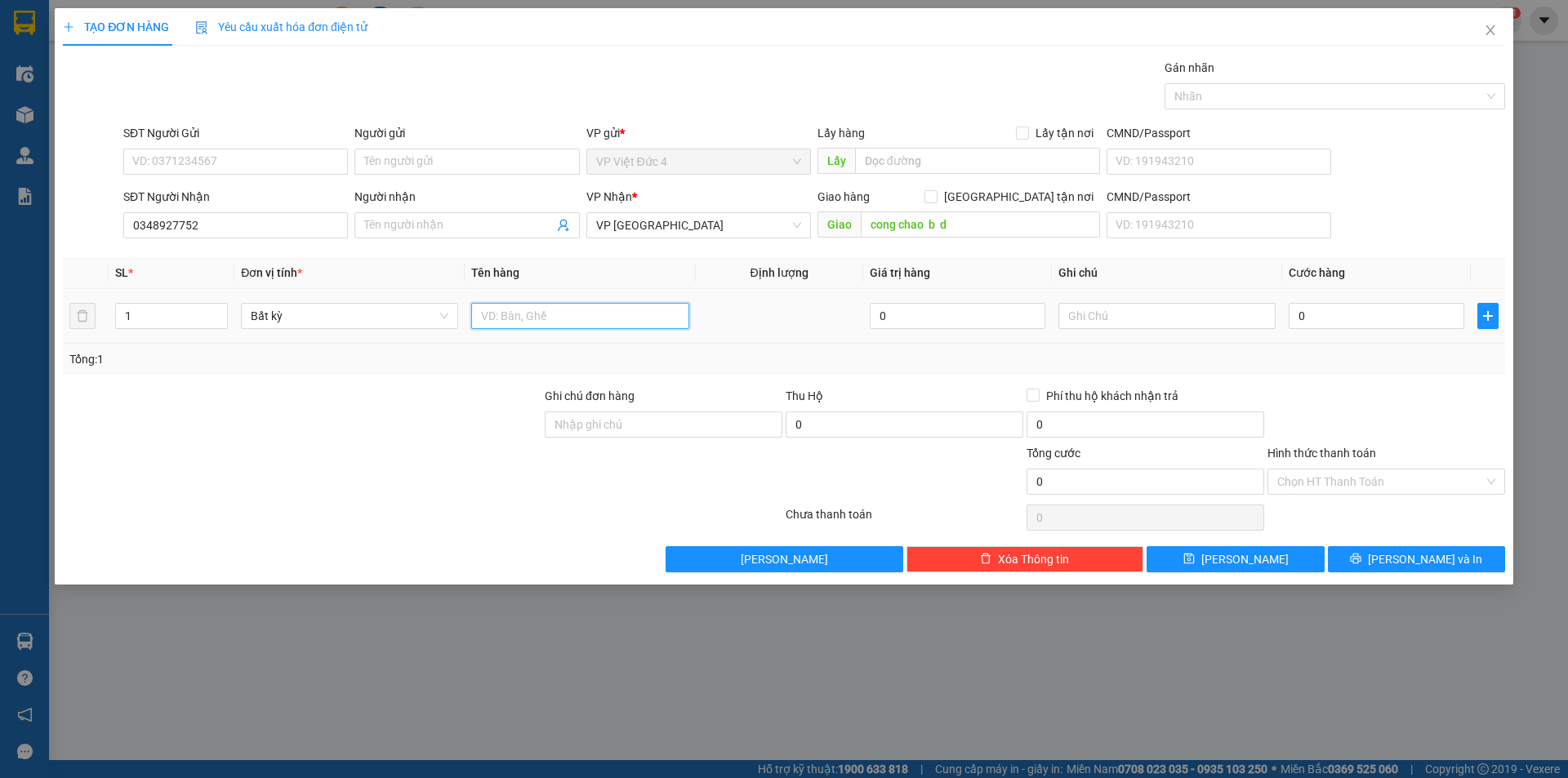
click at [646, 312] on input "text" at bounding box center [580, 315] width 218 height 27
click at [1439, 317] on input "0" at bounding box center [1376, 315] width 176 height 27
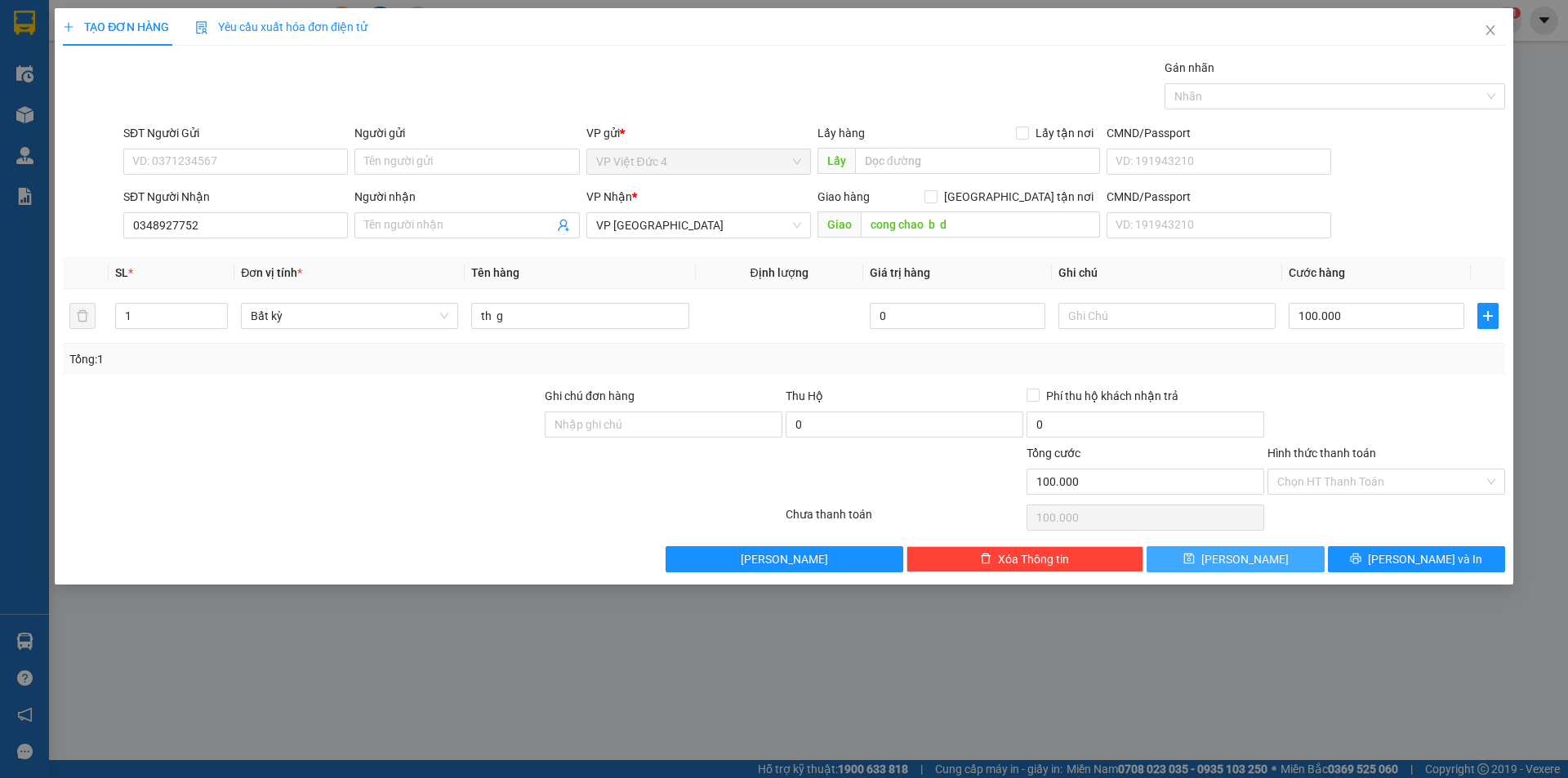
click at [1246, 557] on span "[PERSON_NAME]" at bounding box center [1245, 560] width 88 height 18
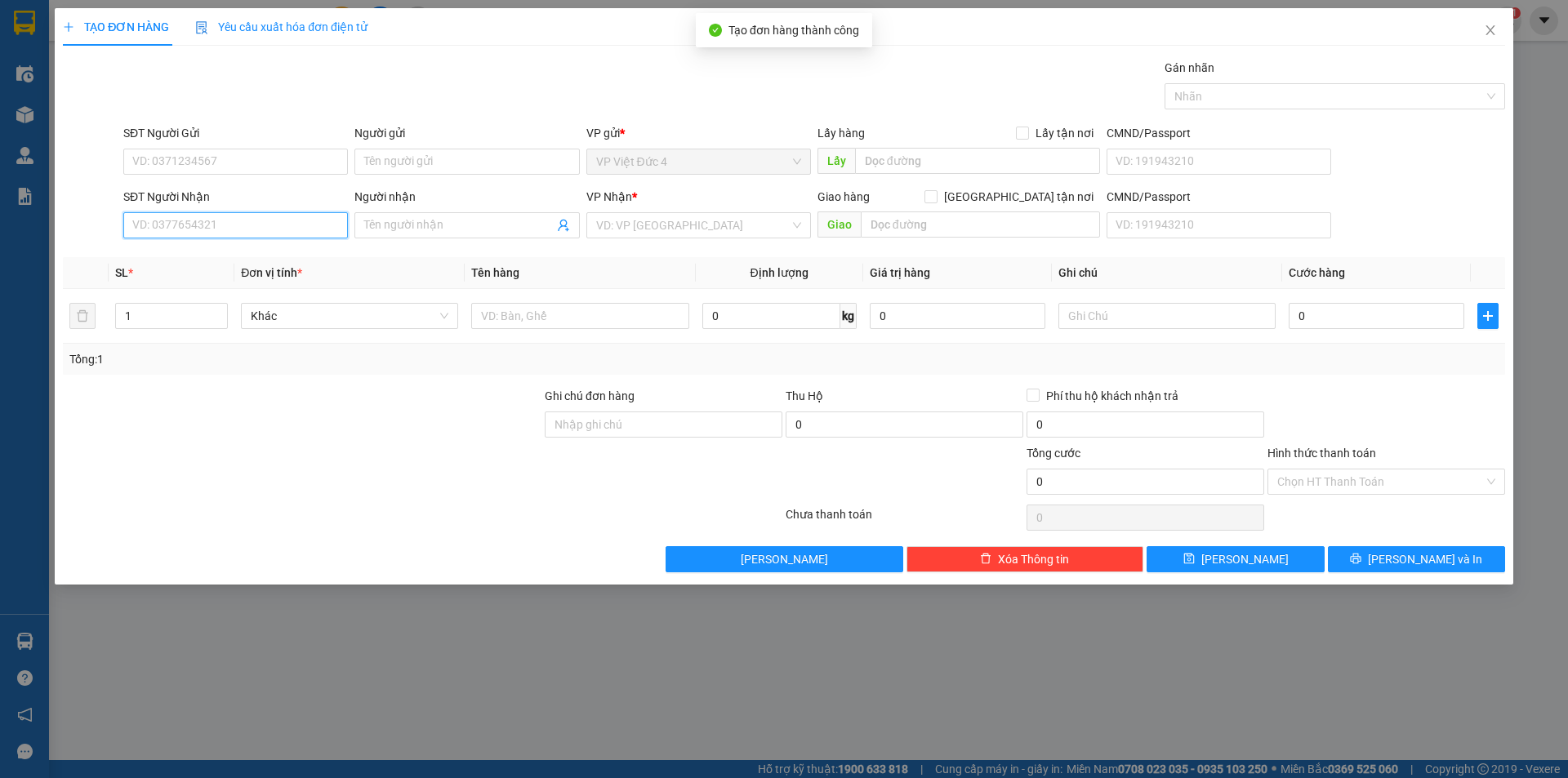
click at [309, 223] on input "SĐT Người Nhận" at bounding box center [236, 225] width 225 height 27
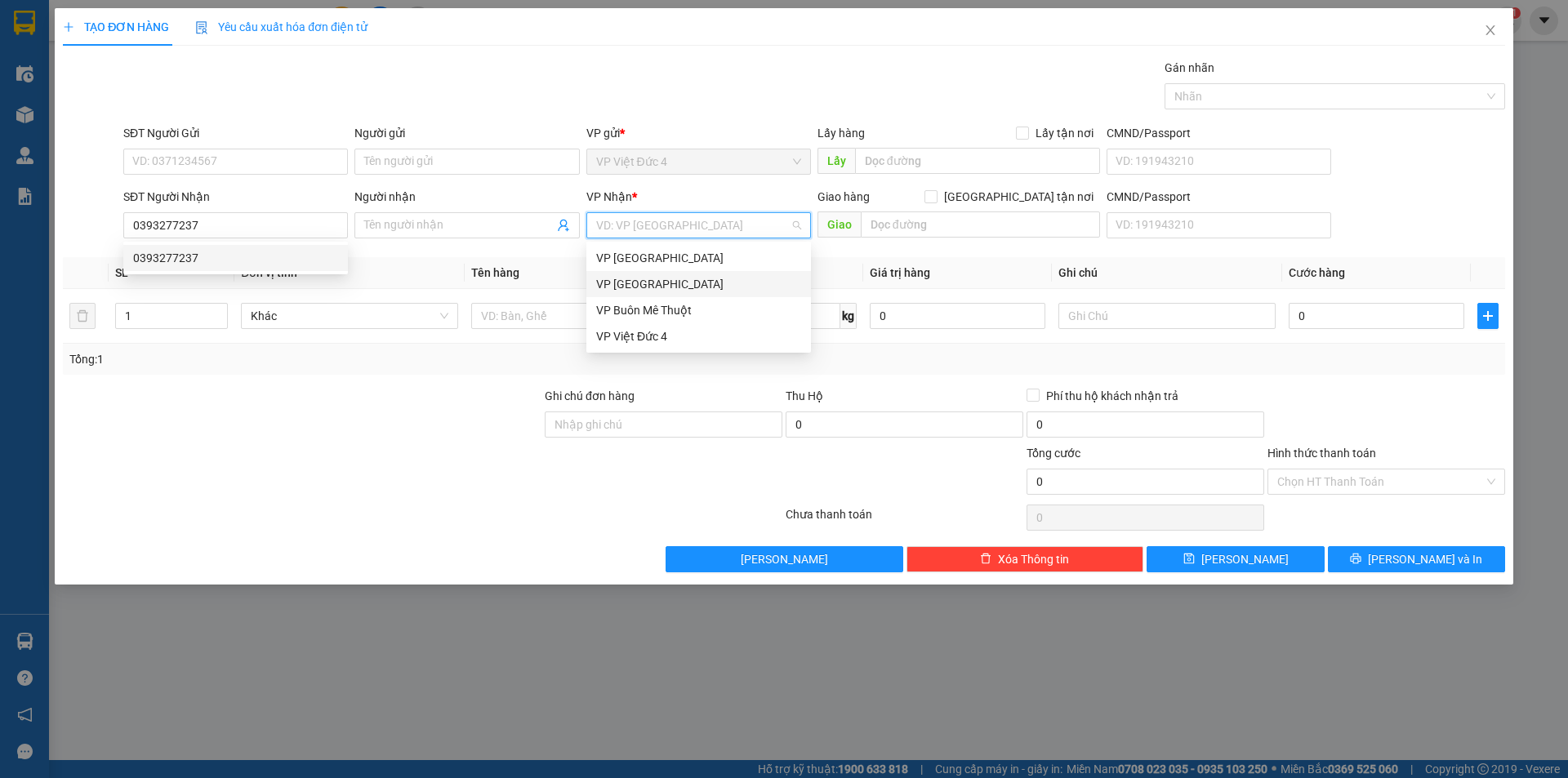
drag, startPoint x: 686, startPoint y: 219, endPoint x: 663, endPoint y: 251, distance: 39.4
click at [684, 219] on input "search" at bounding box center [693, 225] width 194 height 25
click at [627, 282] on div "VP [GEOGRAPHIC_DATA]" at bounding box center [699, 284] width 205 height 18
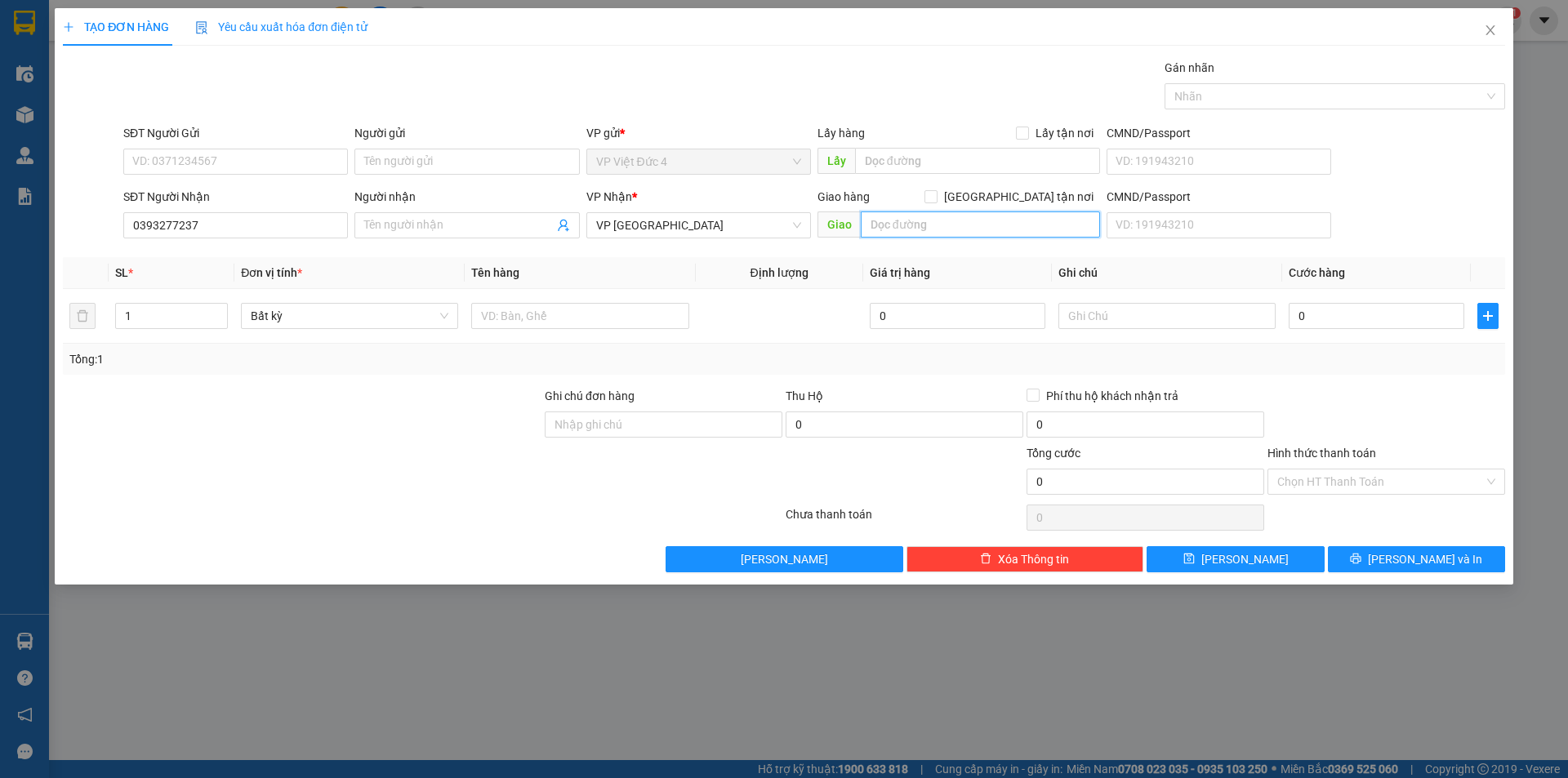
click at [1048, 224] on input "text" at bounding box center [980, 224] width 240 height 27
click at [628, 311] on input "text" at bounding box center [580, 315] width 218 height 27
click at [1447, 316] on input "0" at bounding box center [1376, 315] width 176 height 27
drag, startPoint x: 1338, startPoint y: 476, endPoint x: 1332, endPoint y: 496, distance: 20.9
click at [1337, 476] on input "Hình thức thanh toán" at bounding box center [1381, 482] width 207 height 25
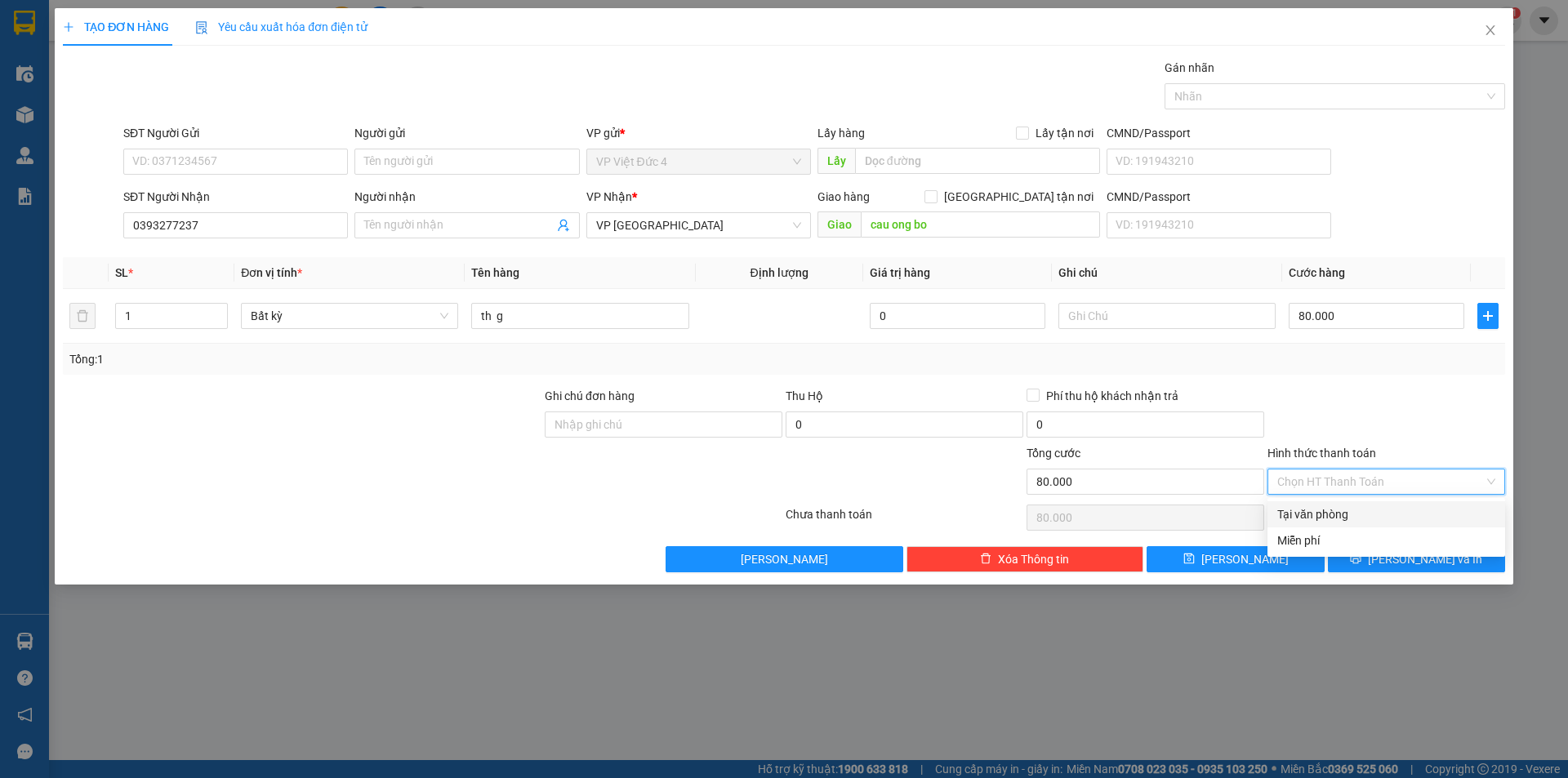
click at [1317, 509] on div "Tại văn phòng" at bounding box center [1386, 515] width 218 height 18
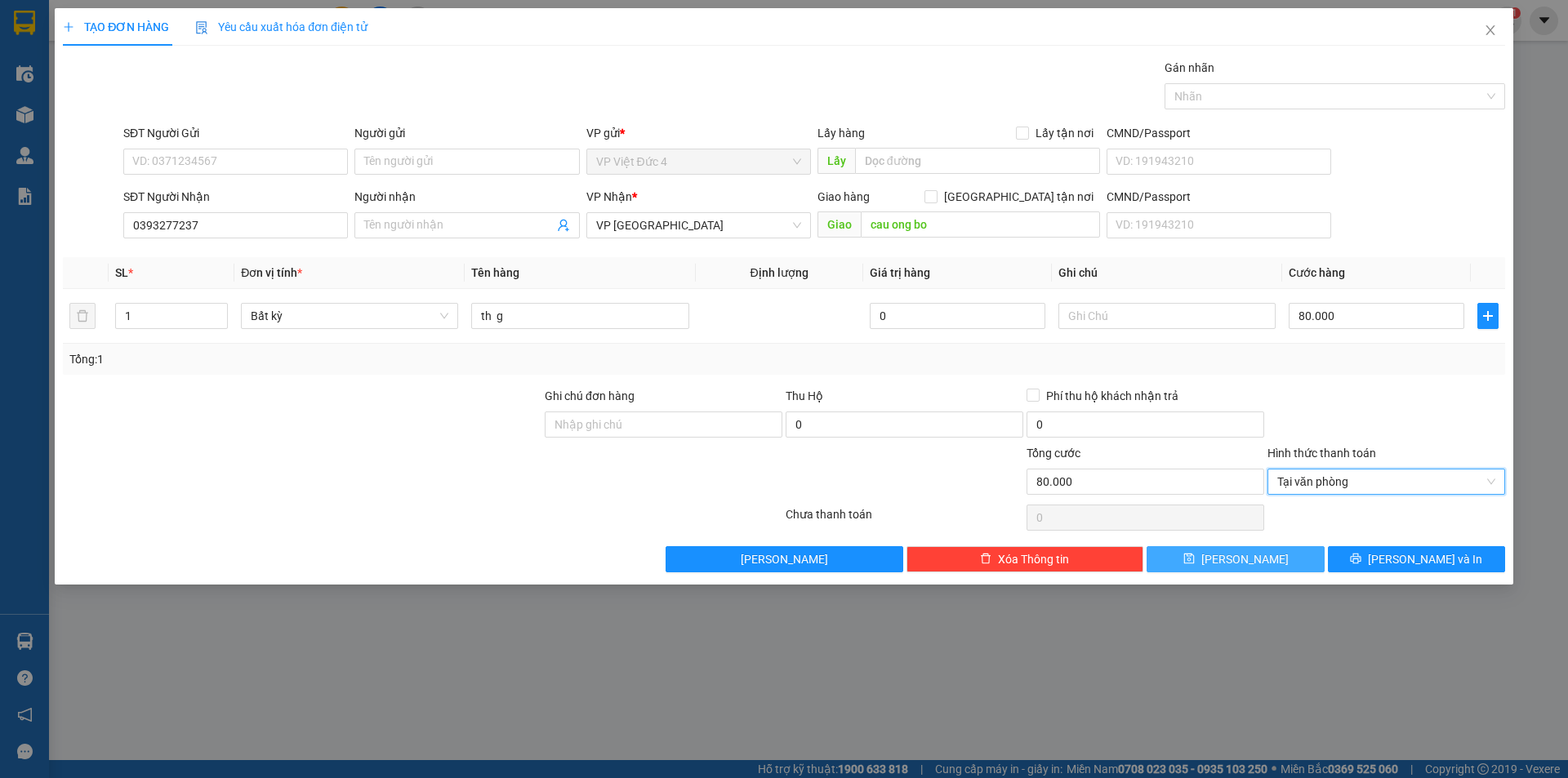
click at [1246, 558] on span "[PERSON_NAME]" at bounding box center [1245, 560] width 88 height 18
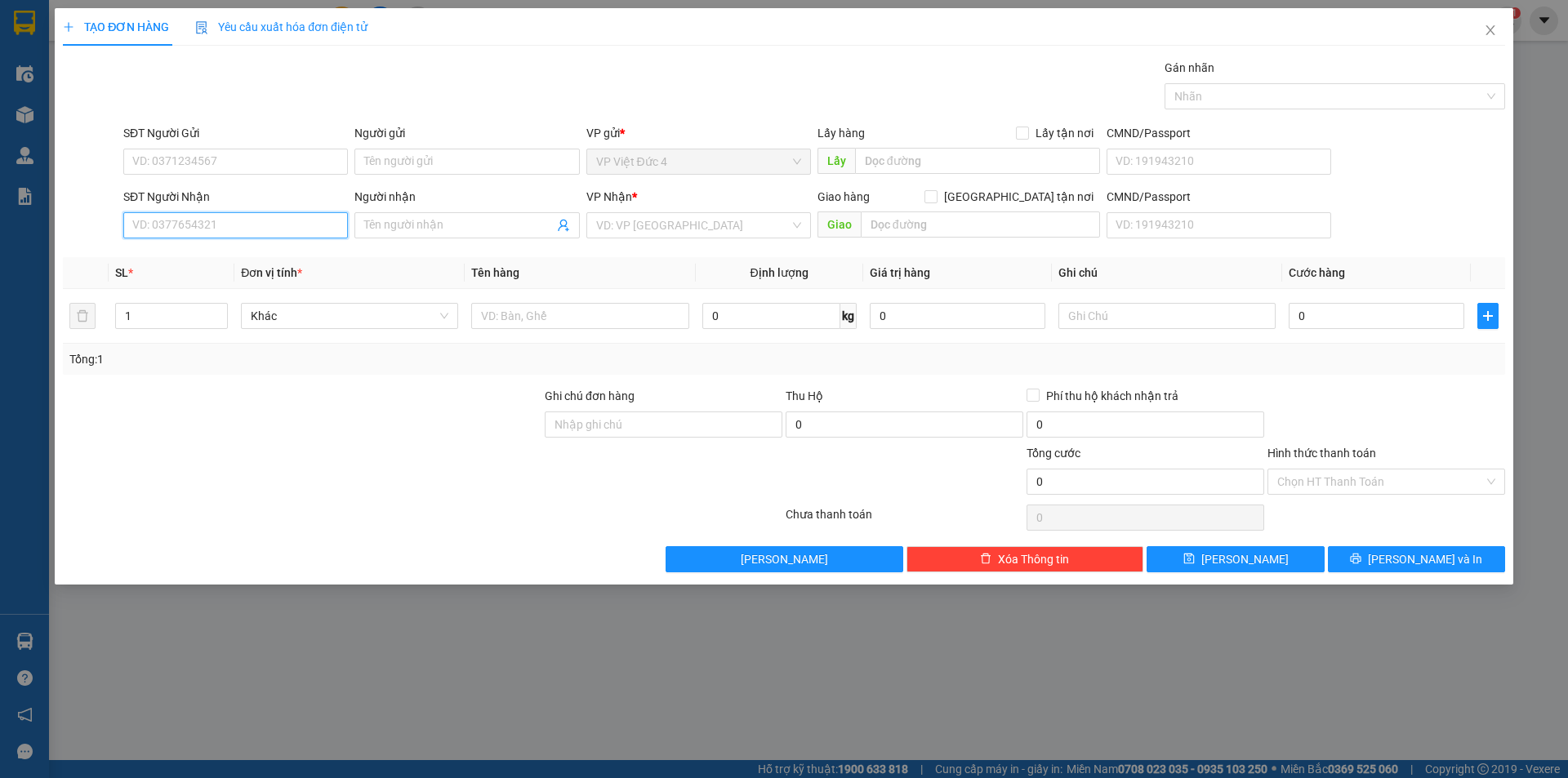
click at [328, 225] on input "SĐT Người Nhận" at bounding box center [236, 225] width 225 height 27
click at [677, 225] on input "search" at bounding box center [693, 225] width 194 height 25
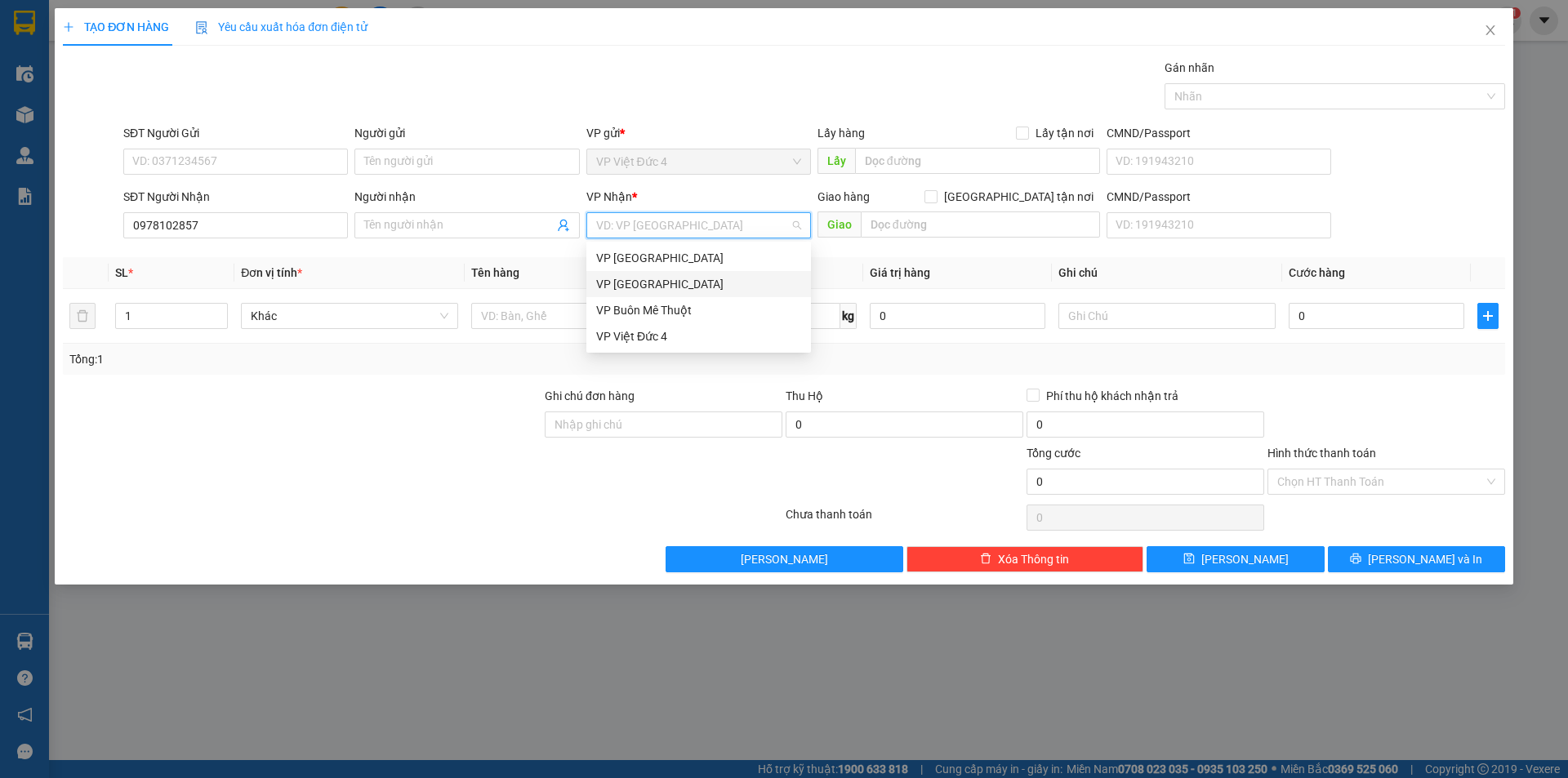
click at [625, 276] on div "VP [GEOGRAPHIC_DATA]" at bounding box center [699, 284] width 205 height 18
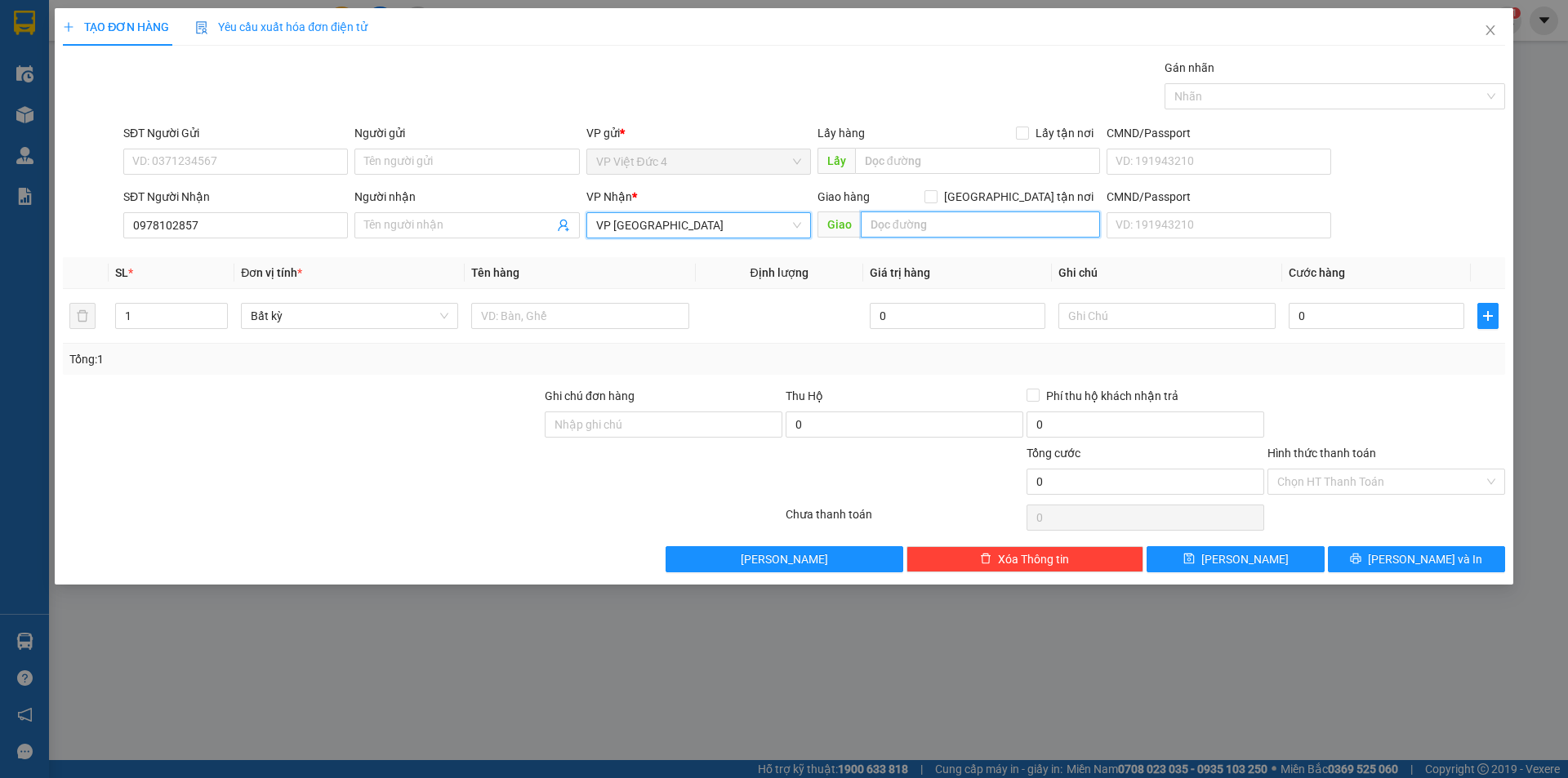
click at [1046, 218] on input "text" at bounding box center [980, 224] width 240 height 27
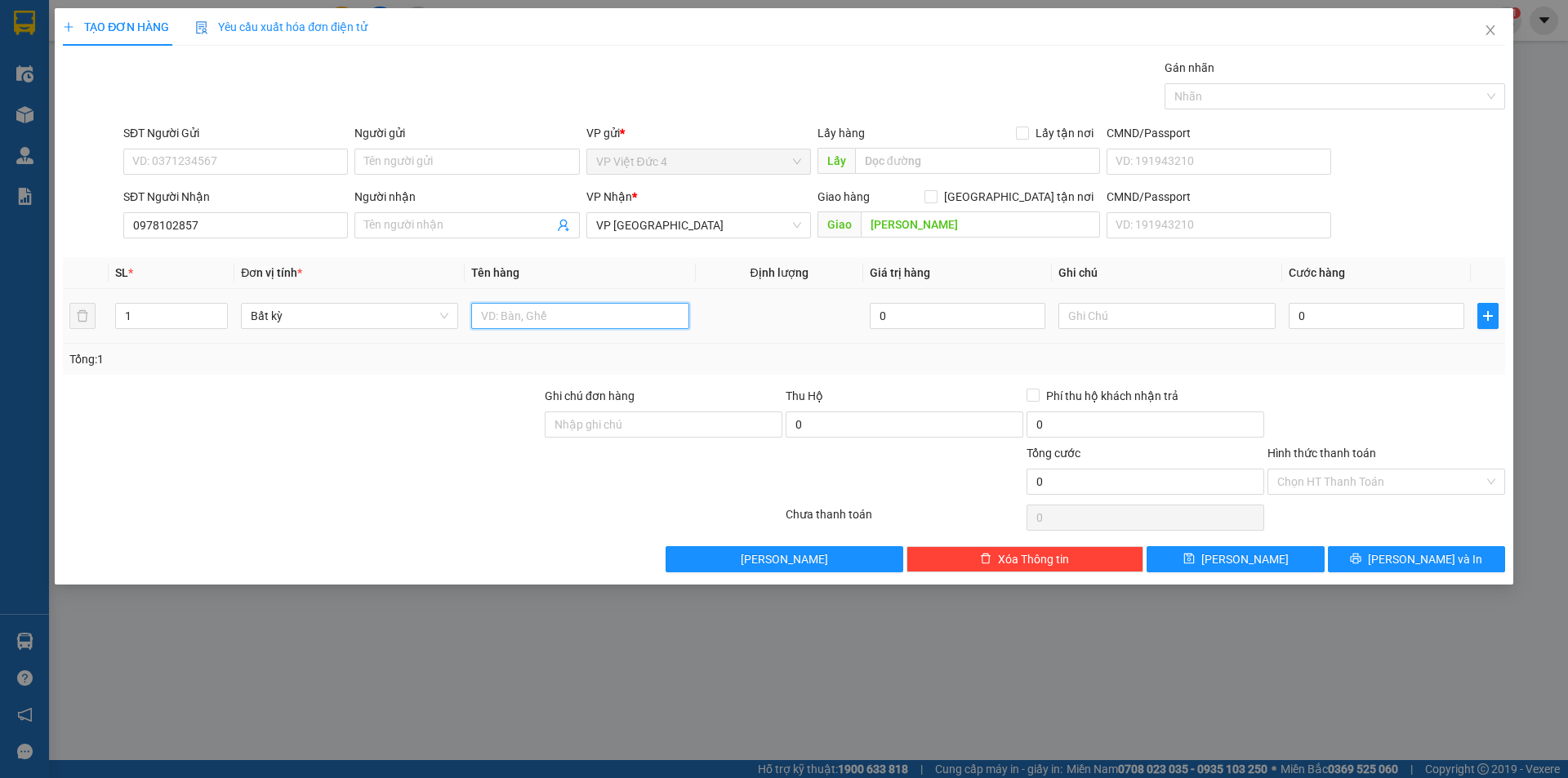
click at [624, 312] on input "text" at bounding box center [580, 315] width 218 height 27
click at [1451, 315] on input "0" at bounding box center [1376, 315] width 176 height 27
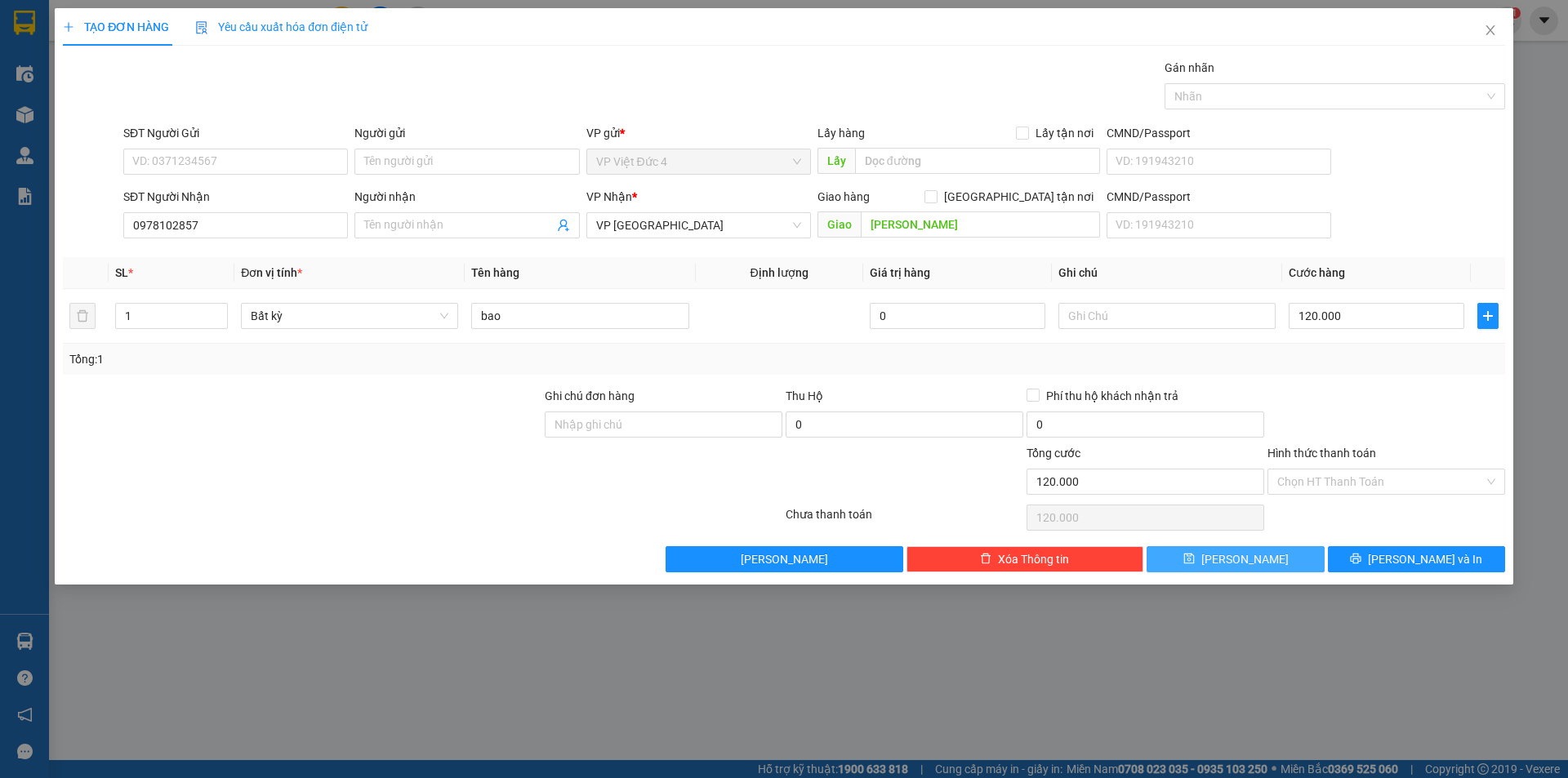
click at [1239, 552] on span "[PERSON_NAME]" at bounding box center [1245, 560] width 88 height 18
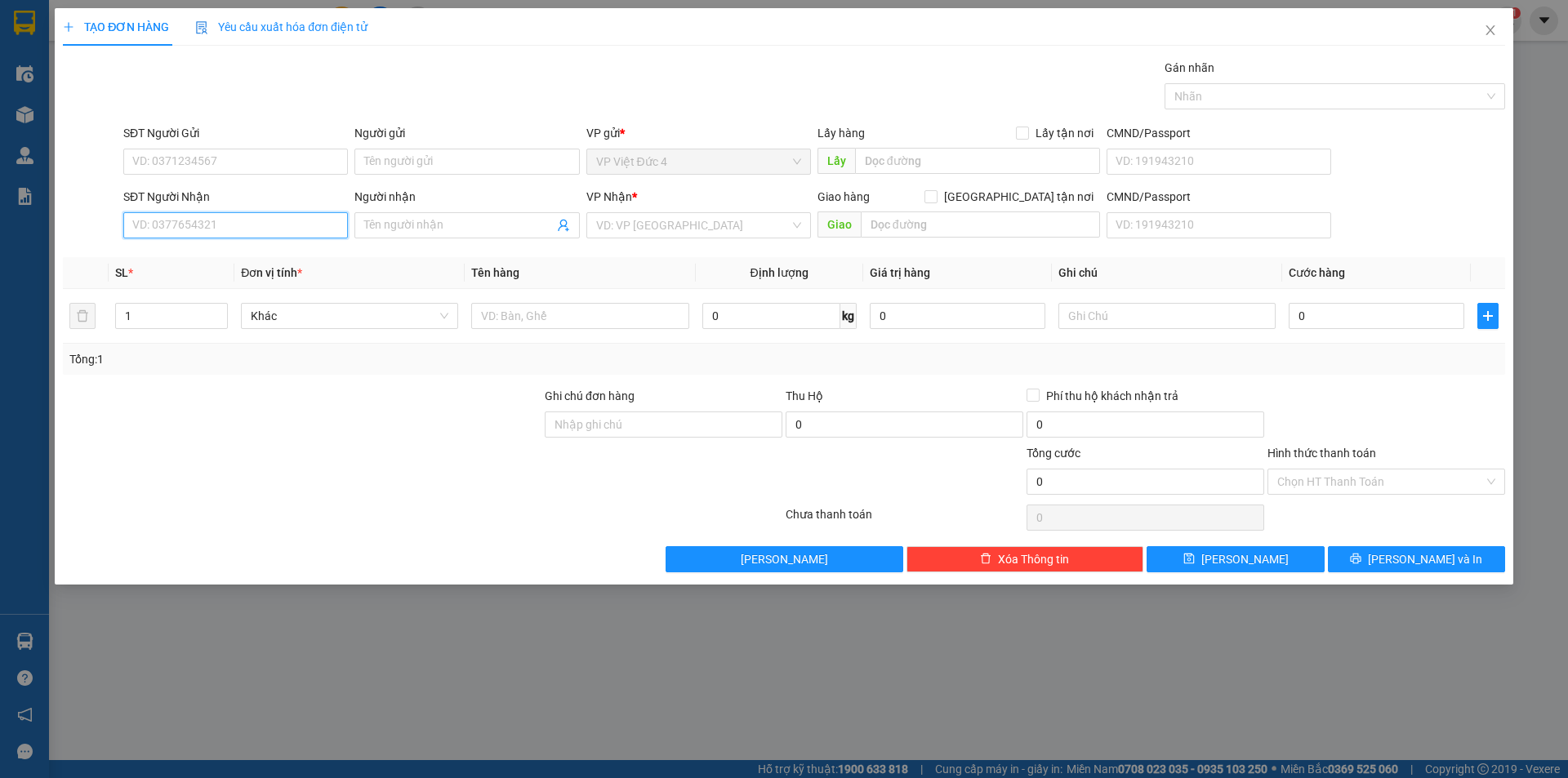
click at [297, 222] on input "SĐT Người Nhận" at bounding box center [236, 225] width 225 height 27
click at [719, 223] on input "search" at bounding box center [693, 225] width 194 height 25
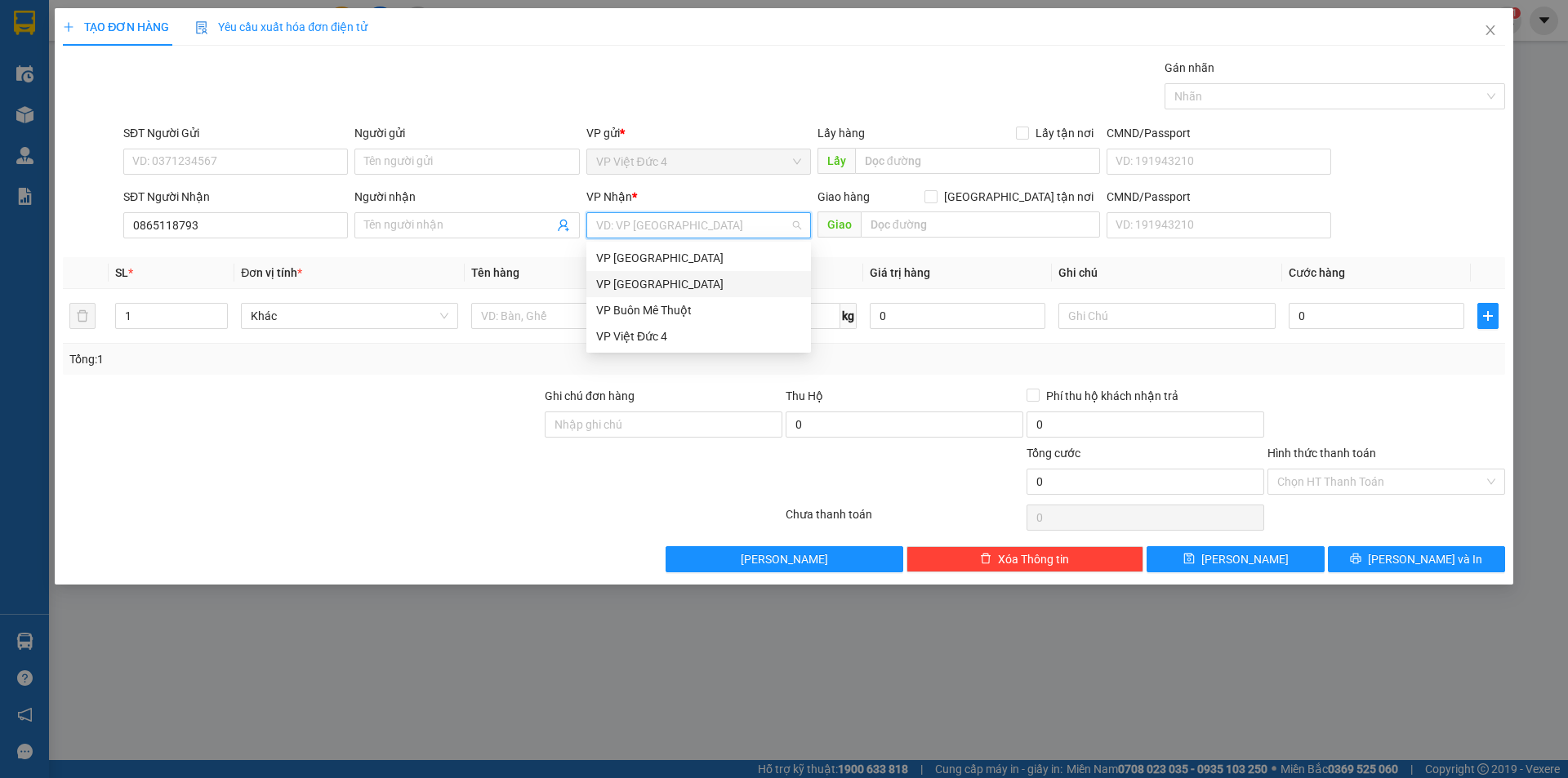
click at [642, 285] on div "VP [GEOGRAPHIC_DATA]" at bounding box center [699, 284] width 205 height 18
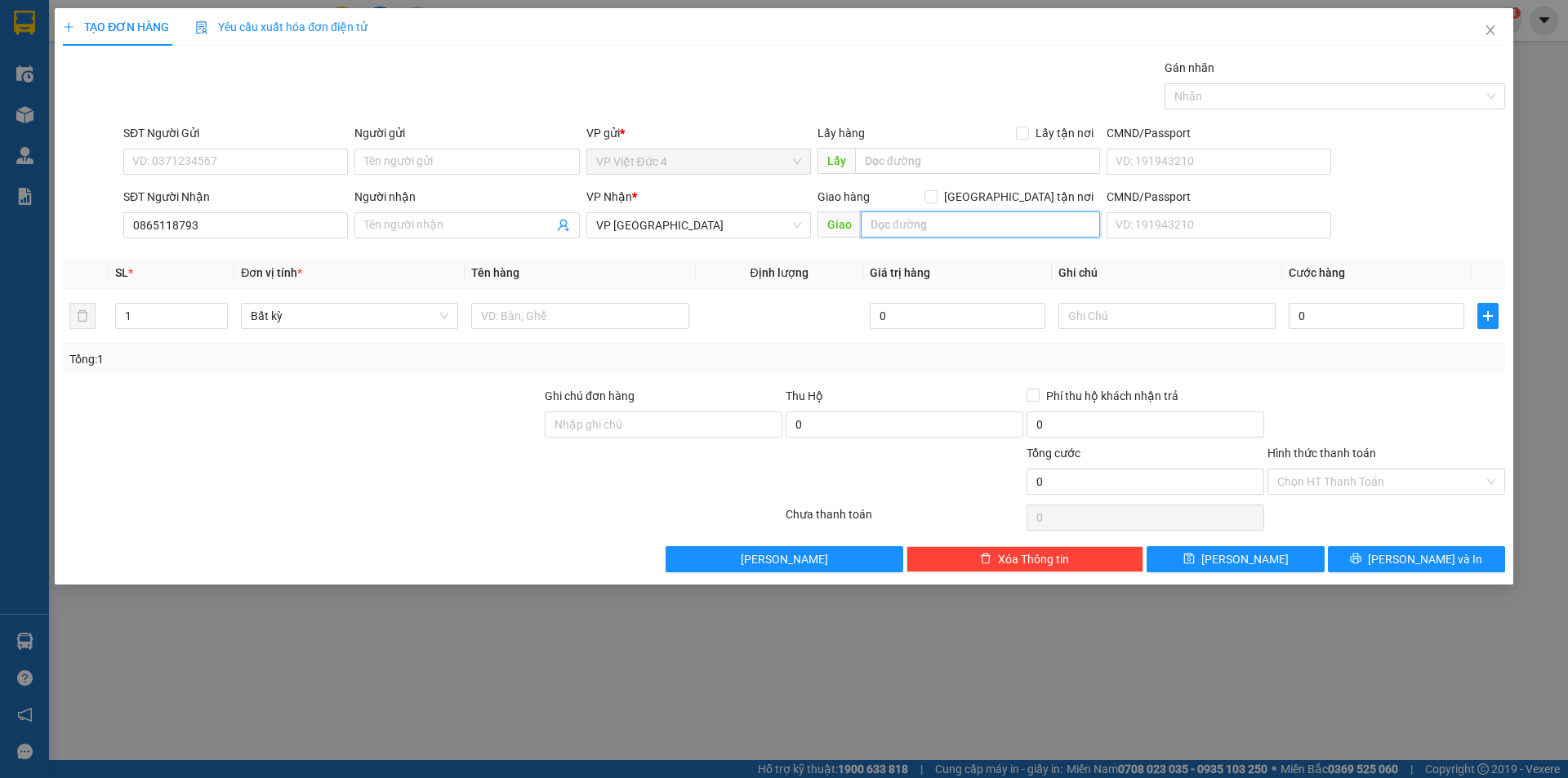
click at [1069, 224] on input "text" at bounding box center [980, 224] width 240 height 27
click at [156, 309] on input "1" at bounding box center [171, 315] width 111 height 25
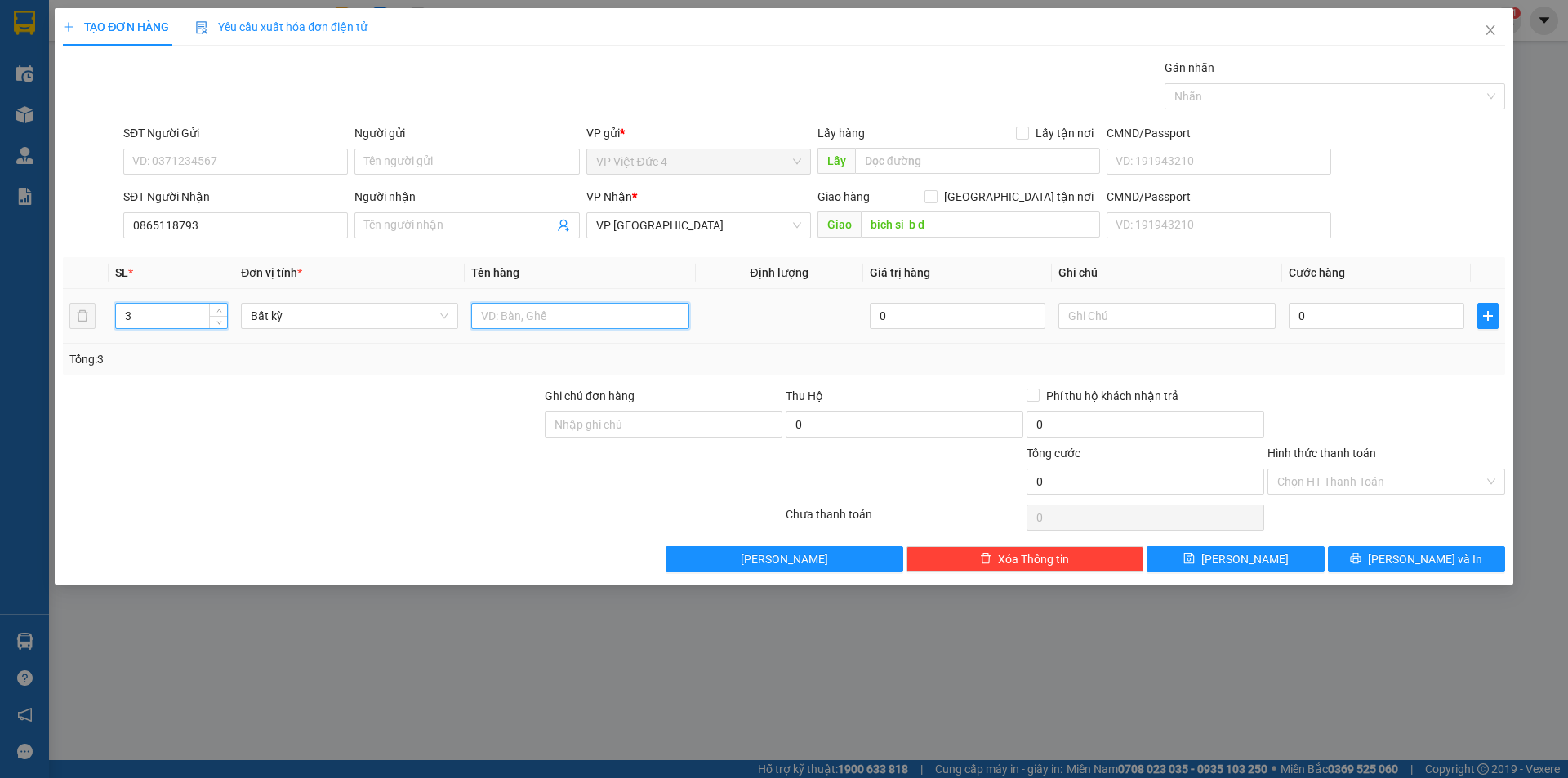
click at [624, 313] on input "text" at bounding box center [580, 315] width 218 height 27
click at [1441, 315] on input "0" at bounding box center [1376, 315] width 176 height 27
click at [1314, 473] on input "Hình thức thanh toán" at bounding box center [1381, 482] width 207 height 25
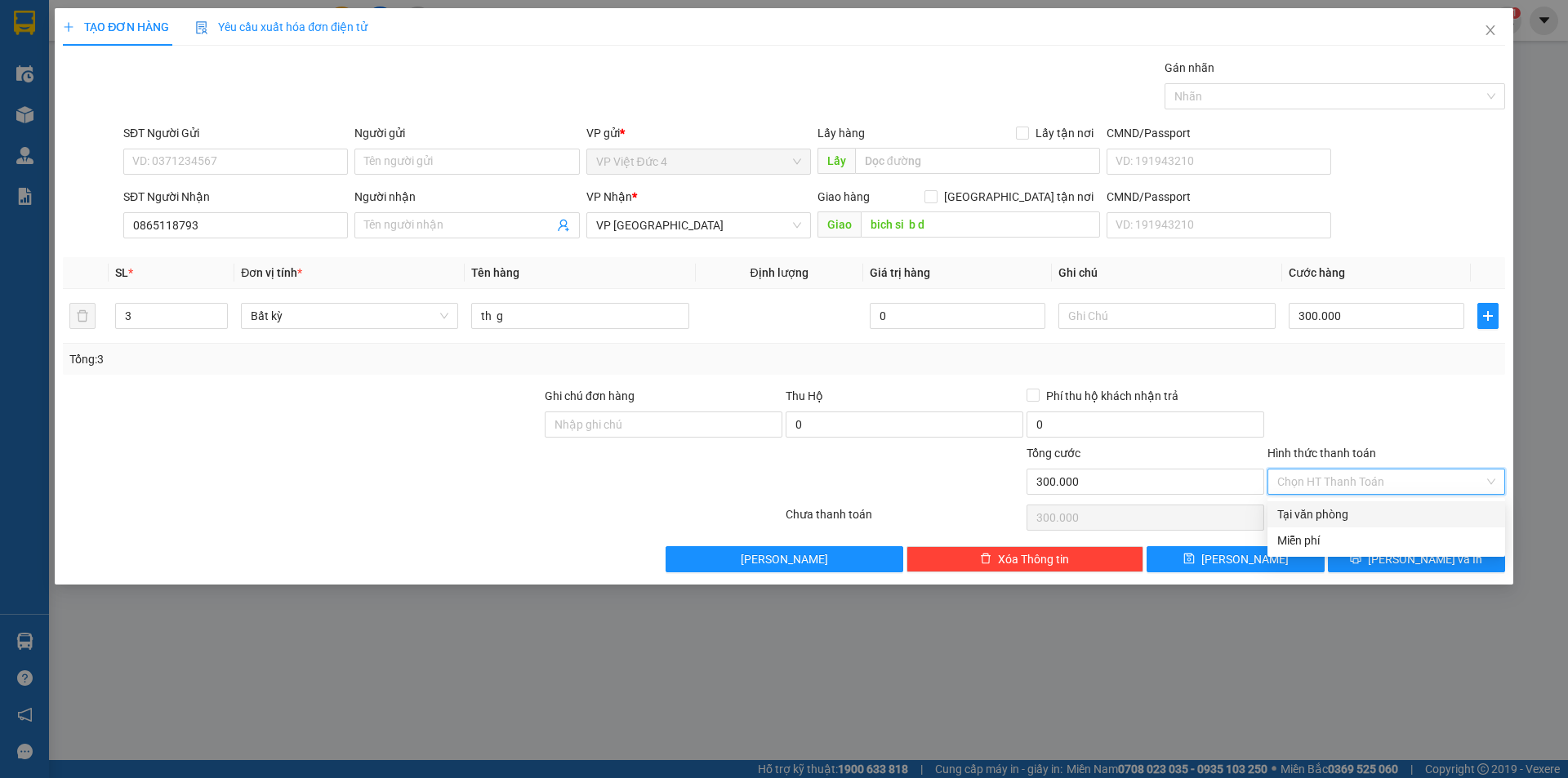
click at [1328, 511] on div "Tại văn phòng" at bounding box center [1386, 515] width 218 height 18
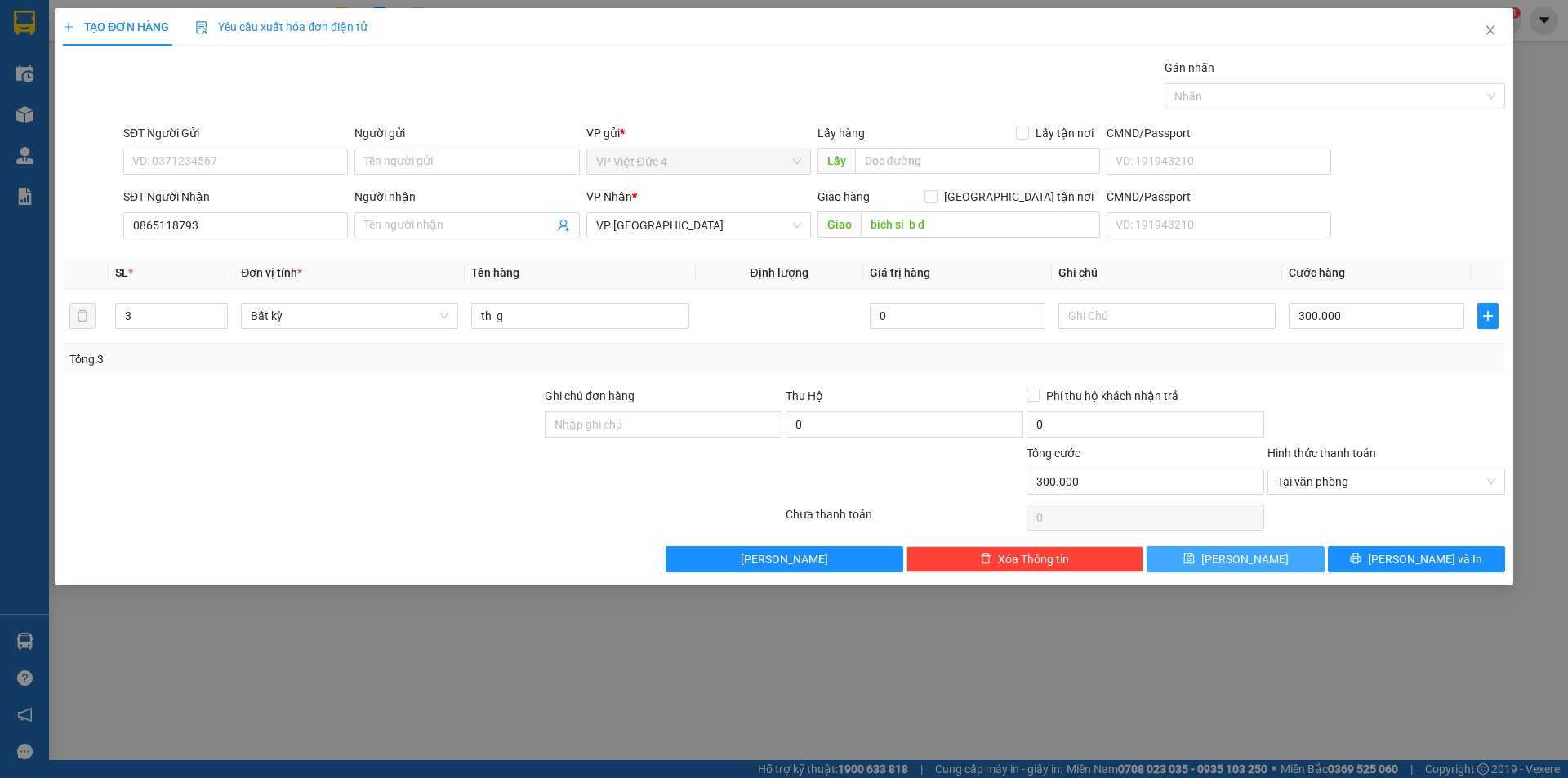
click at [1236, 554] on span "[PERSON_NAME]" at bounding box center [1245, 560] width 88 height 18
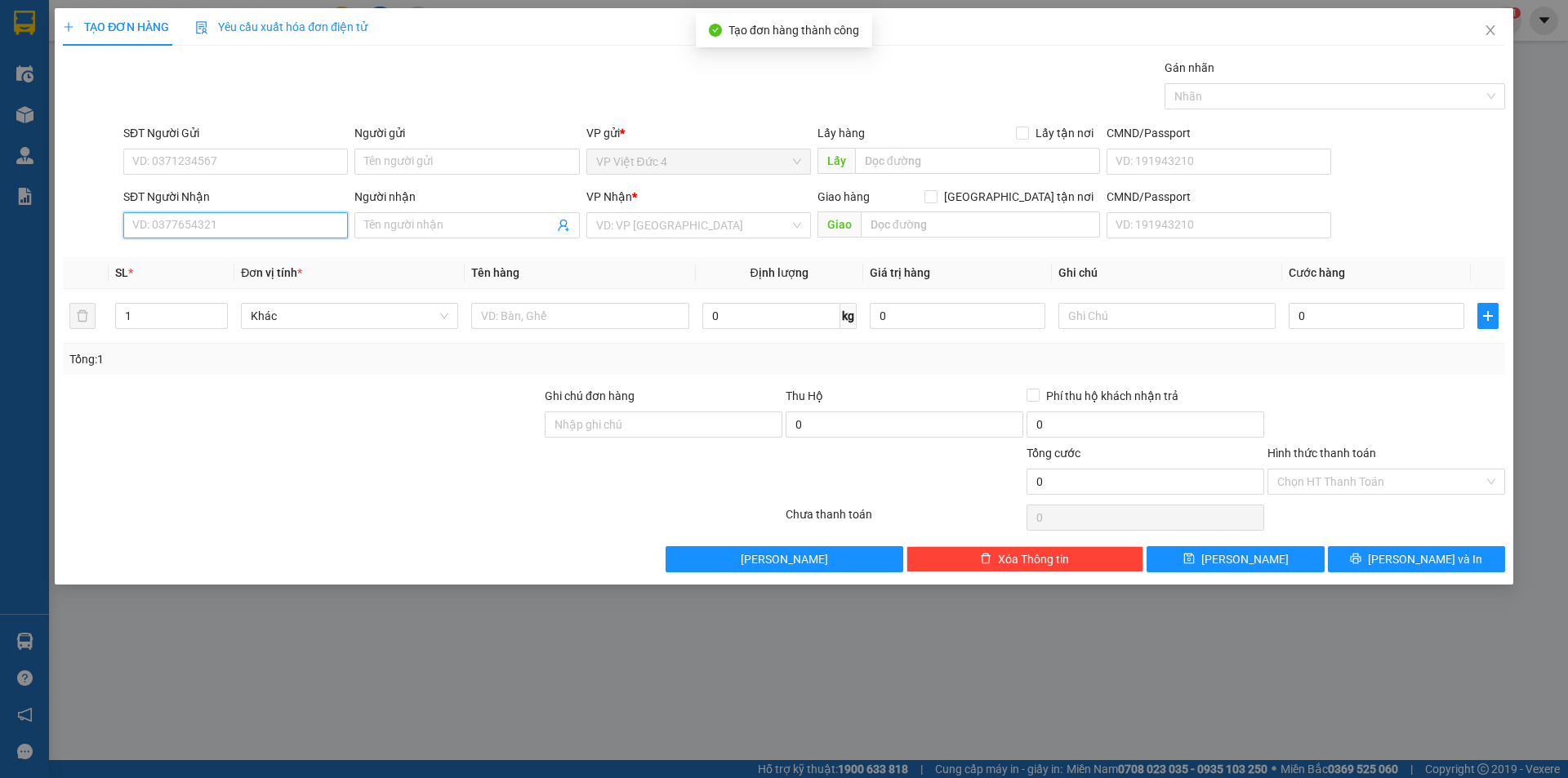
click at [296, 225] on input "SĐT Người Nhận" at bounding box center [236, 225] width 225 height 27
click at [699, 227] on input "search" at bounding box center [693, 225] width 194 height 25
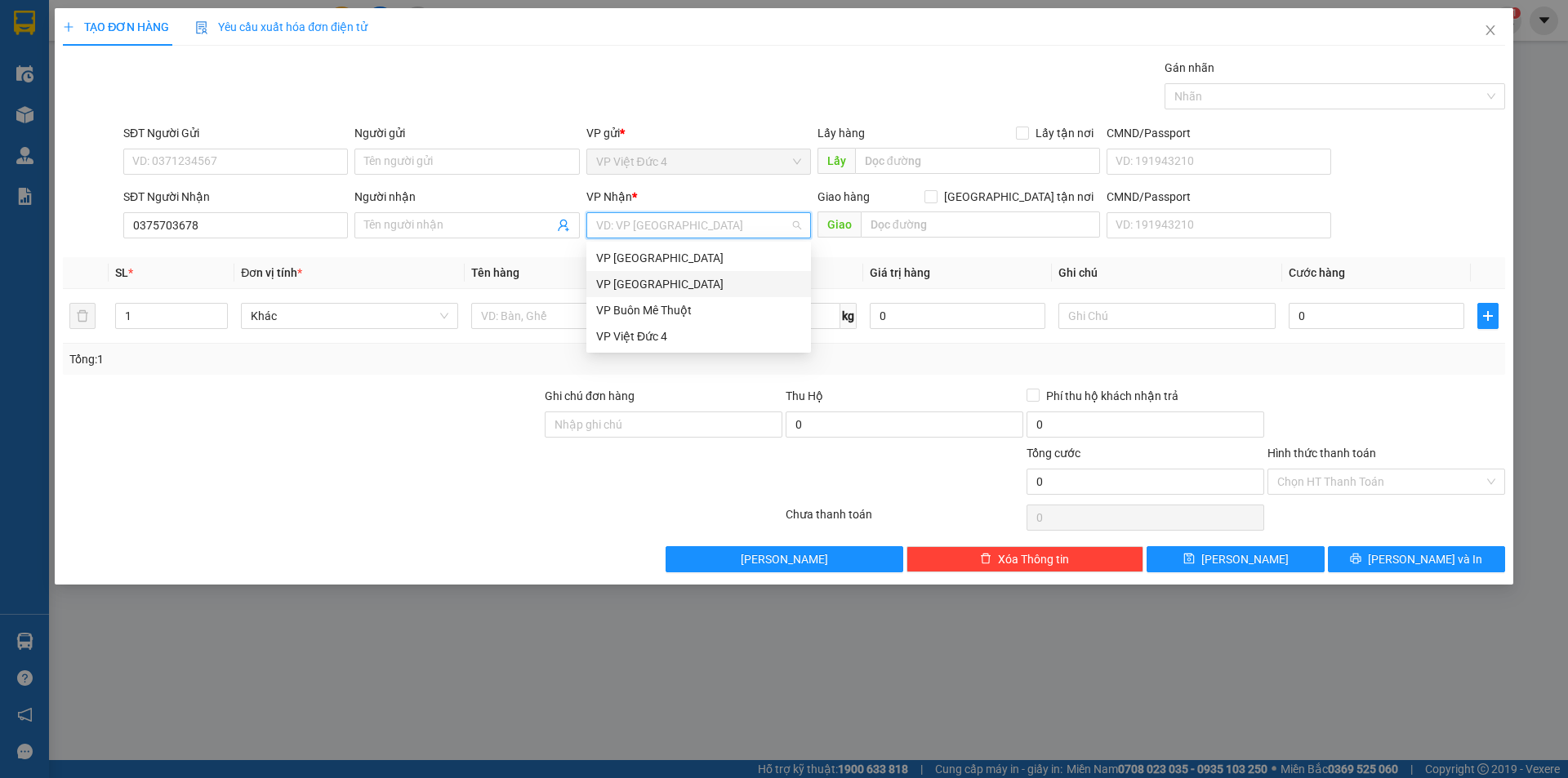
click at [630, 279] on div "VP [GEOGRAPHIC_DATA]" at bounding box center [699, 284] width 205 height 18
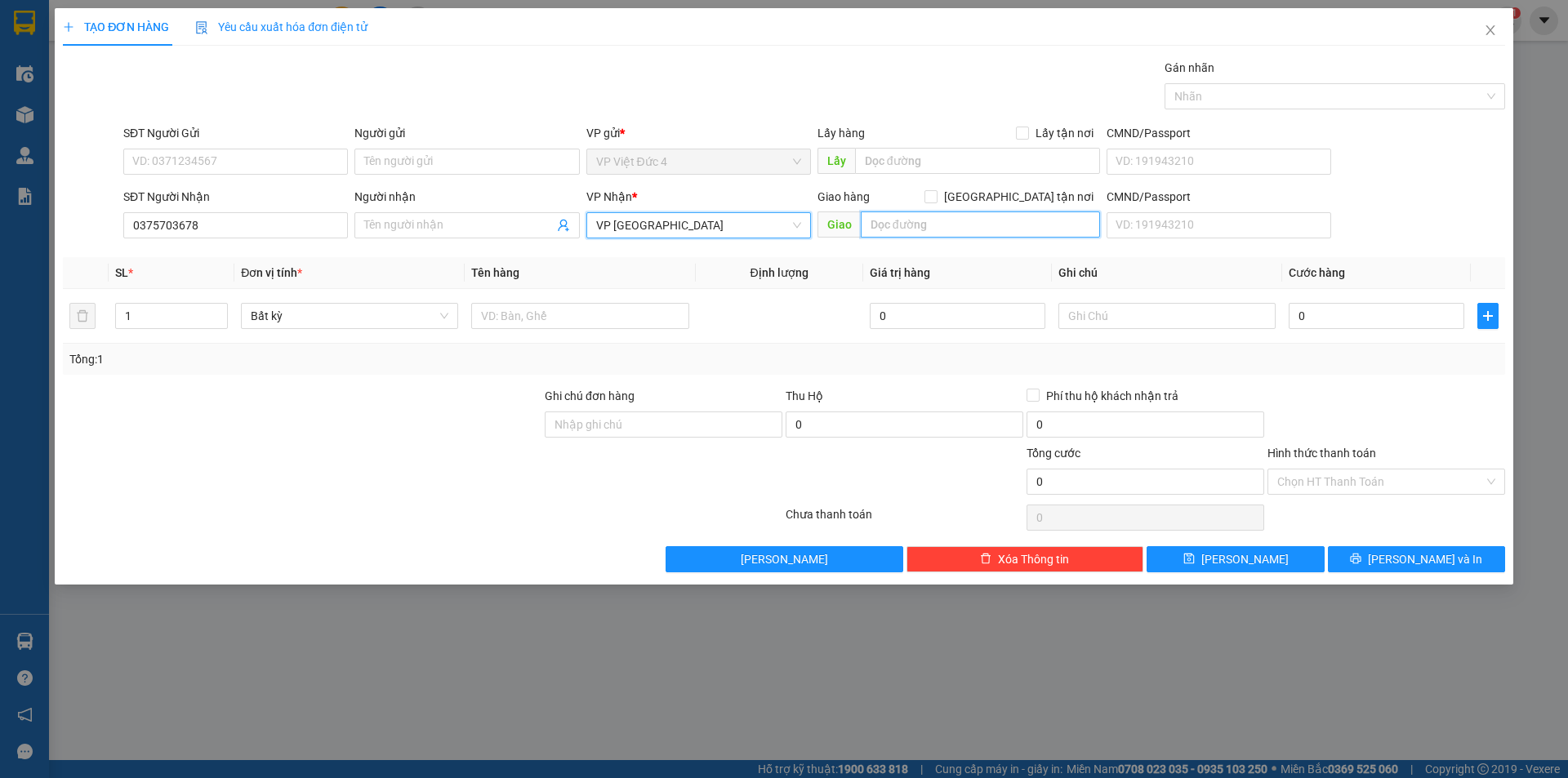
click at [1083, 218] on input "text" at bounding box center [980, 224] width 240 height 27
click at [162, 316] on input "1" at bounding box center [171, 315] width 111 height 25
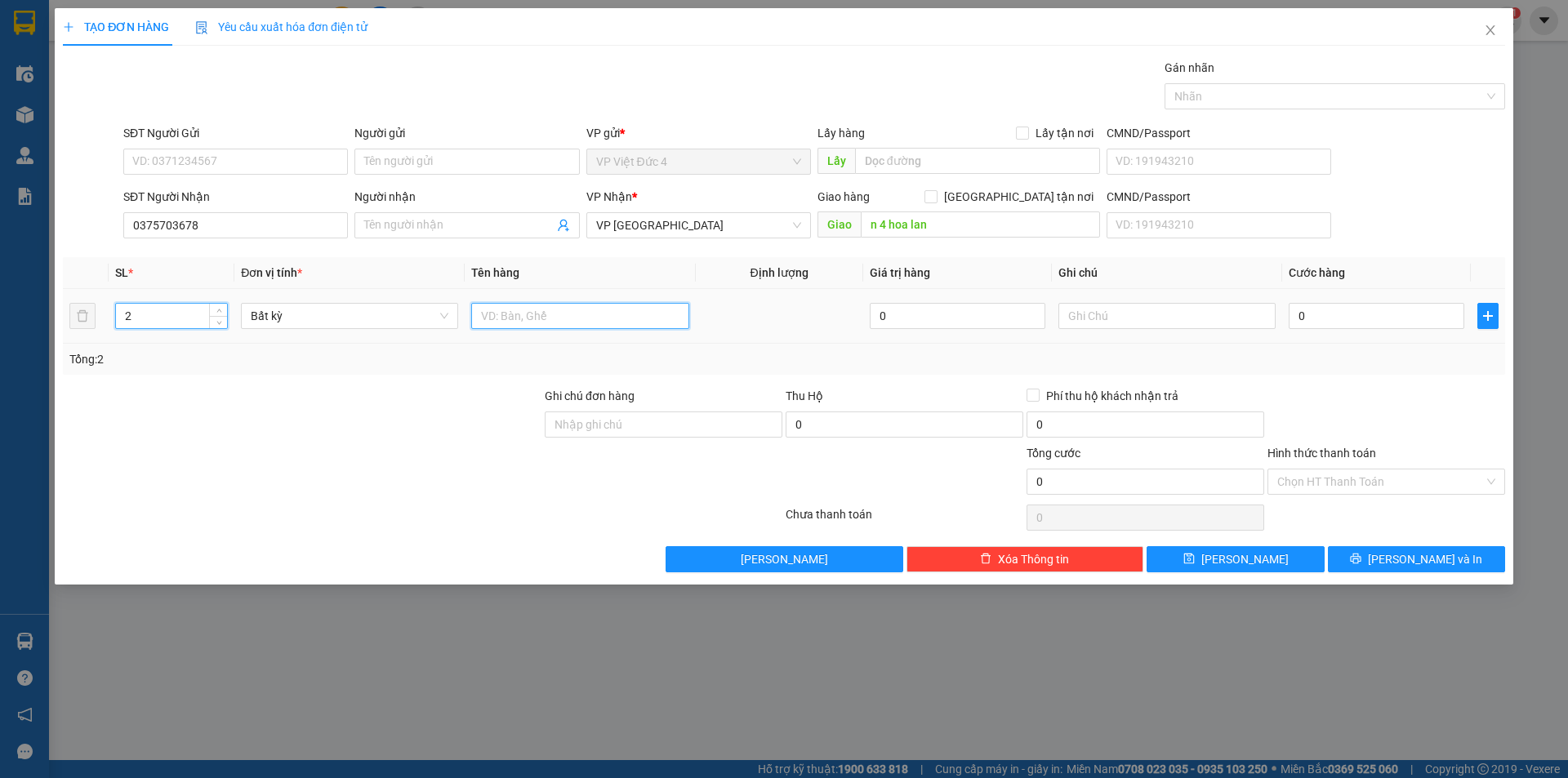
click at [624, 310] on input "text" at bounding box center [580, 315] width 218 height 27
click at [1389, 313] on input "0" at bounding box center [1376, 315] width 176 height 27
click at [1341, 473] on input "Hình thức thanh toán" at bounding box center [1381, 482] width 207 height 25
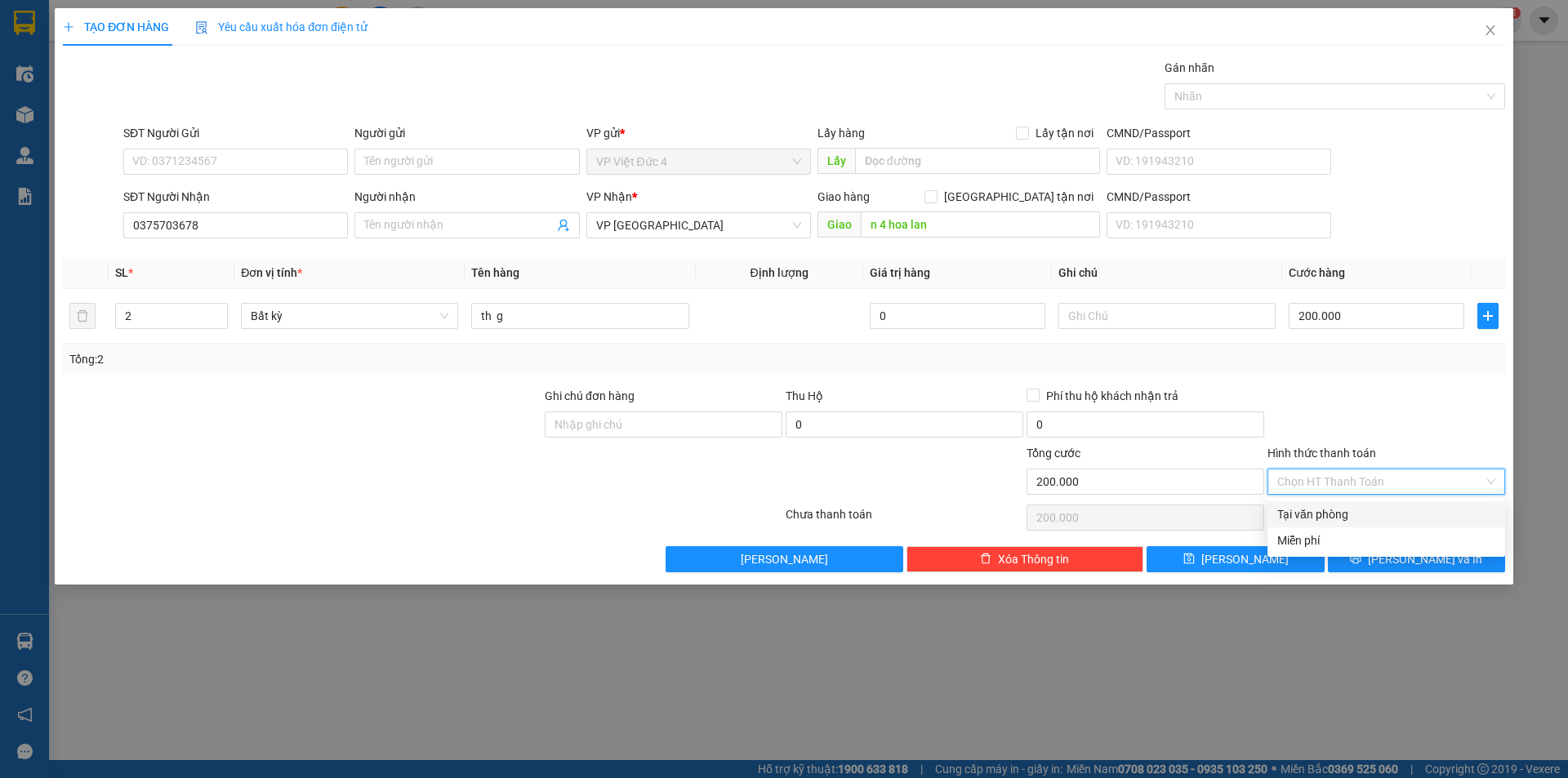
click at [1330, 508] on div "Tại văn phòng" at bounding box center [1386, 515] width 218 height 18
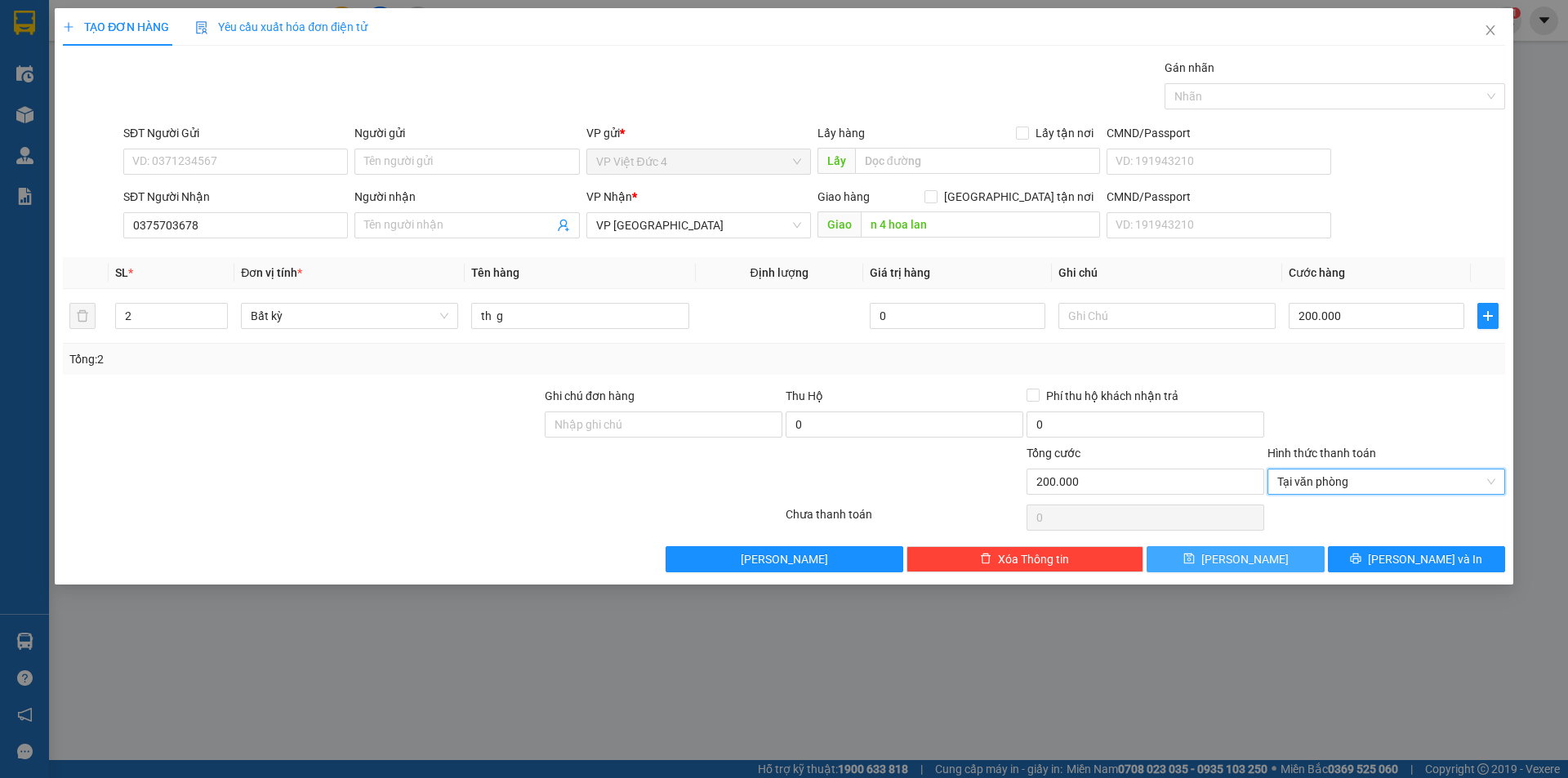
click at [1242, 554] on span "[PERSON_NAME]" at bounding box center [1245, 560] width 88 height 18
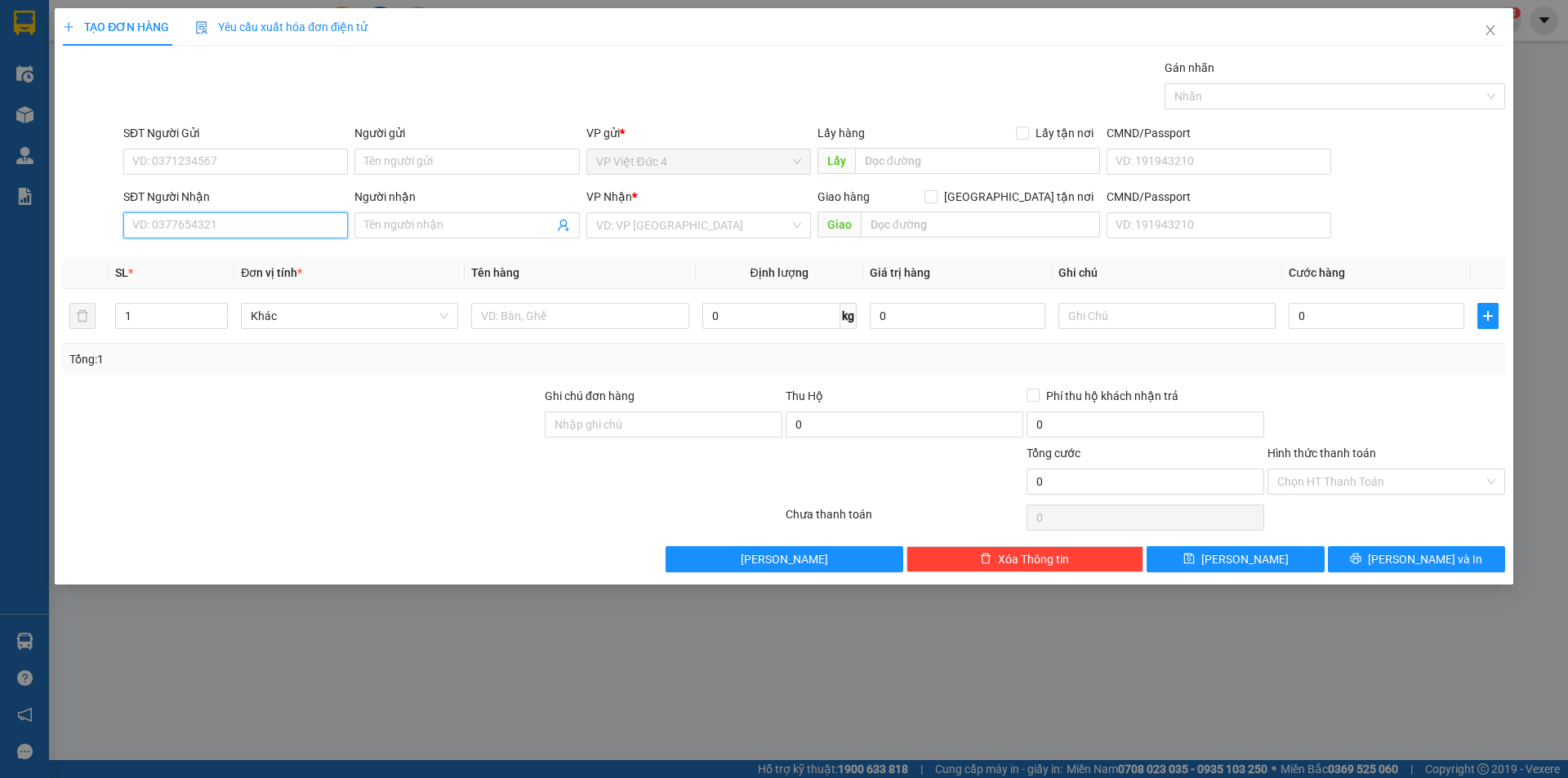
click at [276, 227] on input "SĐT Người Nhận" at bounding box center [236, 225] width 225 height 27
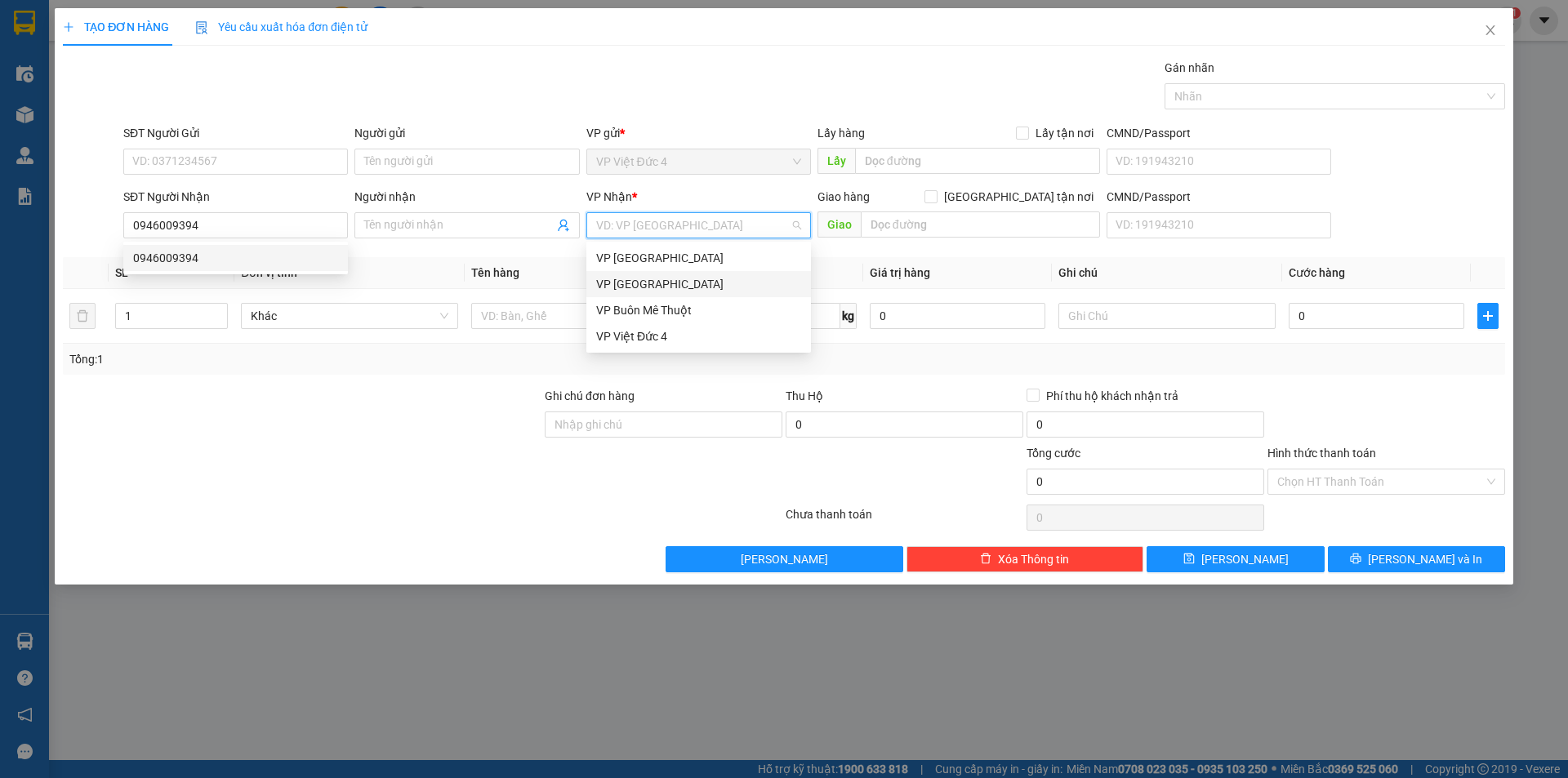
click at [657, 222] on input "search" at bounding box center [693, 225] width 194 height 25
click at [623, 281] on div "VP [GEOGRAPHIC_DATA]" at bounding box center [699, 284] width 205 height 18
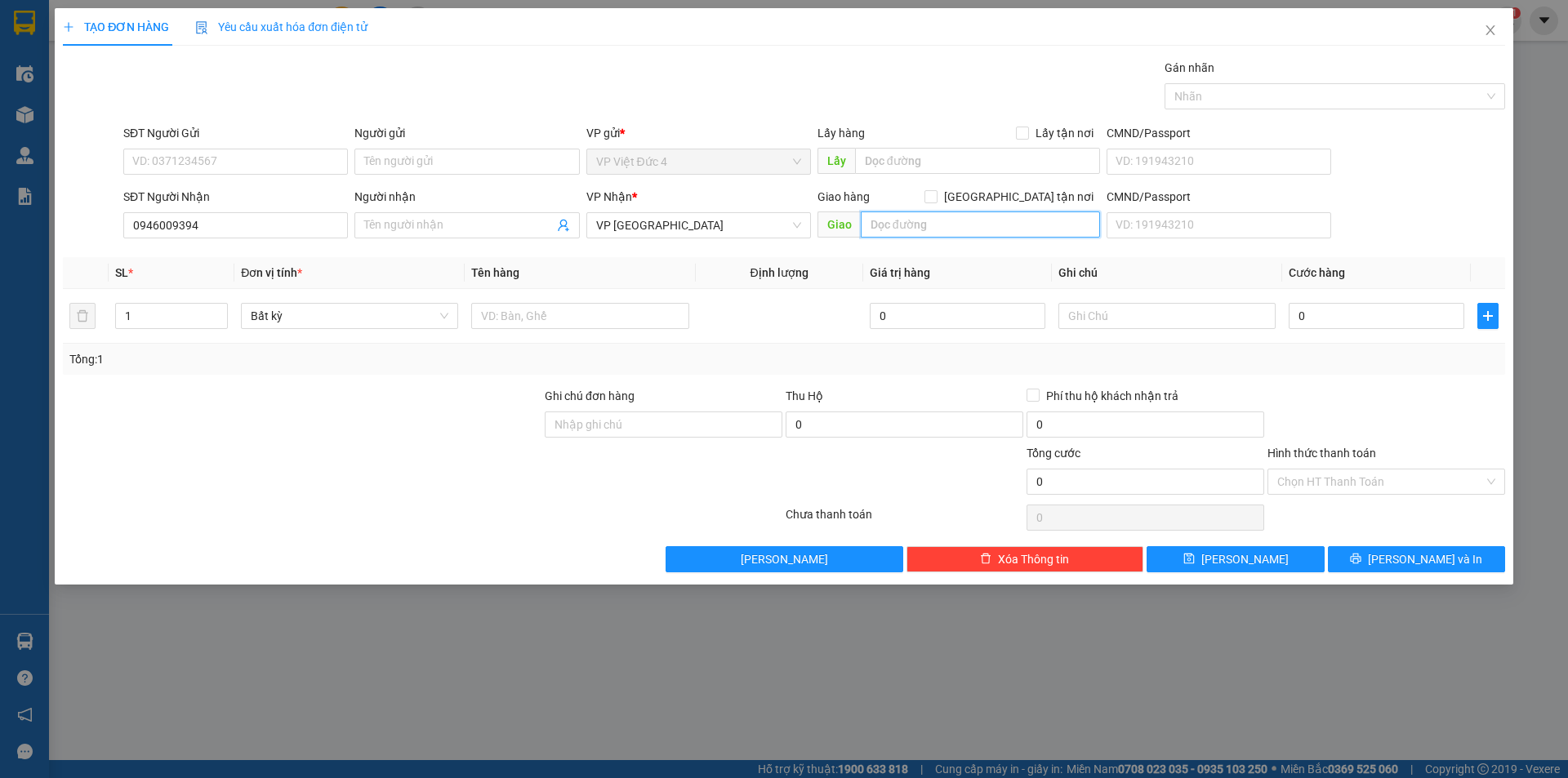
click at [1085, 225] on input "text" at bounding box center [980, 224] width 240 height 27
click at [160, 318] on input "1" at bounding box center [171, 315] width 111 height 25
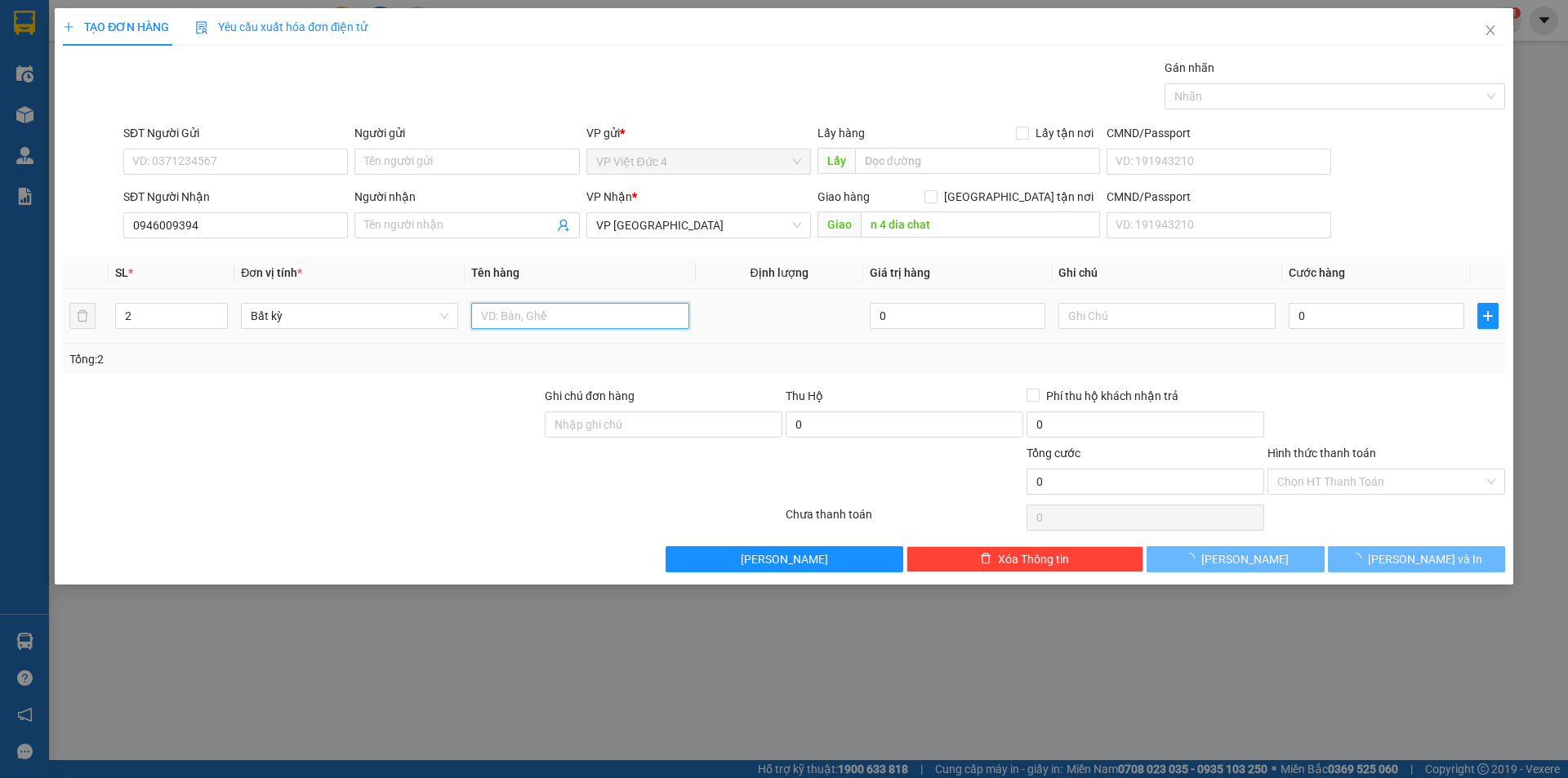
click at [645, 310] on input "text" at bounding box center [580, 315] width 218 height 27
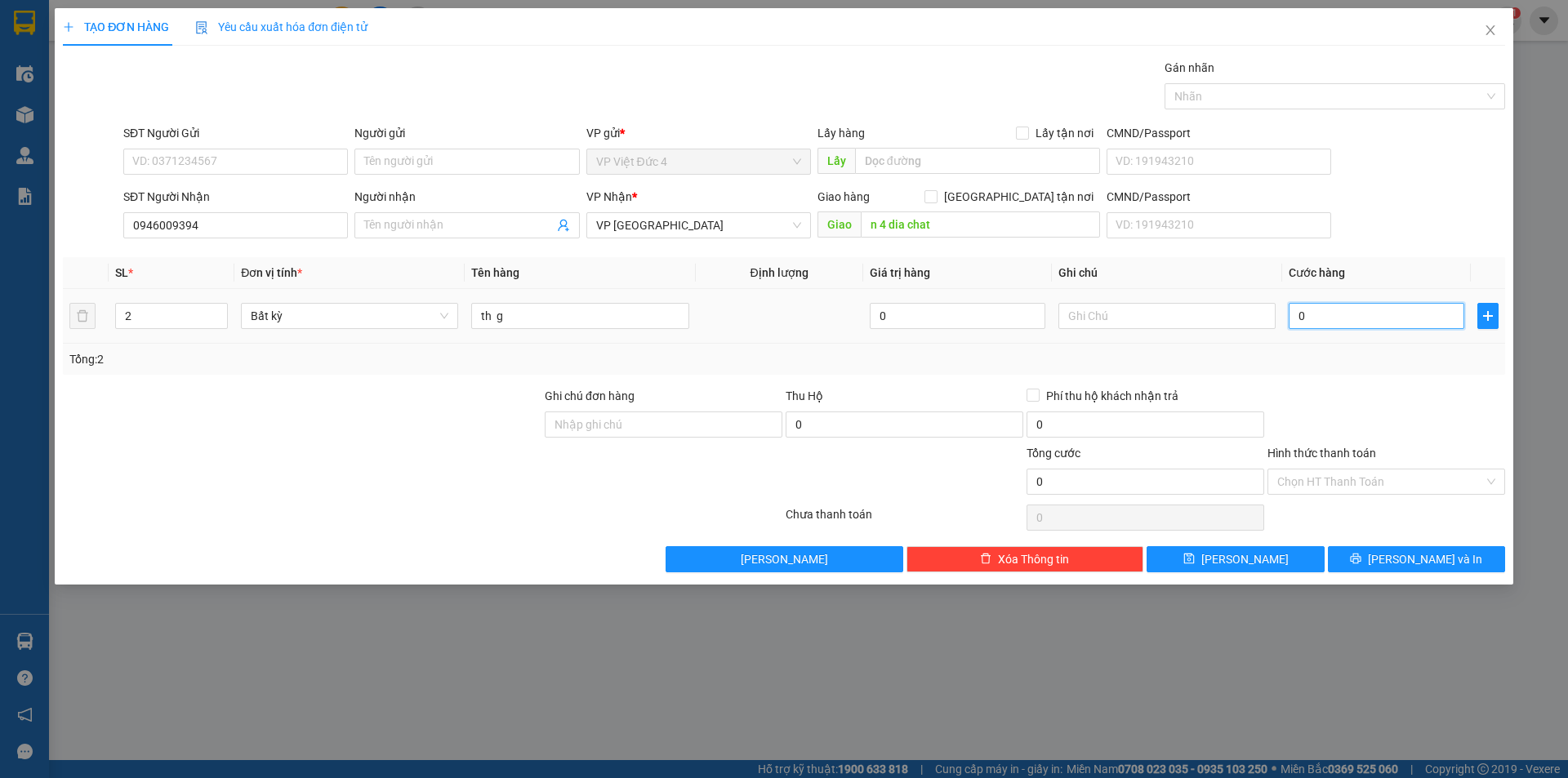
click at [1424, 313] on input "0" at bounding box center [1376, 315] width 176 height 27
drag, startPoint x: 1330, startPoint y: 474, endPoint x: 1327, endPoint y: 496, distance: 22.2
click at [1330, 476] on input "Hình thức thanh toán" at bounding box center [1381, 482] width 207 height 25
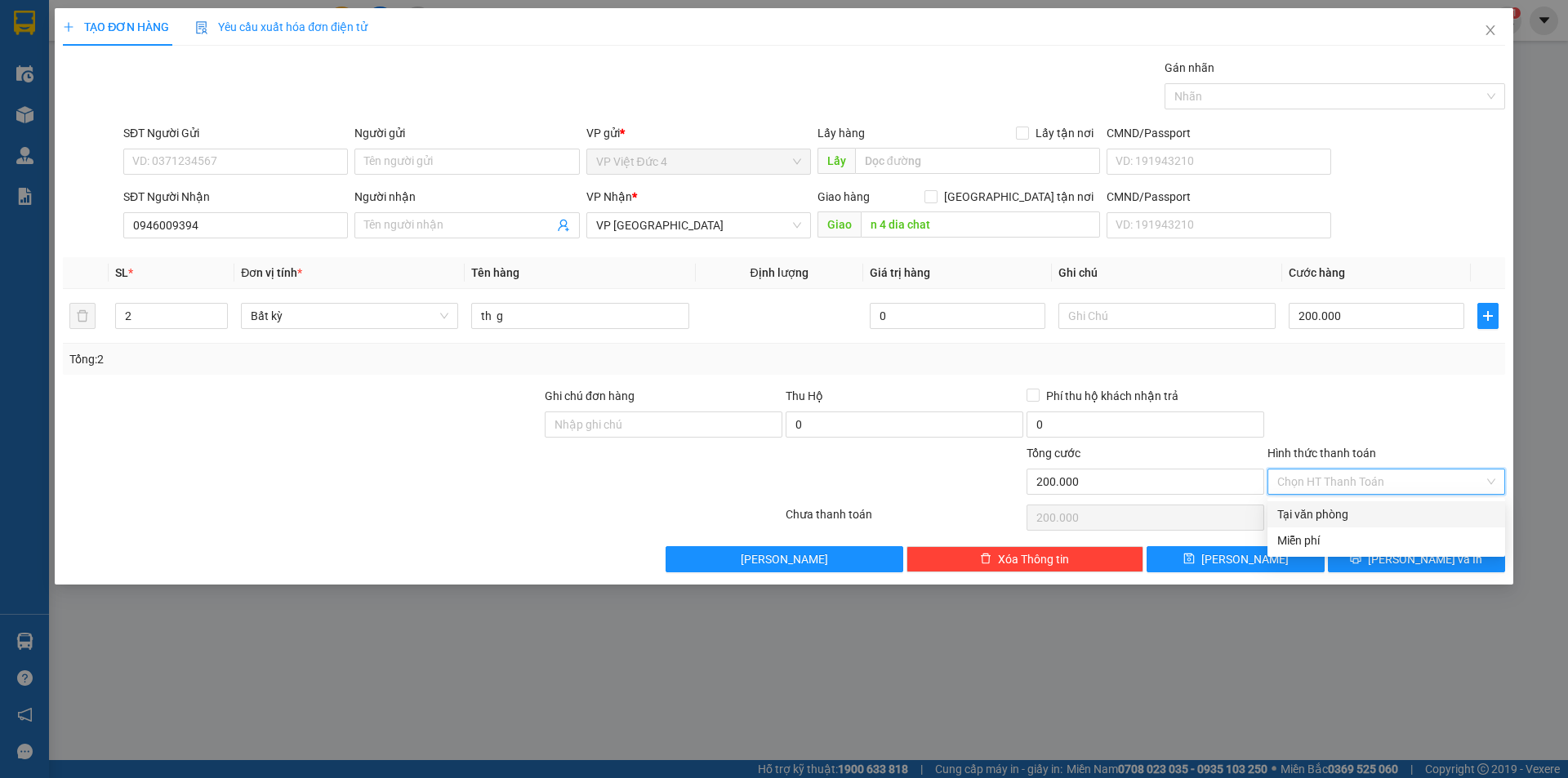
click at [1314, 511] on div "Tại văn phòng" at bounding box center [1386, 515] width 218 height 18
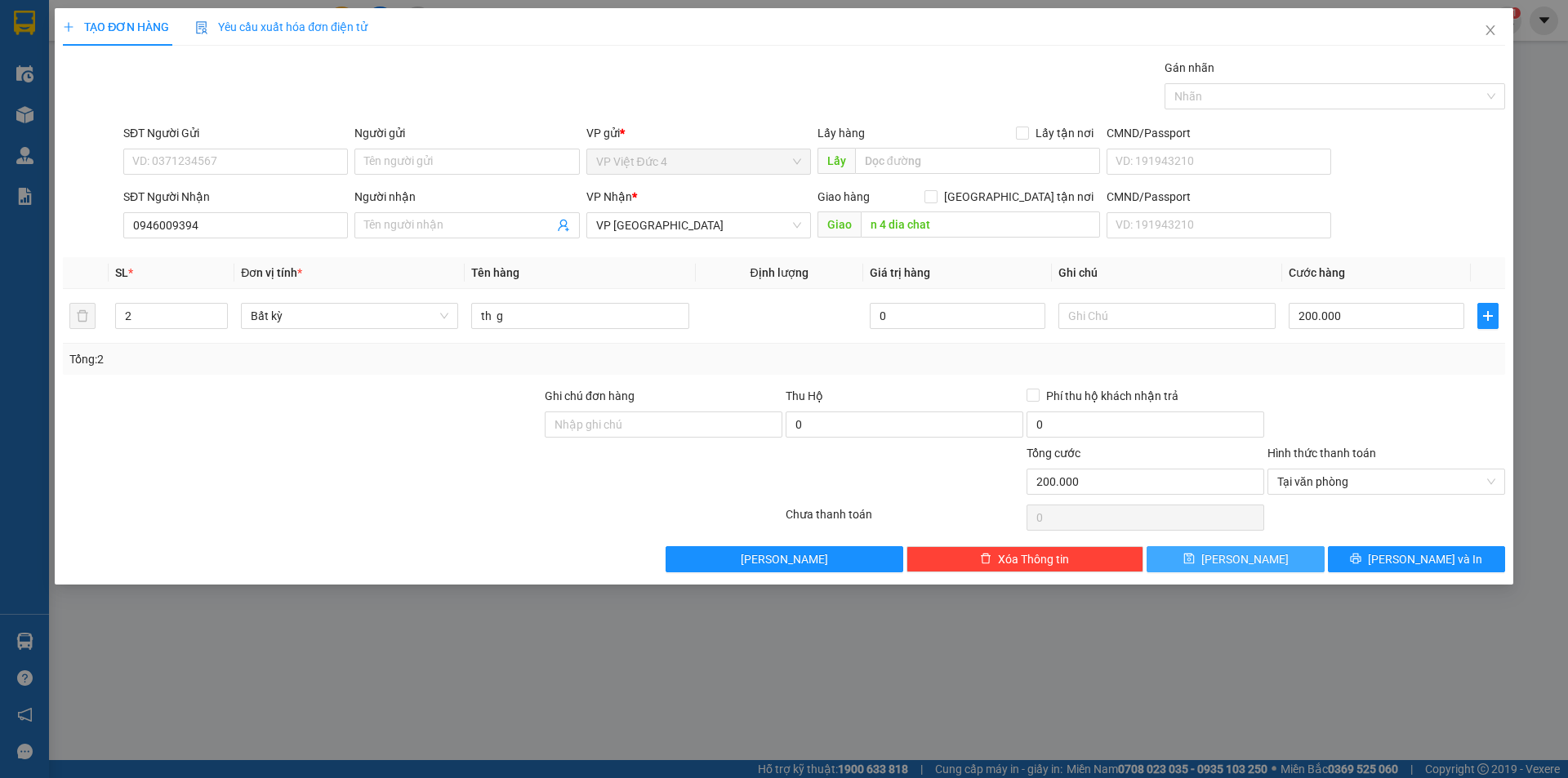
click at [1240, 560] on span "[PERSON_NAME]" at bounding box center [1245, 560] width 88 height 18
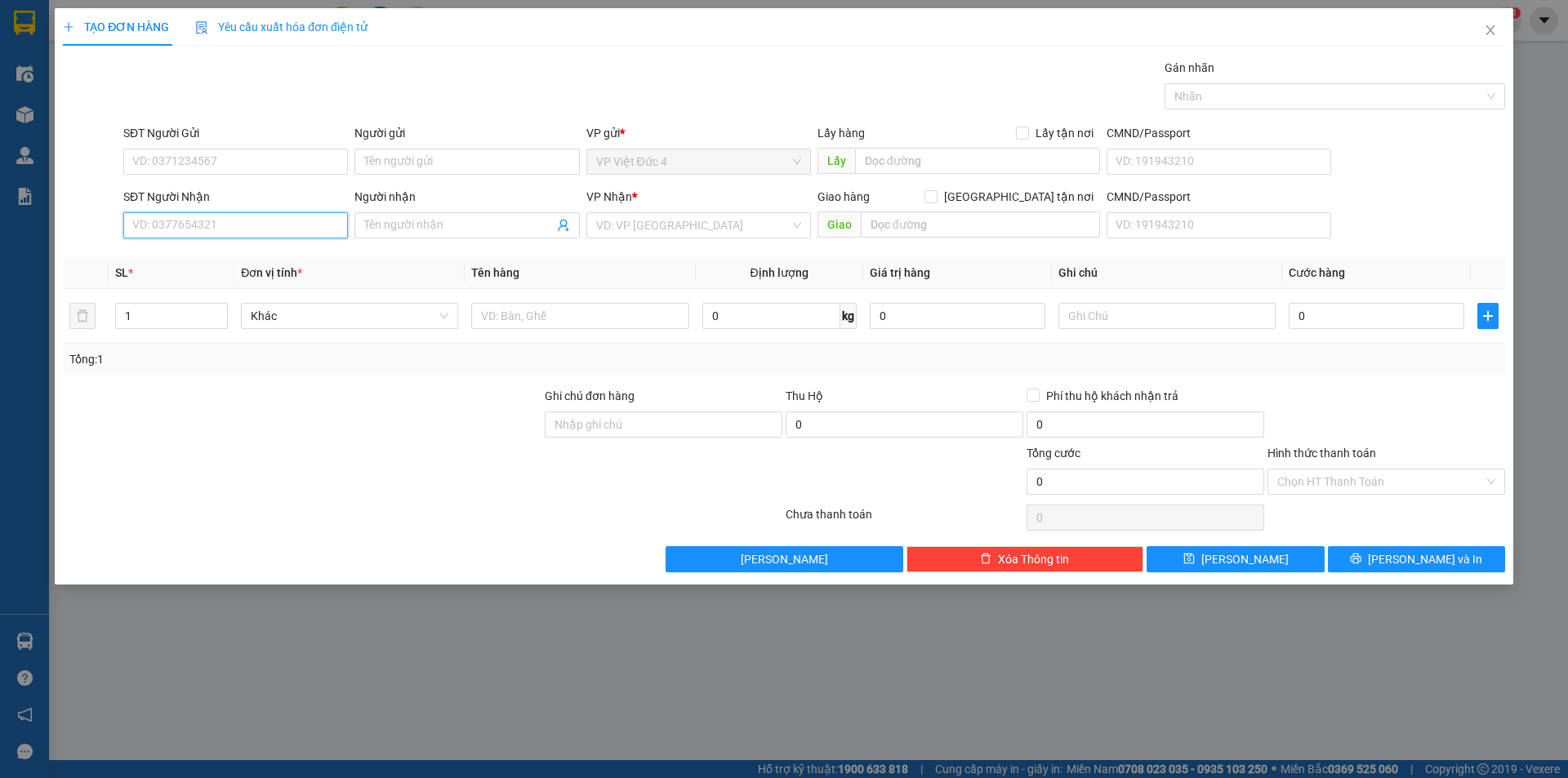
click at [313, 233] on input "SĐT Người Nhận" at bounding box center [236, 225] width 225 height 27
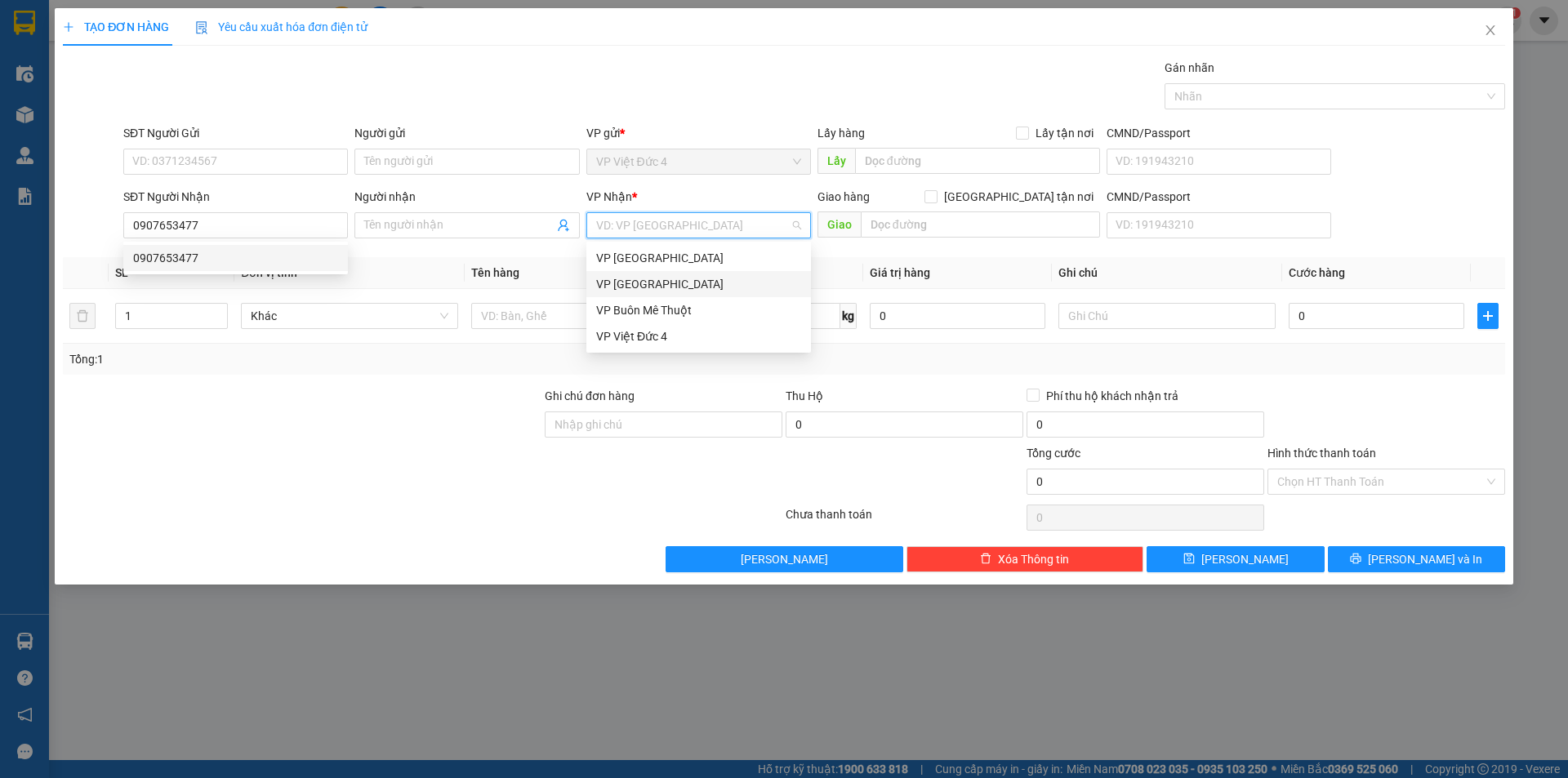
drag, startPoint x: 700, startPoint y: 218, endPoint x: 677, endPoint y: 263, distance: 50.5
click at [700, 219] on input "search" at bounding box center [693, 225] width 194 height 25
click at [611, 278] on div "VP [GEOGRAPHIC_DATA]" at bounding box center [699, 284] width 205 height 18
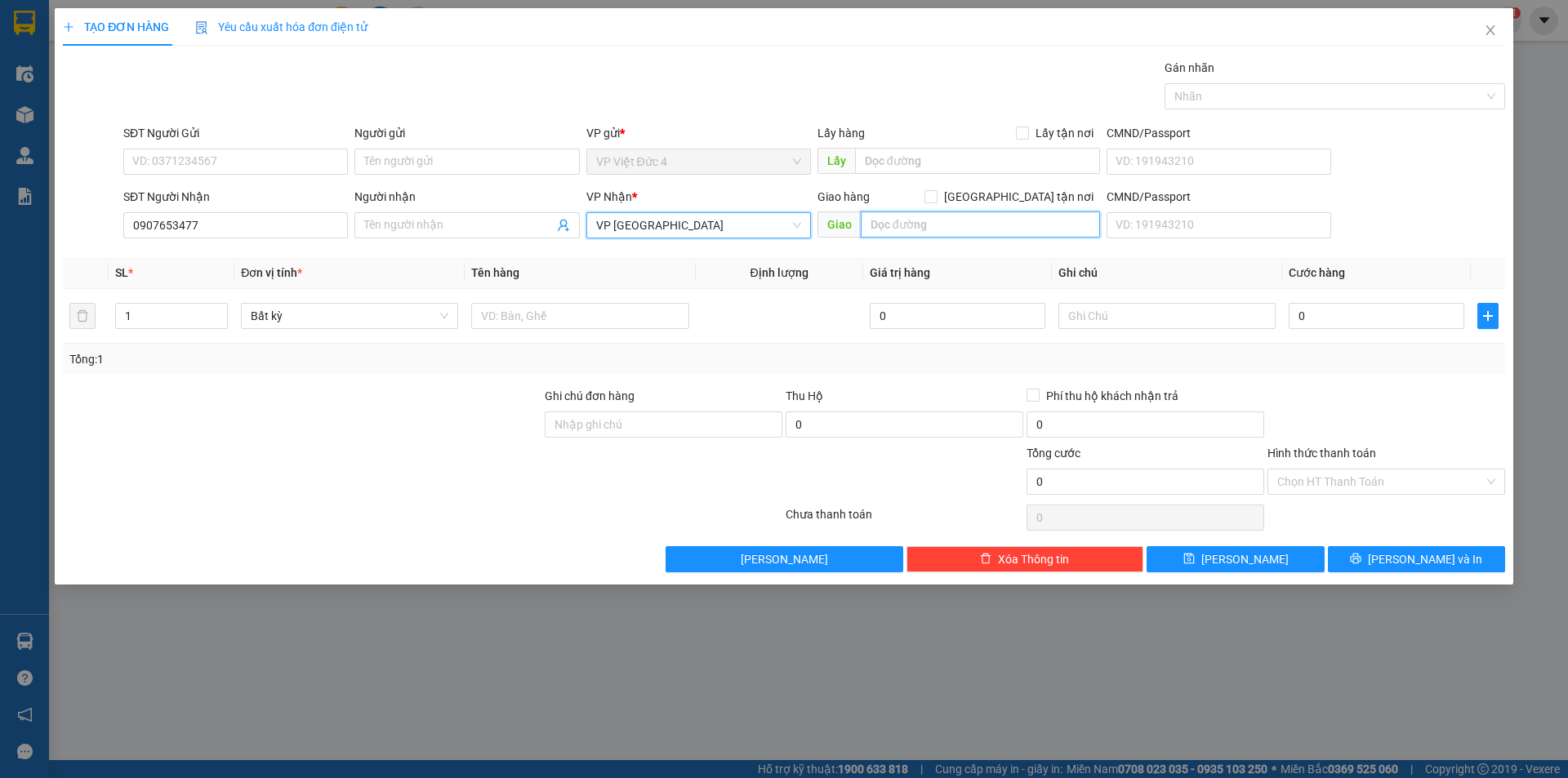
click at [1069, 222] on input "text" at bounding box center [980, 224] width 240 height 27
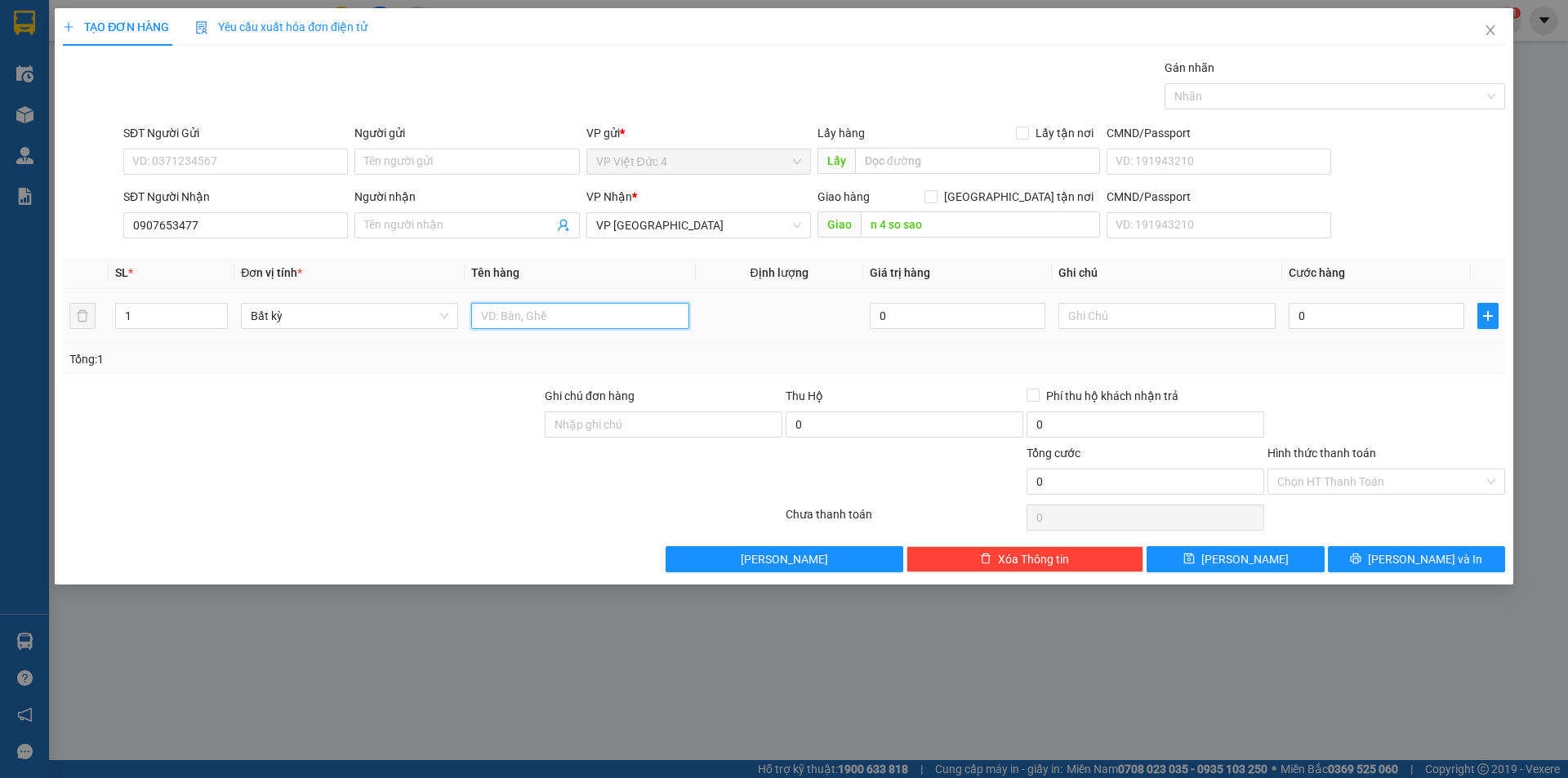
click at [629, 314] on input "text" at bounding box center [580, 315] width 218 height 27
click at [1430, 312] on input "0" at bounding box center [1376, 315] width 176 height 27
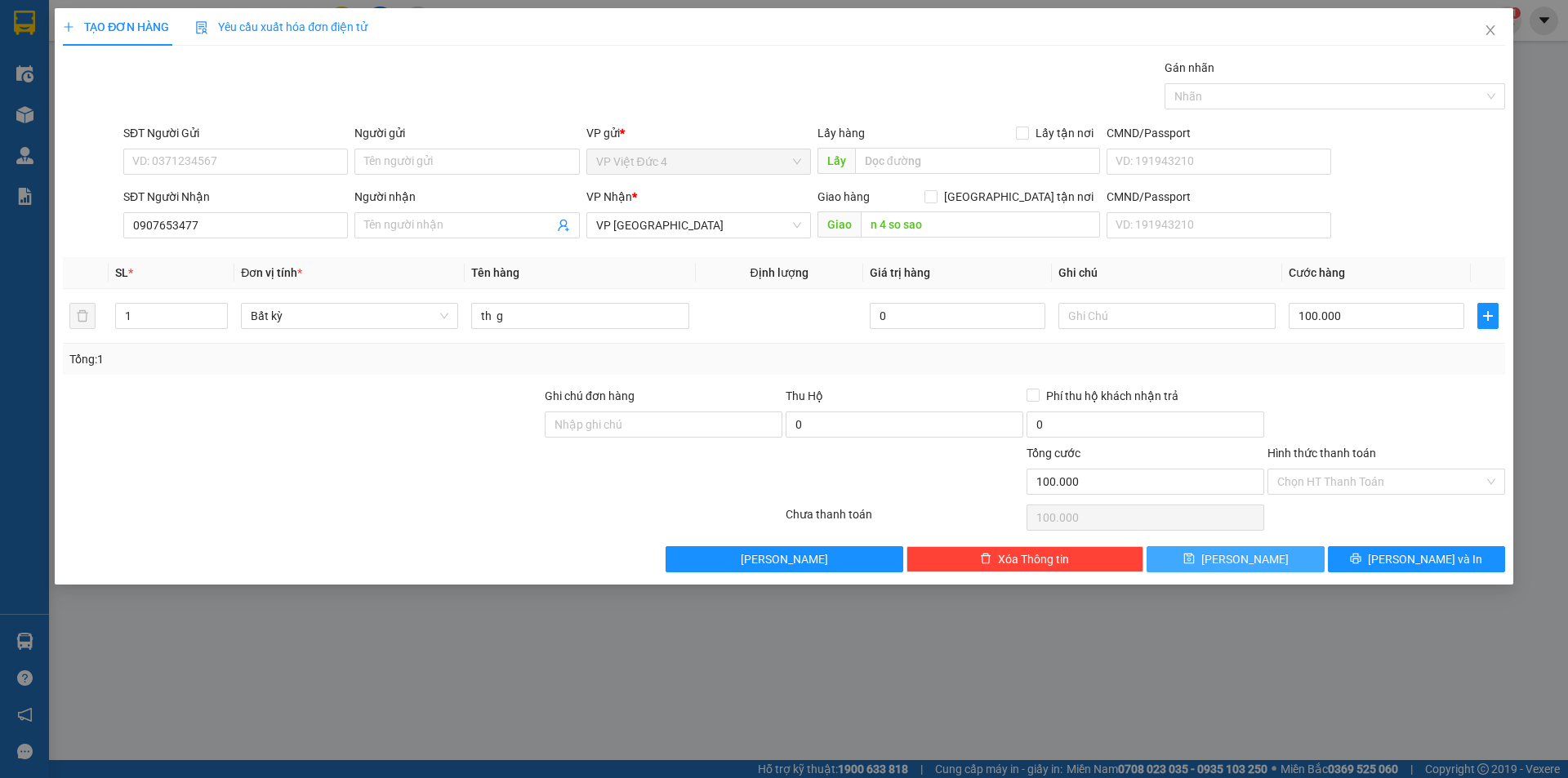
click at [1246, 550] on span "[PERSON_NAME]" at bounding box center [1245, 560] width 88 height 18
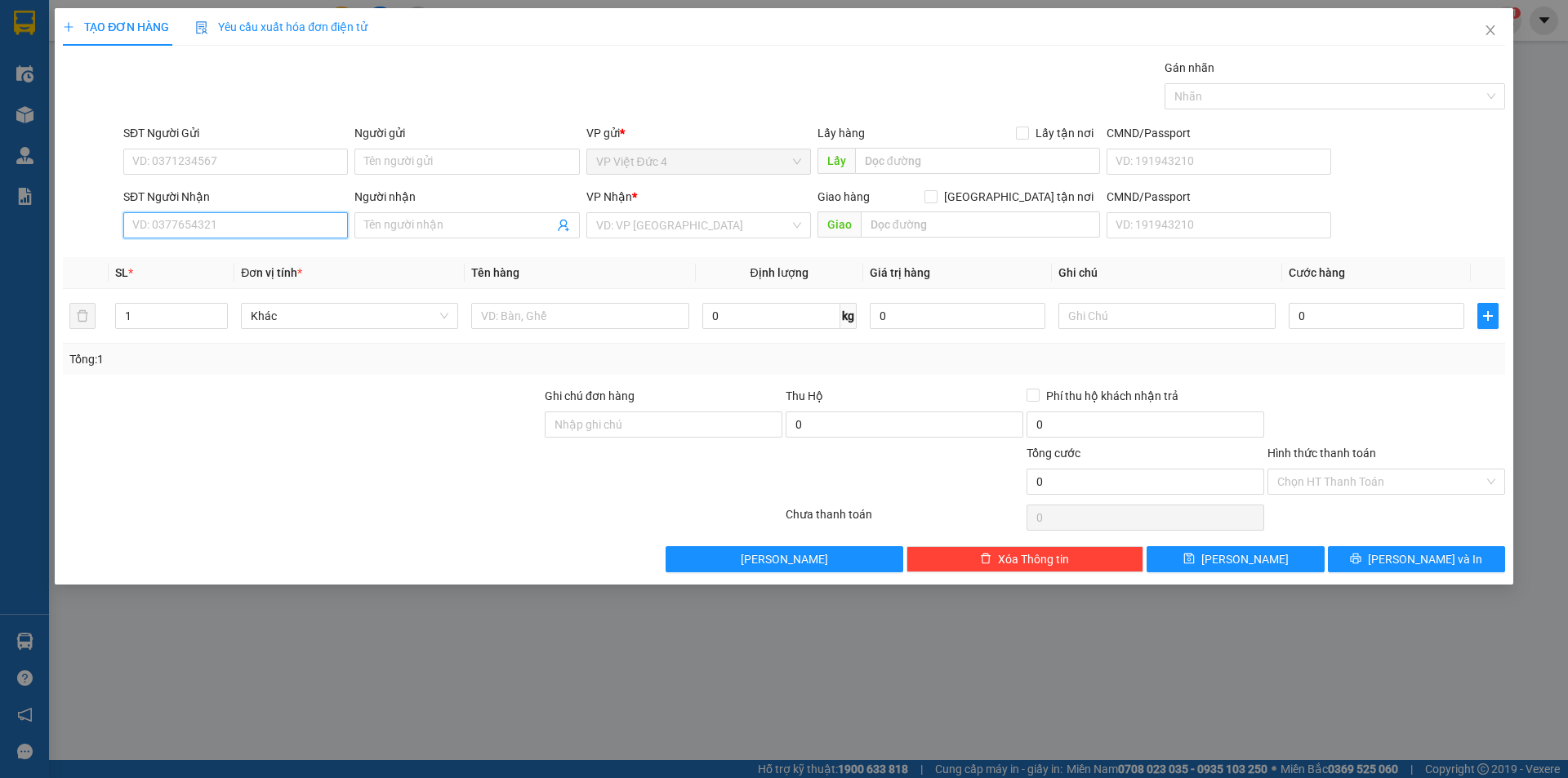
click at [320, 227] on input "SĐT Người Nhận" at bounding box center [236, 225] width 225 height 27
click at [677, 215] on input "search" at bounding box center [693, 225] width 194 height 25
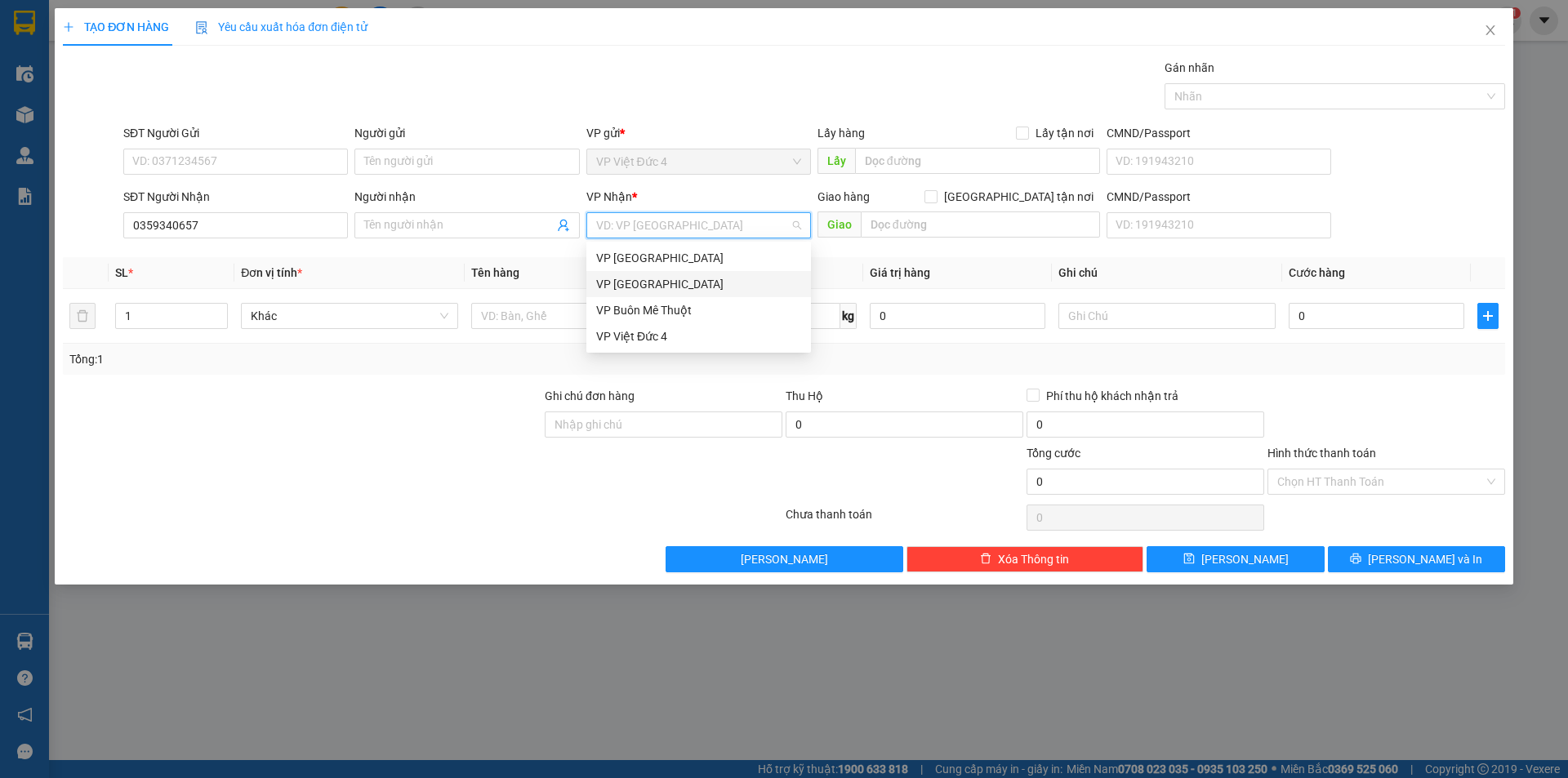
click at [638, 281] on div "VP [GEOGRAPHIC_DATA]" at bounding box center [699, 284] width 205 height 18
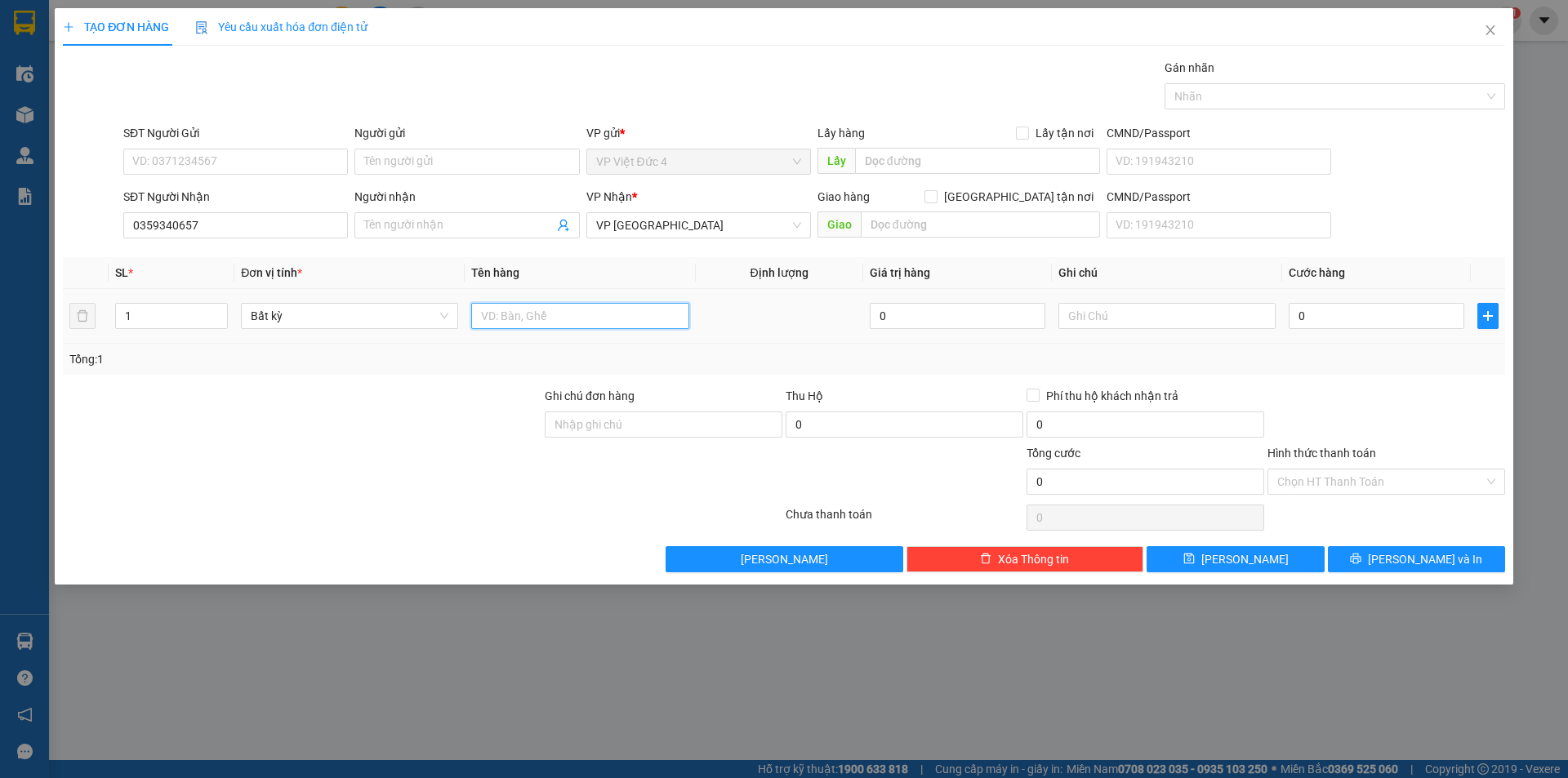
click at [614, 318] on input "text" at bounding box center [580, 315] width 218 height 27
click at [1418, 314] on input "0" at bounding box center [1376, 315] width 176 height 27
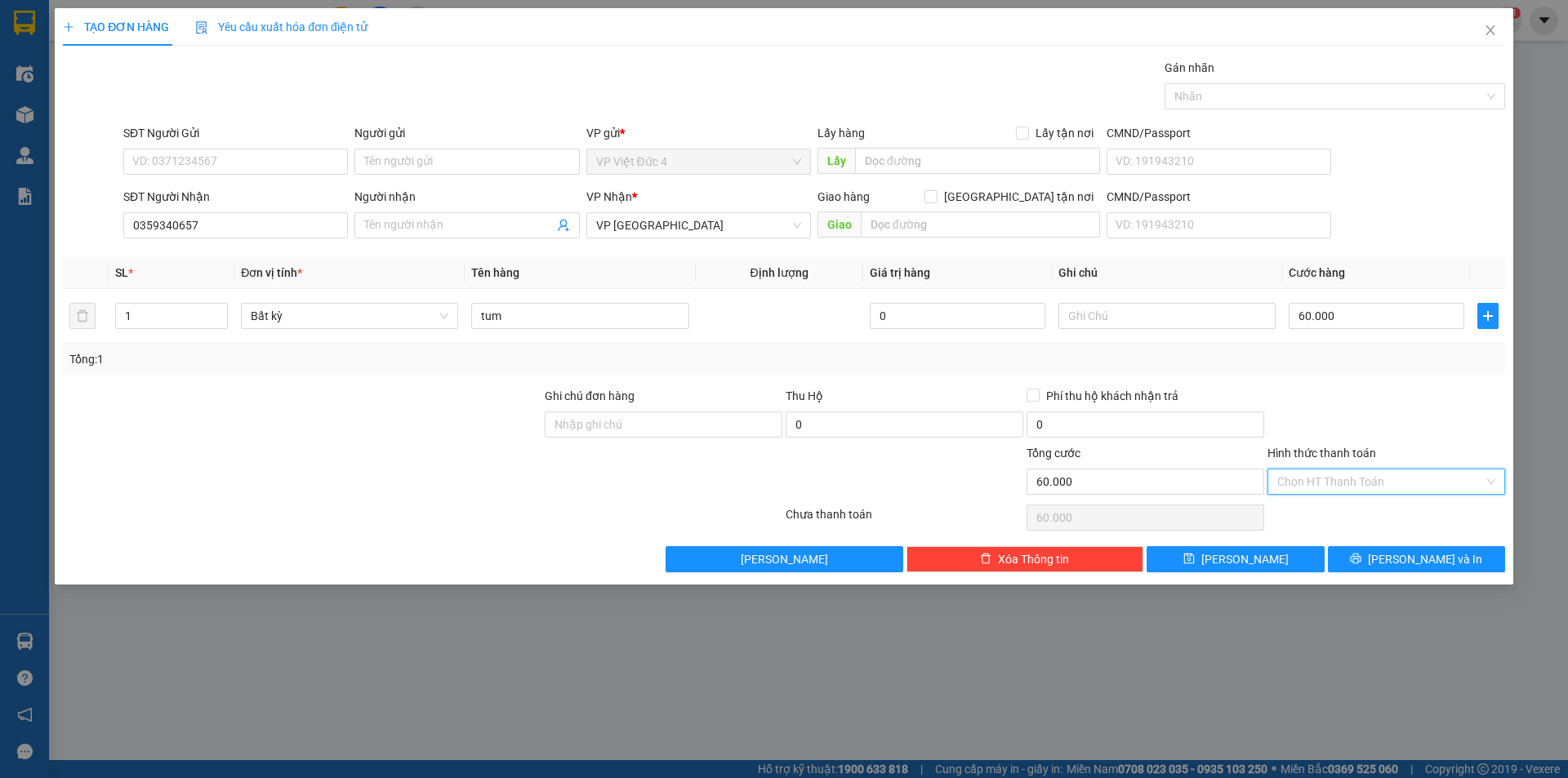
click at [1334, 474] on input "Hình thức thanh toán" at bounding box center [1381, 482] width 207 height 25
click at [1317, 509] on div "Tại văn phòng" at bounding box center [1386, 515] width 218 height 18
click at [1246, 557] on span "[PERSON_NAME]" at bounding box center [1245, 560] width 88 height 18
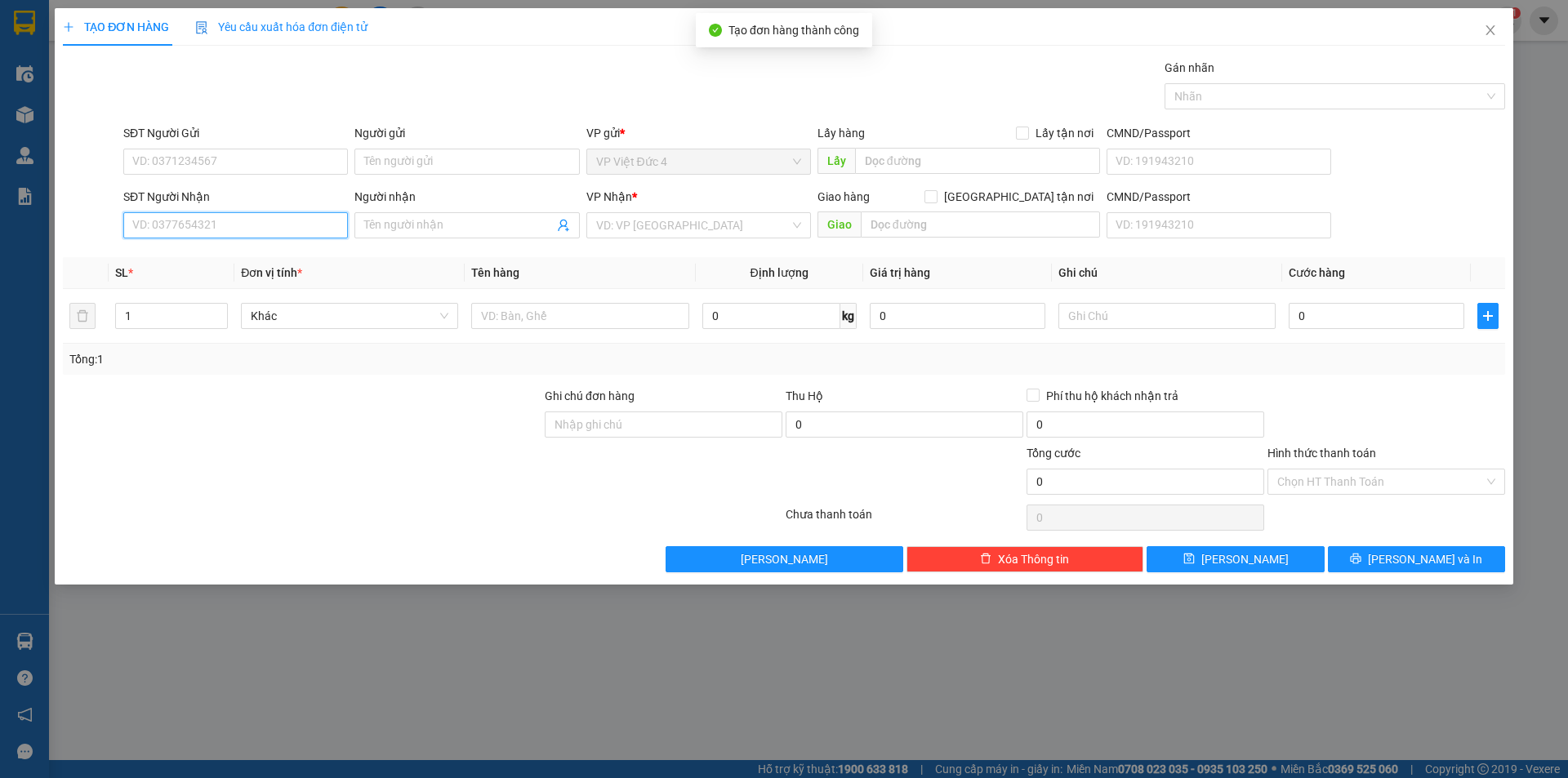
click at [307, 225] on input "SĐT Người Nhận" at bounding box center [236, 225] width 225 height 27
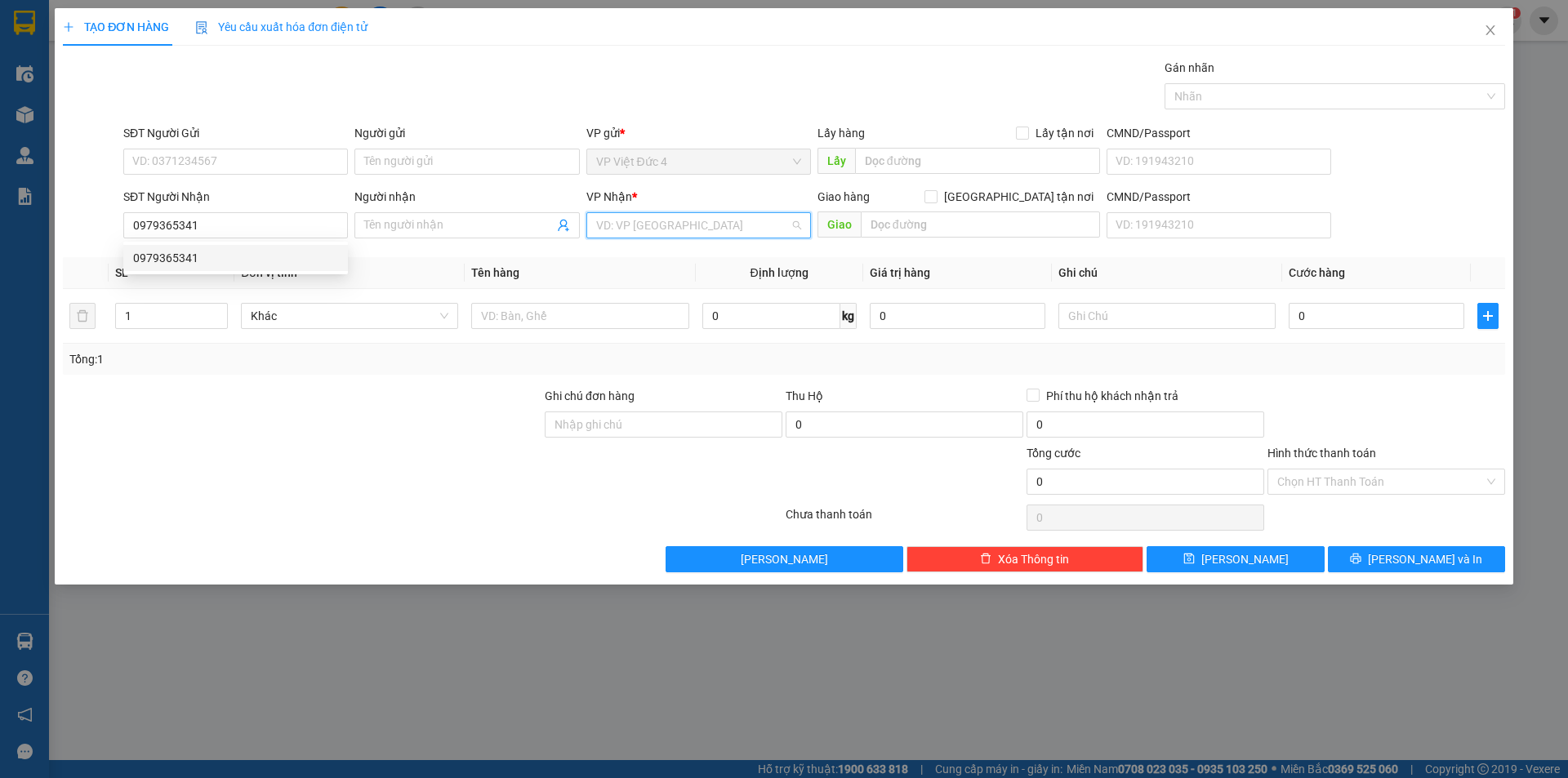
click at [669, 224] on input "search" at bounding box center [693, 225] width 194 height 25
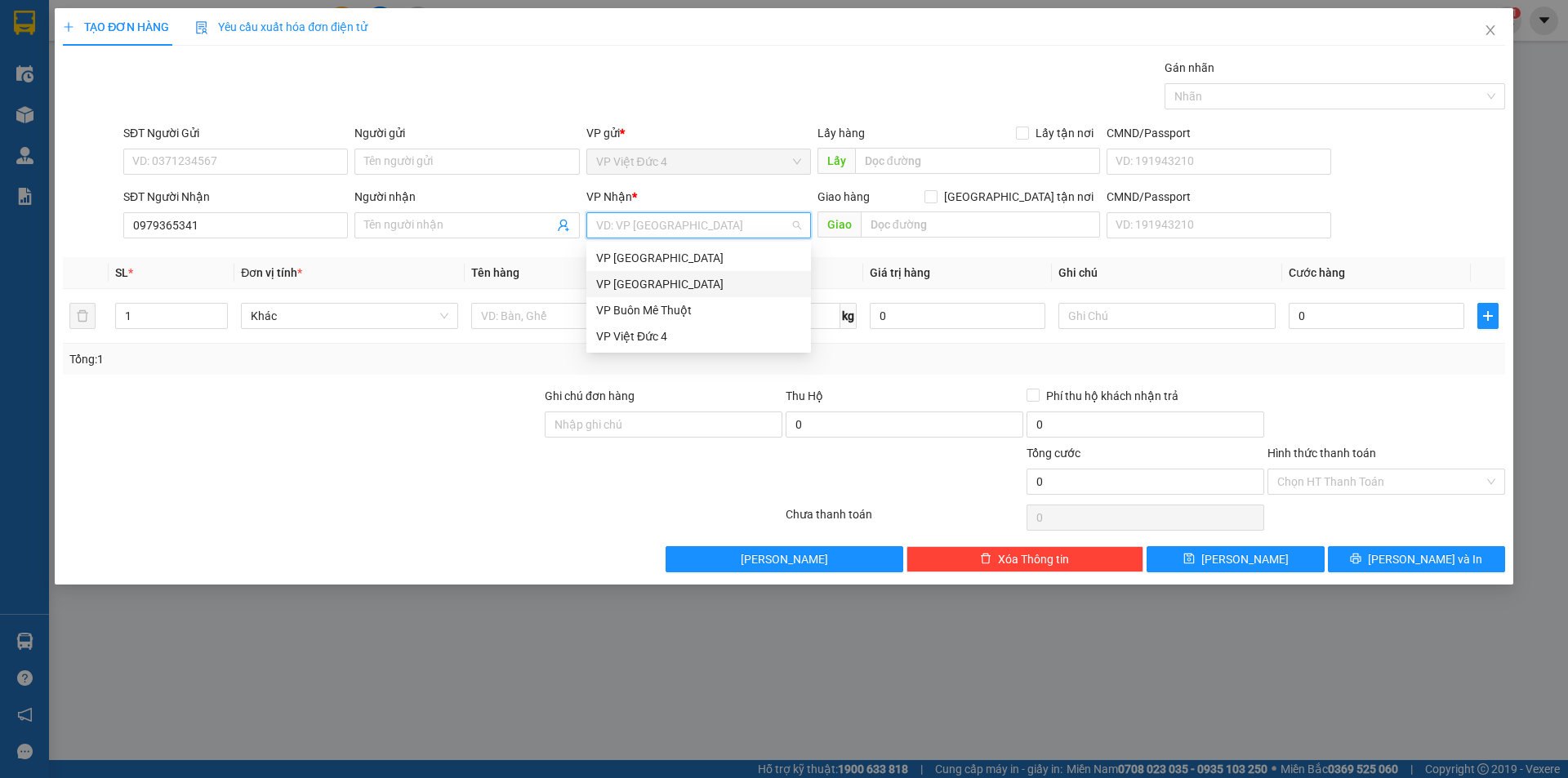
click at [631, 278] on div "VP [GEOGRAPHIC_DATA]" at bounding box center [699, 284] width 205 height 18
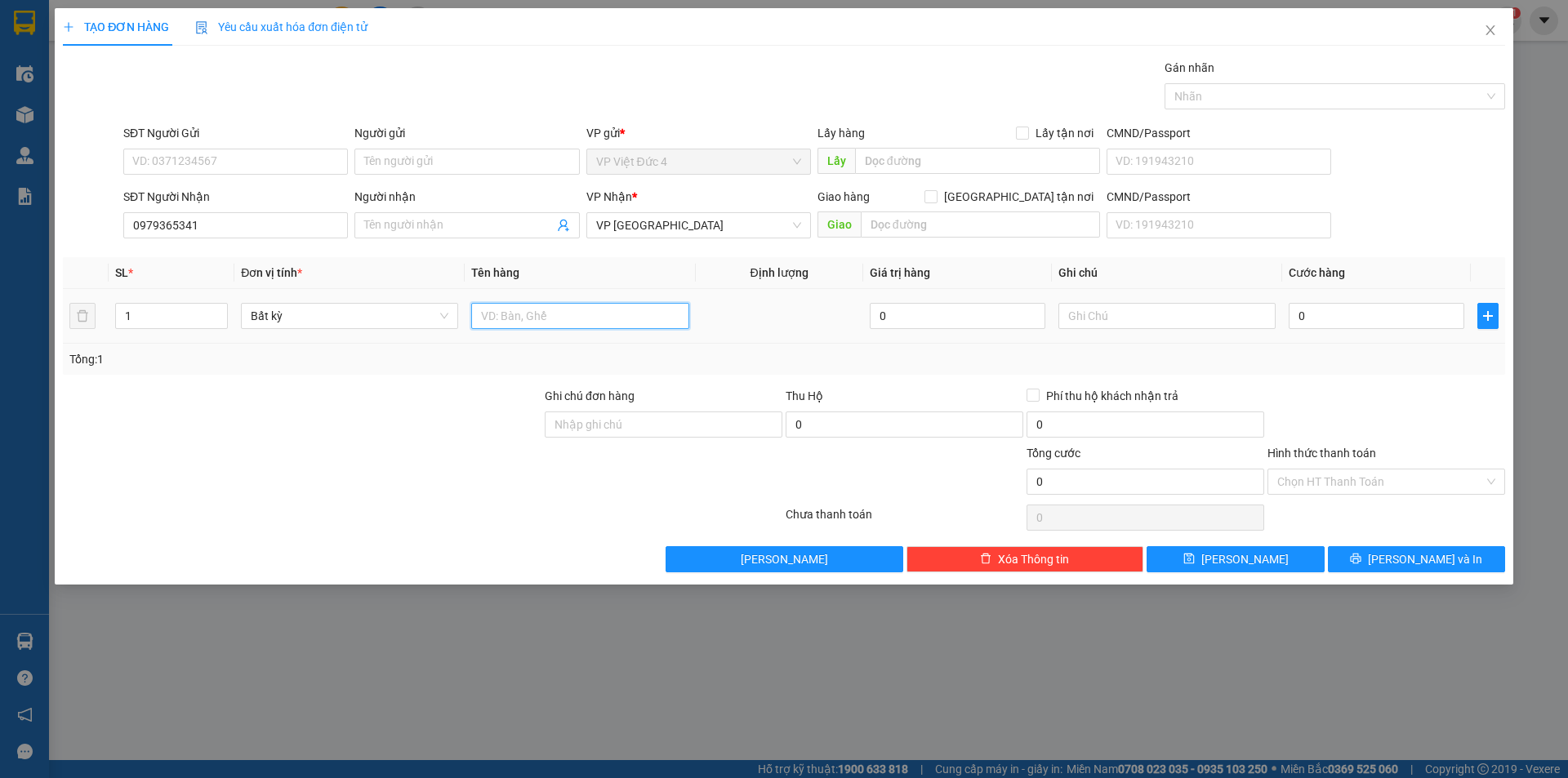
click at [613, 317] on input "text" at bounding box center [580, 315] width 218 height 27
click at [1448, 315] on input "0" at bounding box center [1376, 315] width 176 height 27
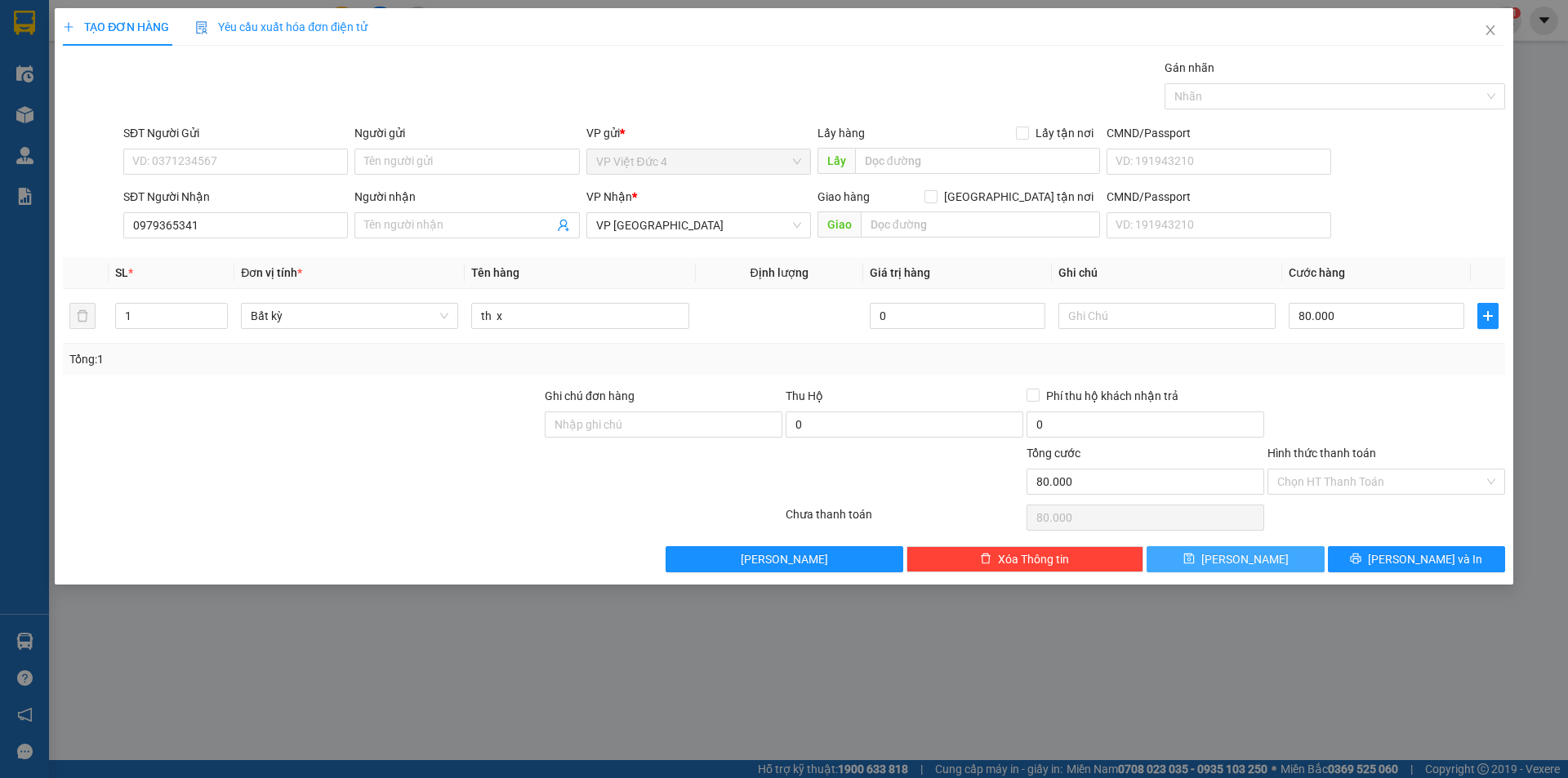
click at [1242, 555] on span "[PERSON_NAME]" at bounding box center [1245, 560] width 88 height 18
click at [1492, 28] on icon "close" at bounding box center [1489, 30] width 9 height 10
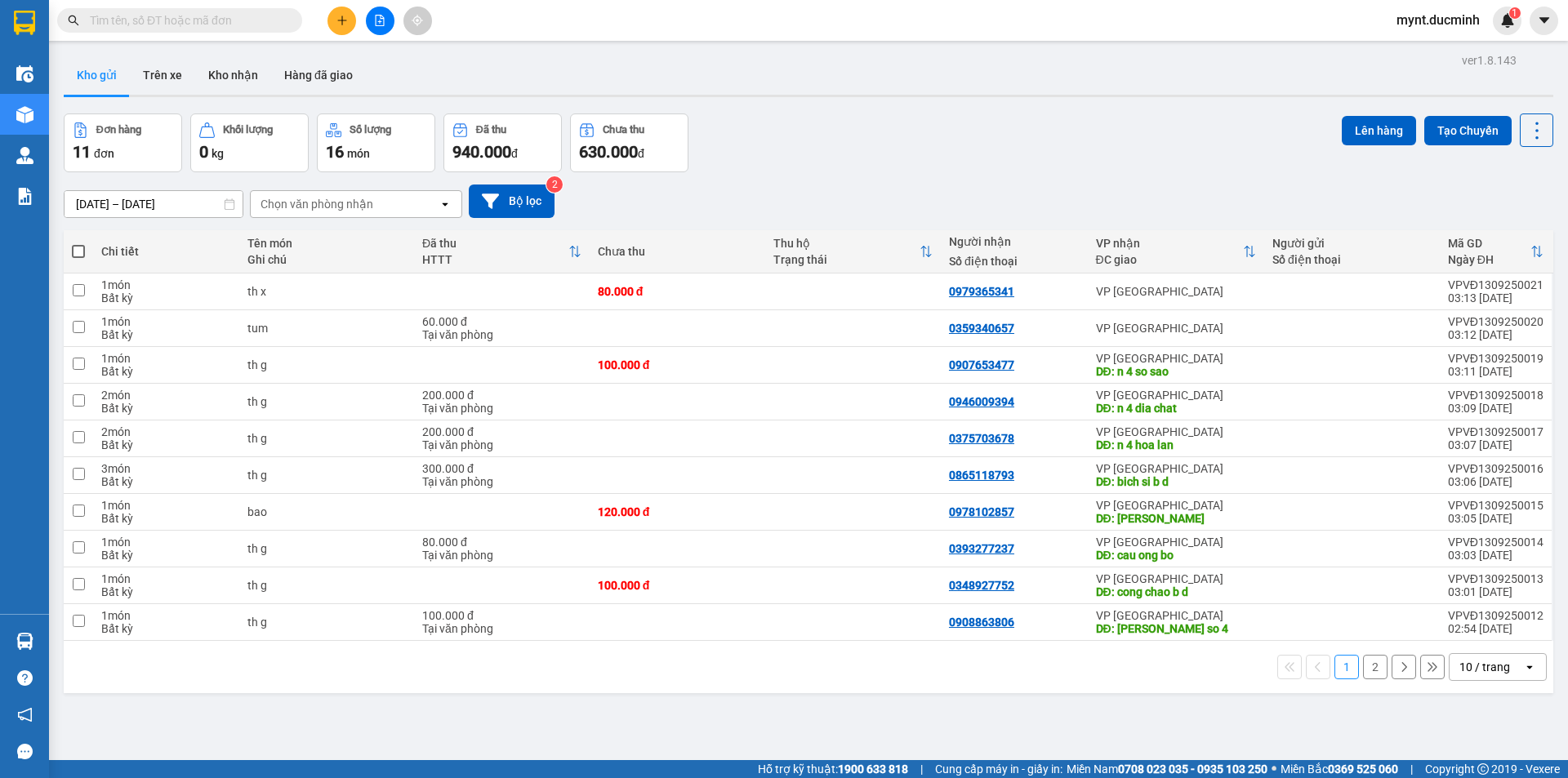
click at [76, 248] on span at bounding box center [79, 251] width 13 height 13
click at [79, 243] on input "checkbox" at bounding box center [79, 243] width 0 height 0
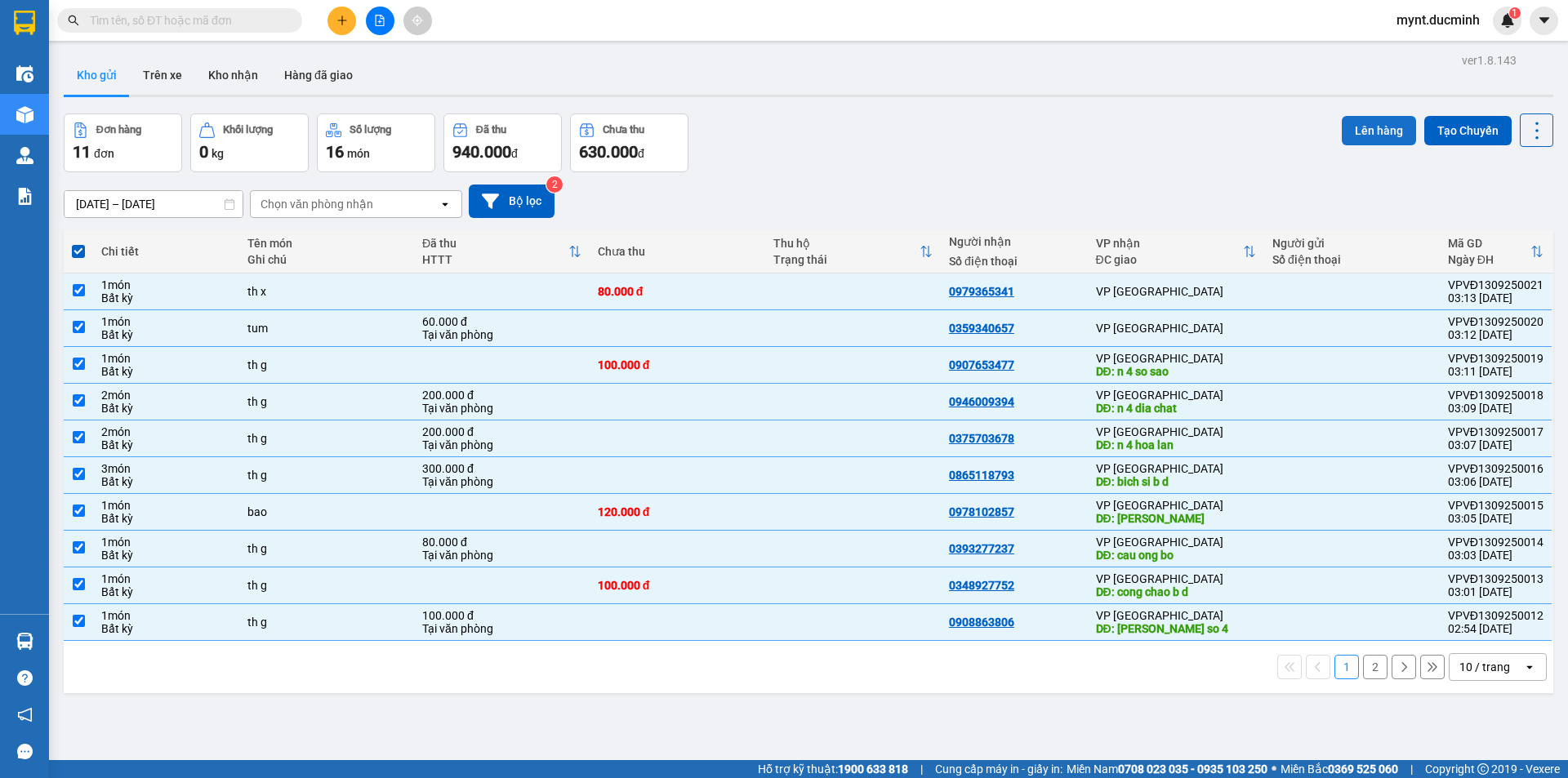
click at [1370, 124] on button "Lên hàng" at bounding box center [1378, 131] width 74 height 29
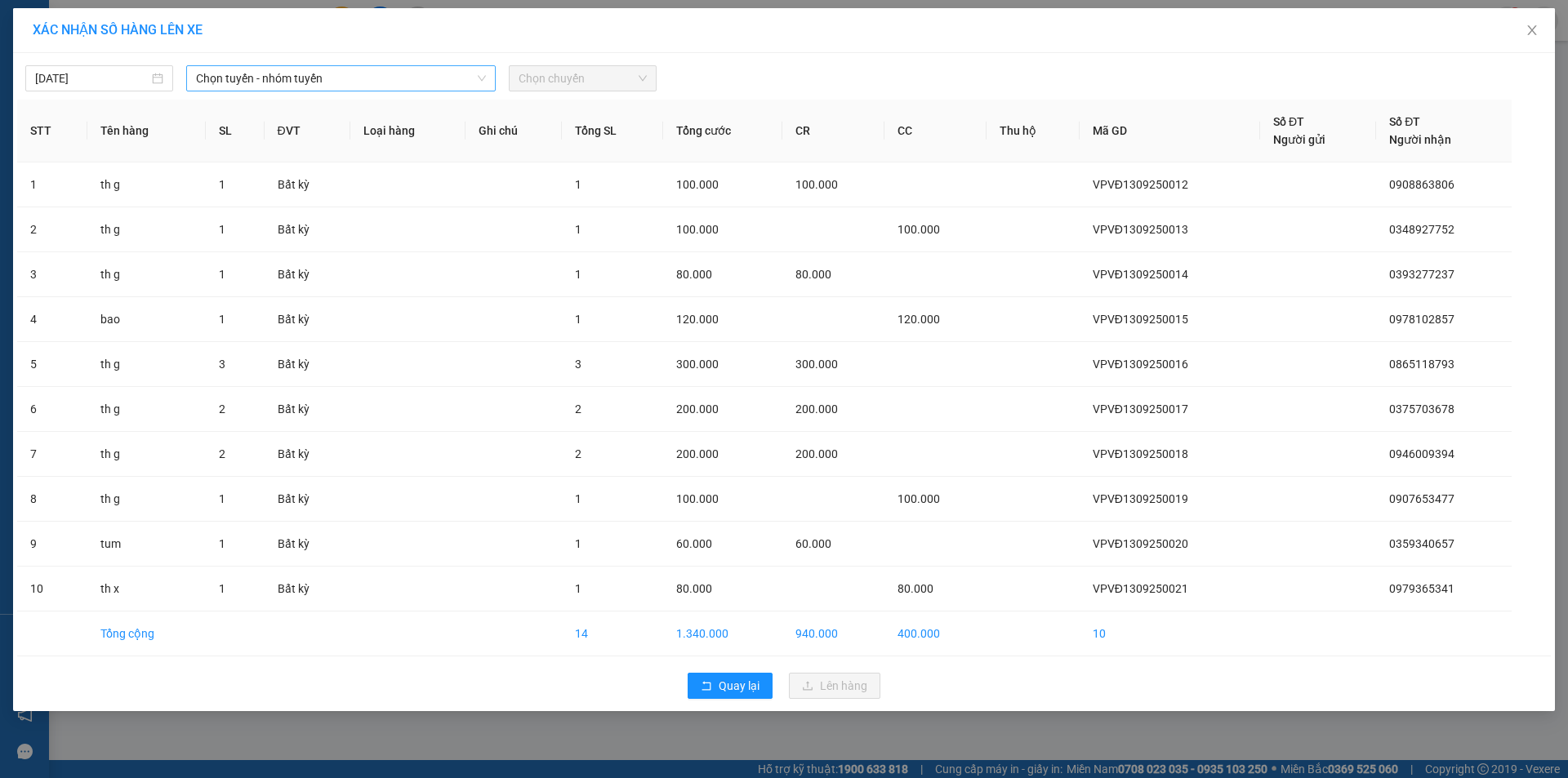
click at [284, 77] on span "Chọn tuyến - nhóm tuyến" at bounding box center [340, 78] width 290 height 25
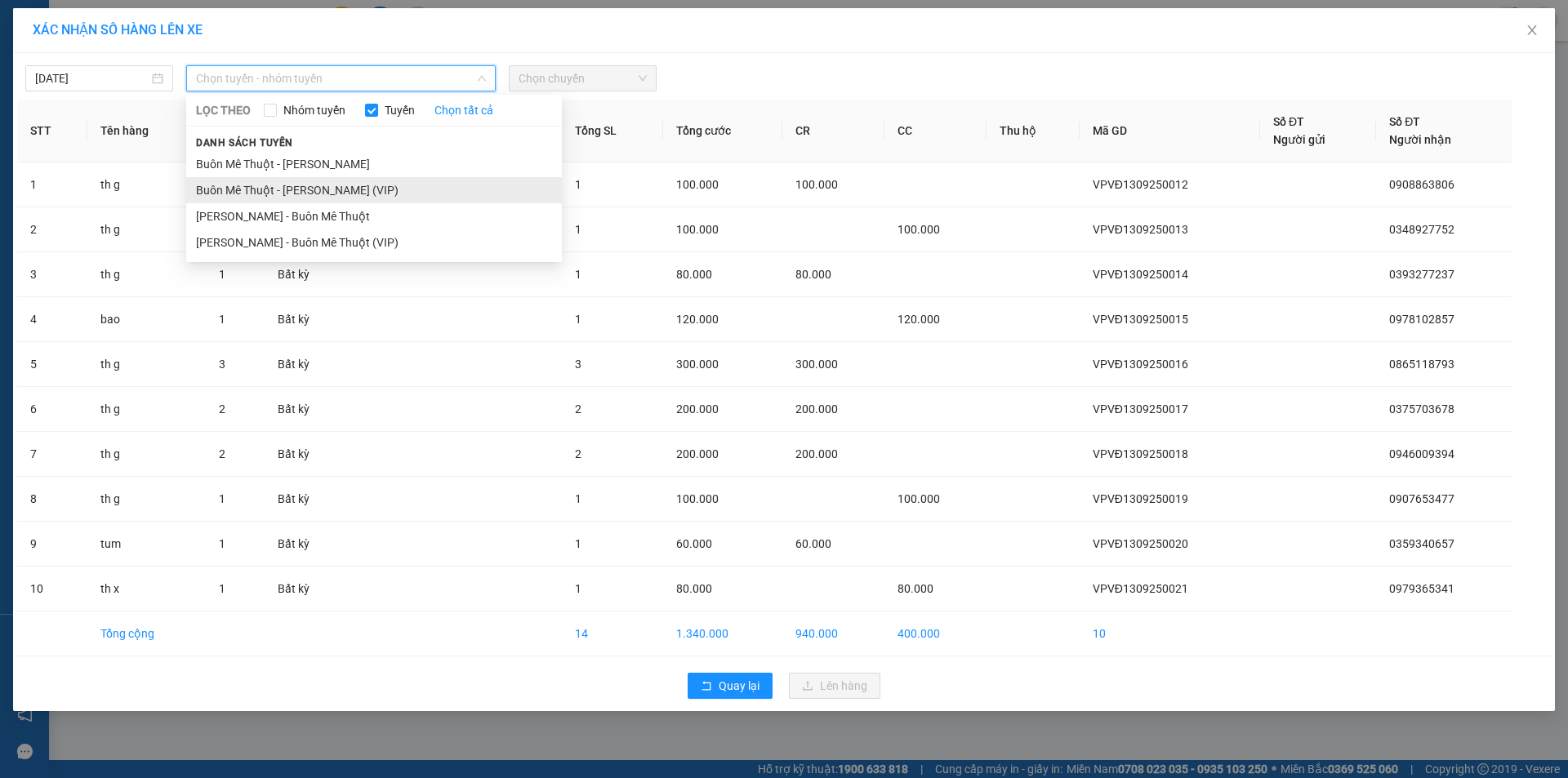
click at [264, 187] on li "Buôn Mê Thuột - [PERSON_NAME] (VIP)" at bounding box center [374, 190] width 376 height 27
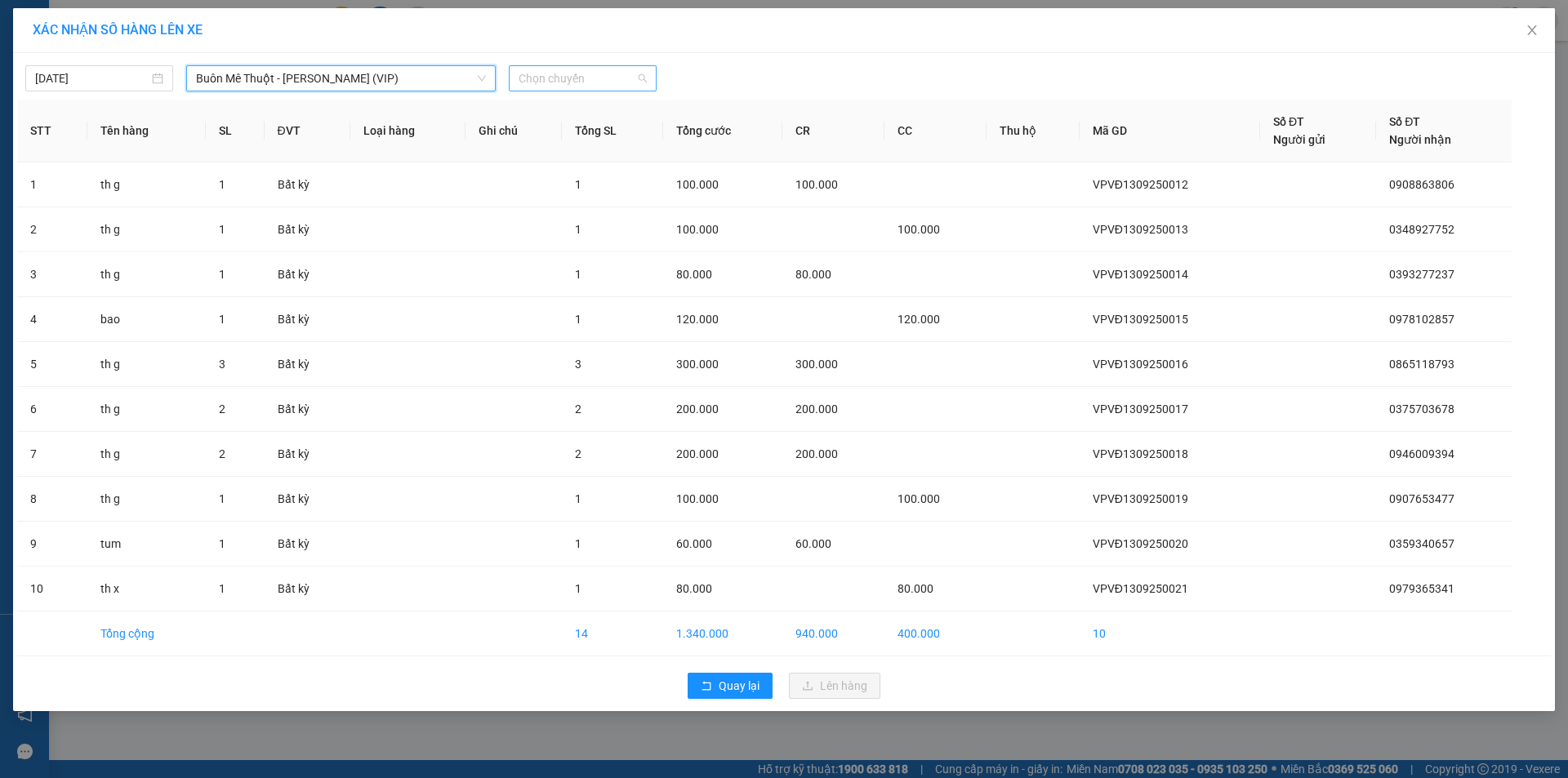
click at [561, 78] on span "Chọn chuyến" at bounding box center [582, 78] width 128 height 25
click at [537, 135] on div "20:00" at bounding box center [581, 137] width 127 height 18
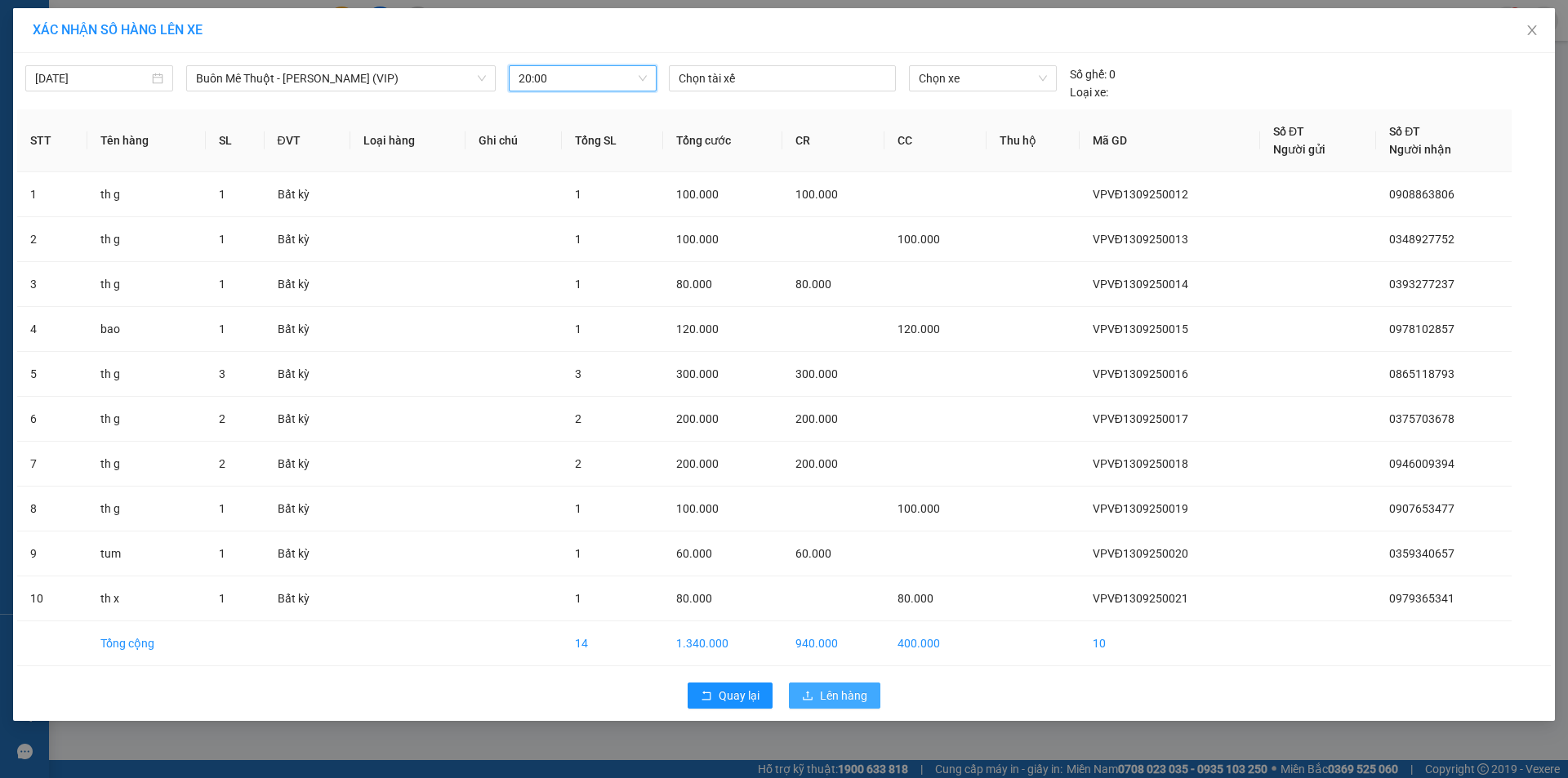
click at [840, 693] on span "Lên hàng" at bounding box center [844, 696] width 48 height 18
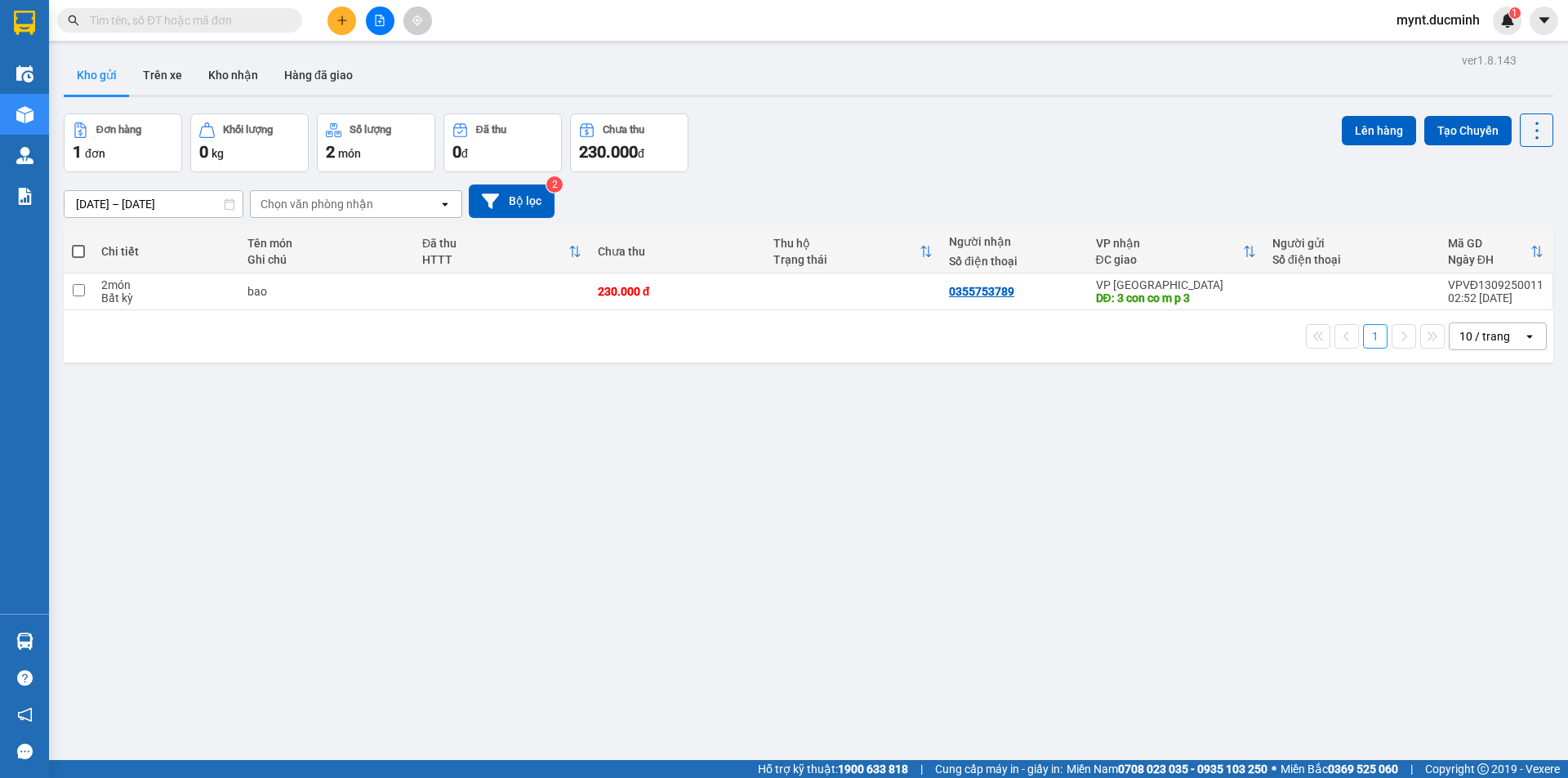
click at [78, 248] on span at bounding box center [79, 251] width 13 height 13
click at [79, 243] on input "checkbox" at bounding box center [79, 243] width 0 height 0
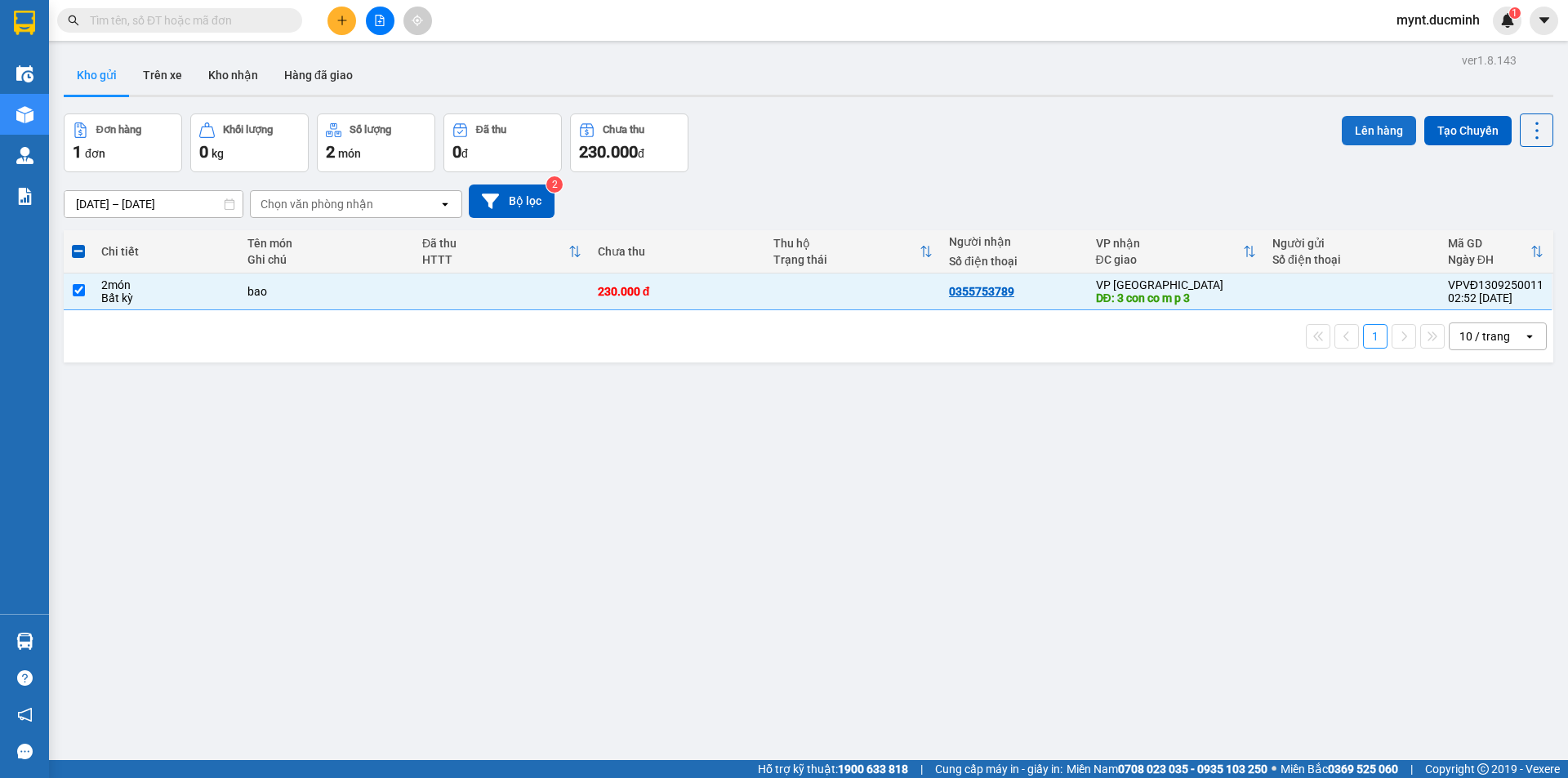
click at [1363, 126] on button "Lên hàng" at bounding box center [1378, 131] width 74 height 29
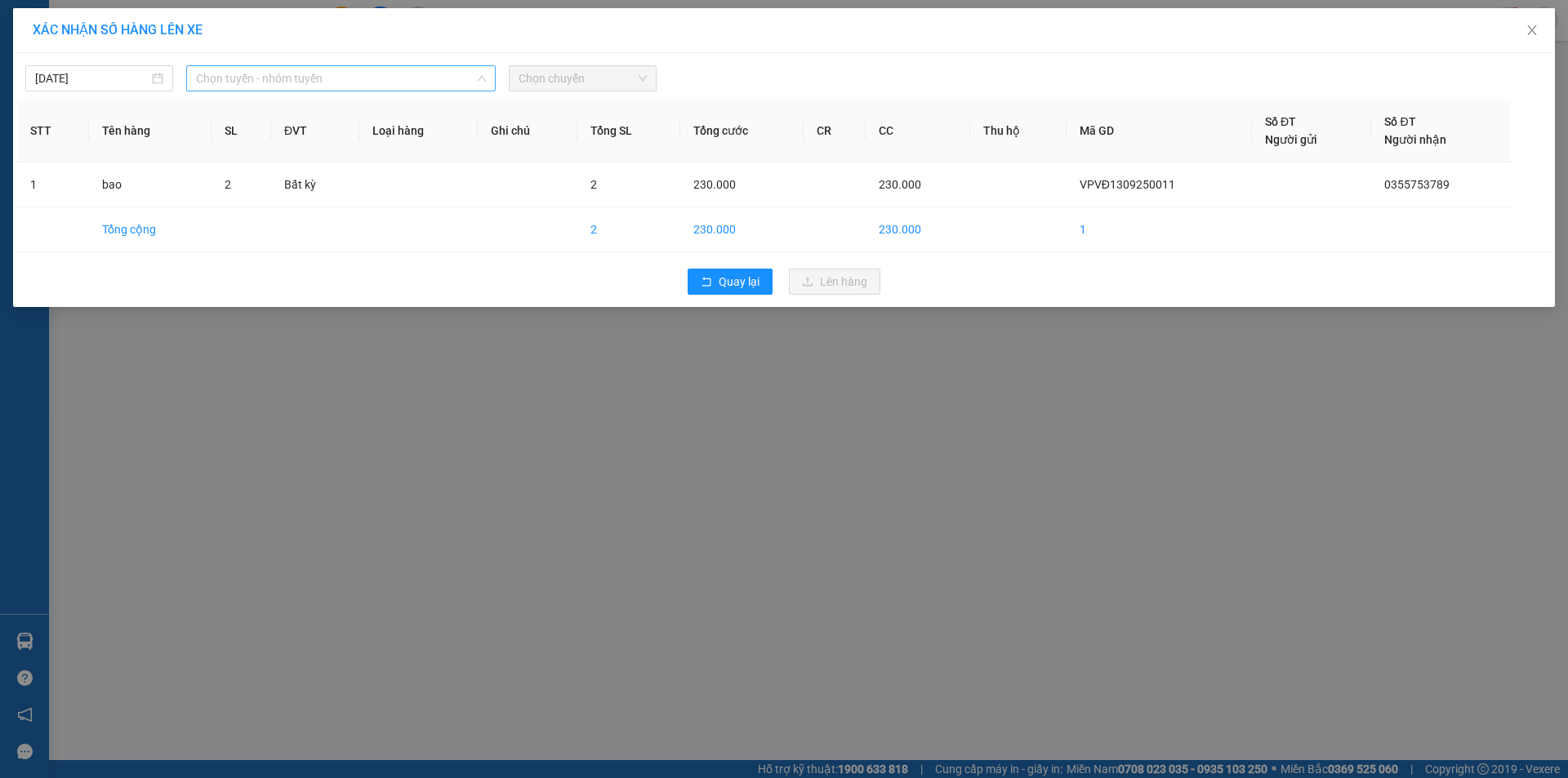
click at [279, 80] on span "Chọn tuyến - nhóm tuyến" at bounding box center [340, 78] width 290 height 25
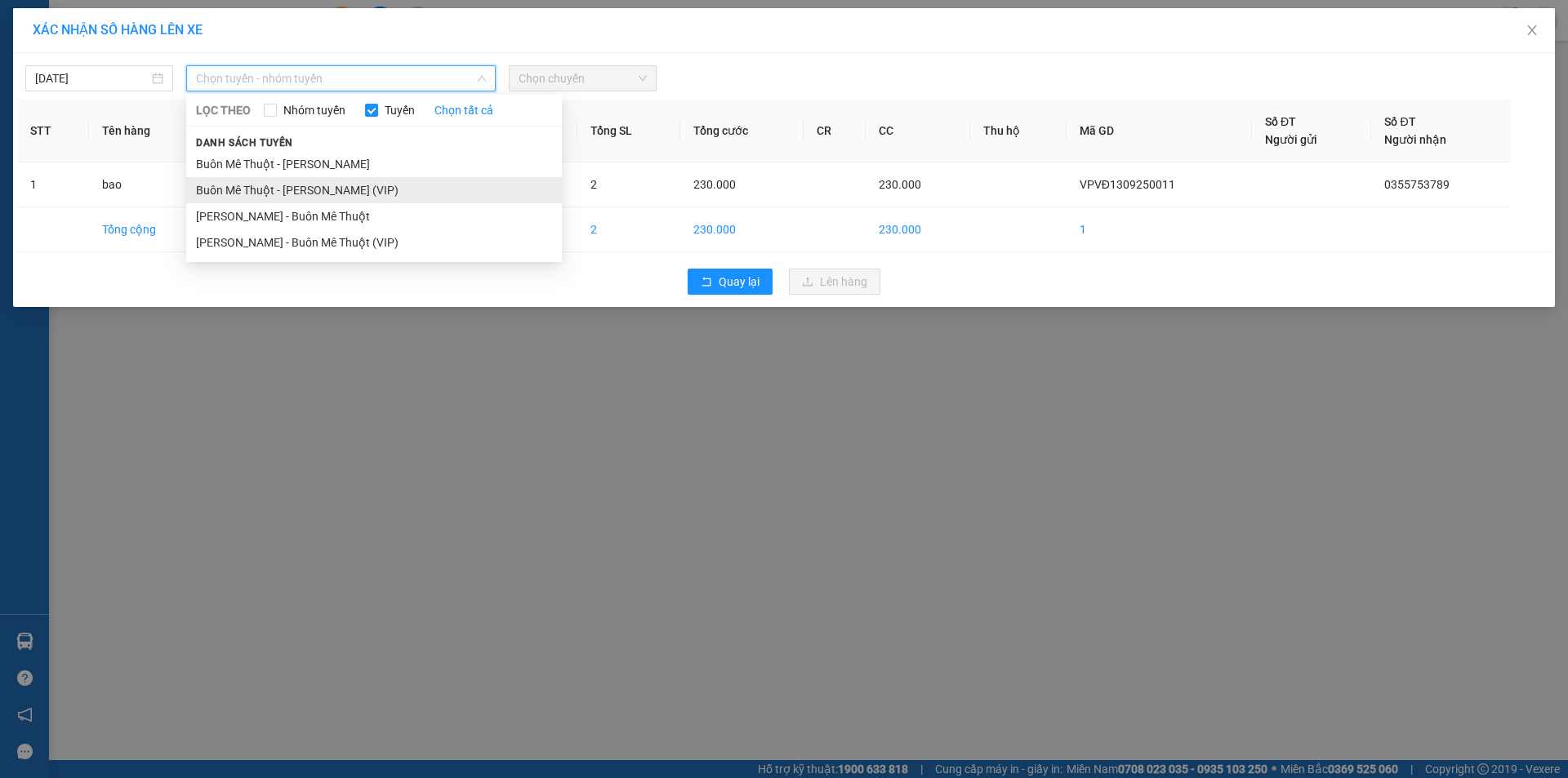
click at [256, 188] on li "Buôn Mê Thuột - [PERSON_NAME] (VIP)" at bounding box center [374, 190] width 376 height 27
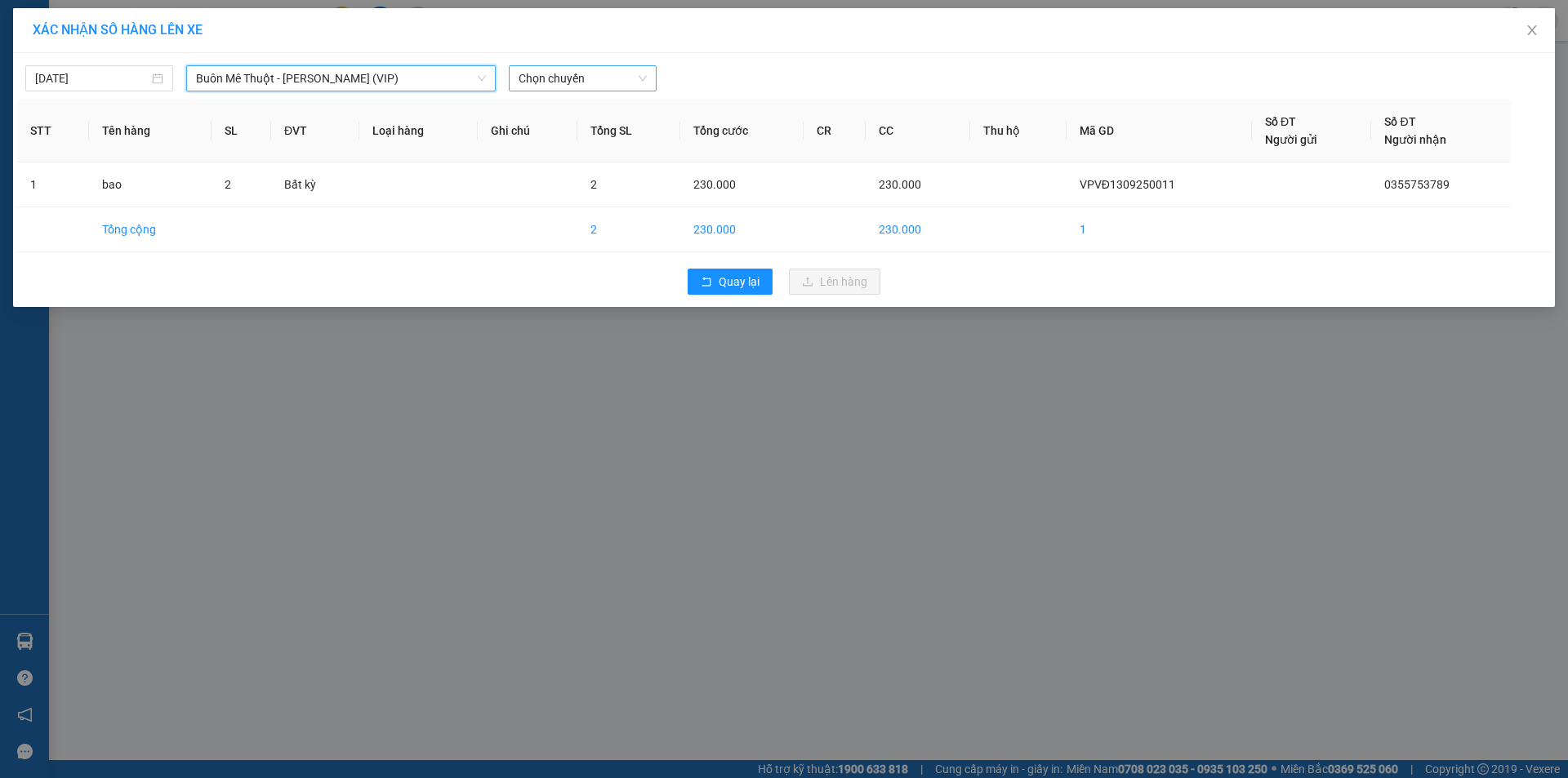
click at [571, 71] on span "Chọn chuyến" at bounding box center [582, 78] width 128 height 25
click at [557, 141] on div "20:00" at bounding box center [581, 137] width 127 height 18
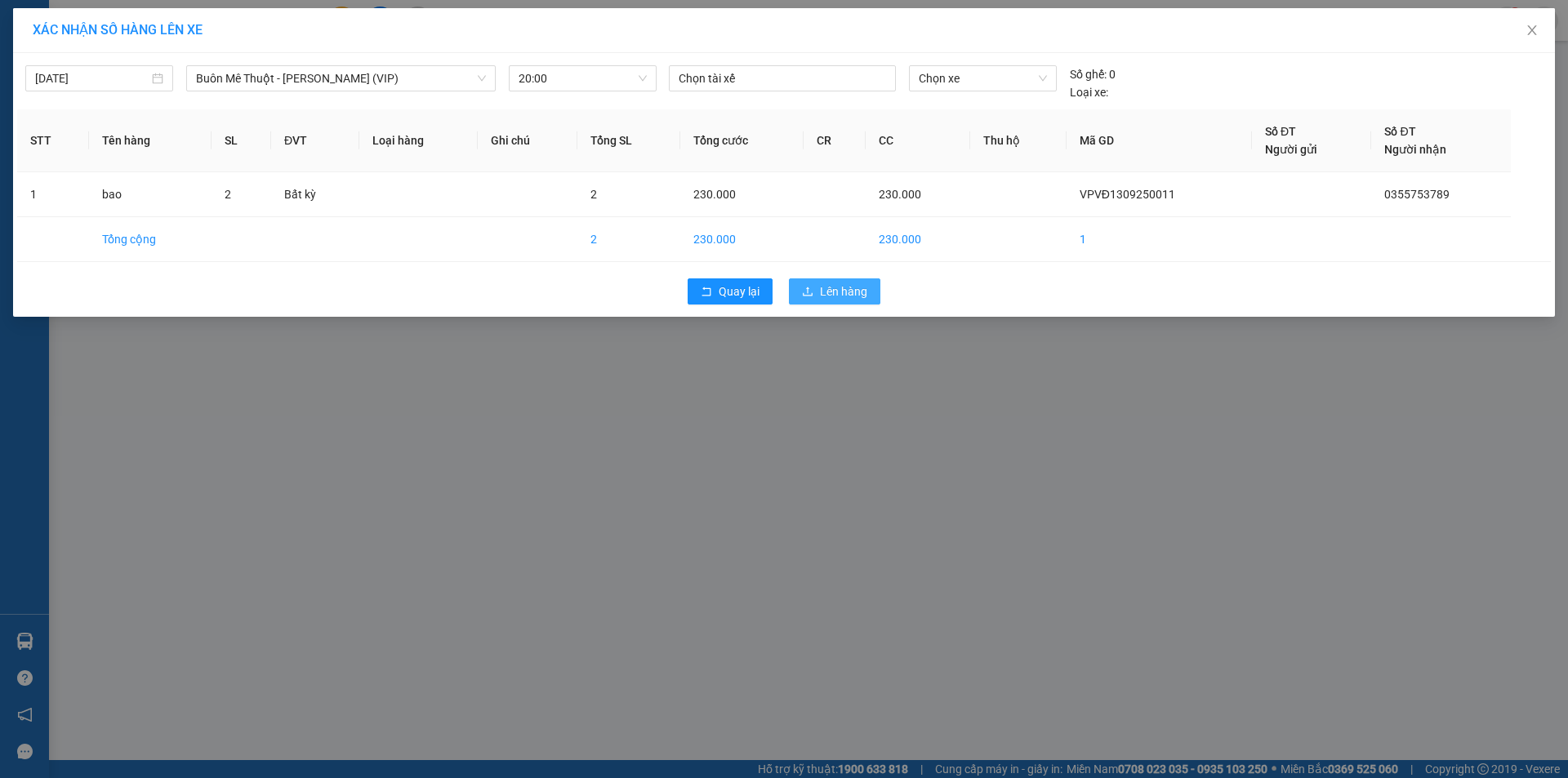
click at [841, 288] on span "Lên hàng" at bounding box center [844, 292] width 48 height 18
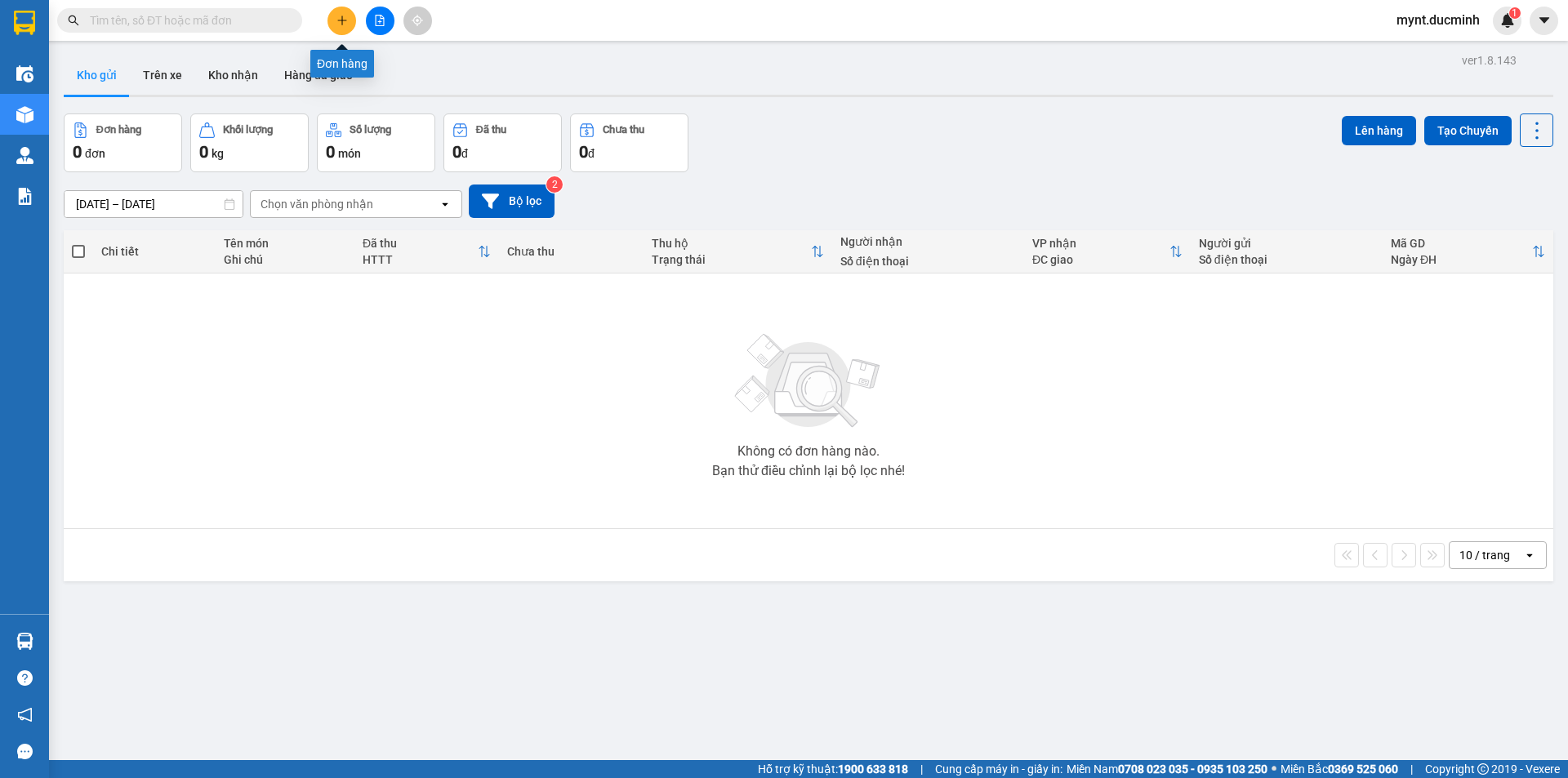
click at [344, 19] on icon "plus" at bounding box center [342, 20] width 12 height 12
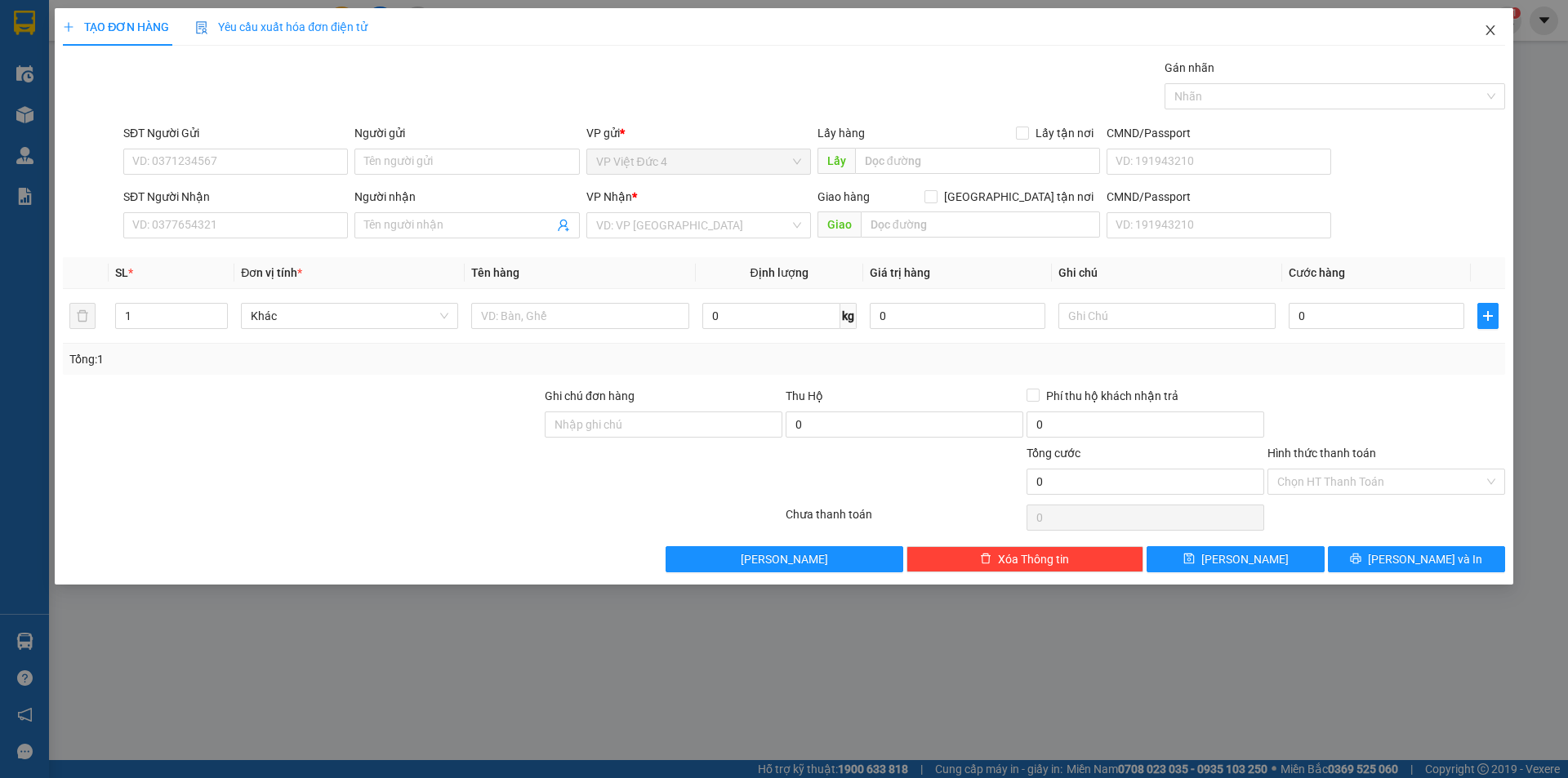
click at [1490, 25] on icon "close" at bounding box center [1490, 30] width 13 height 13
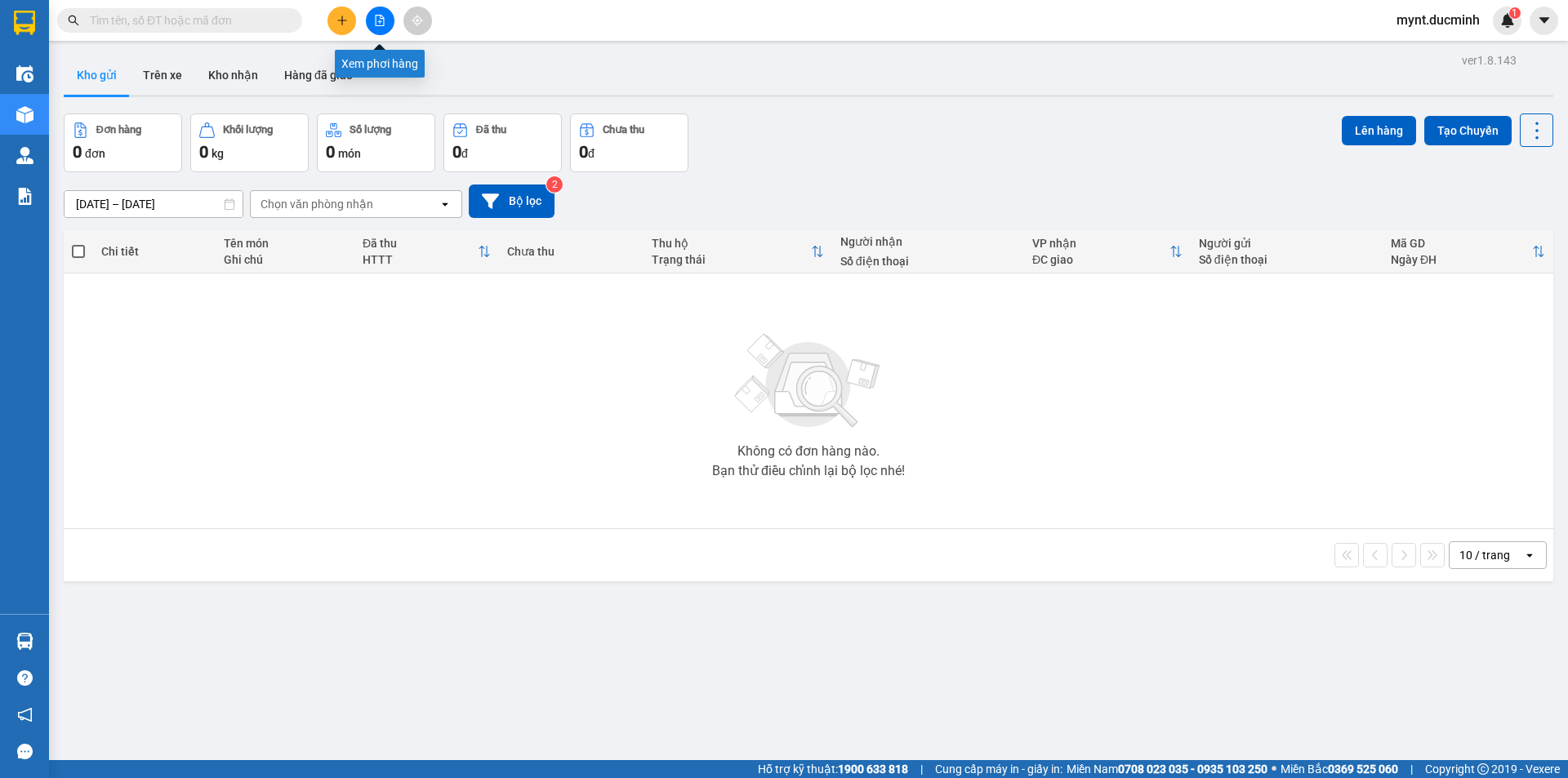
click at [379, 16] on icon "file-add" at bounding box center [380, 20] width 9 height 12
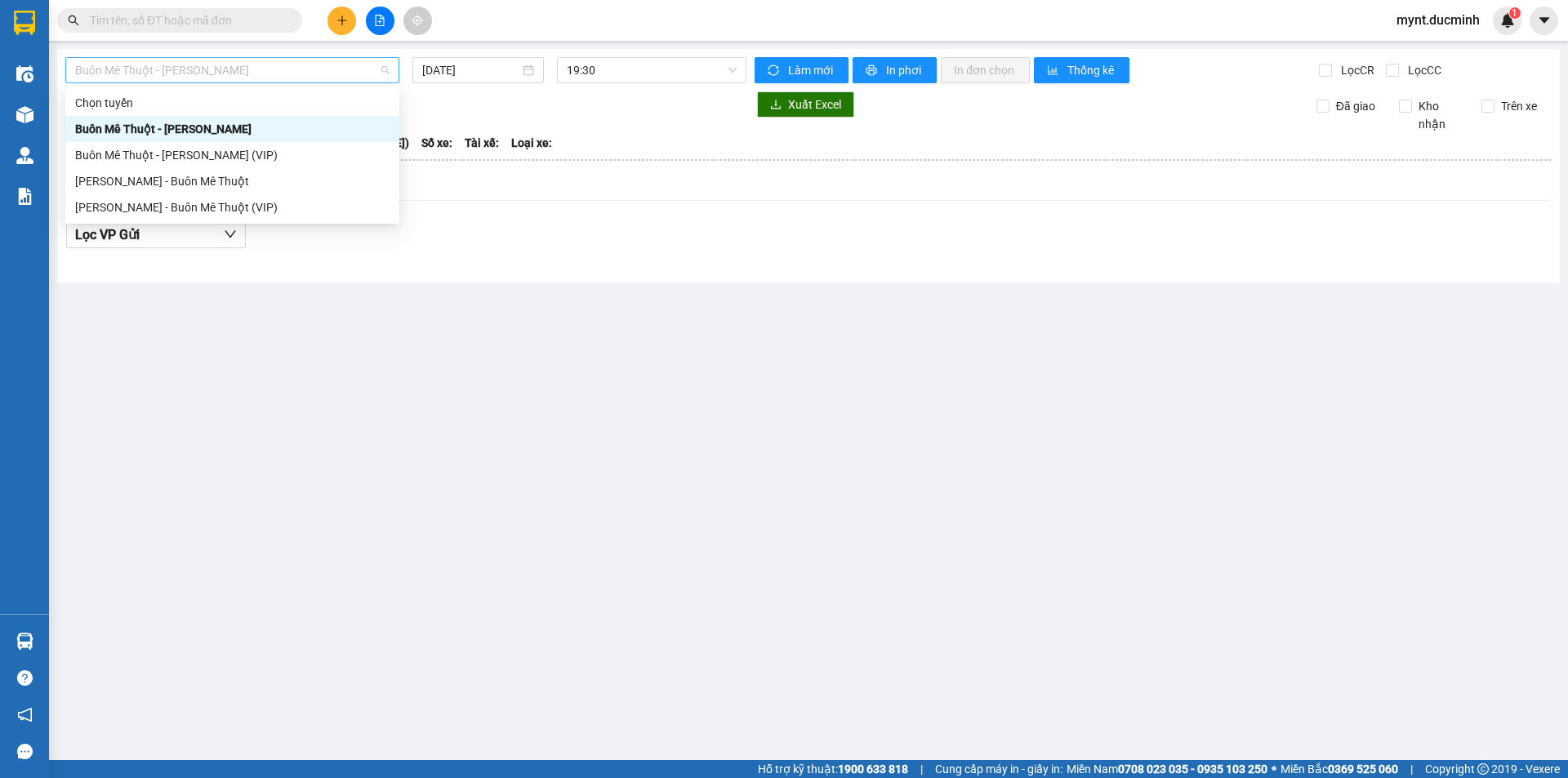
click at [133, 69] on span "Buôn Mê Thuột - [PERSON_NAME]" at bounding box center [232, 69] width 315 height 25
click at [138, 152] on div "Buôn Mê Thuột - [PERSON_NAME] (VIP)" at bounding box center [232, 155] width 315 height 18
type input "[DATE]"
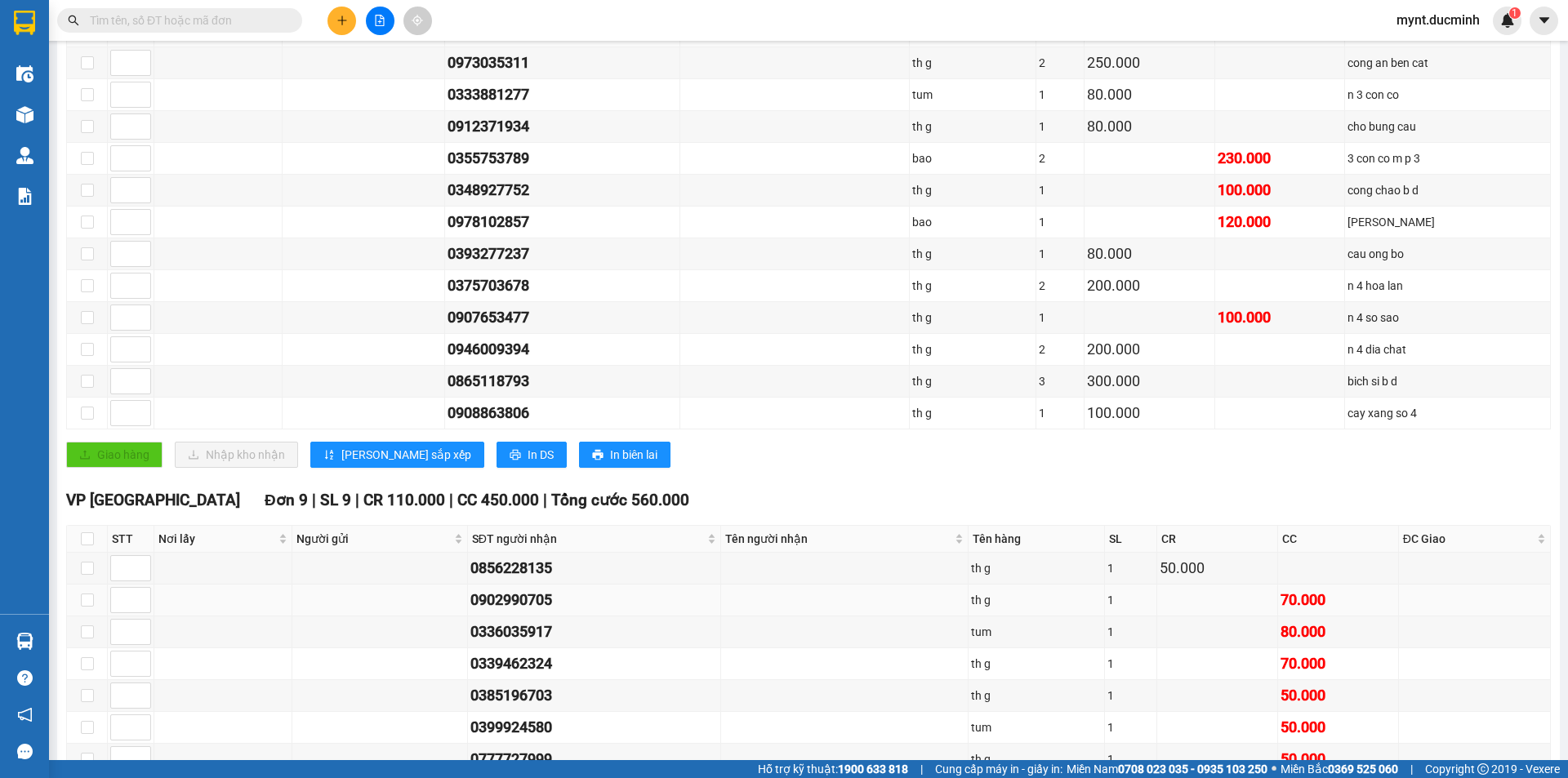
scroll to position [63, 0]
